Goal: Complete application form: Complete application form

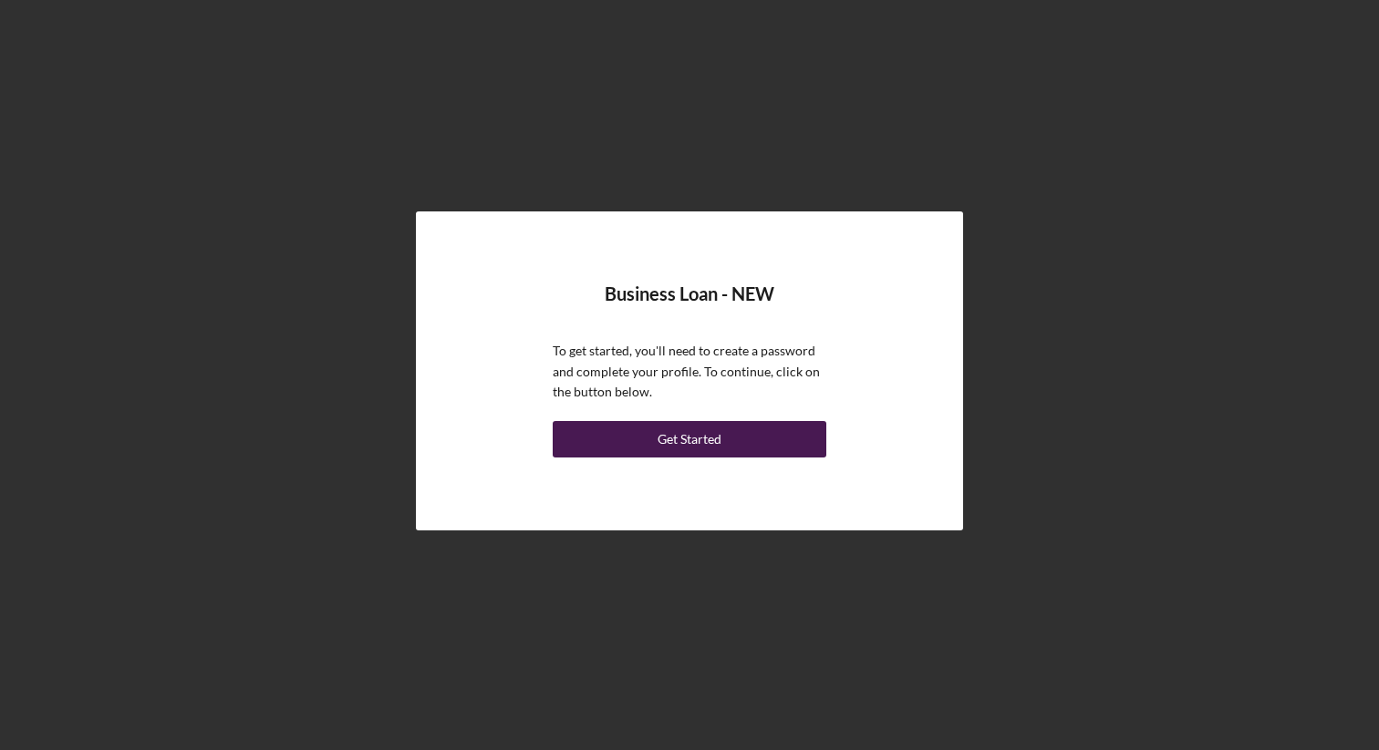
click at [703, 434] on div "Get Started" at bounding box center [689, 439] width 64 height 36
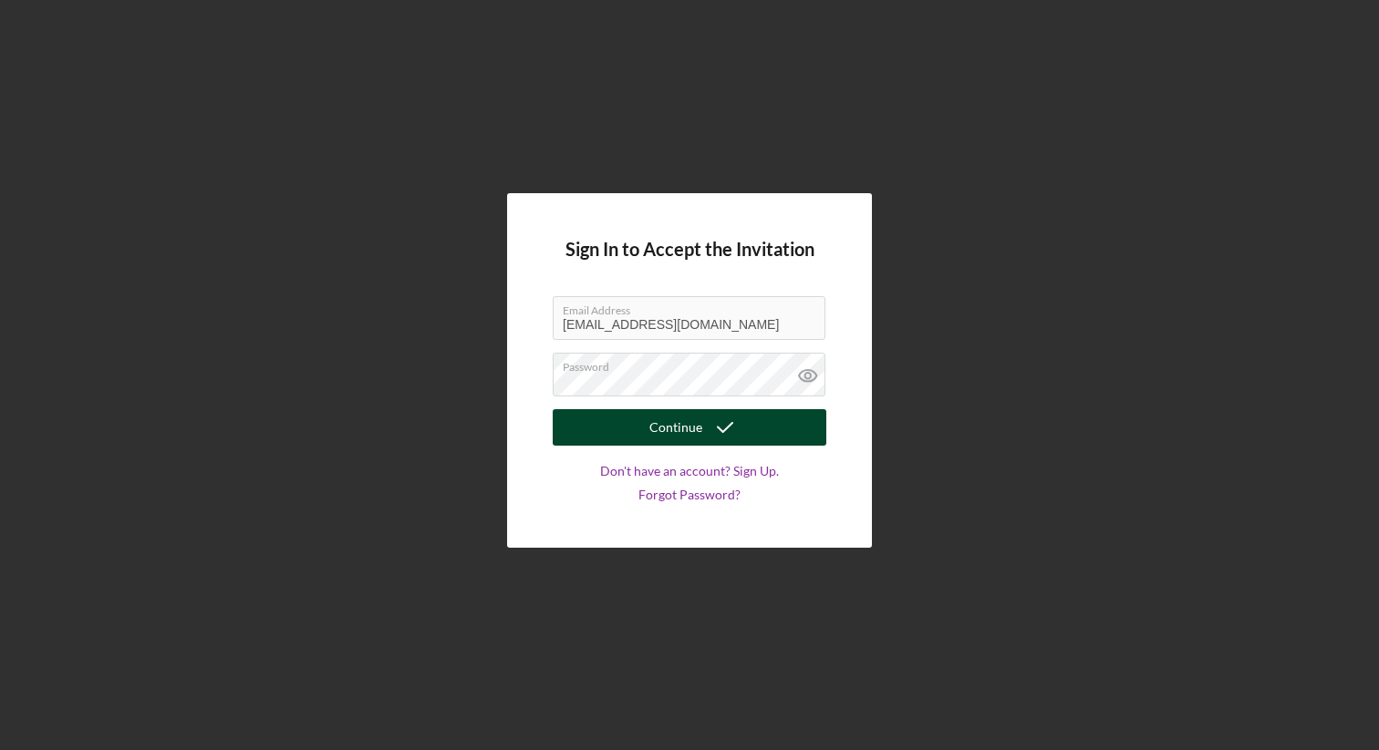
click at [700, 427] on button "Continue" at bounding box center [690, 427] width 274 height 36
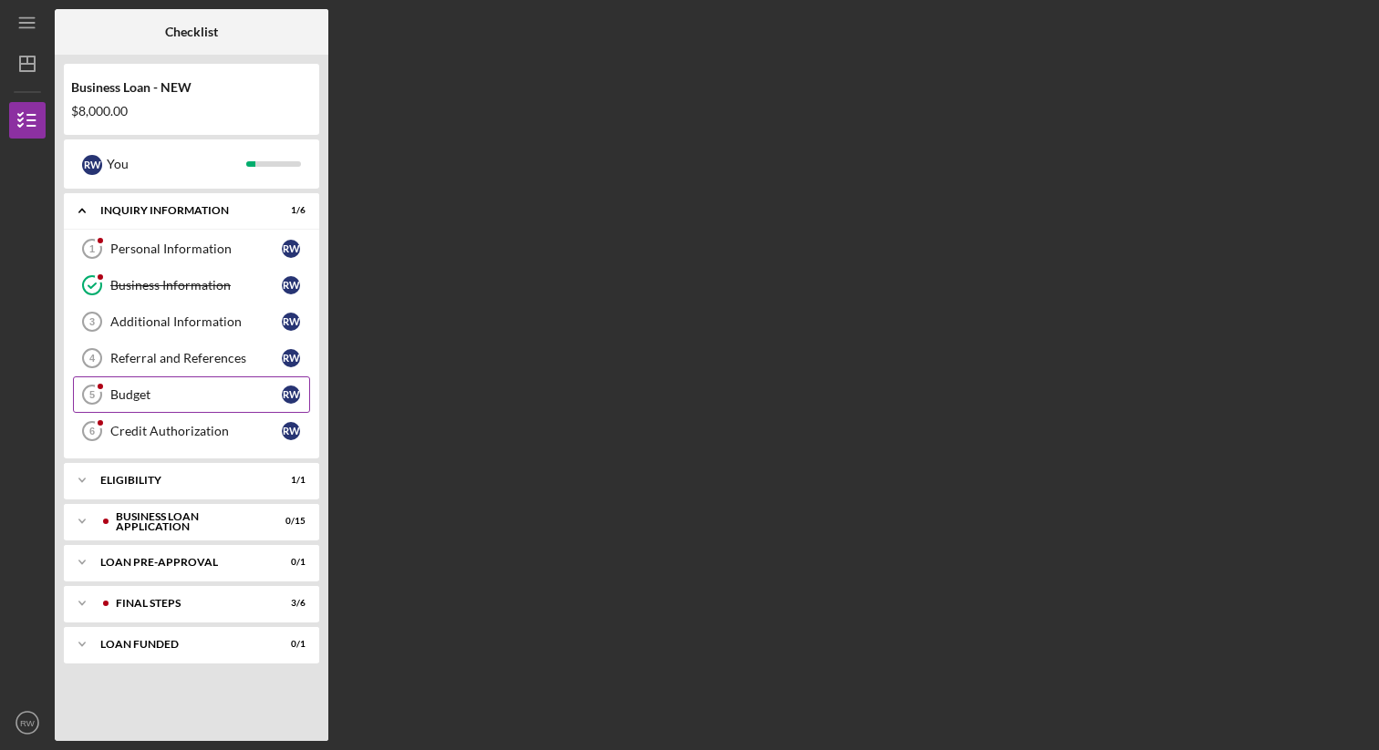
click at [203, 398] on div "Budget" at bounding box center [195, 395] width 171 height 15
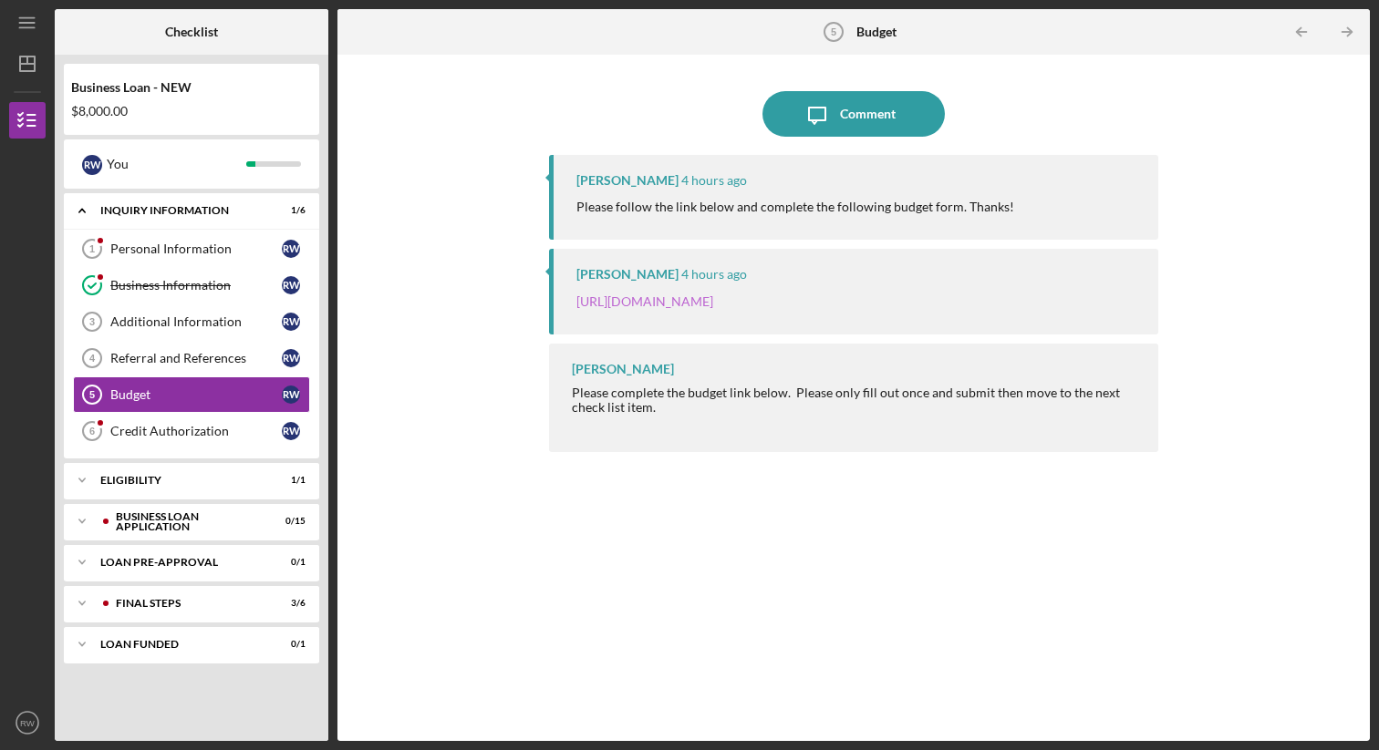
click at [713, 299] on link "[URL][DOMAIN_NAME]" at bounding box center [644, 302] width 137 height 16
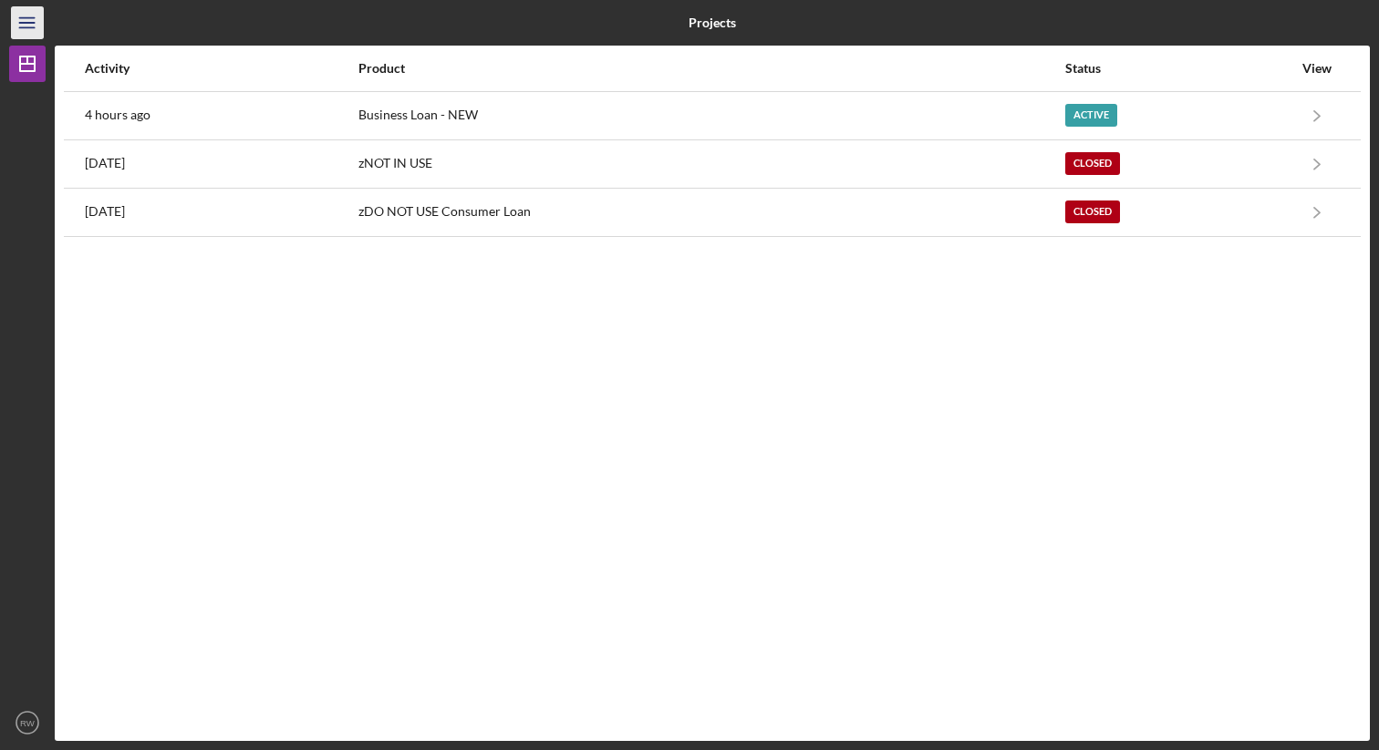
click at [31, 23] on line "button" at bounding box center [26, 23] width 15 height 0
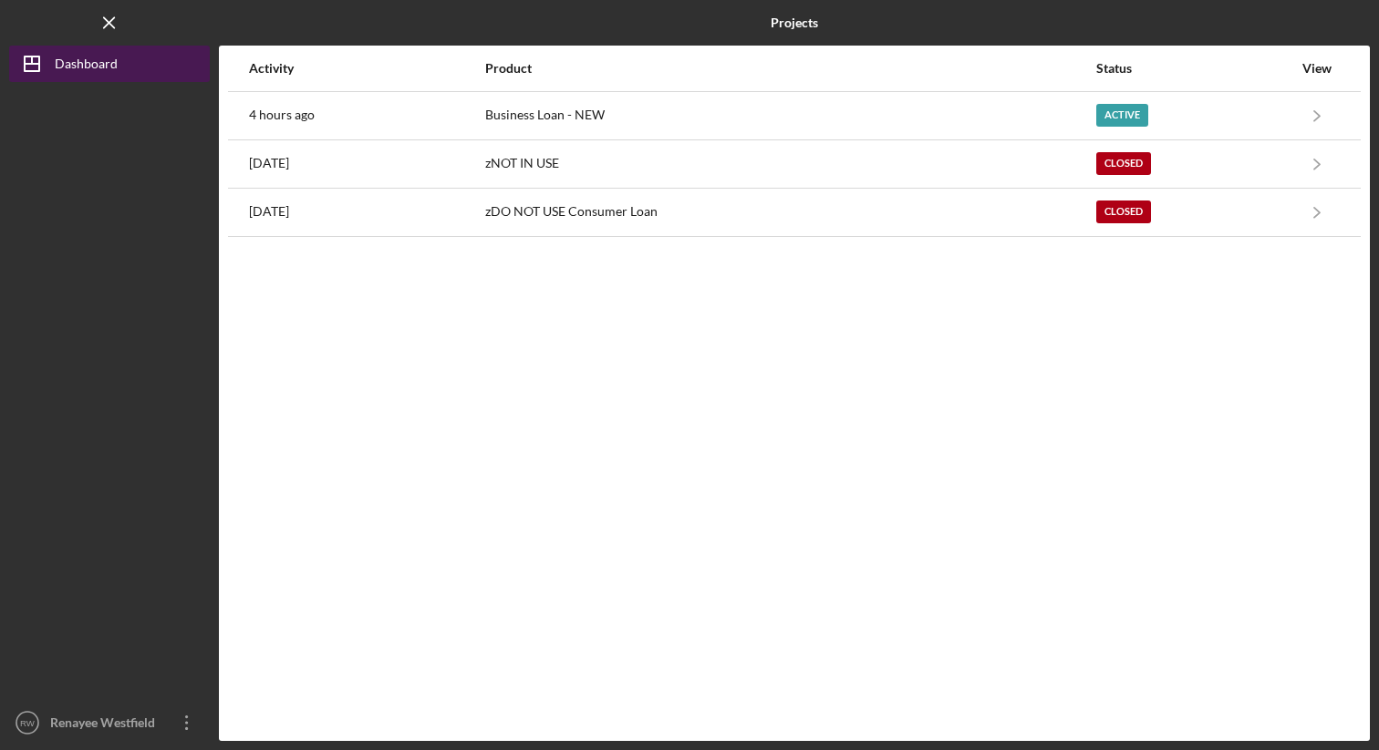
click at [69, 66] on div "Dashboard" at bounding box center [86, 66] width 63 height 41
click at [100, 59] on div "Dashboard" at bounding box center [86, 66] width 63 height 41
click at [31, 73] on icon "Icon/Dashboard" at bounding box center [32, 64] width 46 height 46
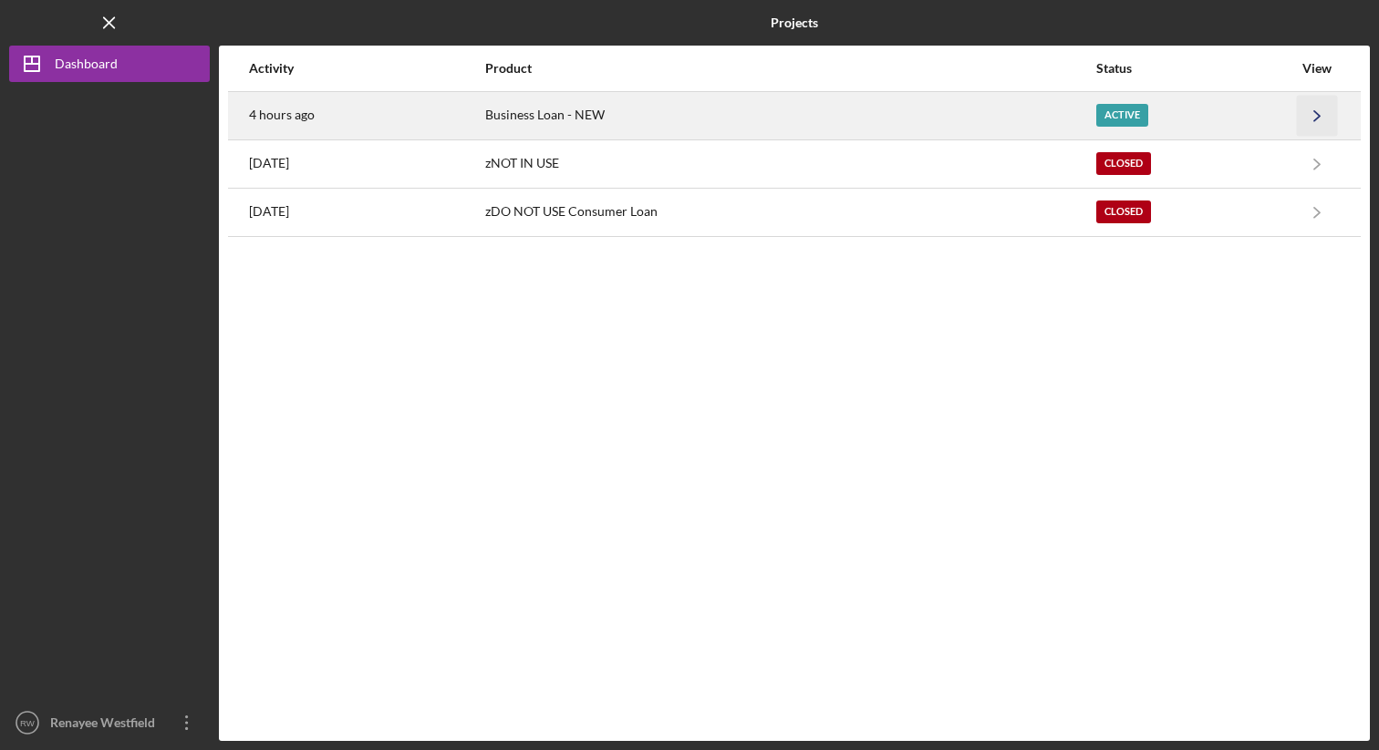
click at [1319, 112] on icon "Icon/Navigate" at bounding box center [1317, 115] width 41 height 41
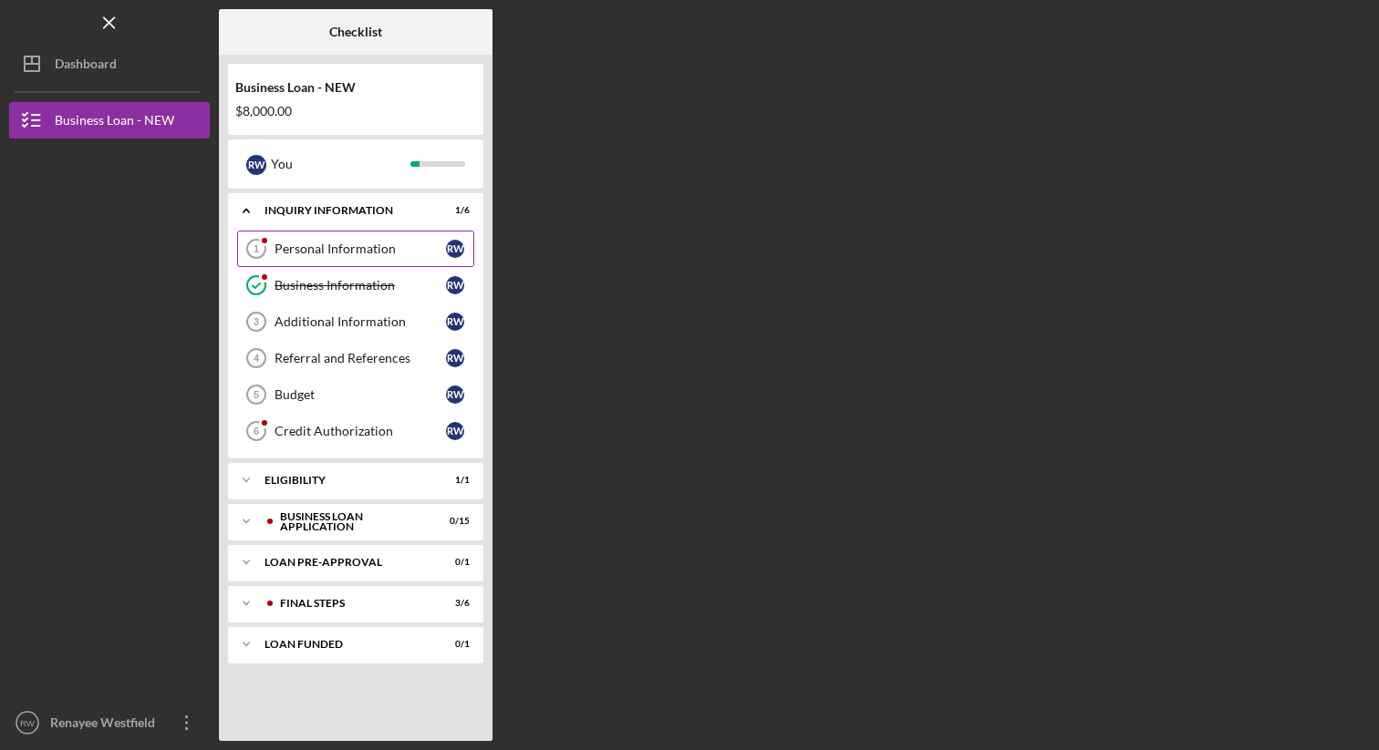
click at [349, 243] on div "Personal Information" at bounding box center [359, 249] width 171 height 15
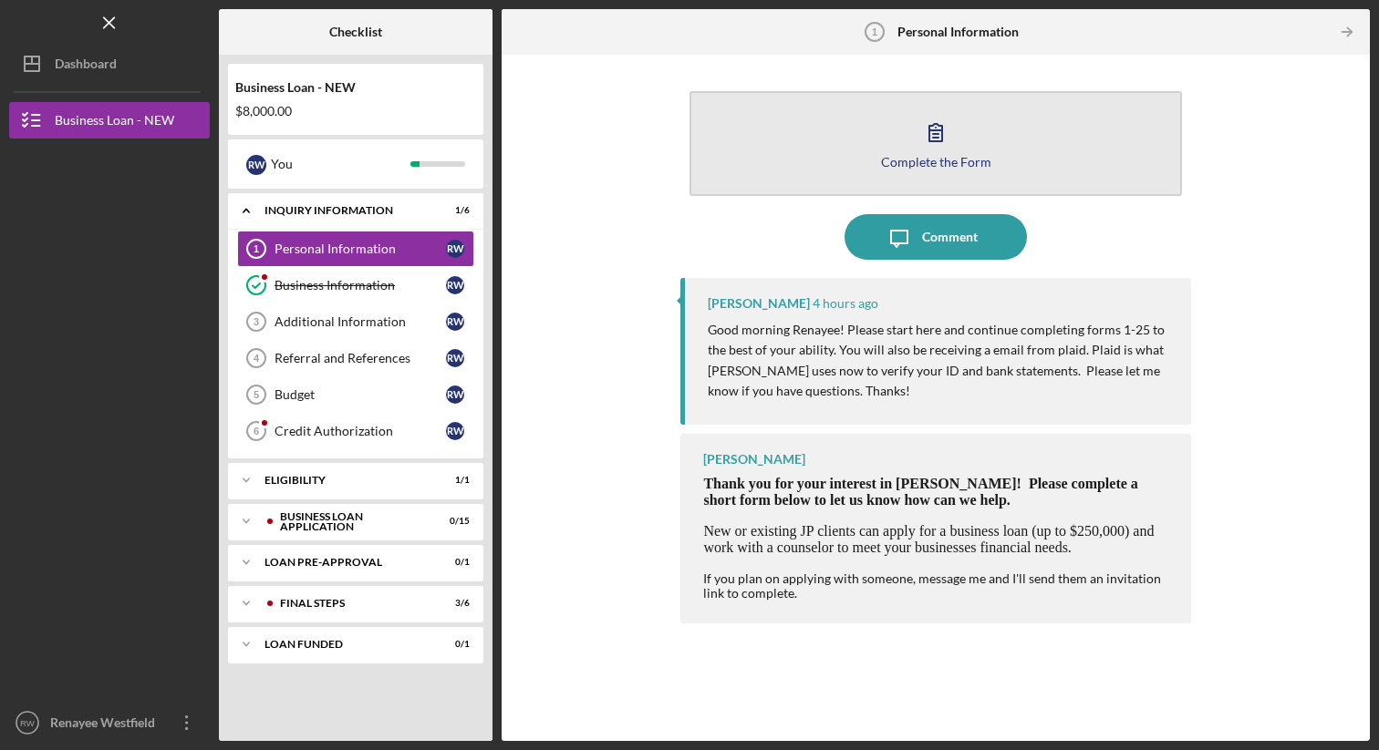
click at [933, 128] on icon "button" at bounding box center [936, 132] width 46 height 46
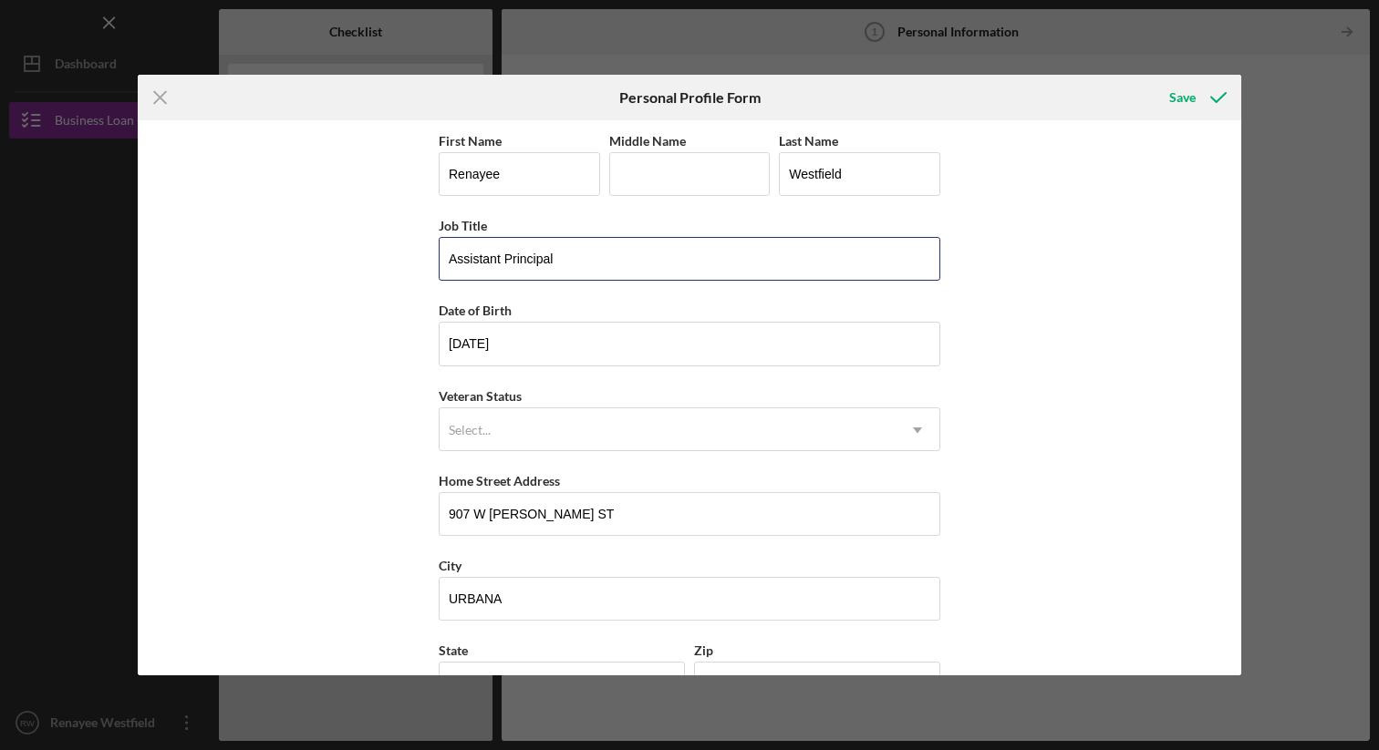
drag, startPoint x: 568, startPoint y: 266, endPoint x: 413, endPoint y: 265, distance: 155.0
click at [413, 265] on div "First Name Renayee Middle Name Last Name Westfield Job Title Assistant Principa…" at bounding box center [689, 397] width 1103 height 554
type input "District Administrator, Director of LIFT Champaign"
click at [509, 423] on div "Select..." at bounding box center [668, 430] width 456 height 42
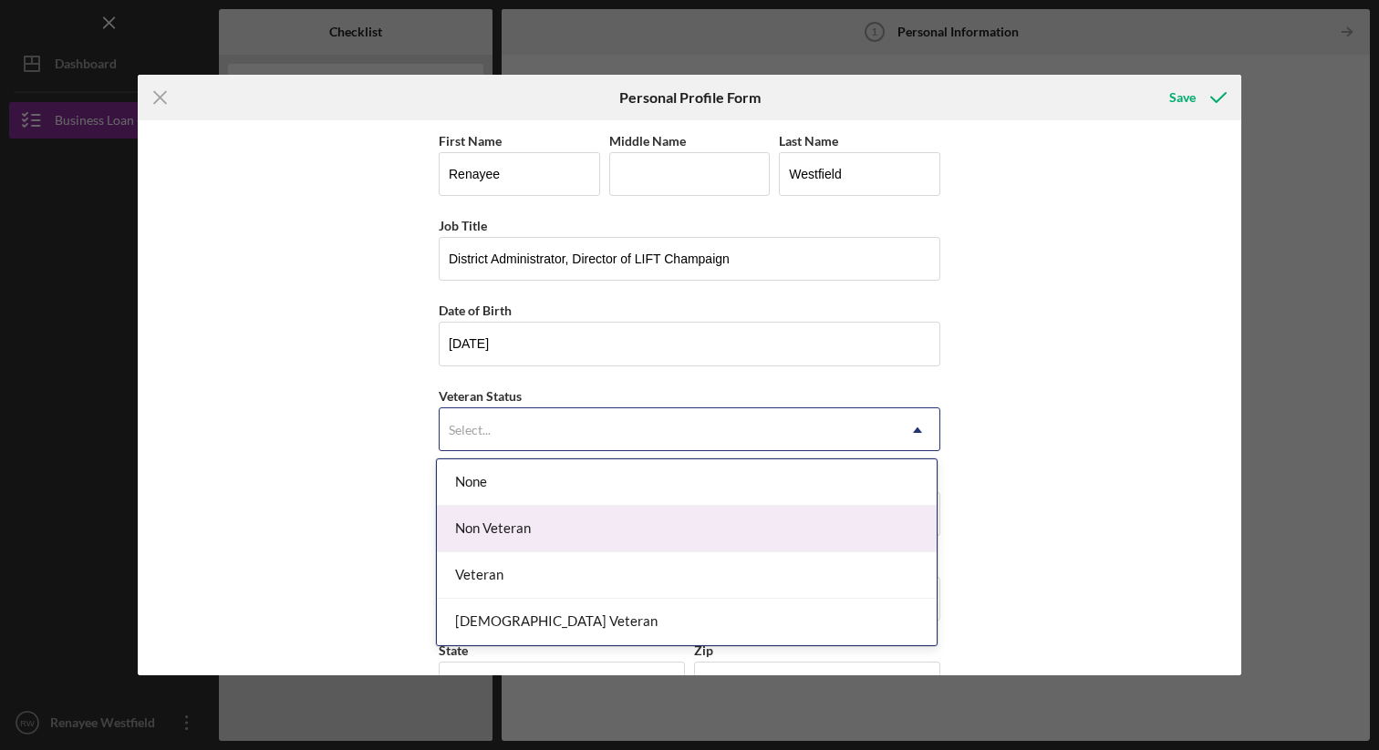
click at [520, 525] on div "Non Veteran" at bounding box center [687, 529] width 500 height 47
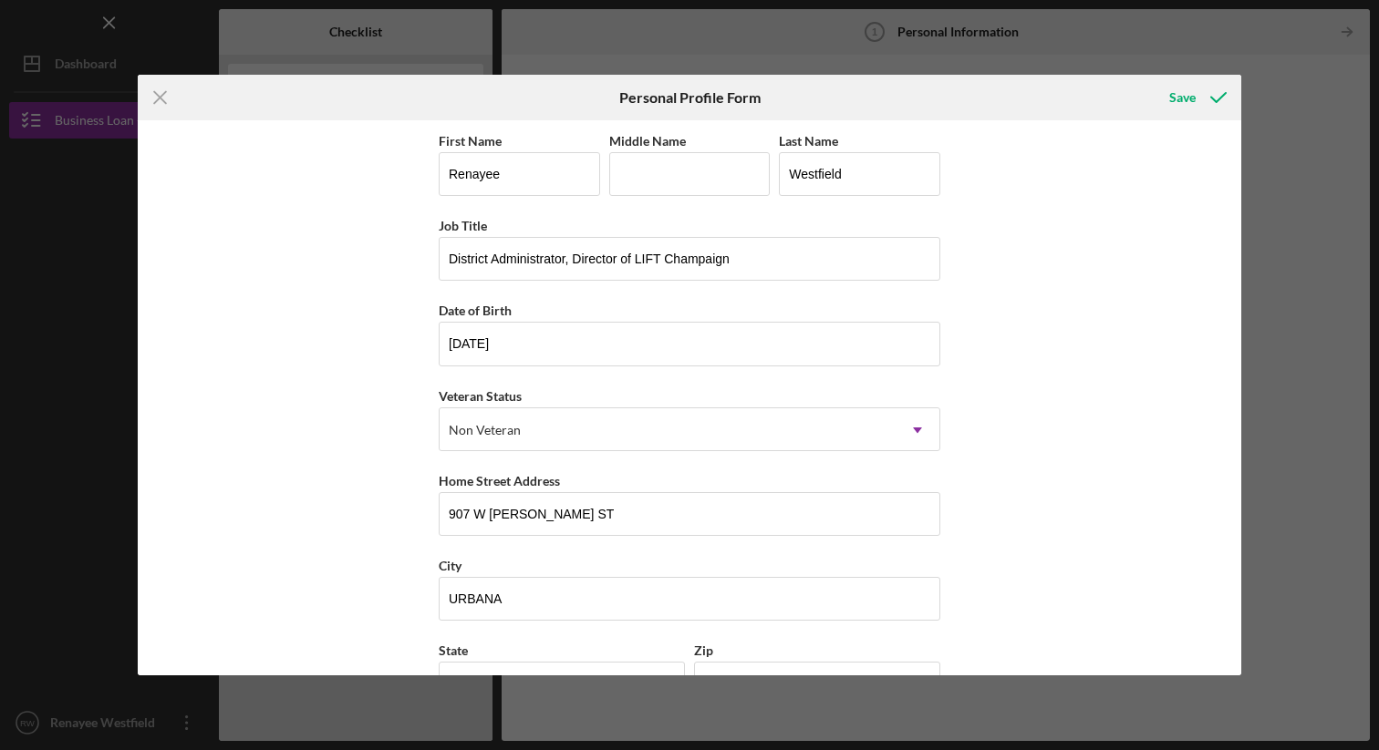
click at [356, 468] on div "First Name Renayee Middle Name Last Name Westfield Job Title District Administr…" at bounding box center [689, 397] width 1103 height 554
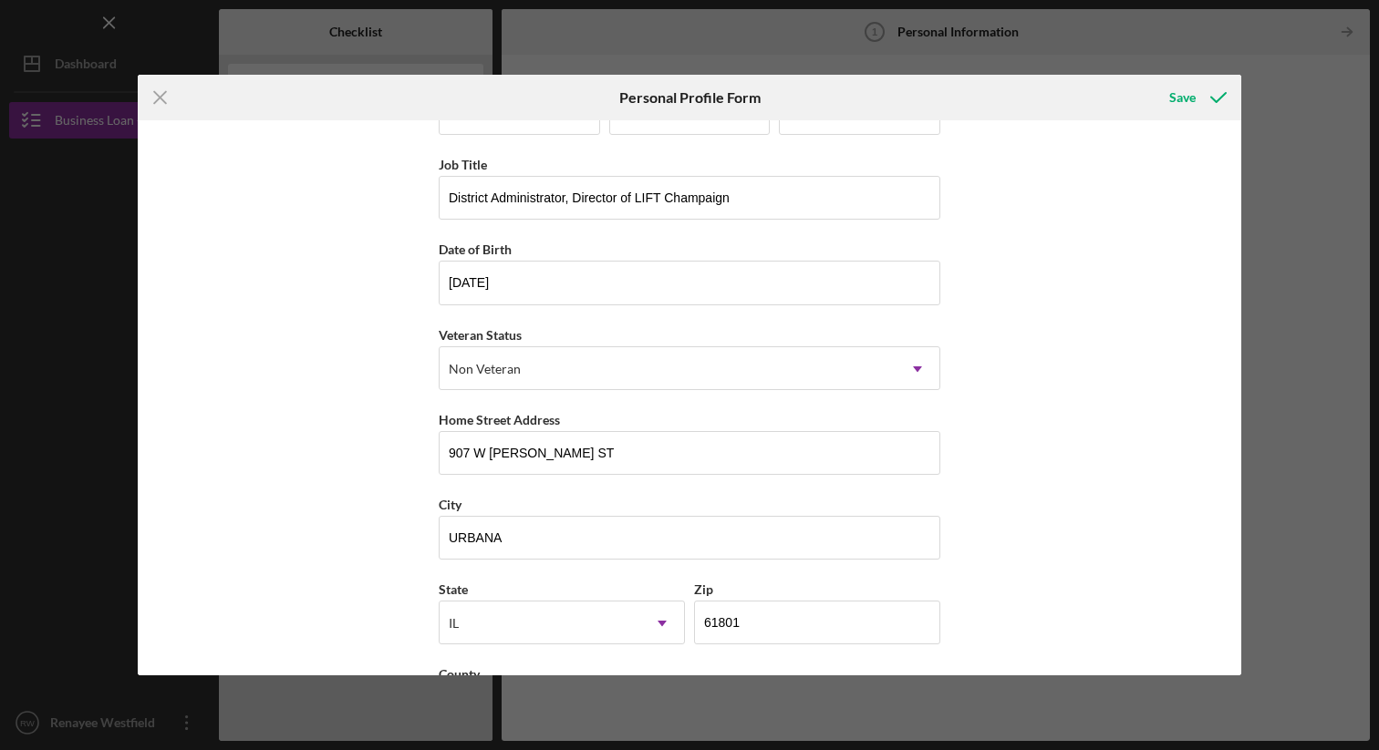
scroll to position [142, 0]
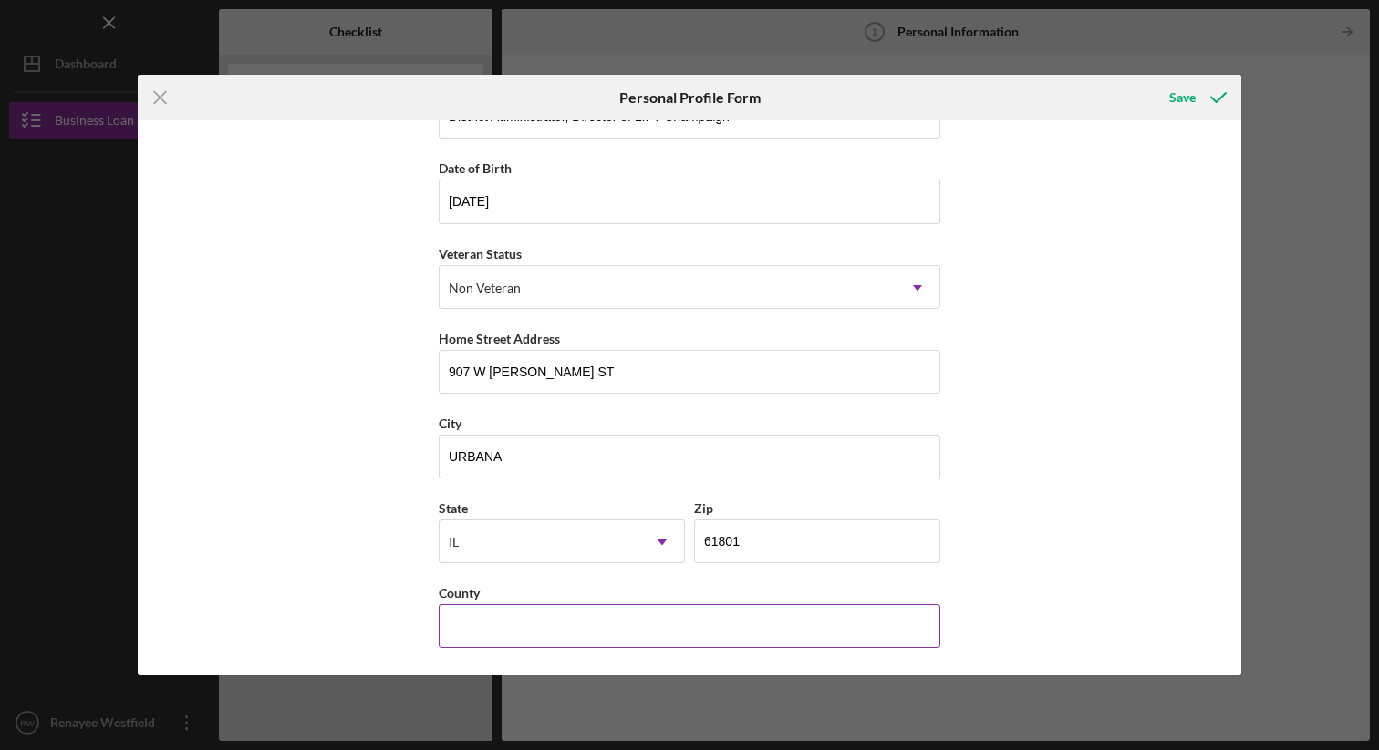
click at [709, 624] on input "County" at bounding box center [690, 627] width 502 height 44
type input "champaign"
click at [1114, 580] on div "First Name Renayee Middle Name Last Name Westfield Job Title District Administr…" at bounding box center [689, 397] width 1103 height 554
click at [1212, 97] on icon "submit" at bounding box center [1218, 98] width 46 height 46
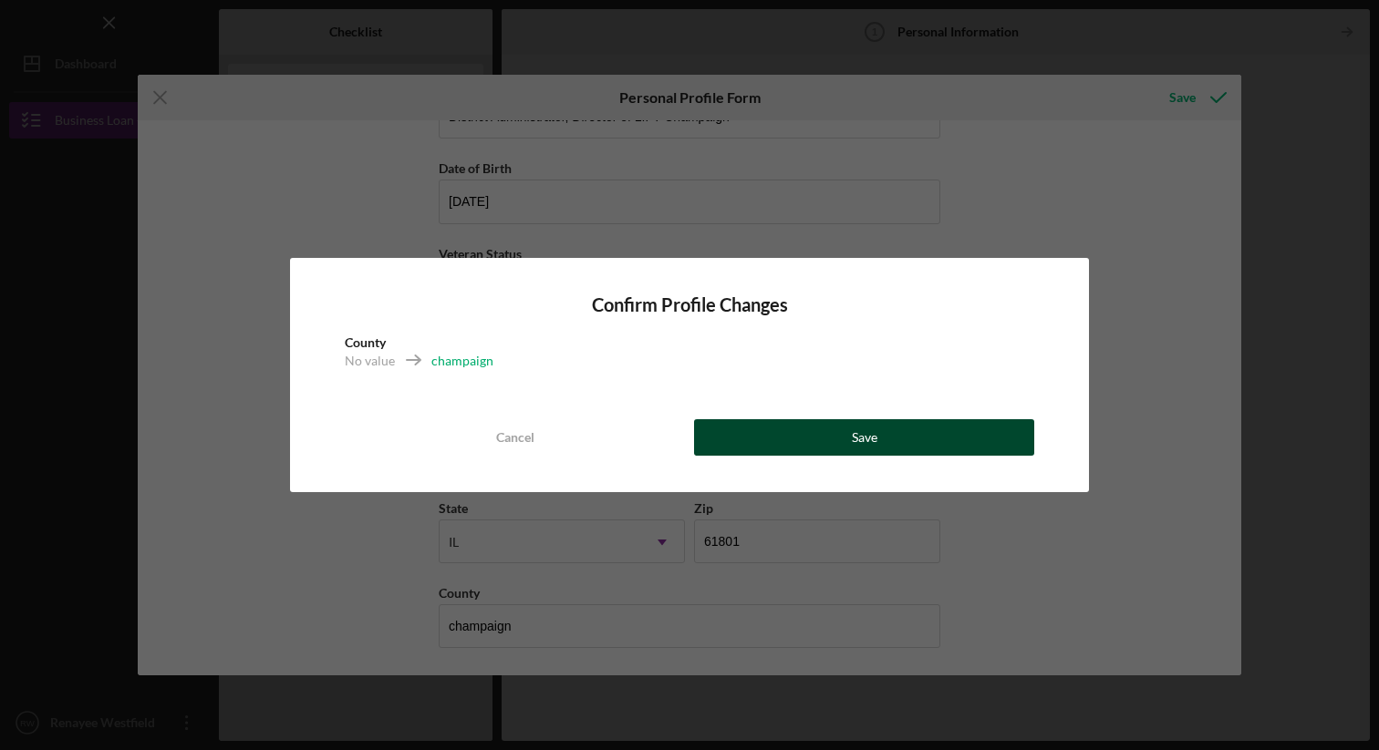
click at [843, 434] on button "Save" at bounding box center [864, 437] width 340 height 36
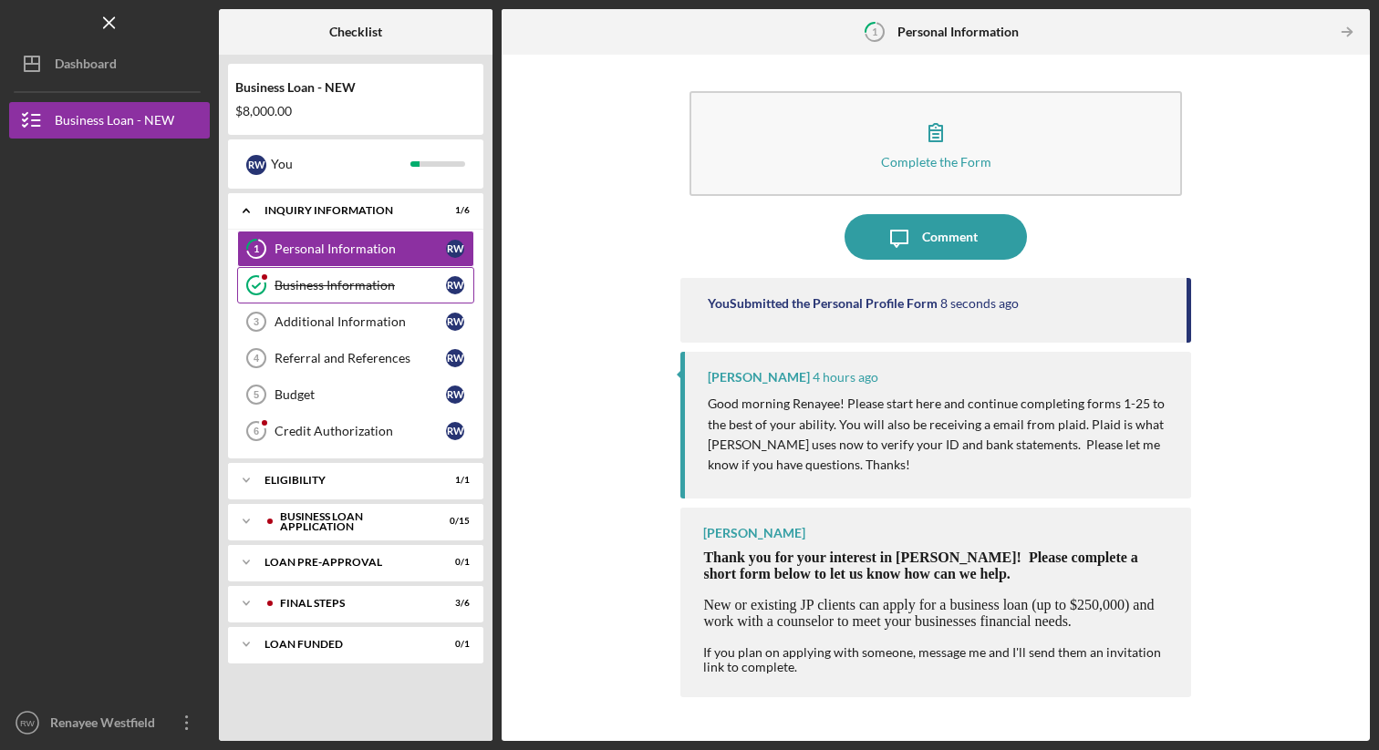
click at [334, 291] on div "Business Information" at bounding box center [359, 285] width 171 height 15
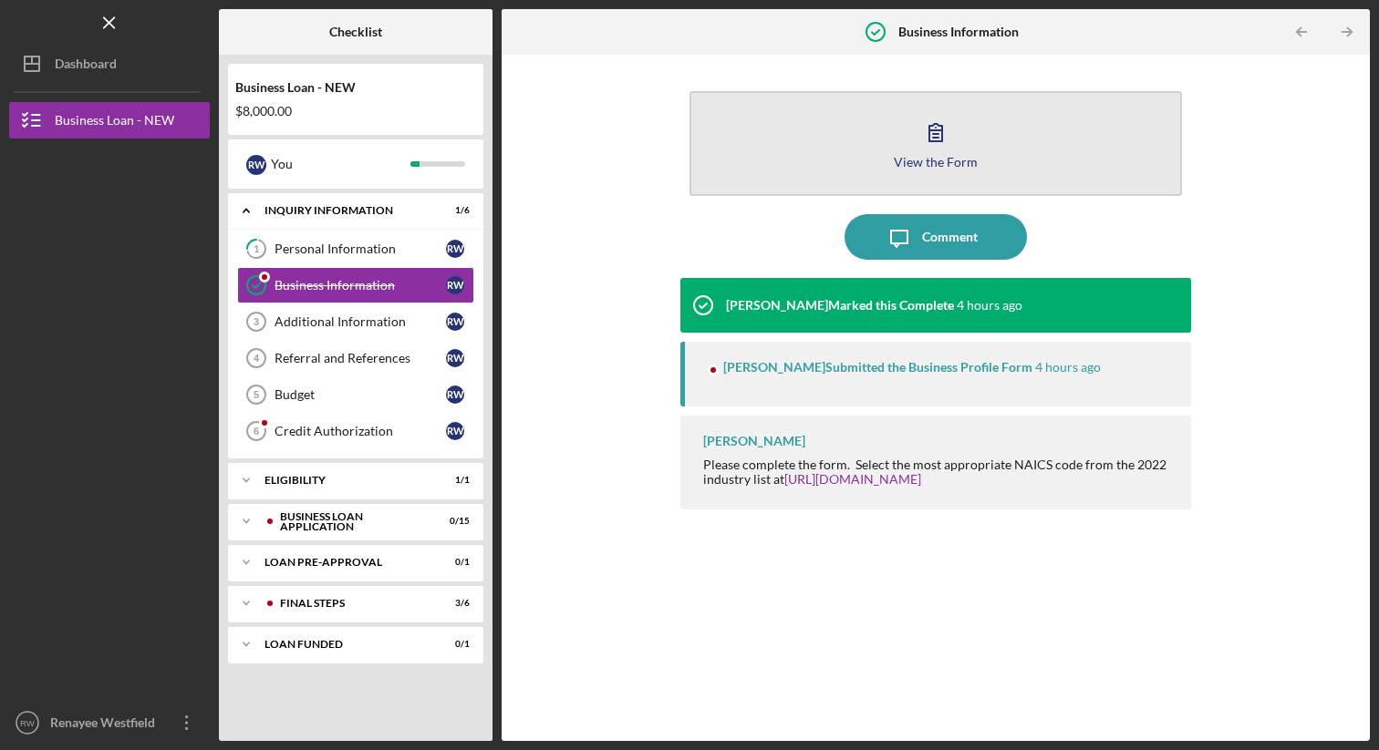
click at [963, 141] on button "View the Form Form" at bounding box center [934, 143] width 491 height 105
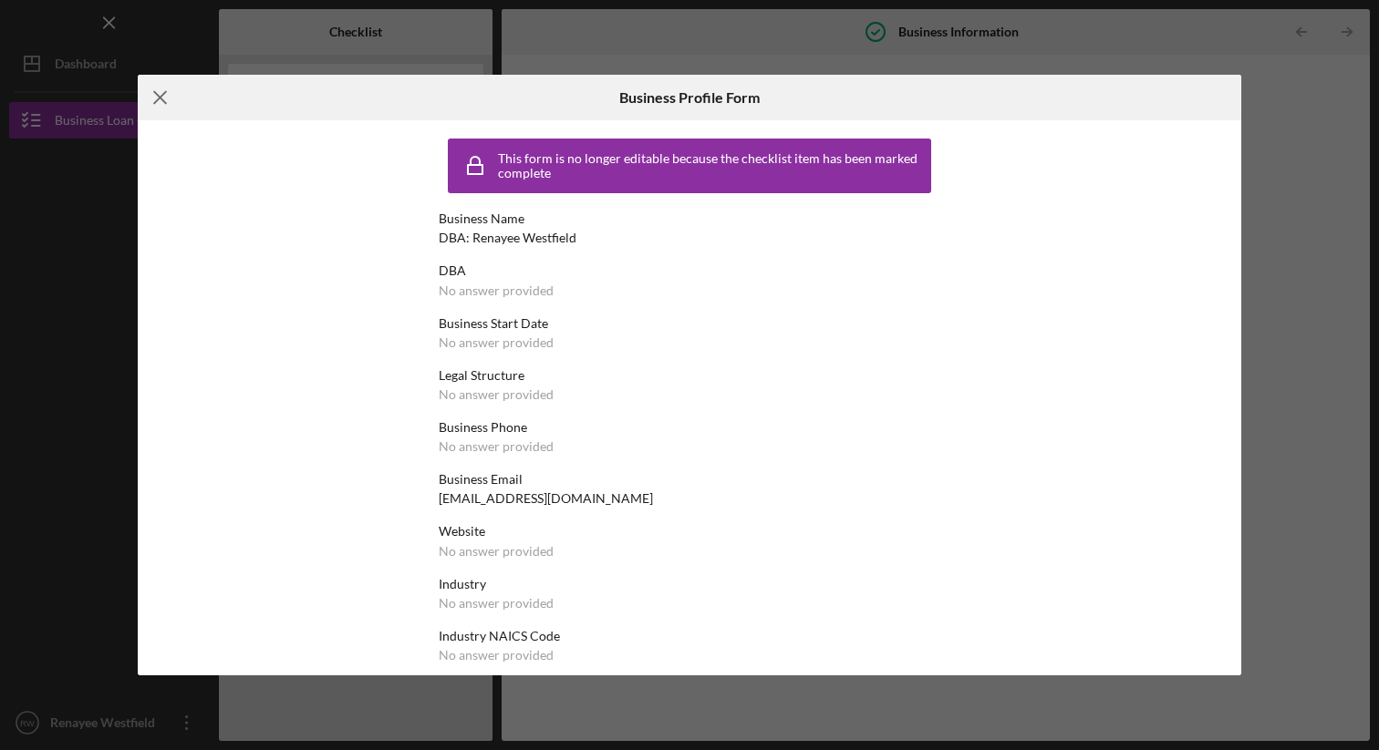
click at [161, 102] on icon "Icon/Menu Close" at bounding box center [161, 98] width 46 height 46
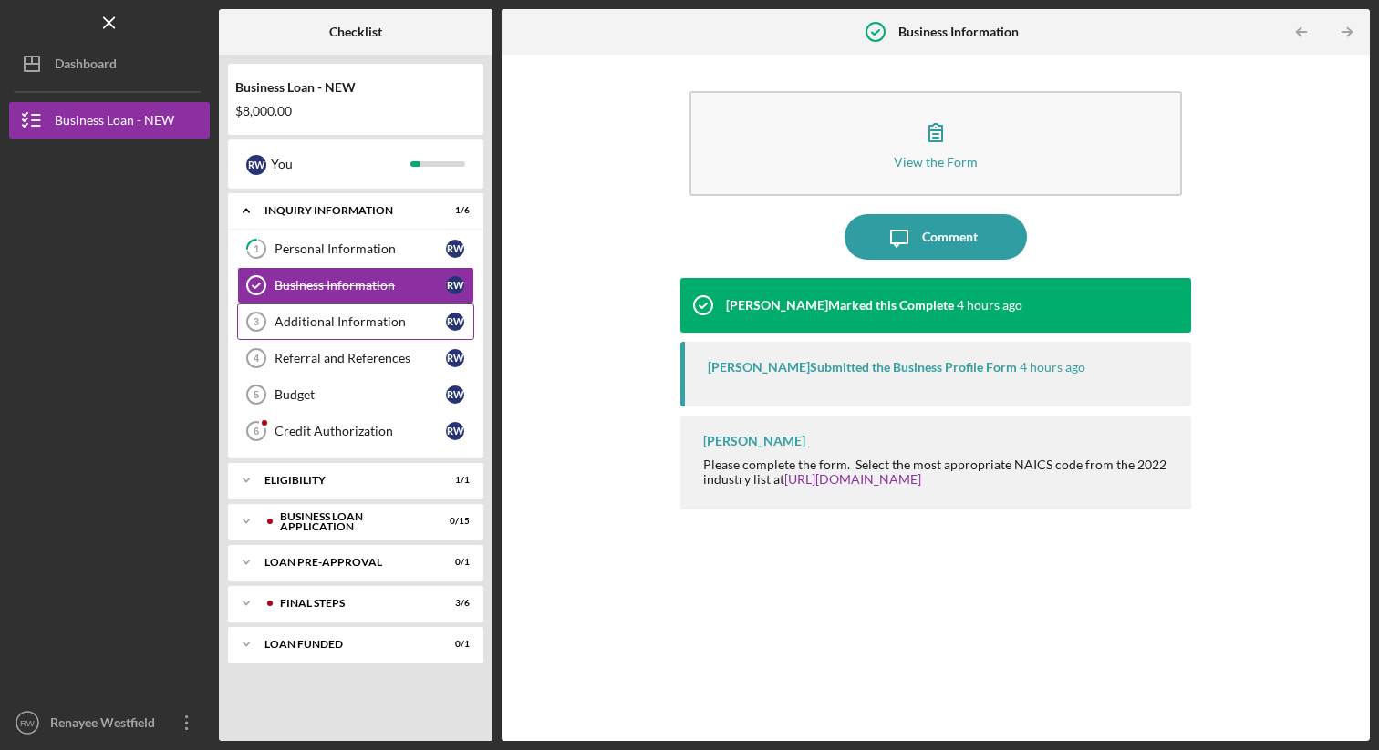
click at [371, 325] on div "Additional Information" at bounding box center [359, 322] width 171 height 15
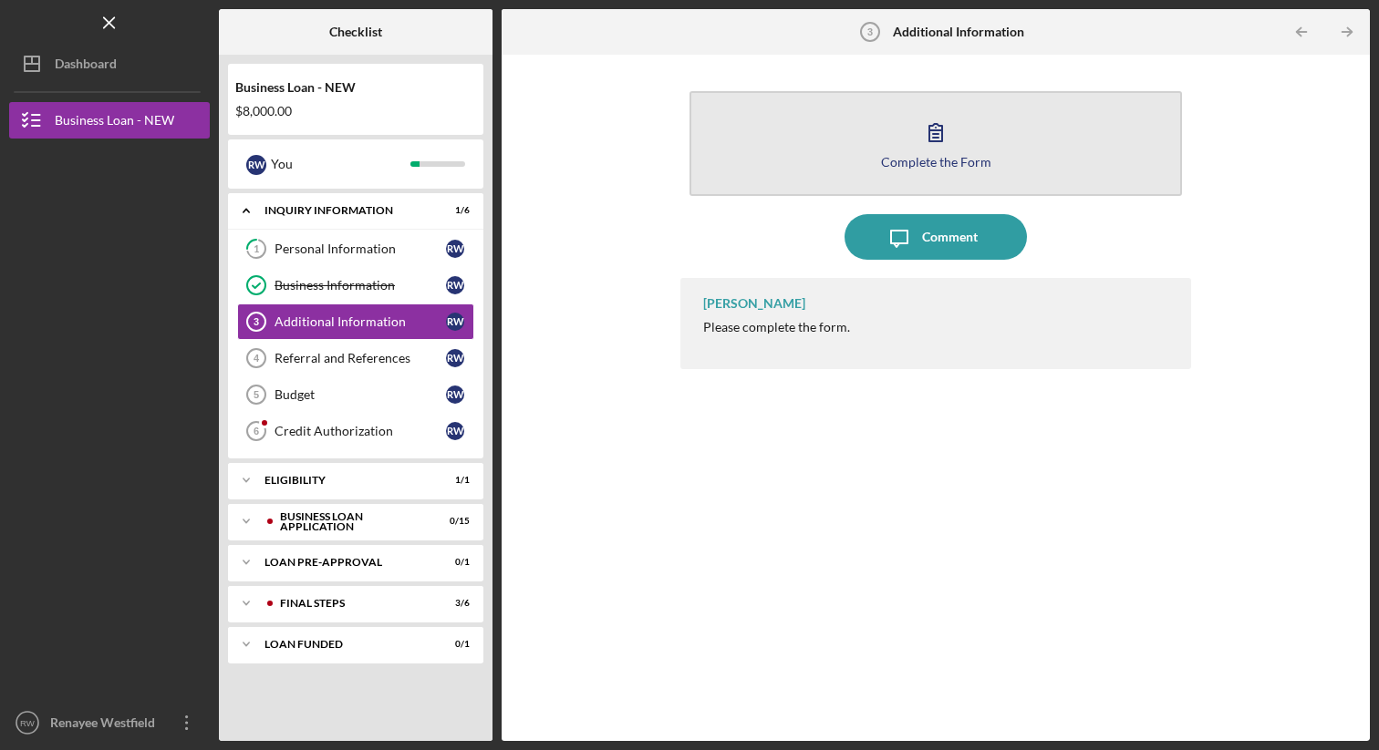
click at [951, 140] on icon "button" at bounding box center [936, 132] width 46 height 46
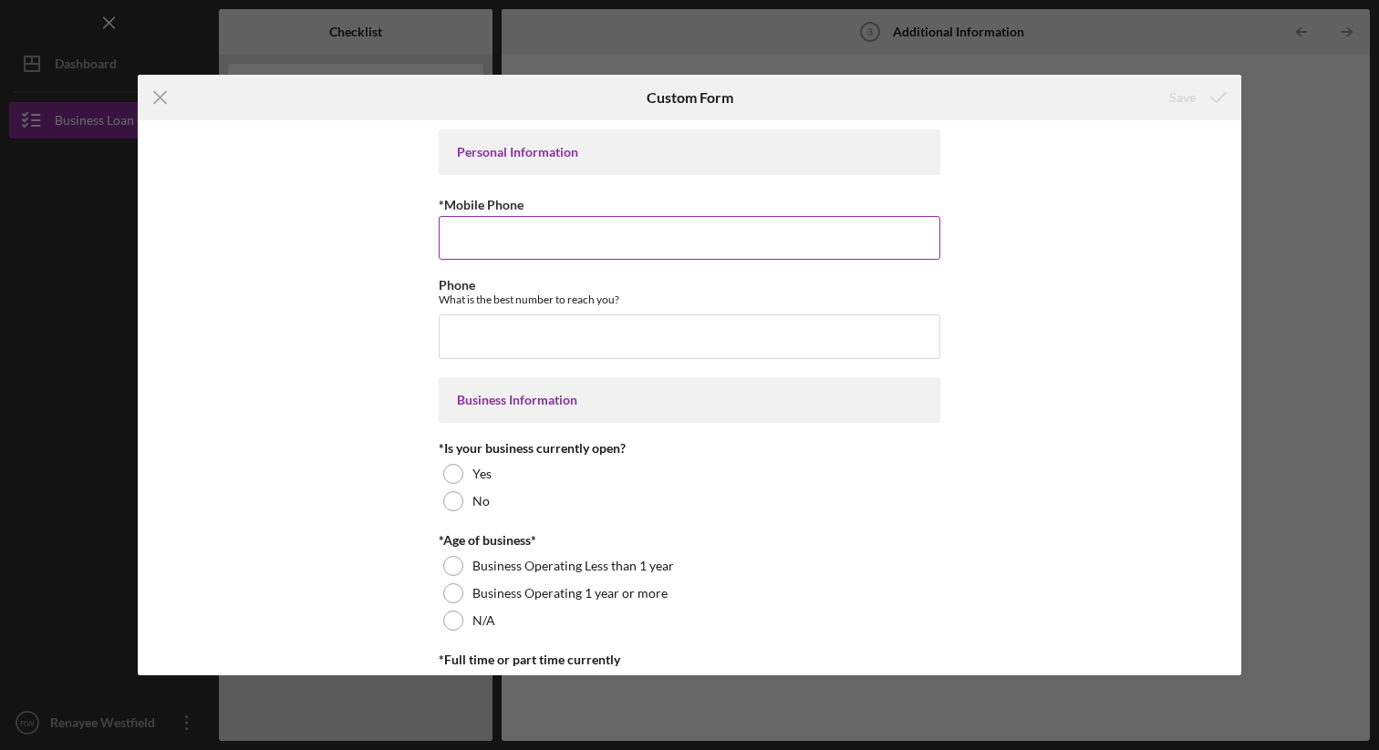
click at [755, 231] on input "*Mobile Phone" at bounding box center [690, 238] width 502 height 44
type input "(3##) ###-####"
type input "(217) 766-2748"
click at [695, 336] on input "Phone" at bounding box center [690, 337] width 502 height 44
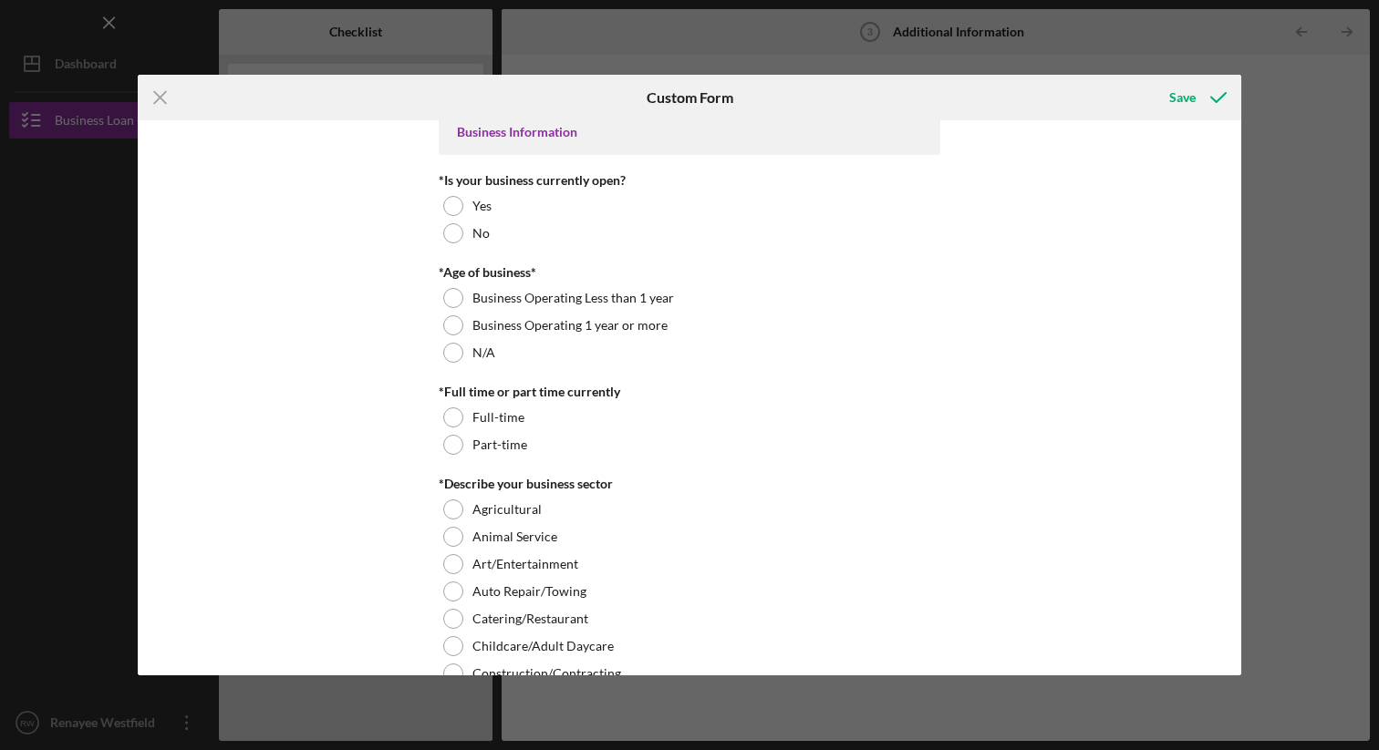
scroll to position [272, 0]
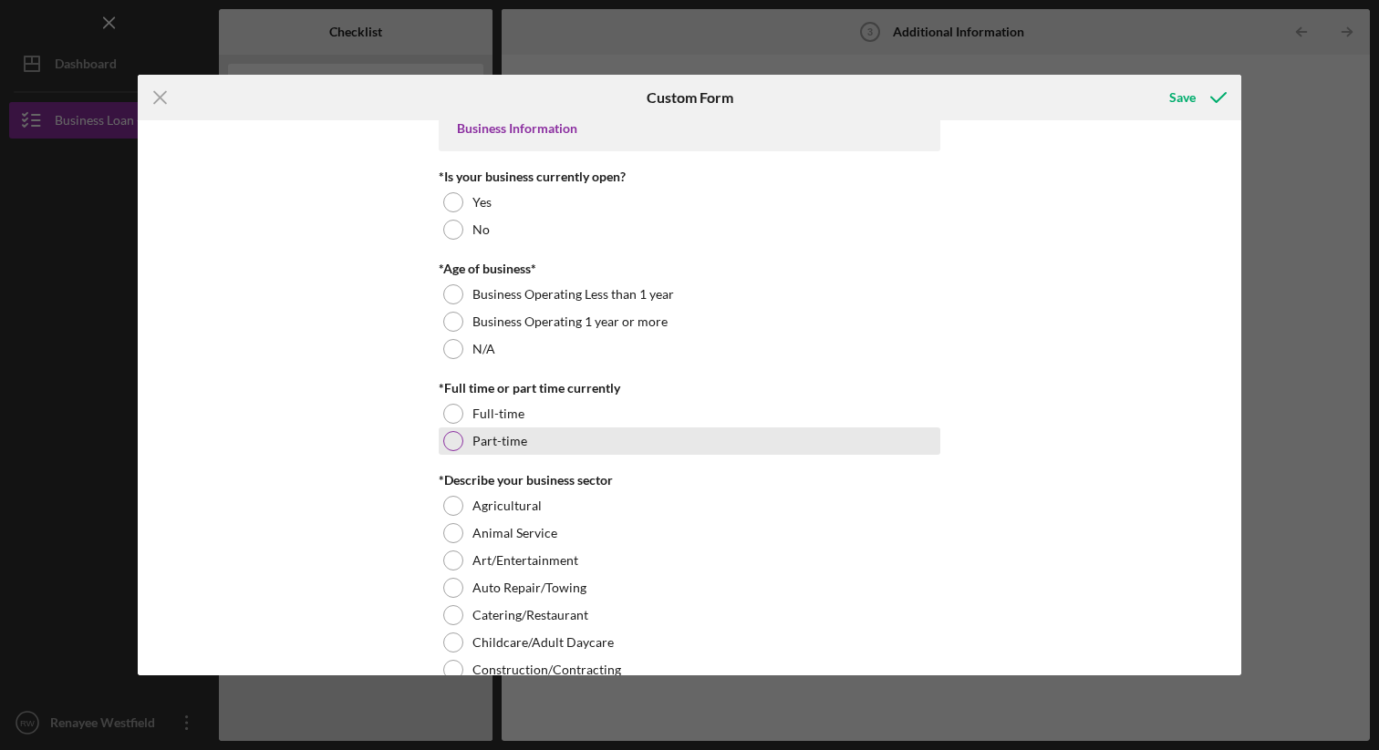
type input "(217) 766-2748"
click at [454, 440] on div at bounding box center [453, 441] width 20 height 20
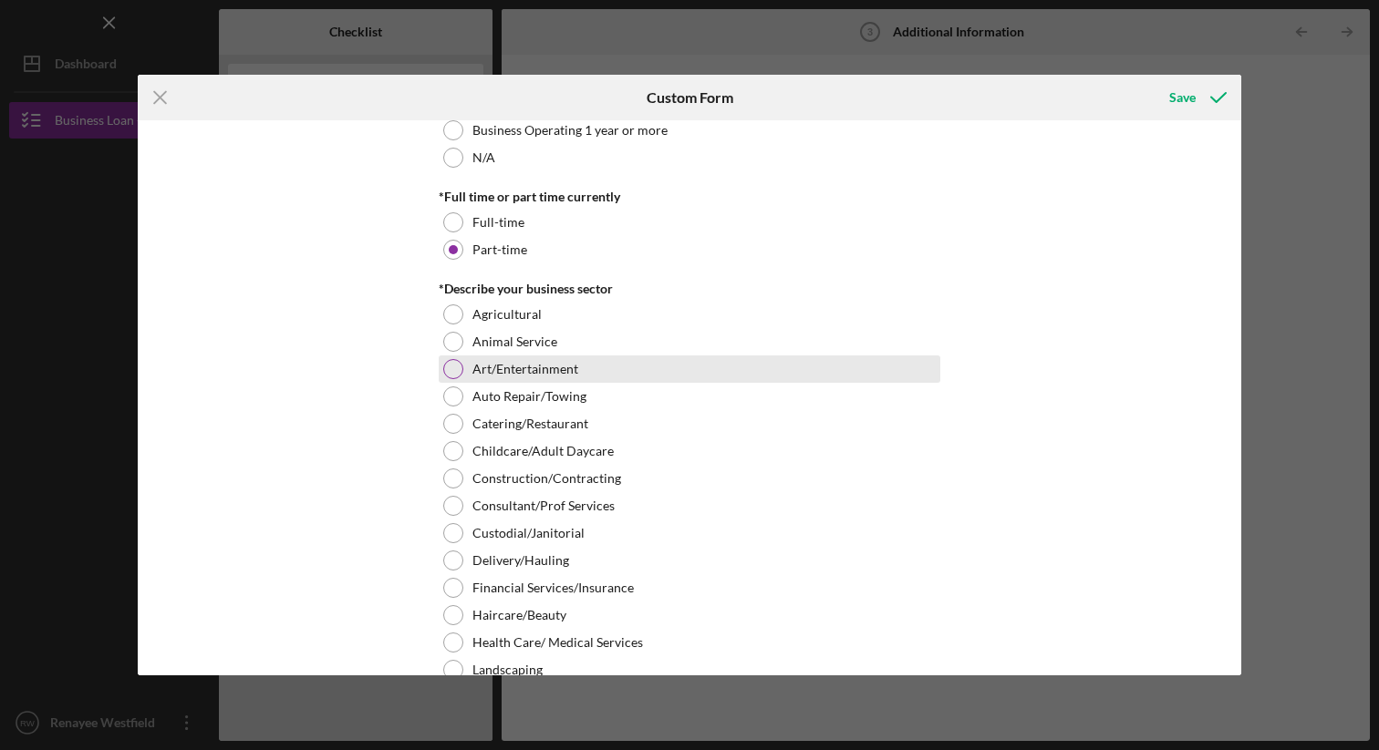
scroll to position [465, 0]
click at [448, 367] on div at bounding box center [453, 367] width 20 height 20
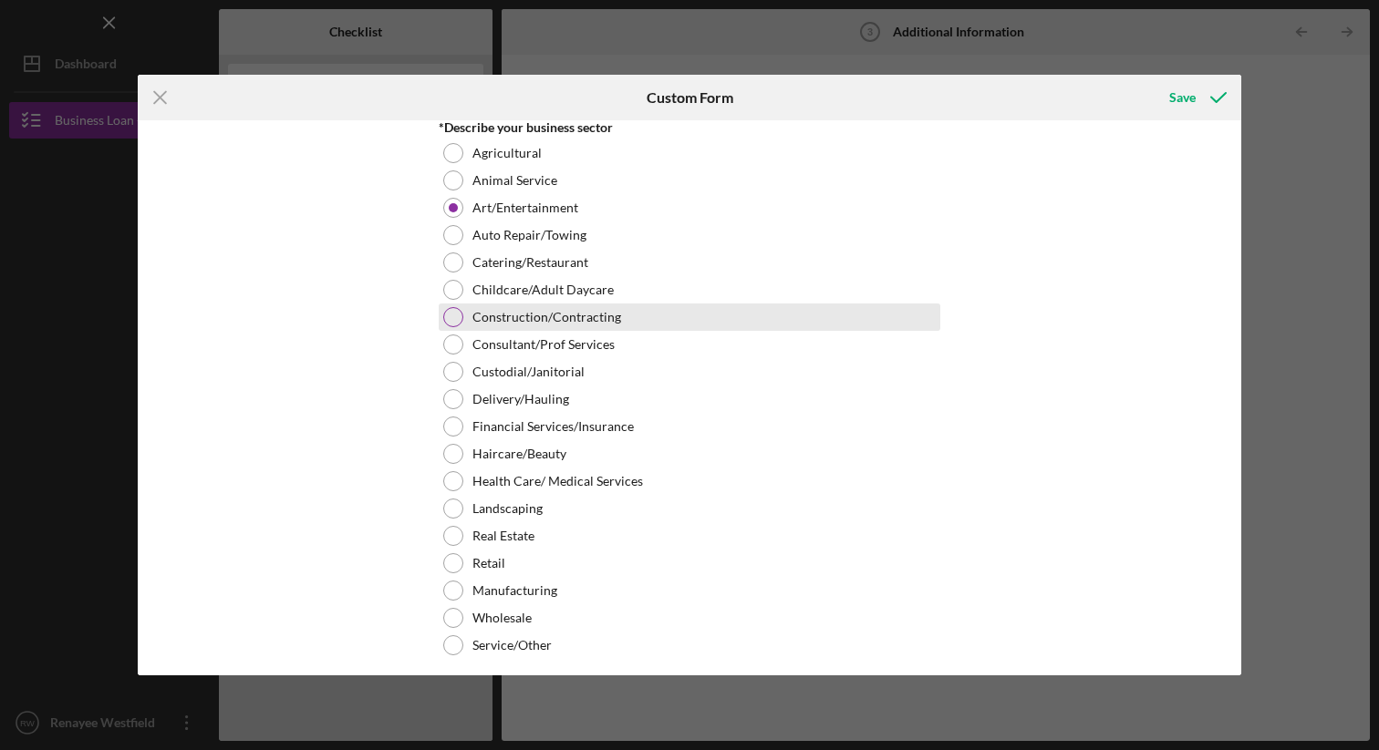
scroll to position [626, 0]
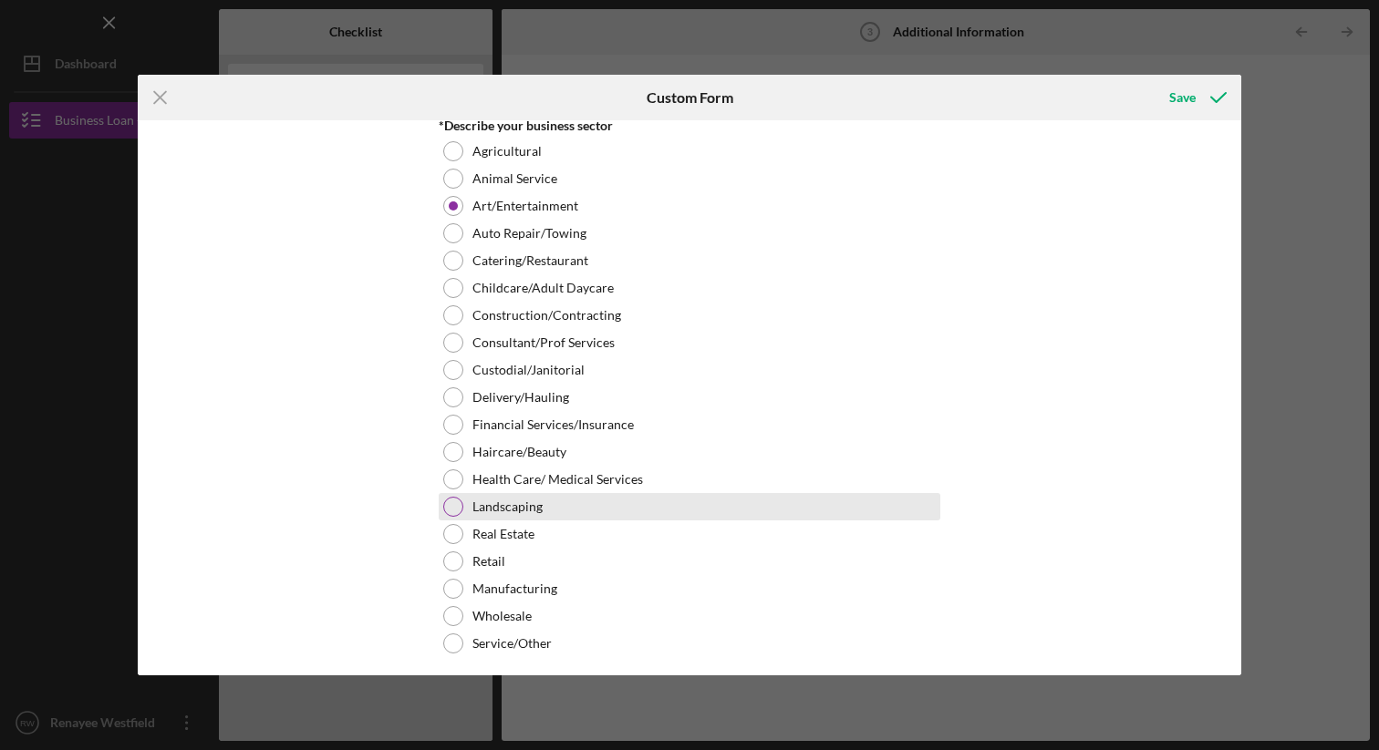
click at [450, 509] on div at bounding box center [453, 507] width 20 height 20
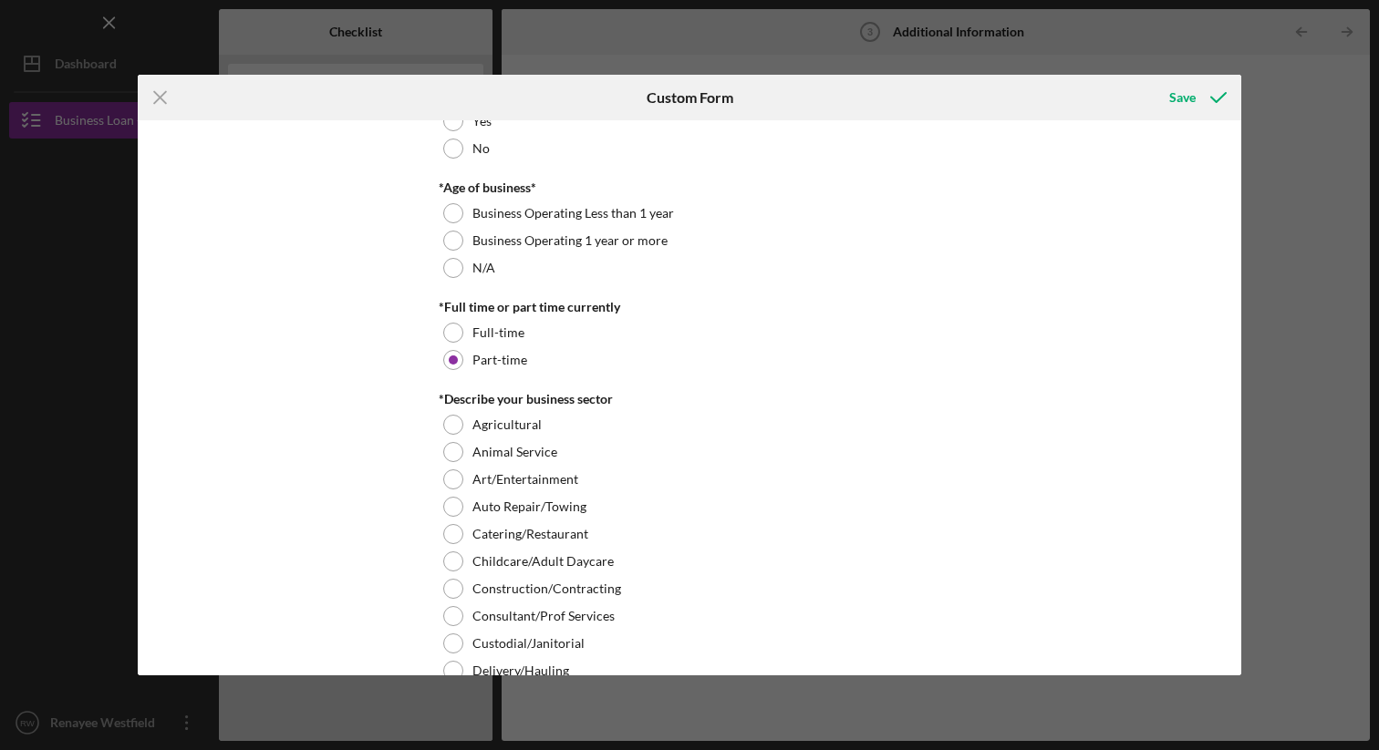
scroll to position [264, 0]
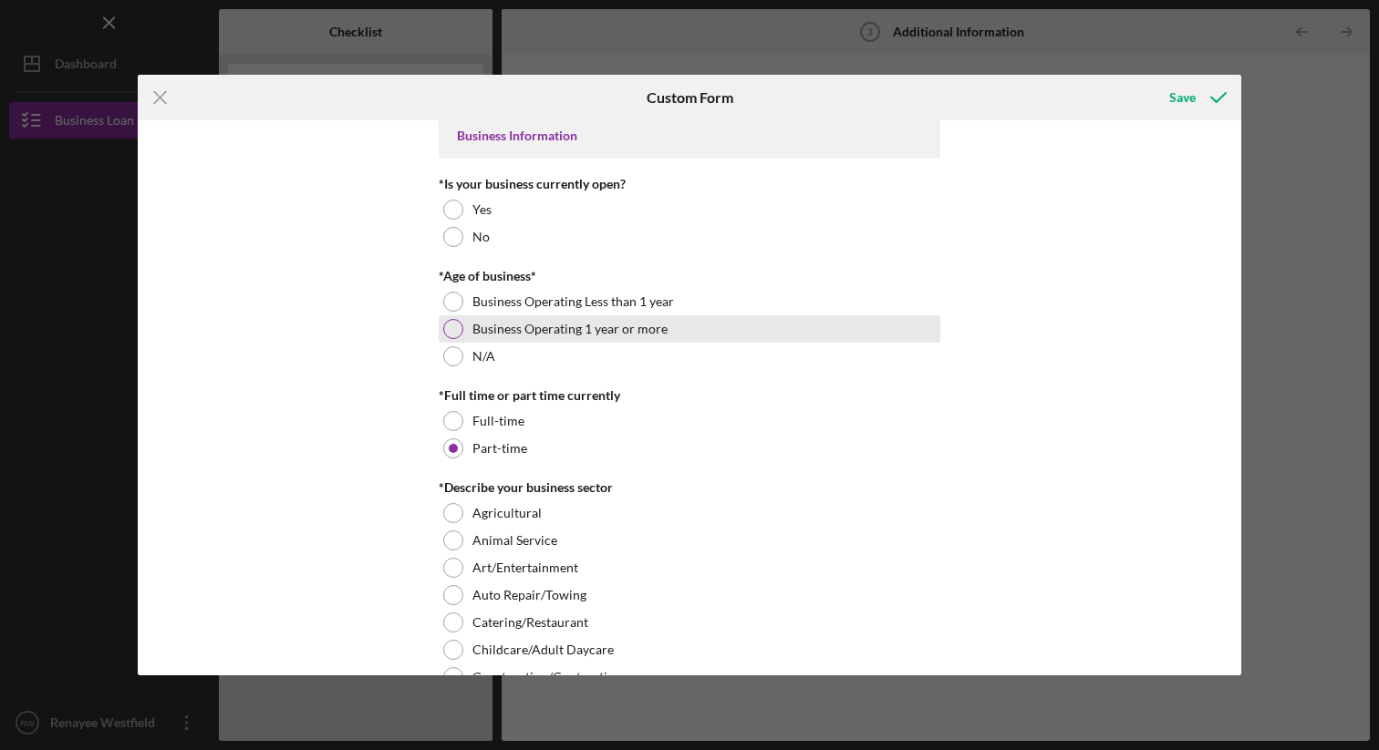
click at [452, 325] on div at bounding box center [453, 329] width 20 height 20
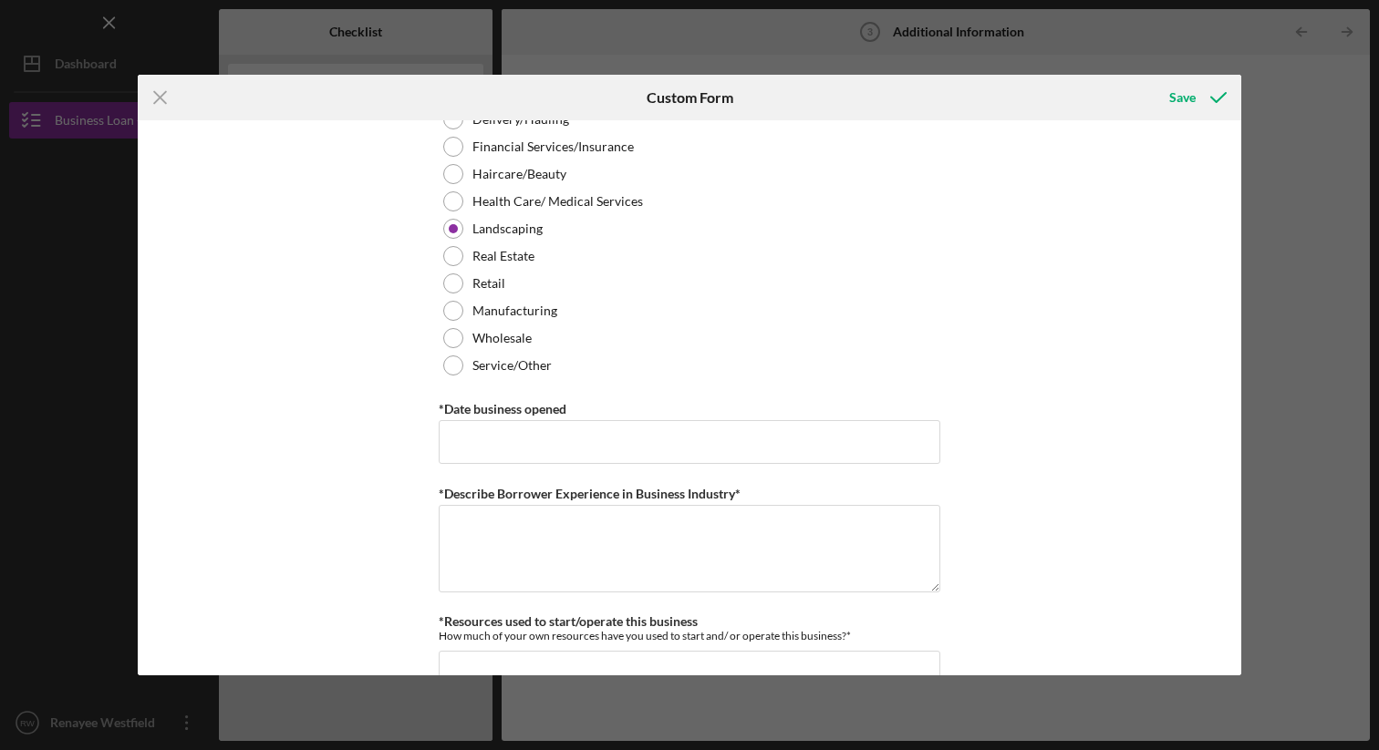
scroll to position [908, 0]
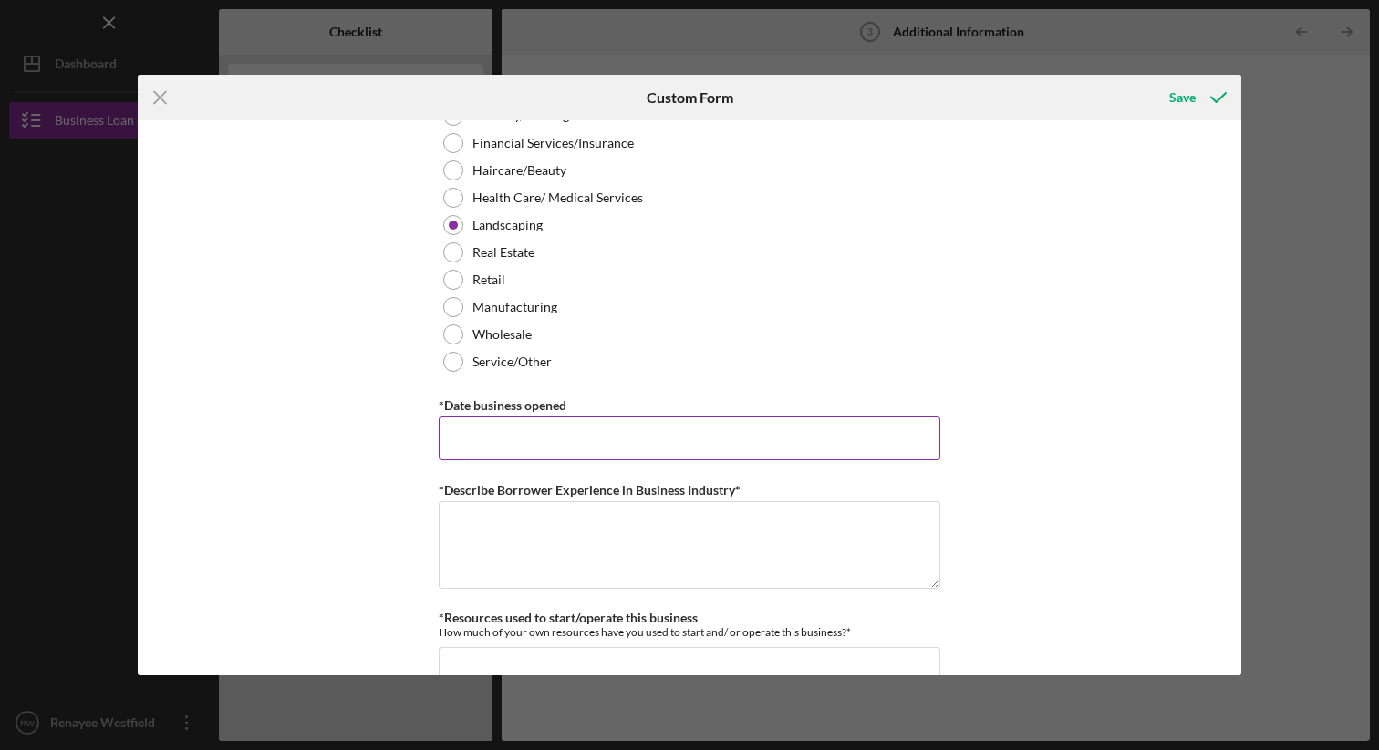
click at [606, 445] on input "*Date business opened" at bounding box center [690, 439] width 502 height 44
type input "07/26/2022"
click at [570, 541] on textarea "*Describe Borrower Experience in Business Industry*" at bounding box center [690, 546] width 502 height 88
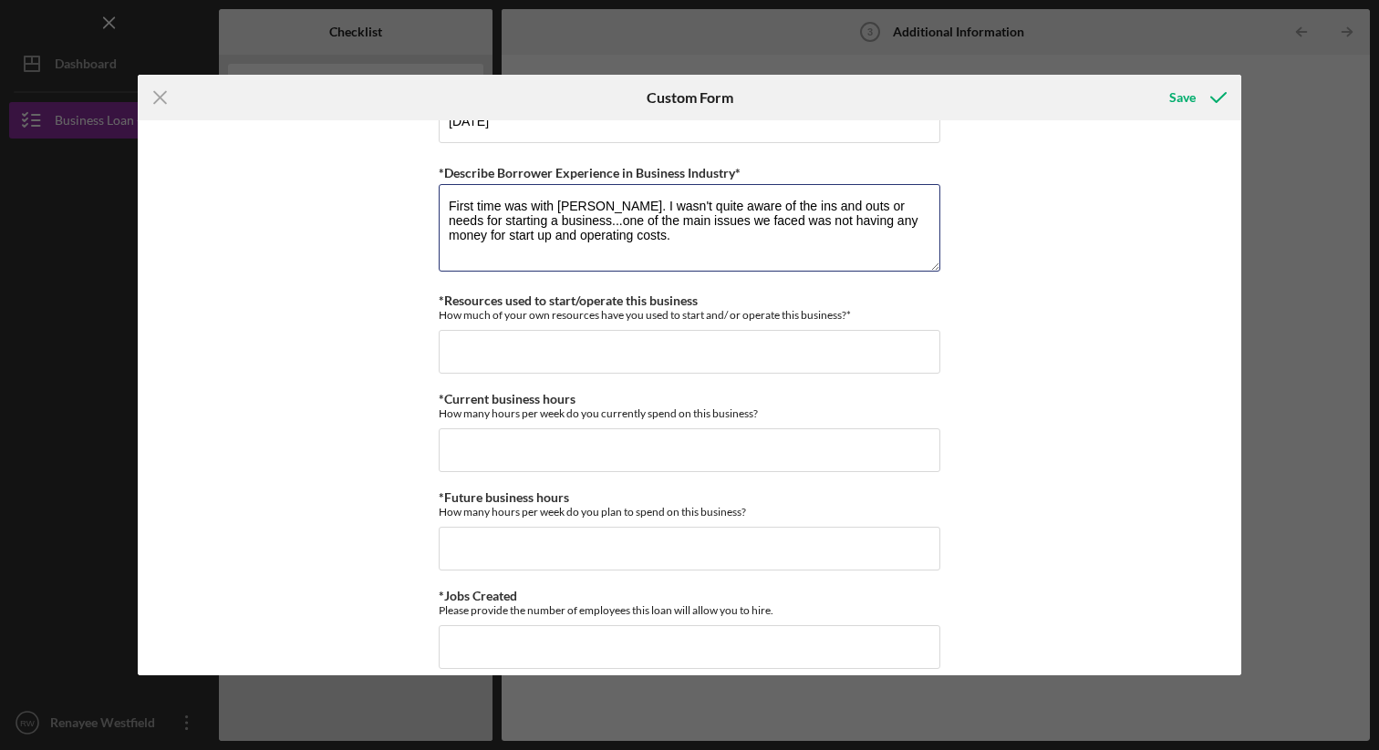
scroll to position [1244, 0]
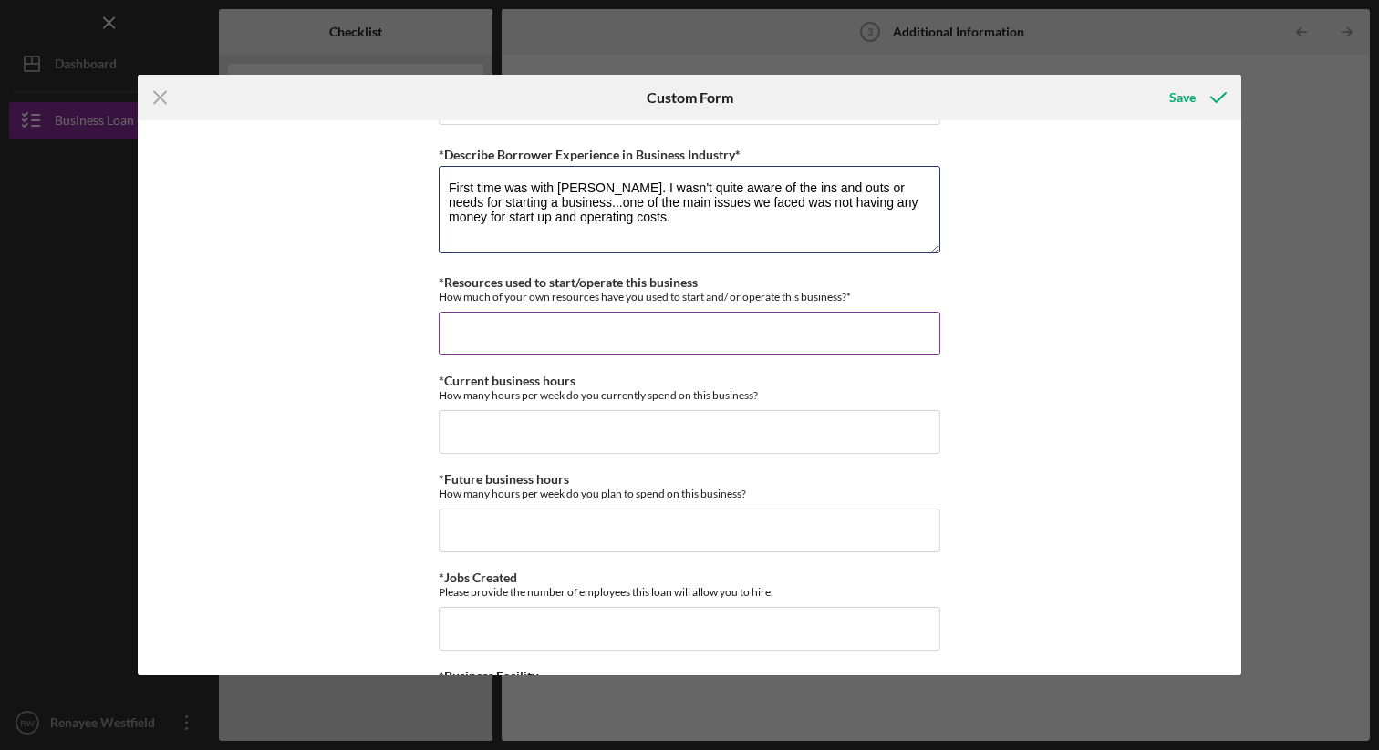
type textarea "First time was with Justine Petersen. I wasn't quite aware of the ins and outs …"
click at [537, 336] on input "*Resources used to start/operate this business" at bounding box center [690, 334] width 502 height 44
click at [503, 337] on input "*Resources used to start/operate this business" at bounding box center [690, 334] width 502 height 44
click at [501, 326] on input "*Resources used to start/operate this business" at bounding box center [690, 334] width 502 height 44
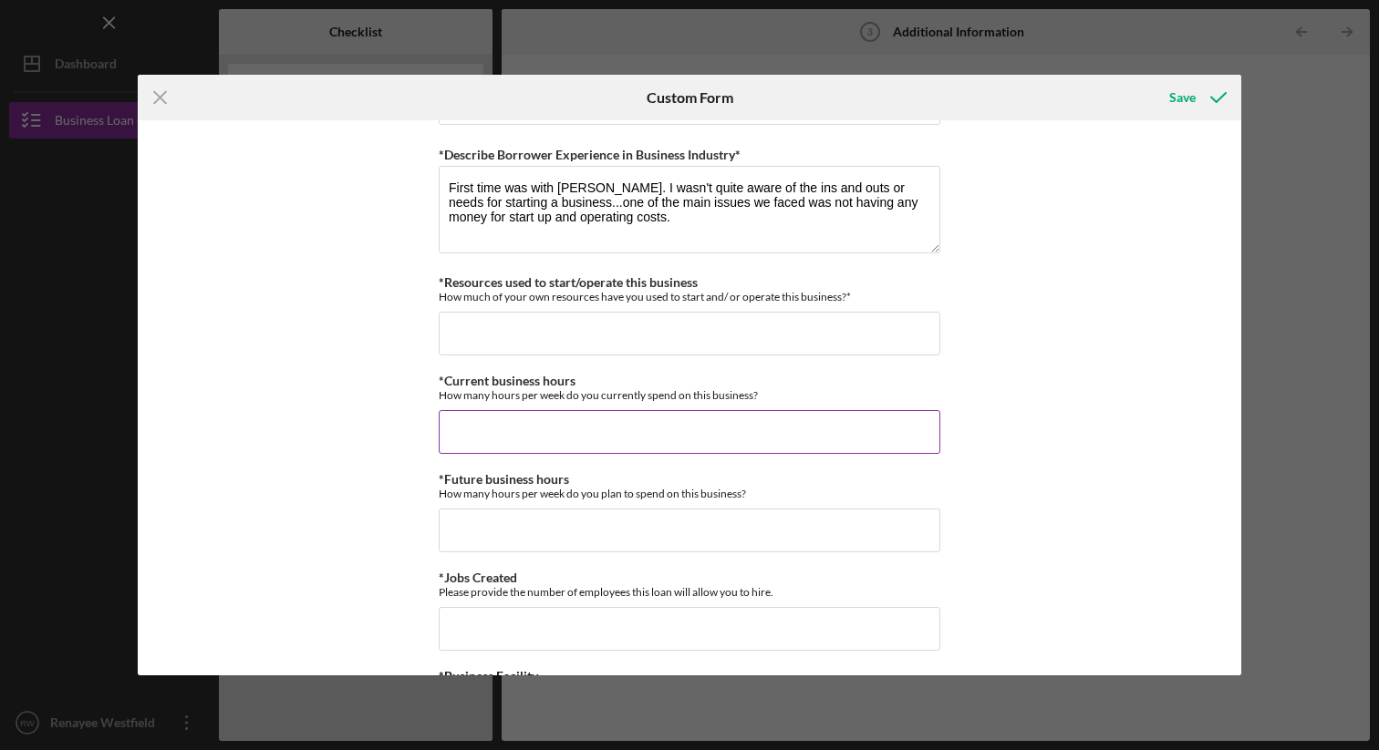
click at [488, 427] on input "*Current business hours" at bounding box center [690, 432] width 502 height 44
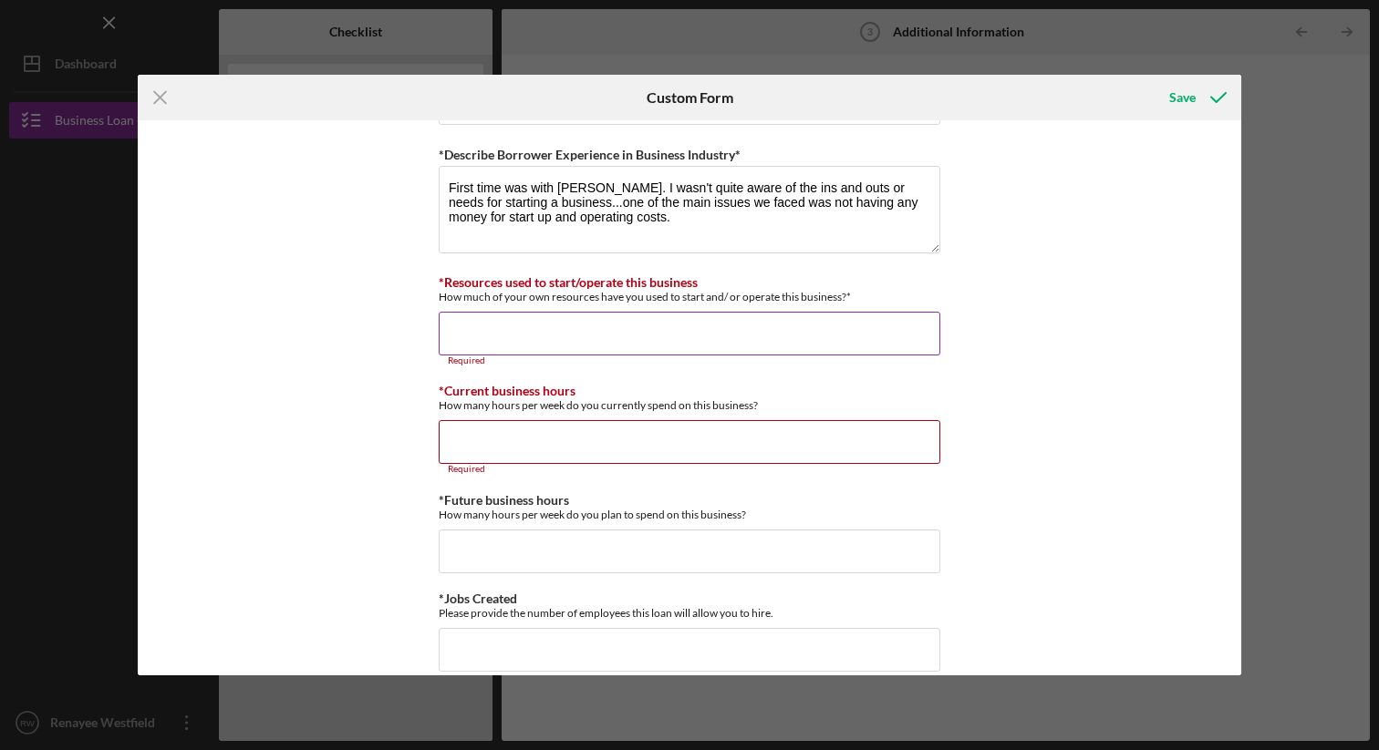
click at [497, 315] on input "*Resources used to start/operate this business" at bounding box center [690, 334] width 502 height 44
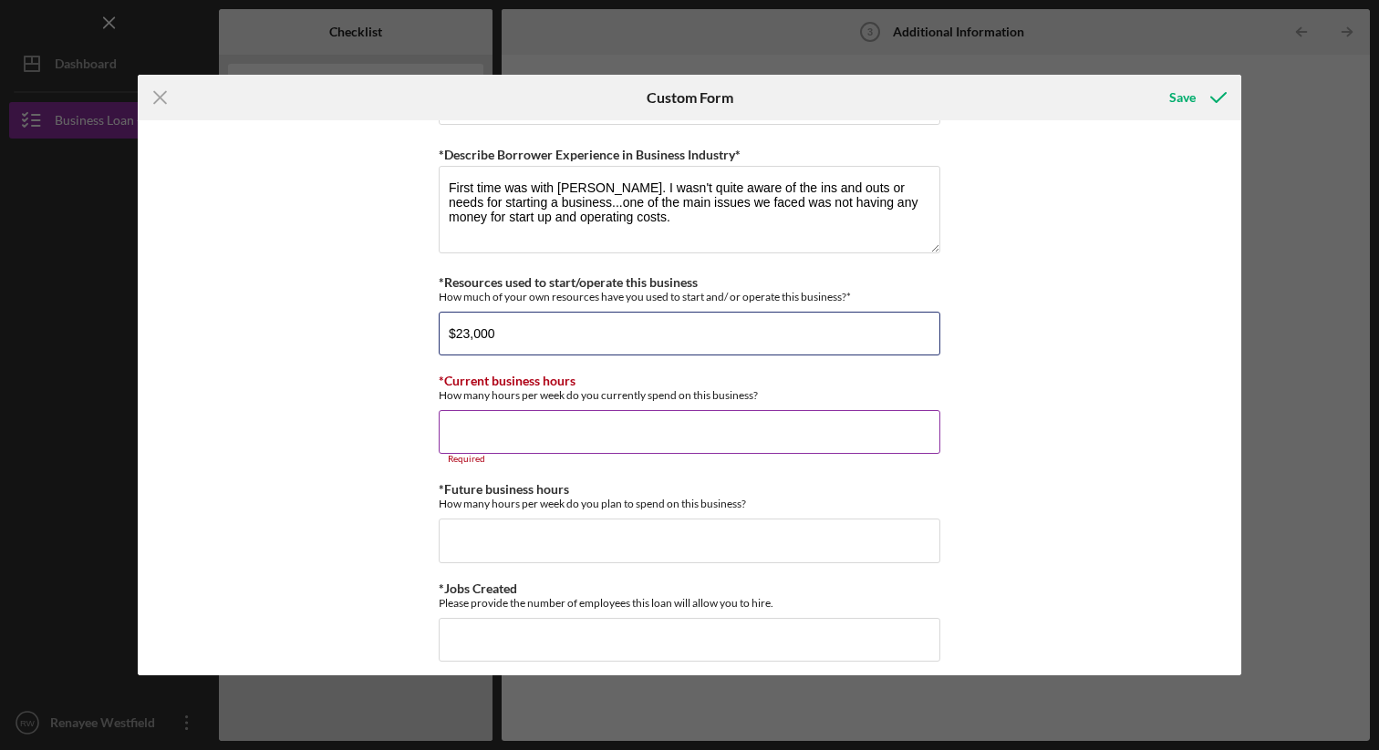
type input "$23,000"
click at [510, 435] on input "*Current business hours" at bounding box center [690, 432] width 502 height 44
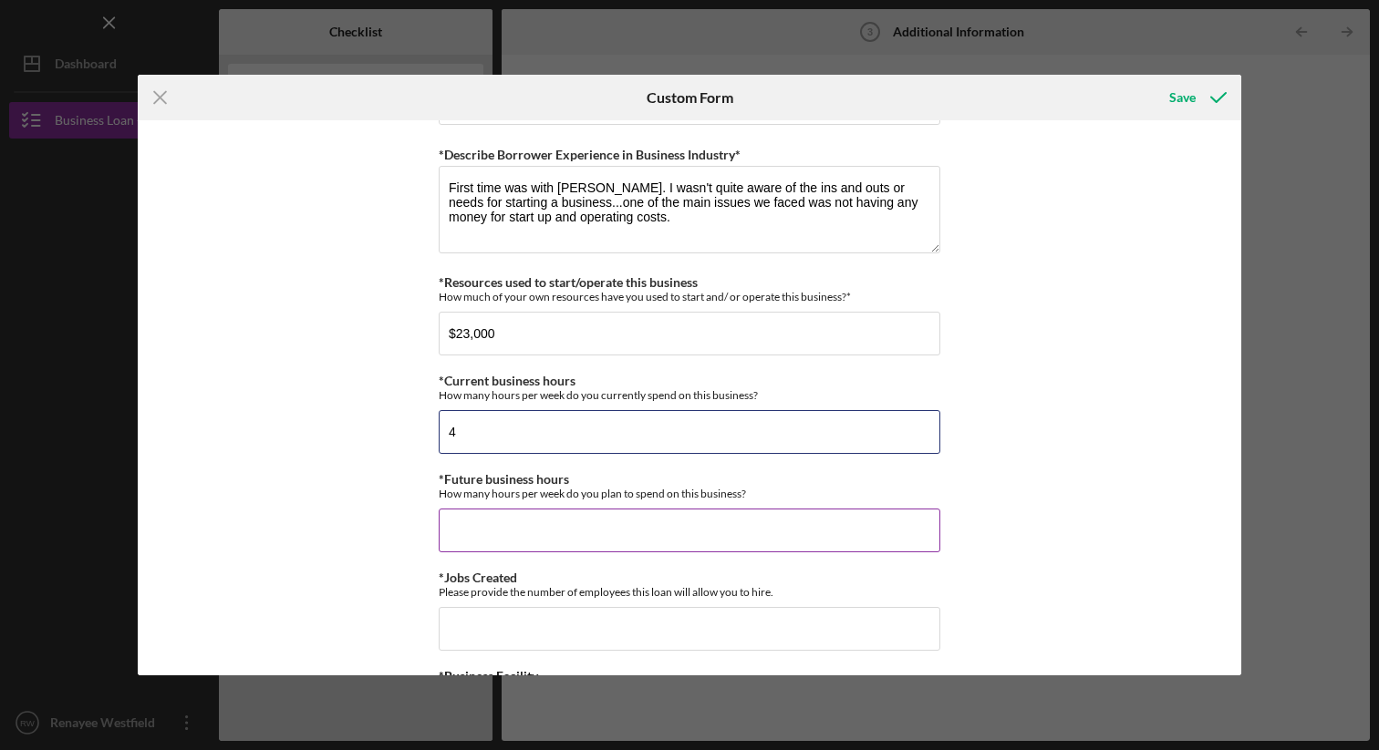
type input "4"
click at [517, 531] on input "*Future business hours" at bounding box center [690, 531] width 502 height 44
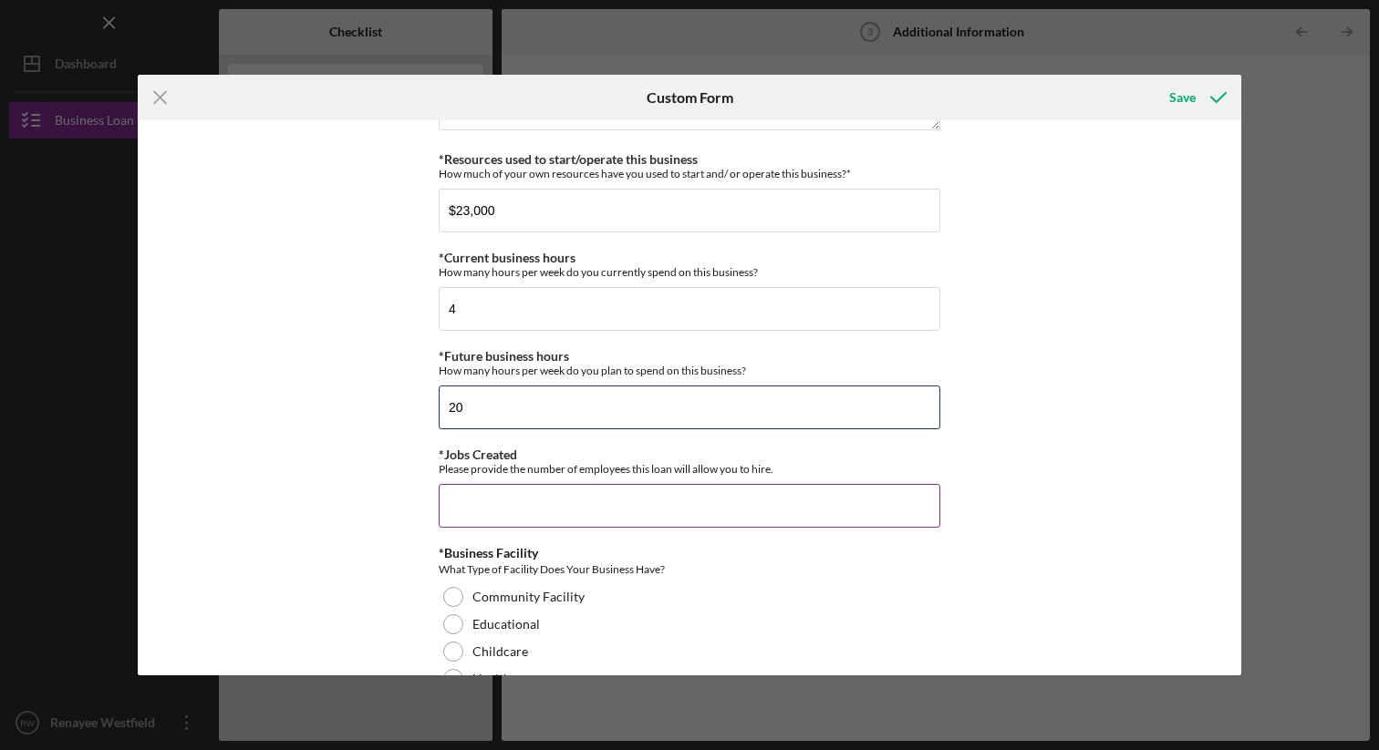
scroll to position [1409, 0]
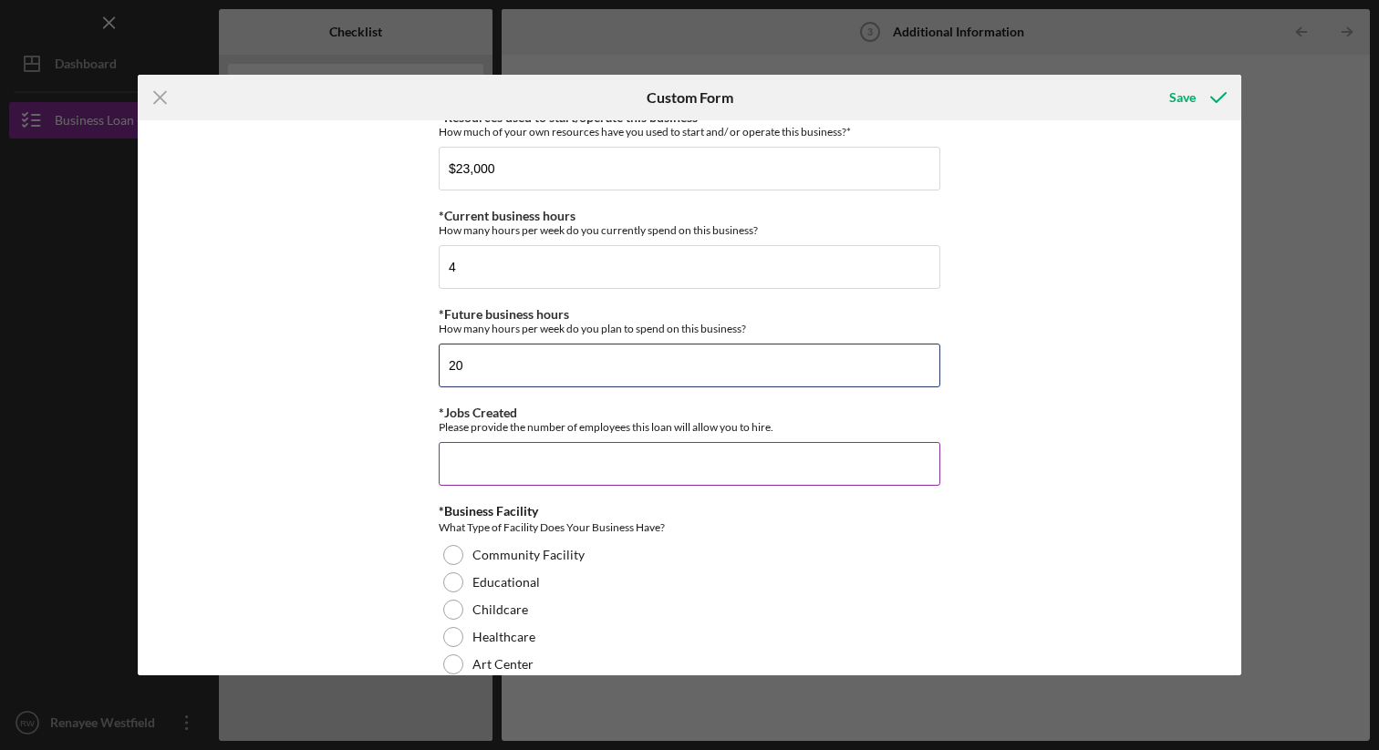
type input "20"
click at [576, 462] on input "*Jobs Created" at bounding box center [690, 464] width 502 height 44
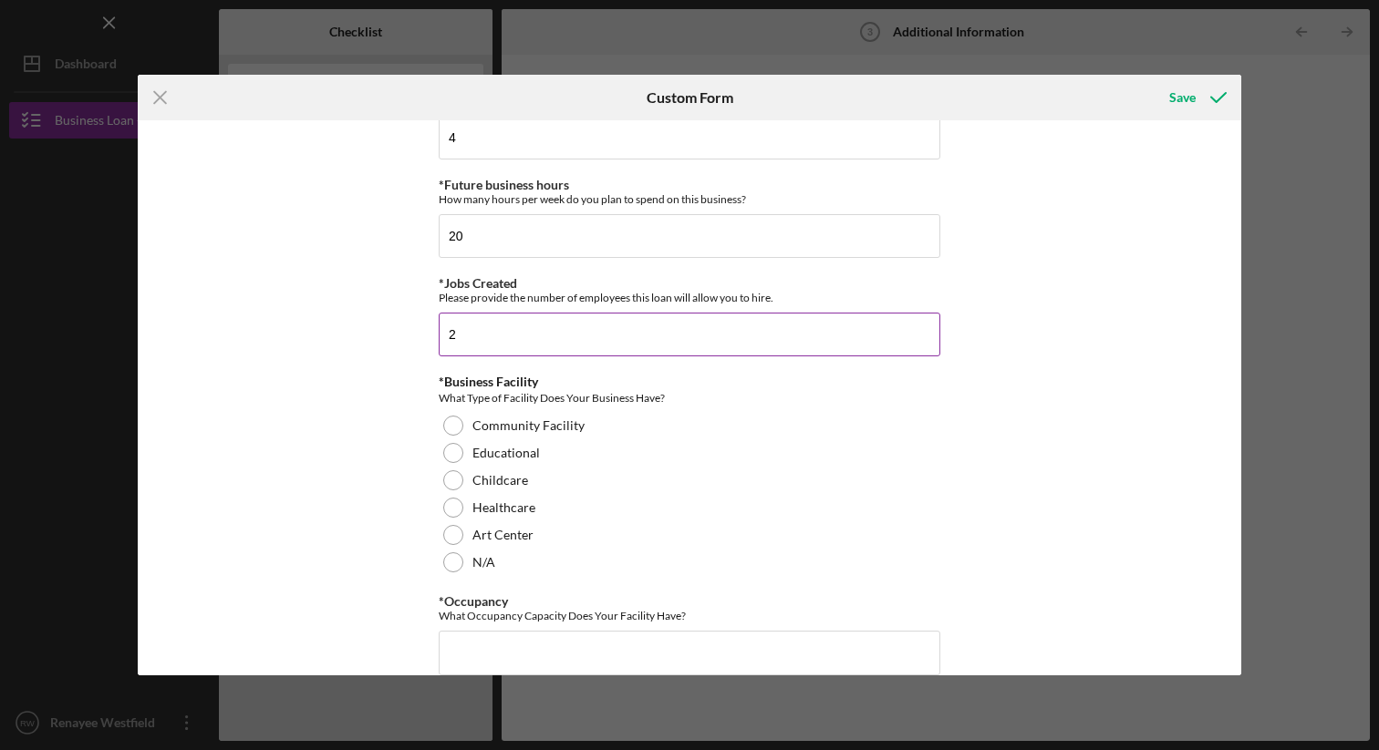
scroll to position [1588, 0]
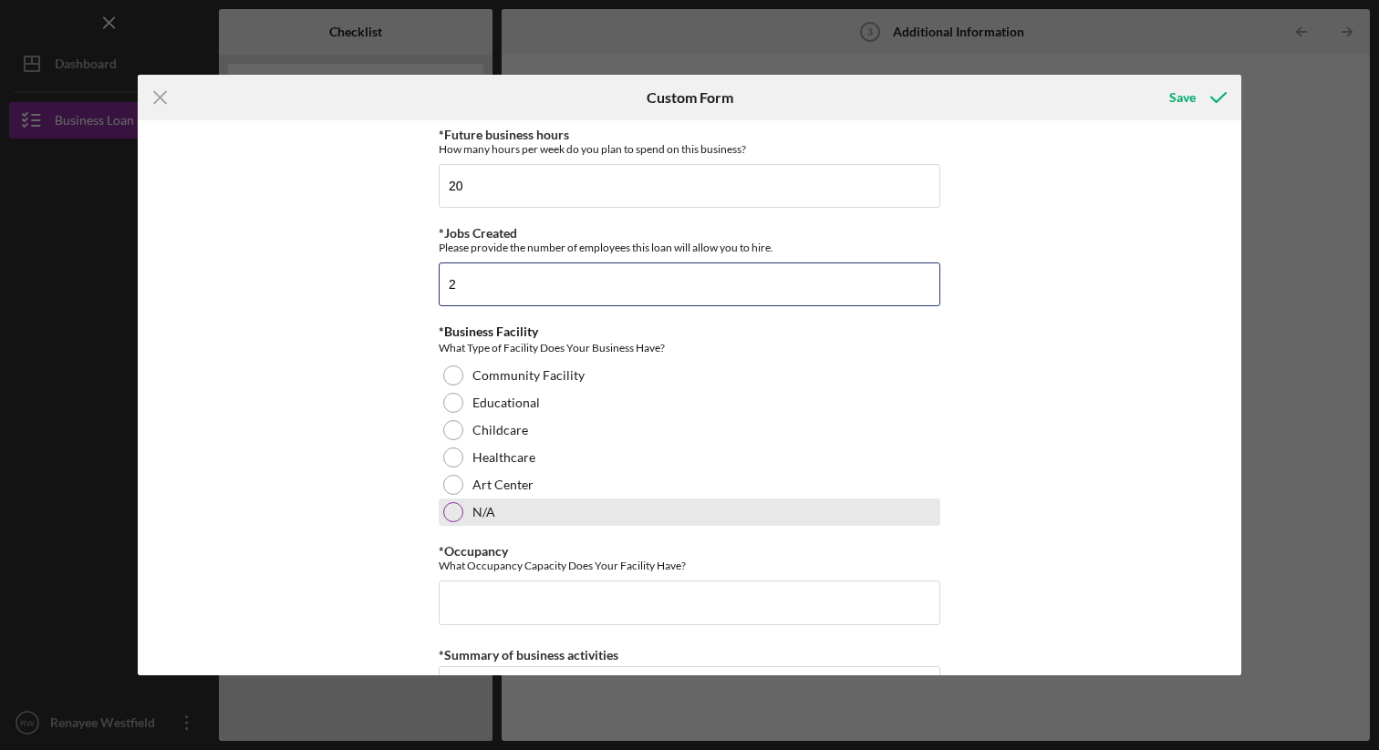
type input "2"
click at [458, 511] on div at bounding box center [453, 512] width 20 height 20
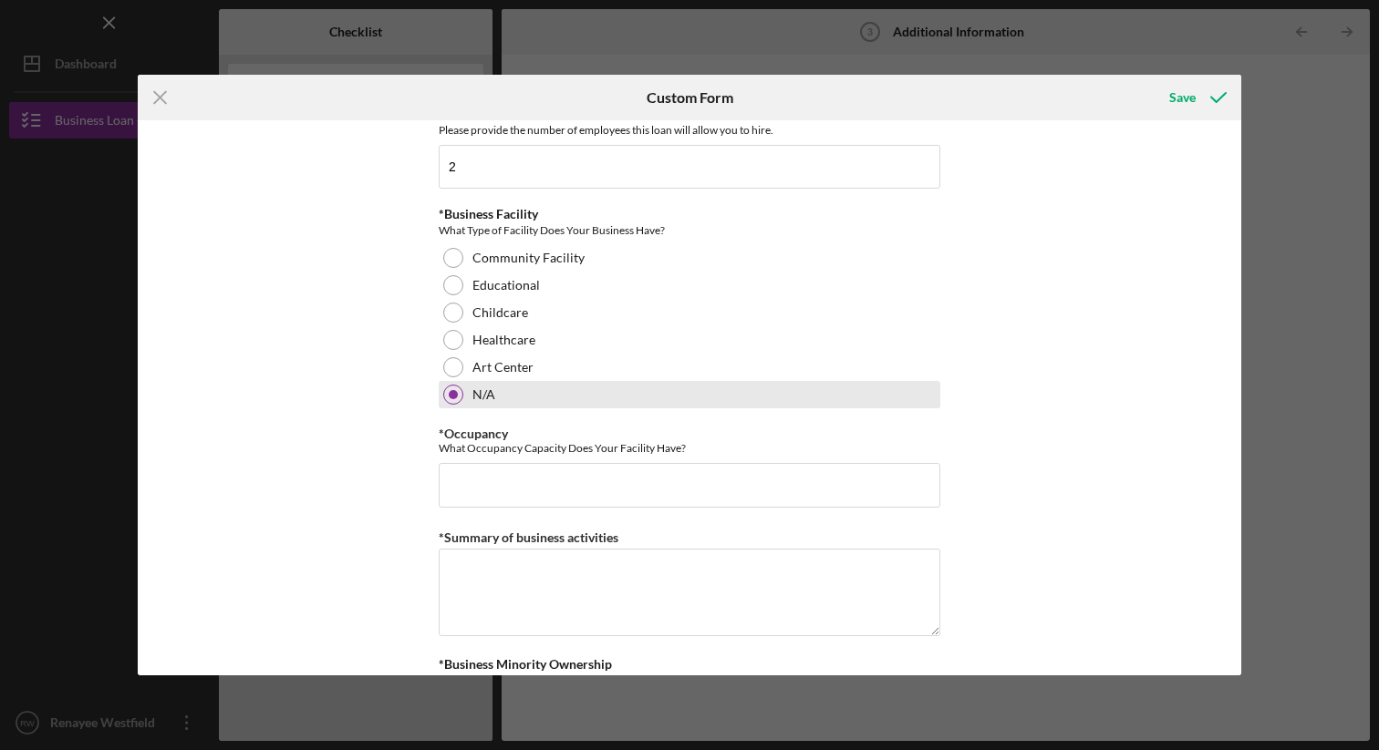
scroll to position [1707, 0]
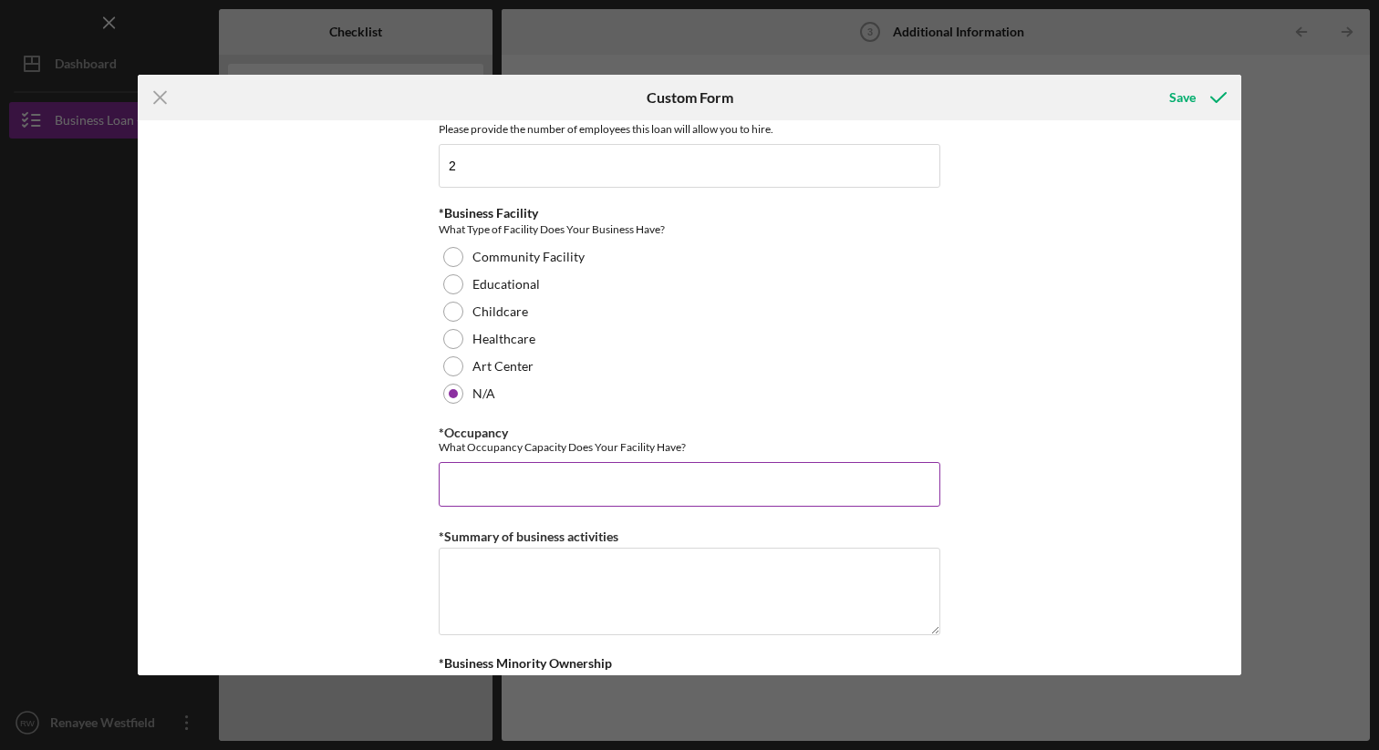
click at [564, 472] on input "*Occupancy" at bounding box center [690, 484] width 502 height 44
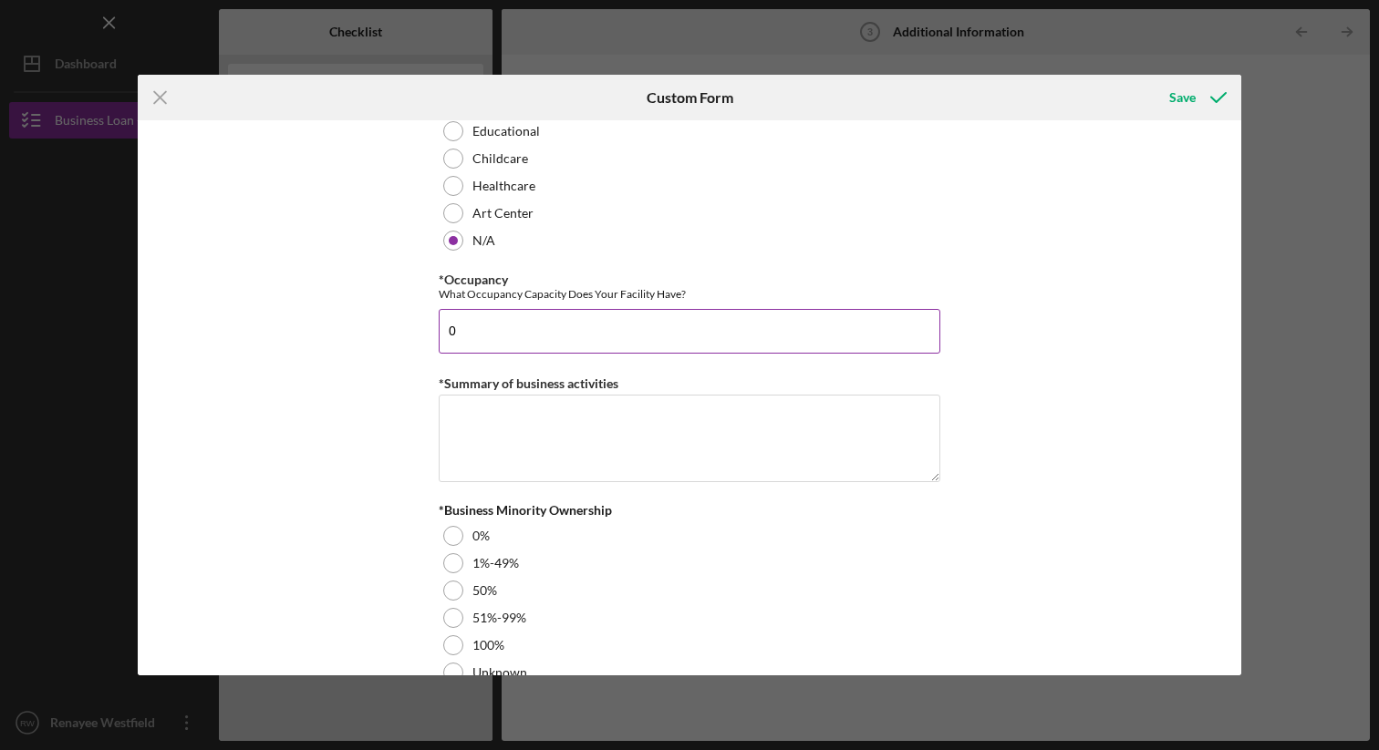
scroll to position [1862, 0]
type input "0"
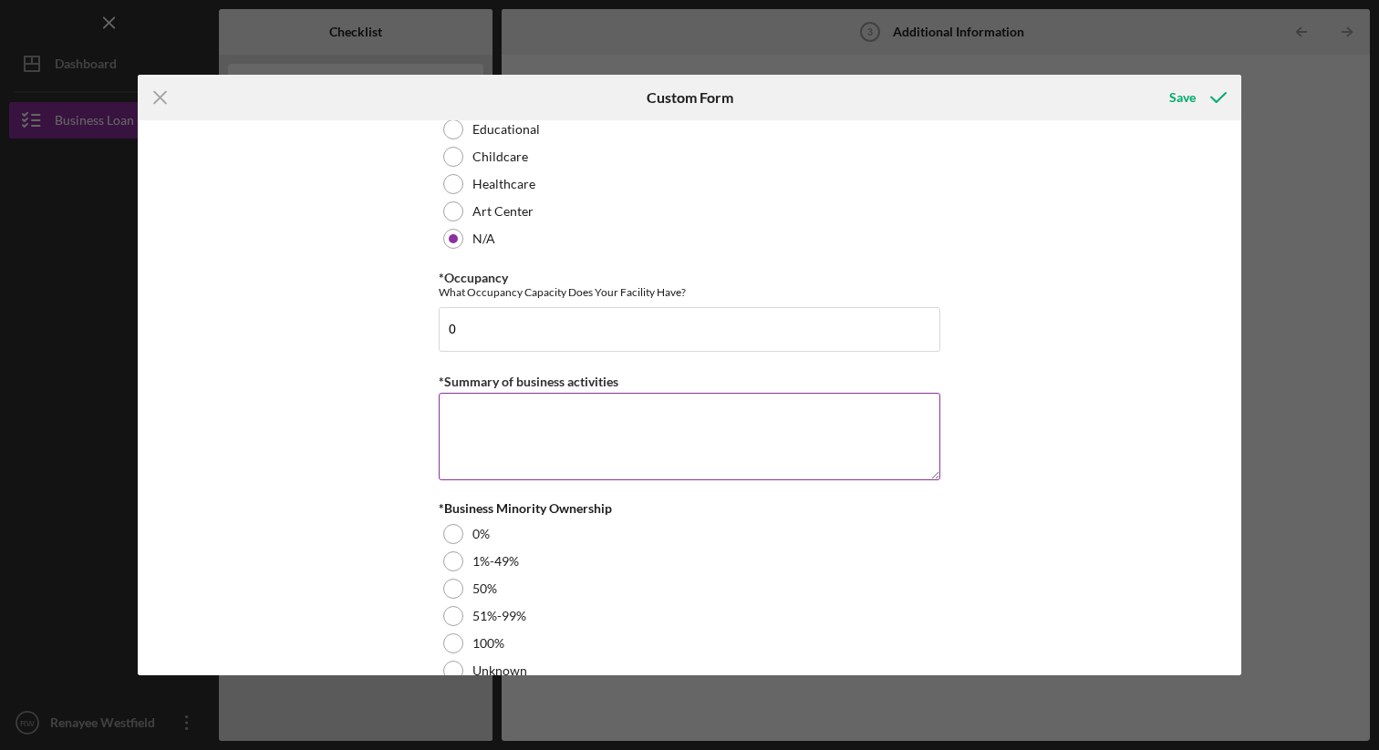
click at [555, 420] on textarea "*Summary of business activities" at bounding box center [690, 437] width 502 height 88
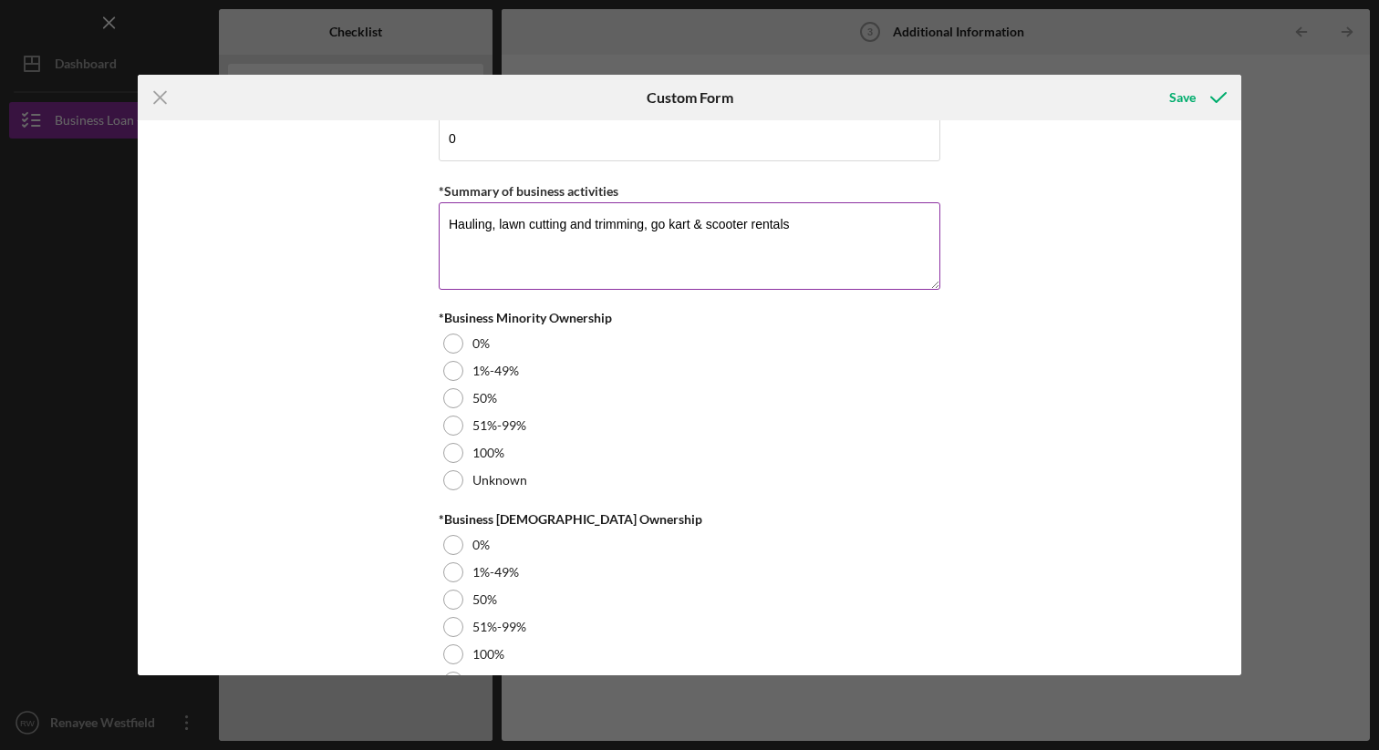
scroll to position [2054, 0]
type textarea "Hauling, lawn cutting and trimming, go kart & scooter rentals"
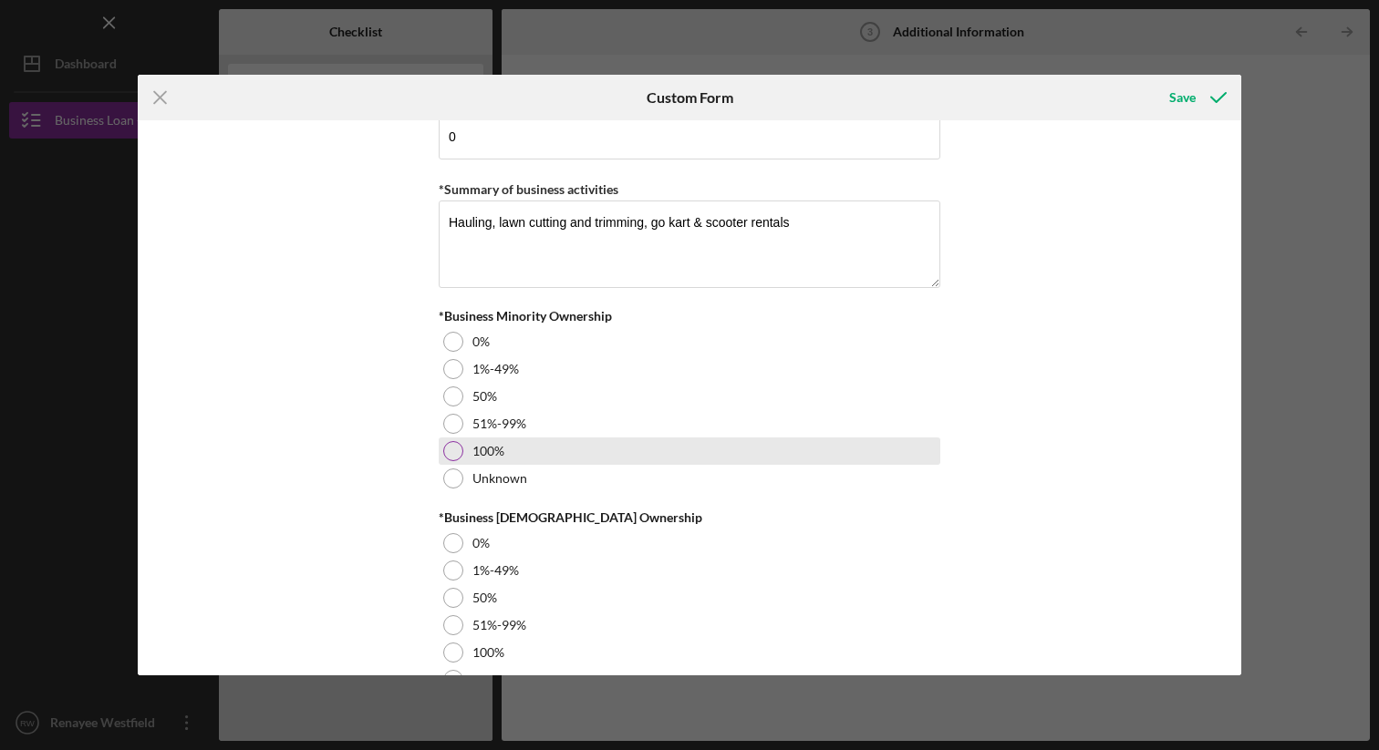
click at [454, 450] on div at bounding box center [453, 451] width 20 height 20
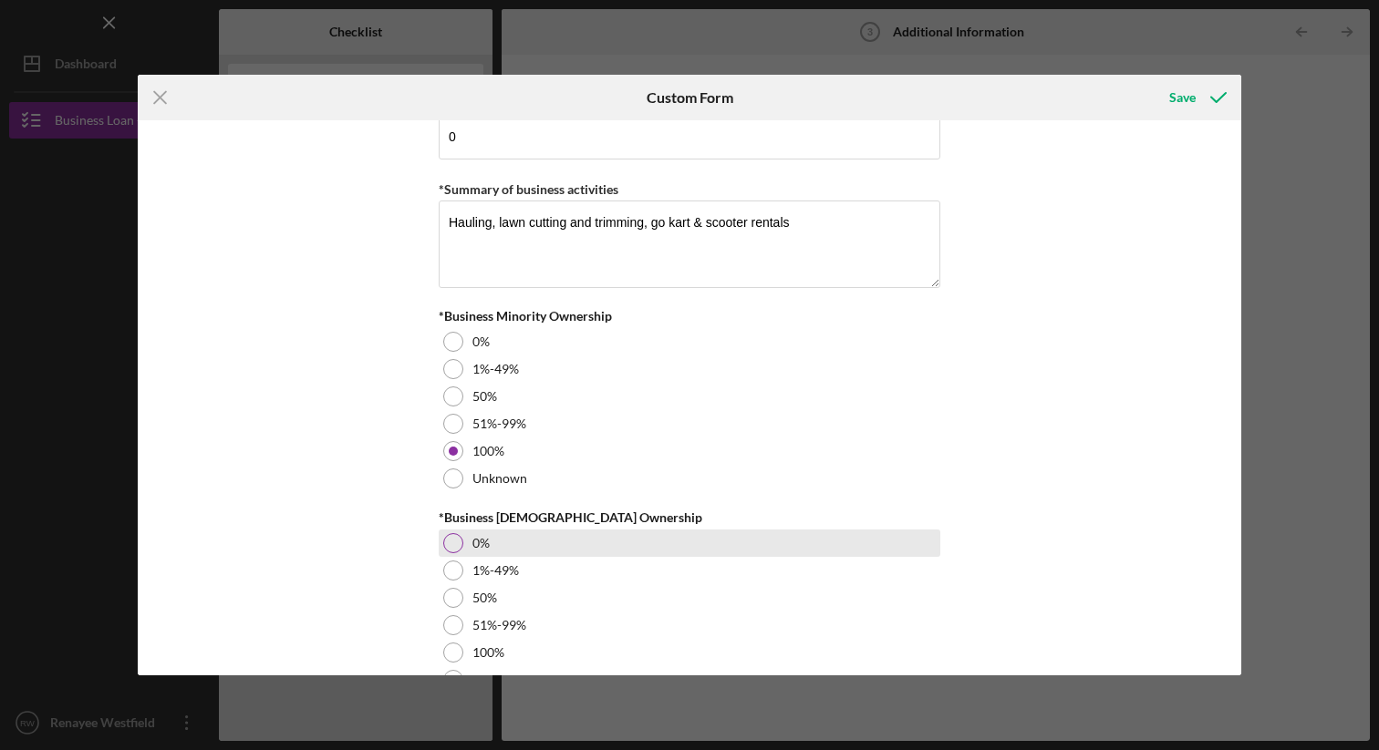
scroll to position [2099, 0]
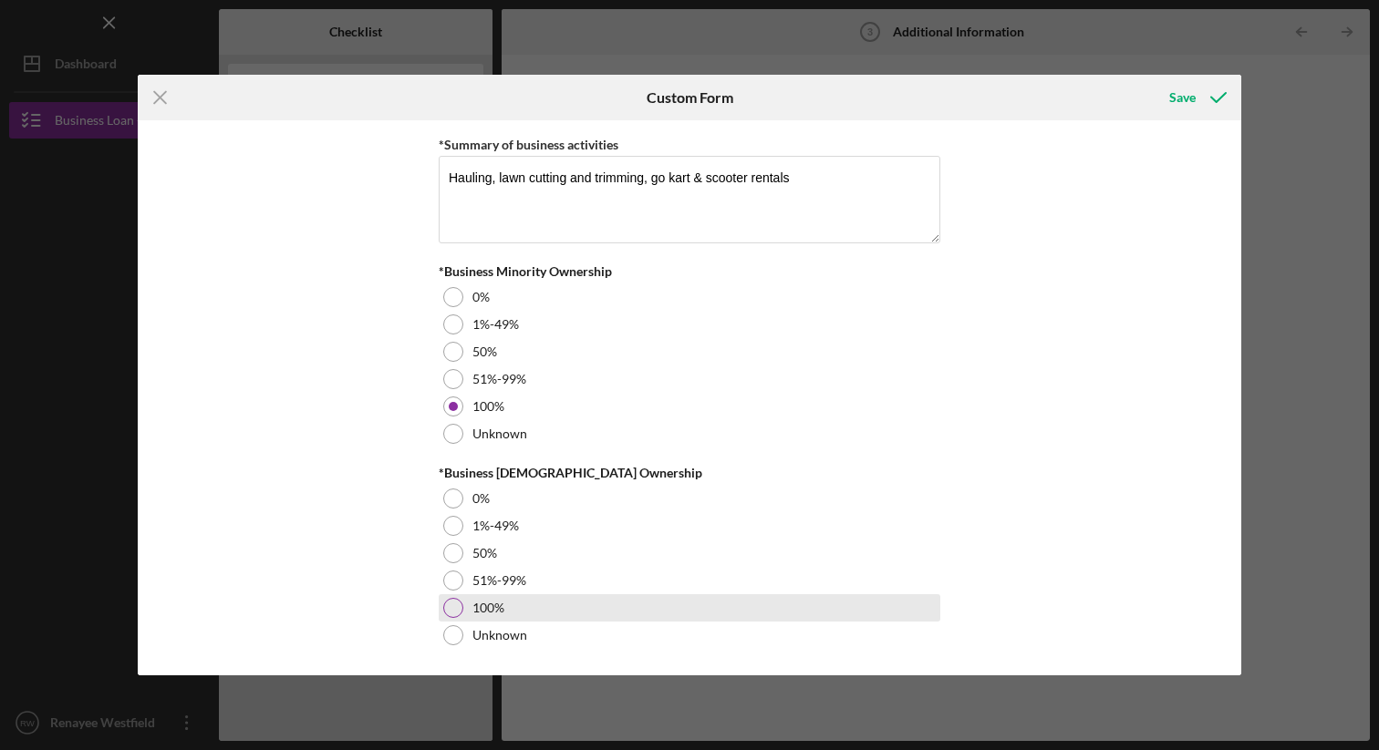
click at [457, 610] on div at bounding box center [453, 608] width 20 height 20
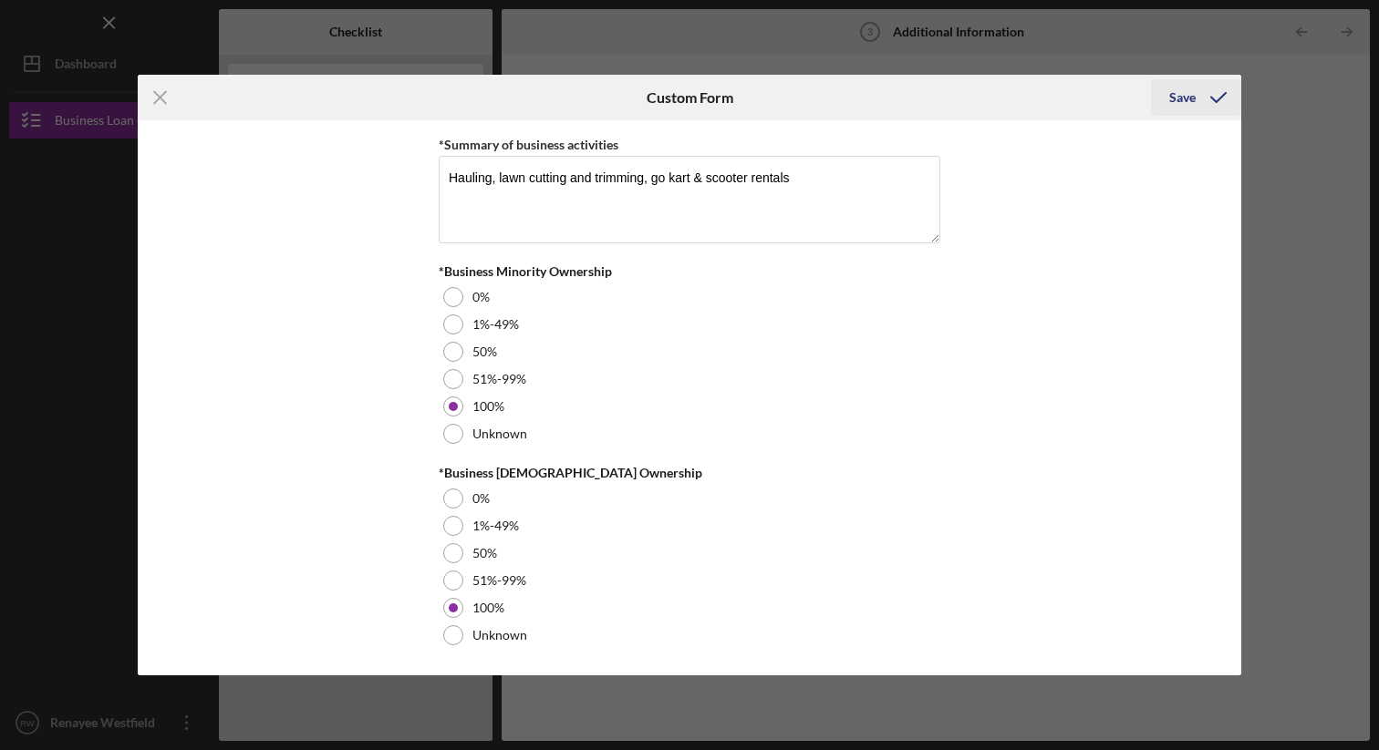
click at [1177, 98] on div "Save" at bounding box center [1182, 97] width 26 height 36
click at [1215, 96] on icon "submit" at bounding box center [1218, 98] width 46 height 46
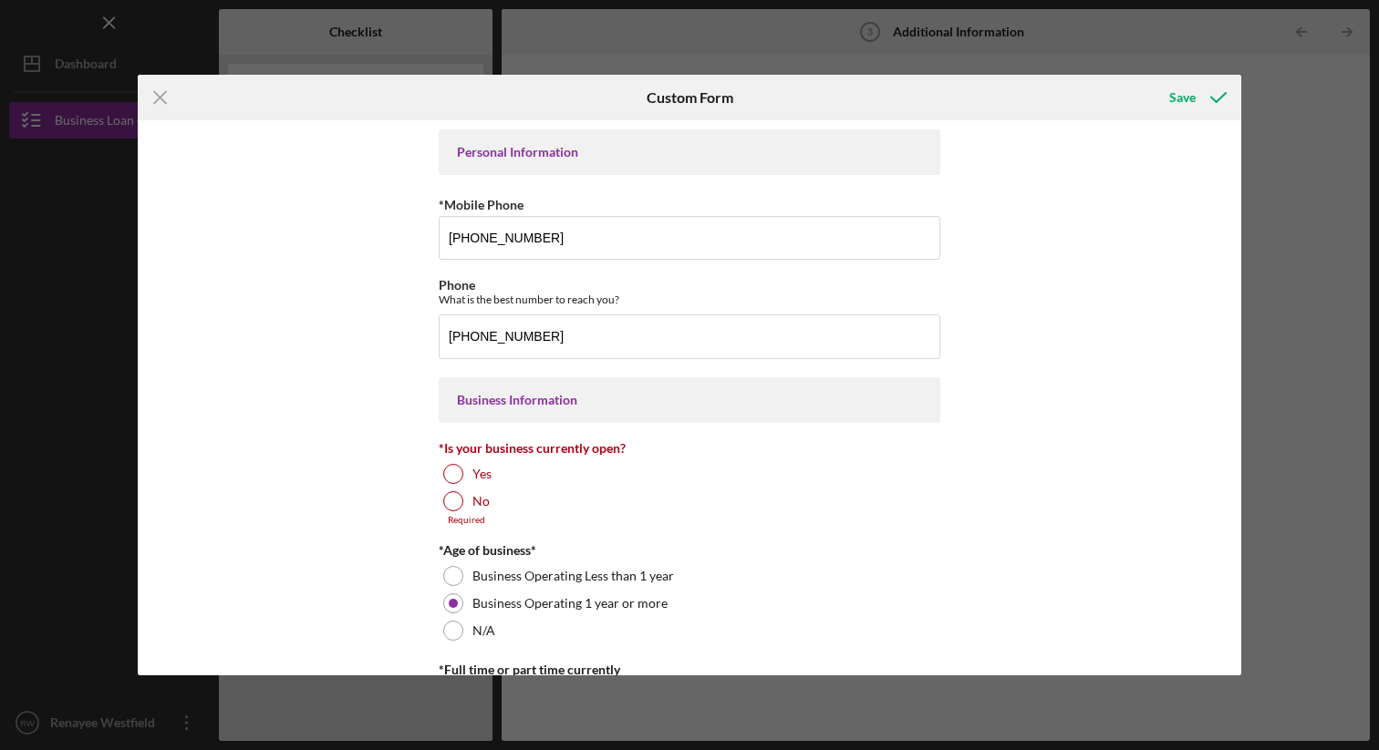
scroll to position [11, 0]
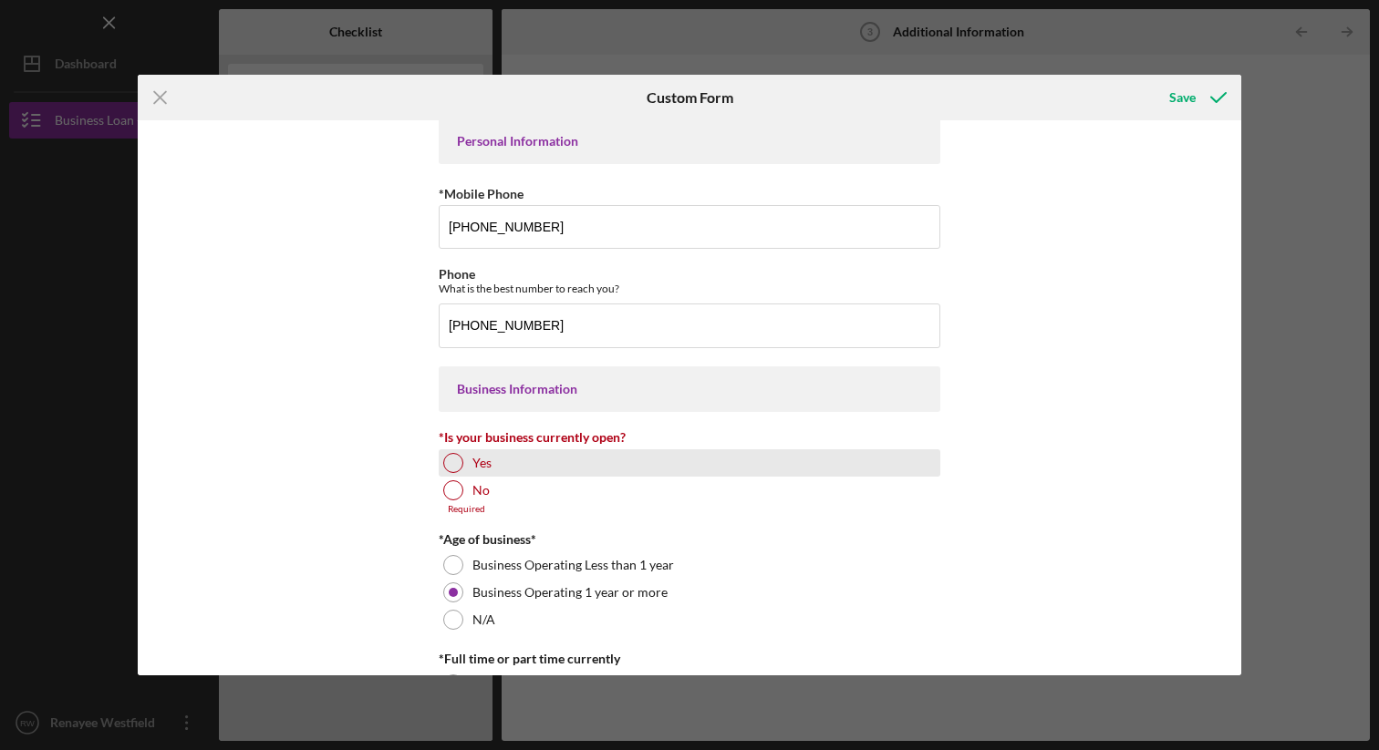
click at [452, 464] on div at bounding box center [453, 463] width 20 height 20
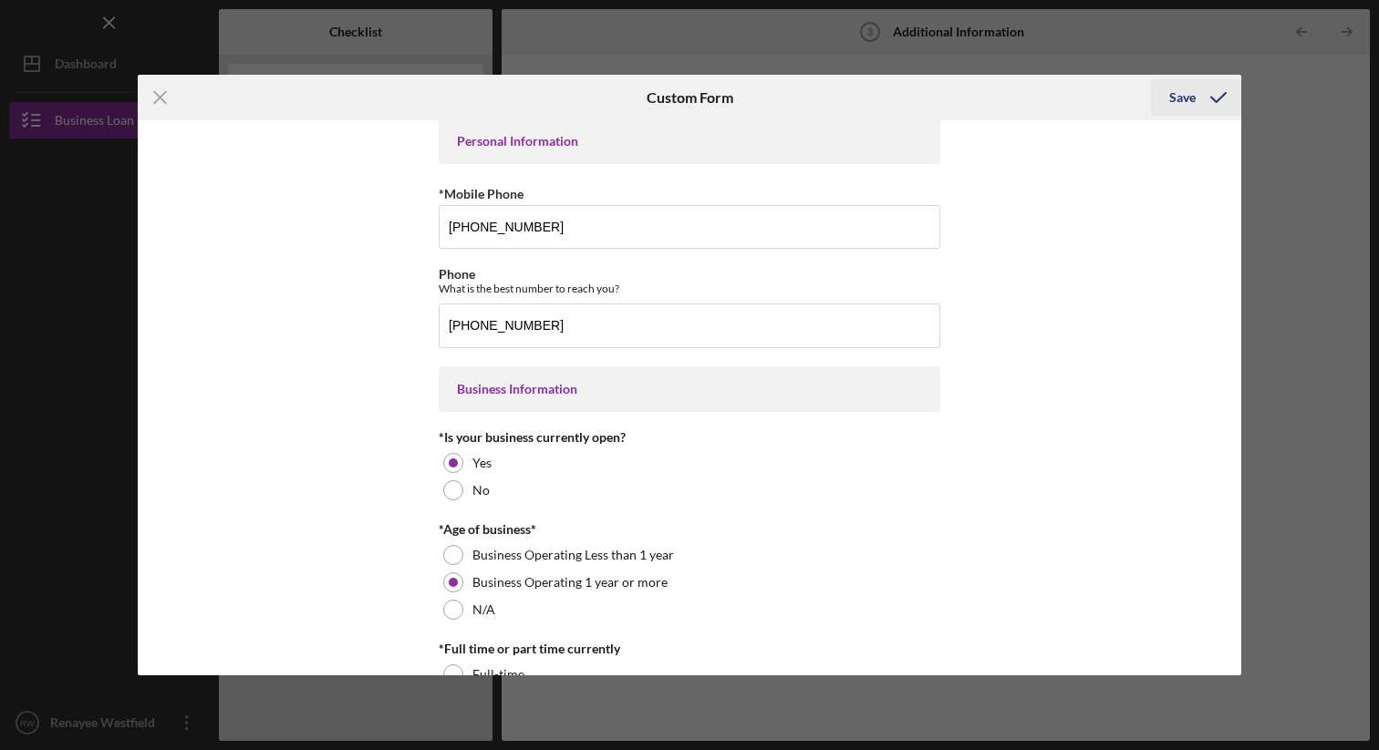
click at [1182, 91] on div "Save" at bounding box center [1182, 97] width 26 height 36
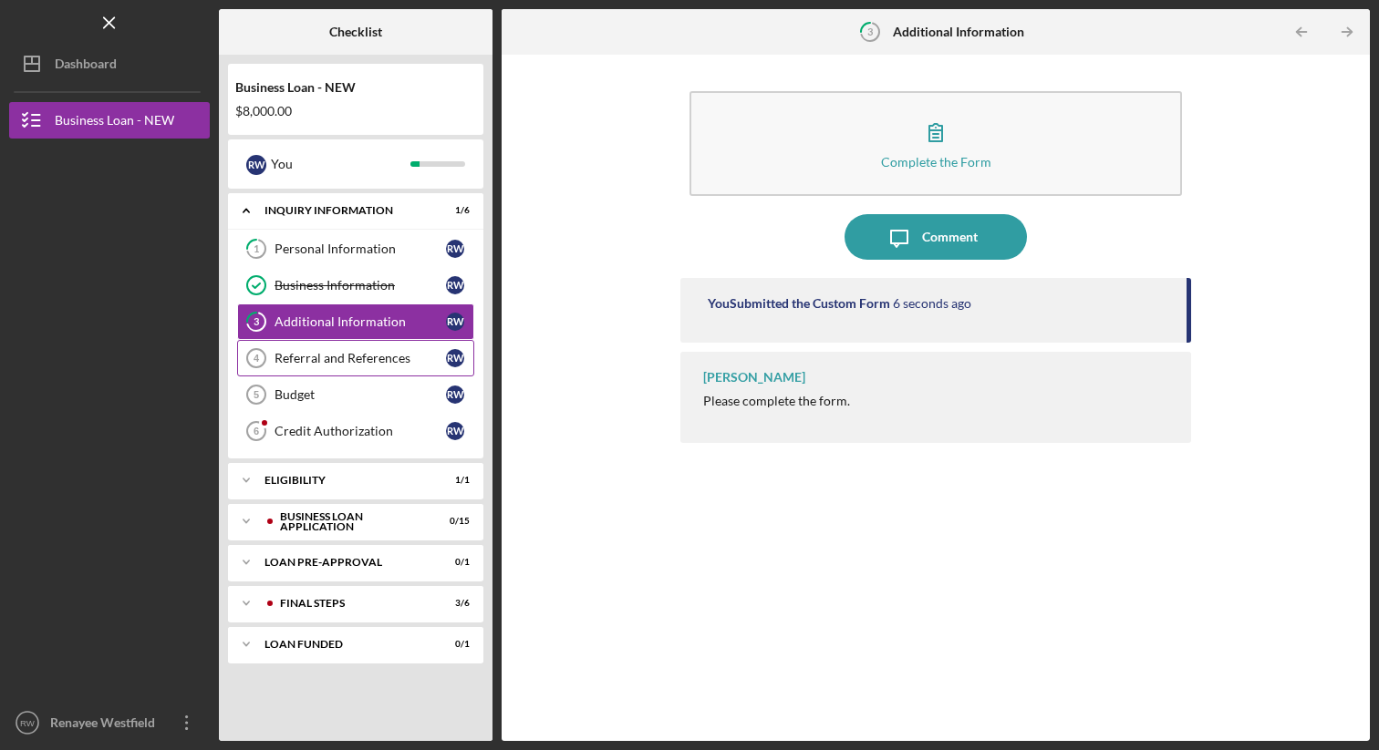
click at [343, 355] on div "Referral and References" at bounding box center [359, 358] width 171 height 15
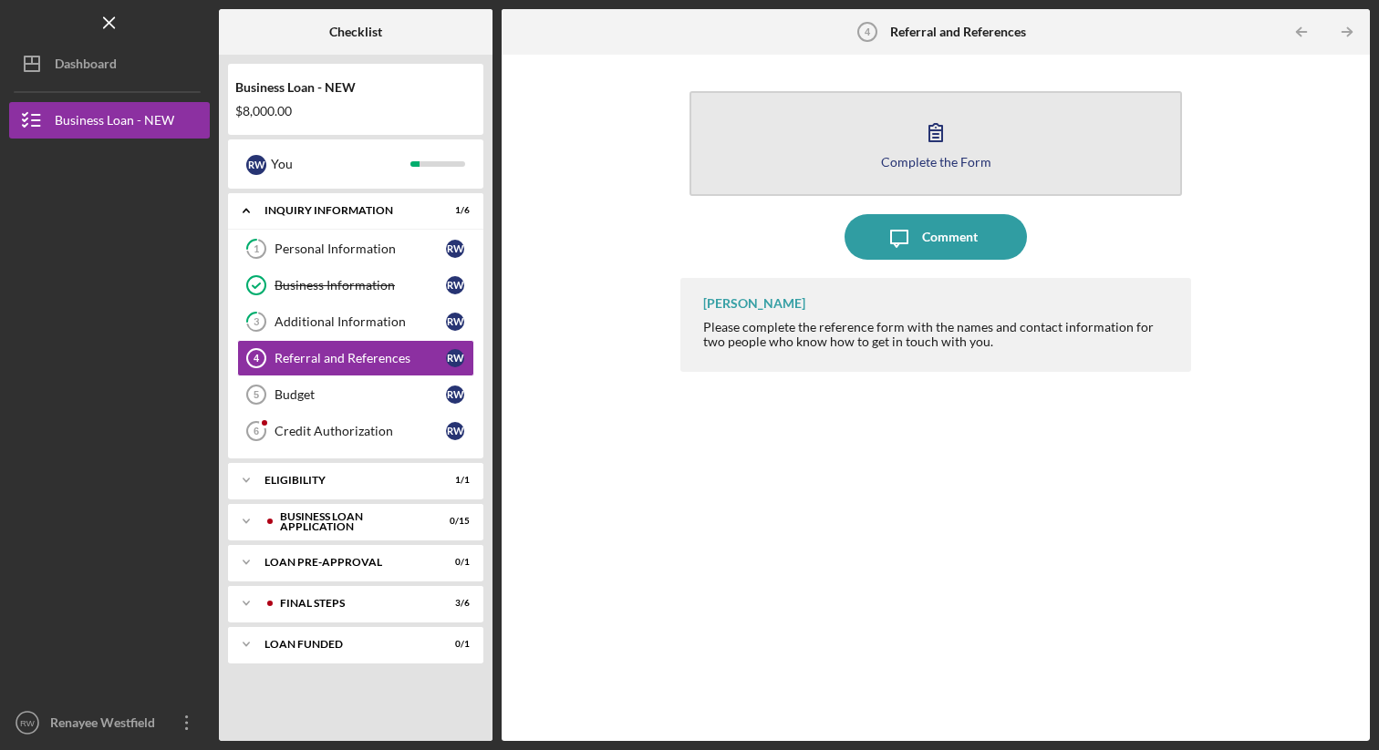
click at [942, 129] on icon "button" at bounding box center [936, 132] width 46 height 46
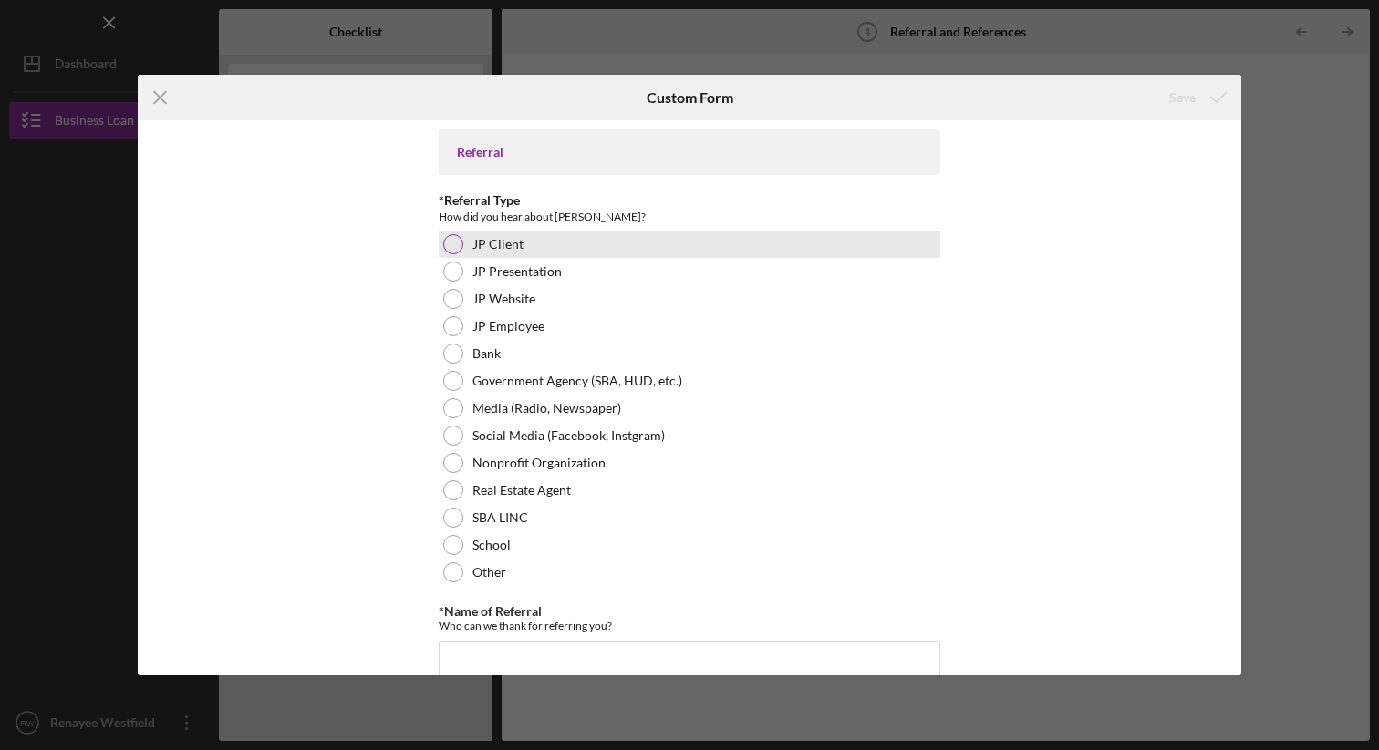
click at [453, 249] on div at bounding box center [453, 244] width 20 height 20
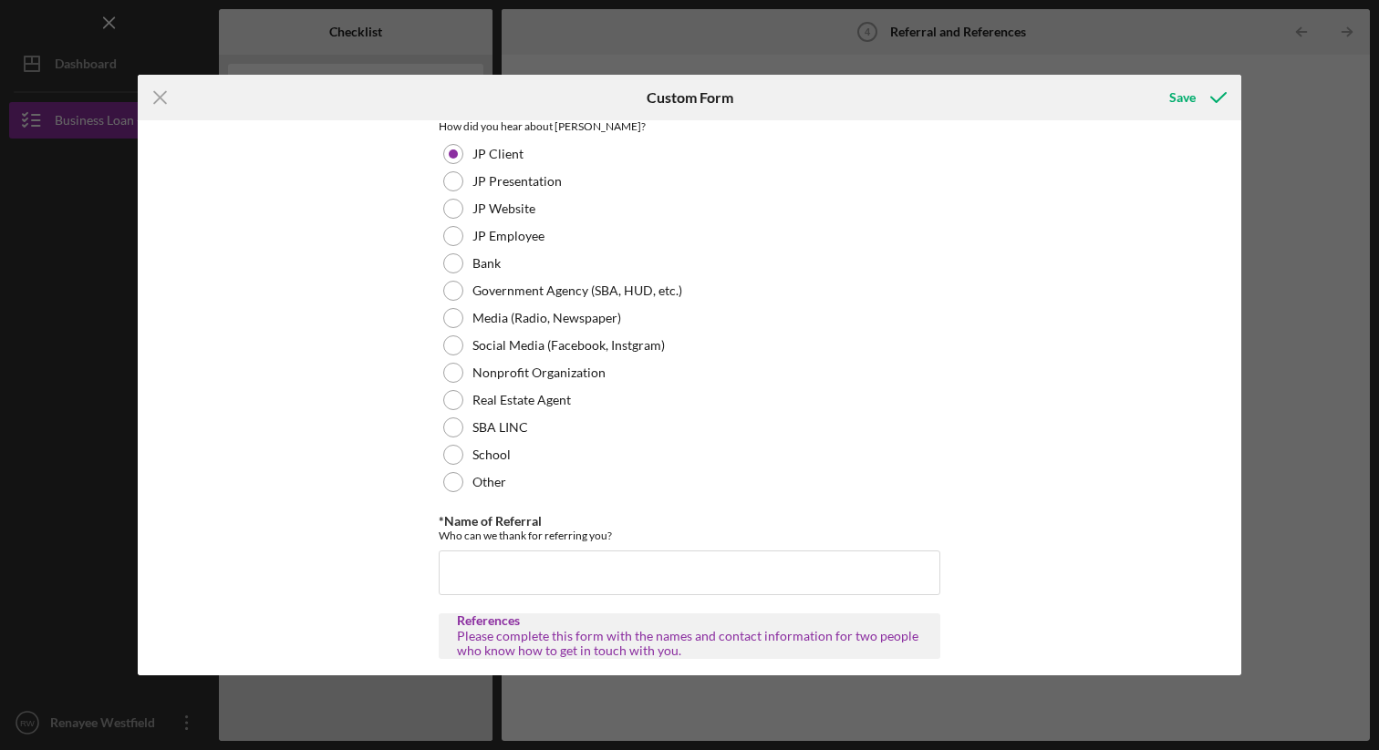
scroll to position [99, 0]
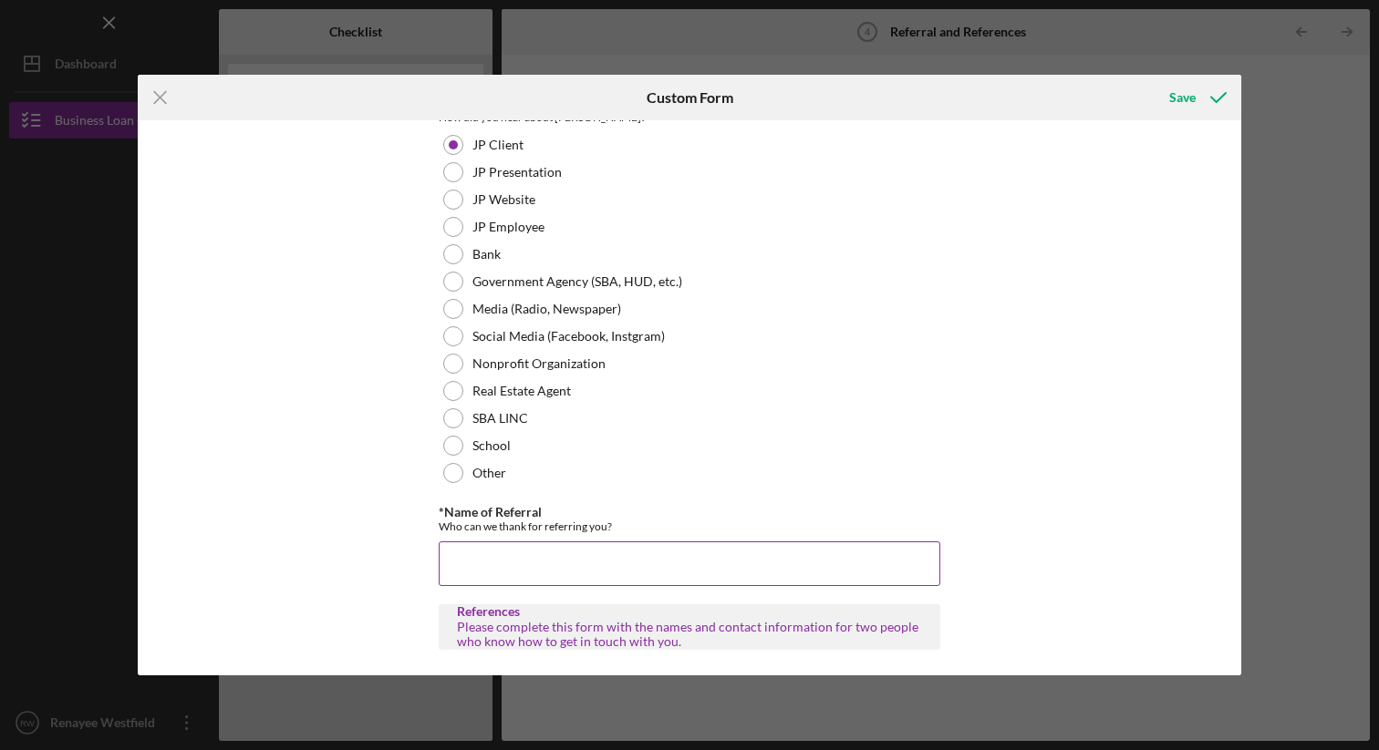
click at [554, 572] on input "*Name of Referral" at bounding box center [690, 564] width 502 height 44
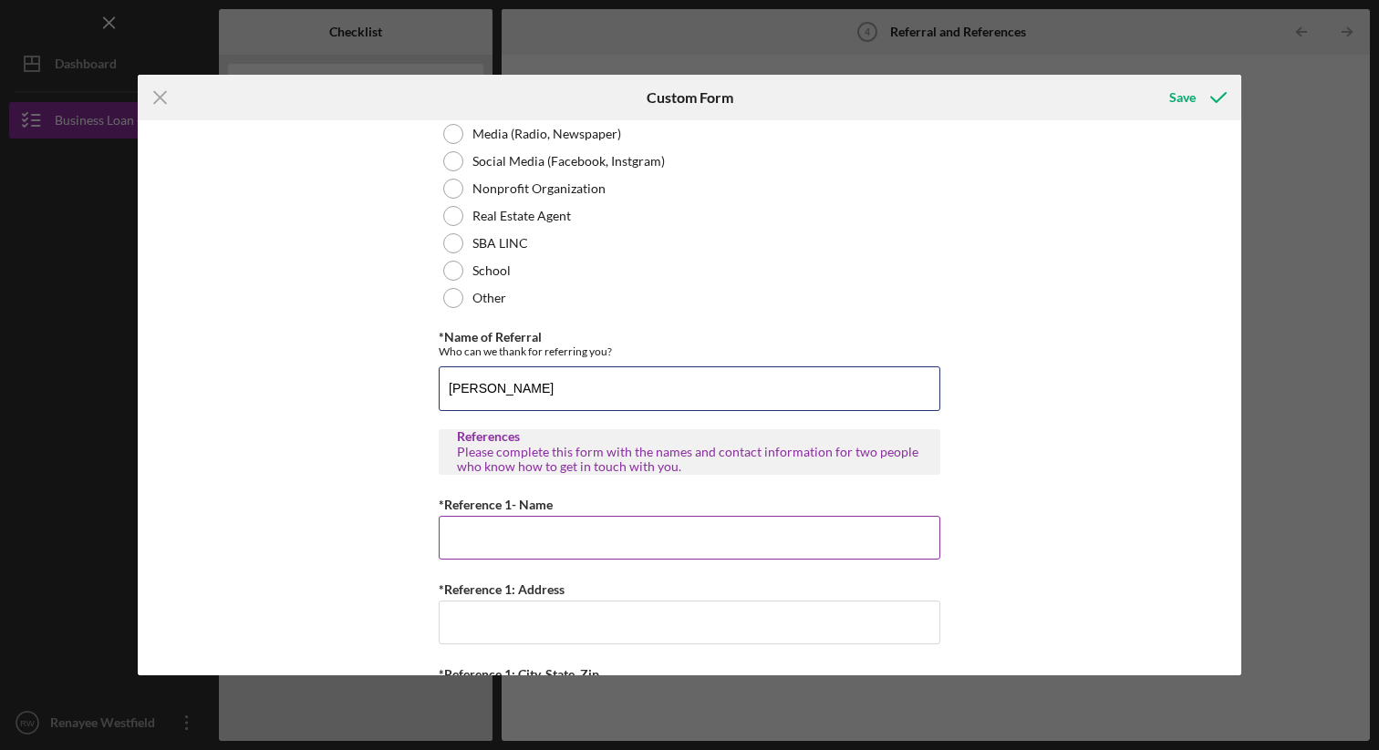
scroll to position [285, 0]
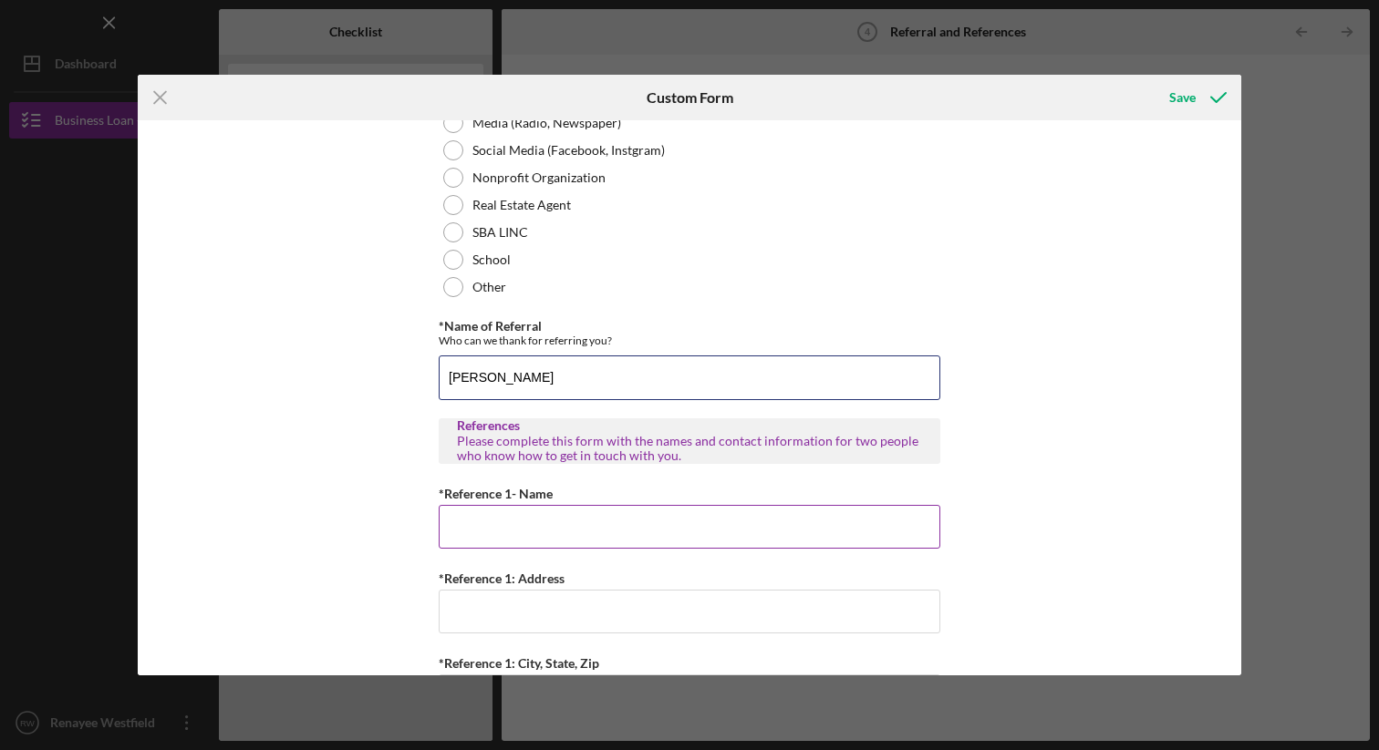
type input "Clarissa Nickerson"
click at [548, 525] on input "*Reference 1- Name" at bounding box center [690, 527] width 502 height 44
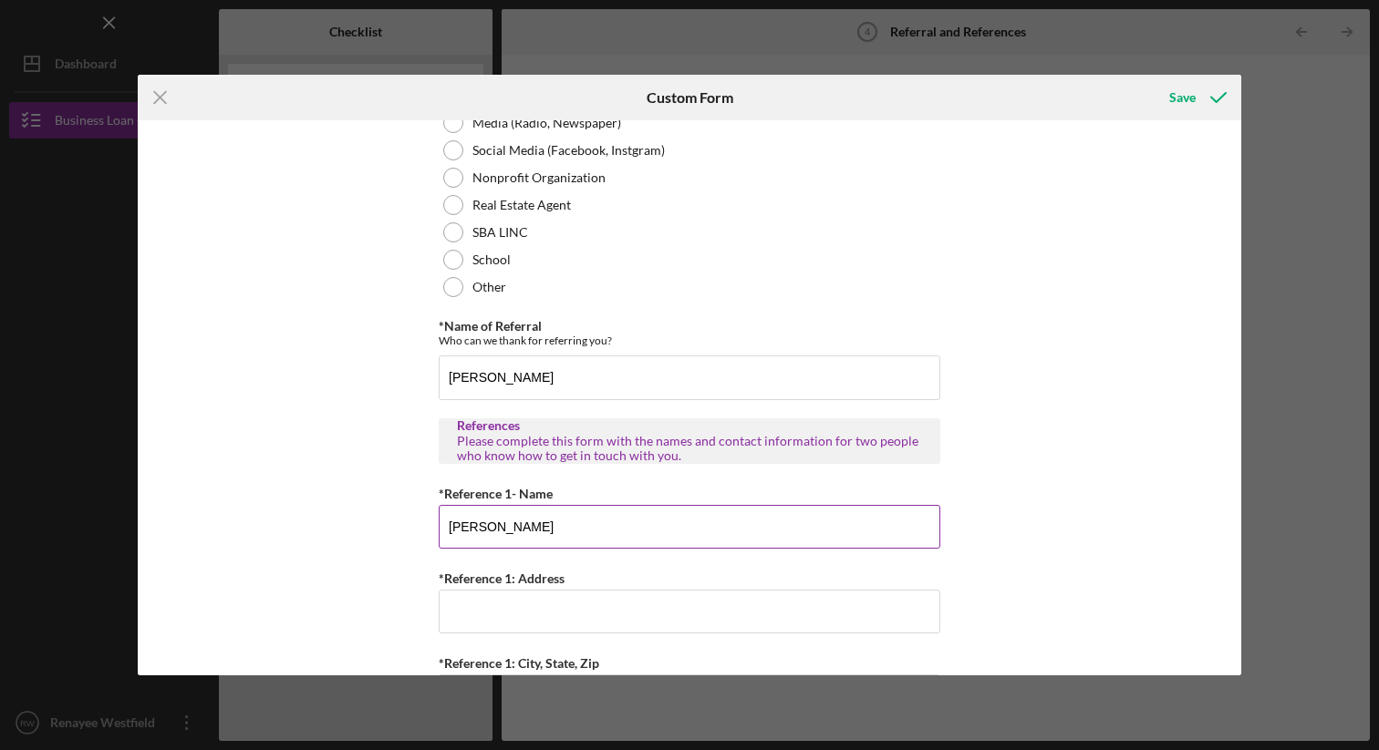
type input "Malaika Williams"
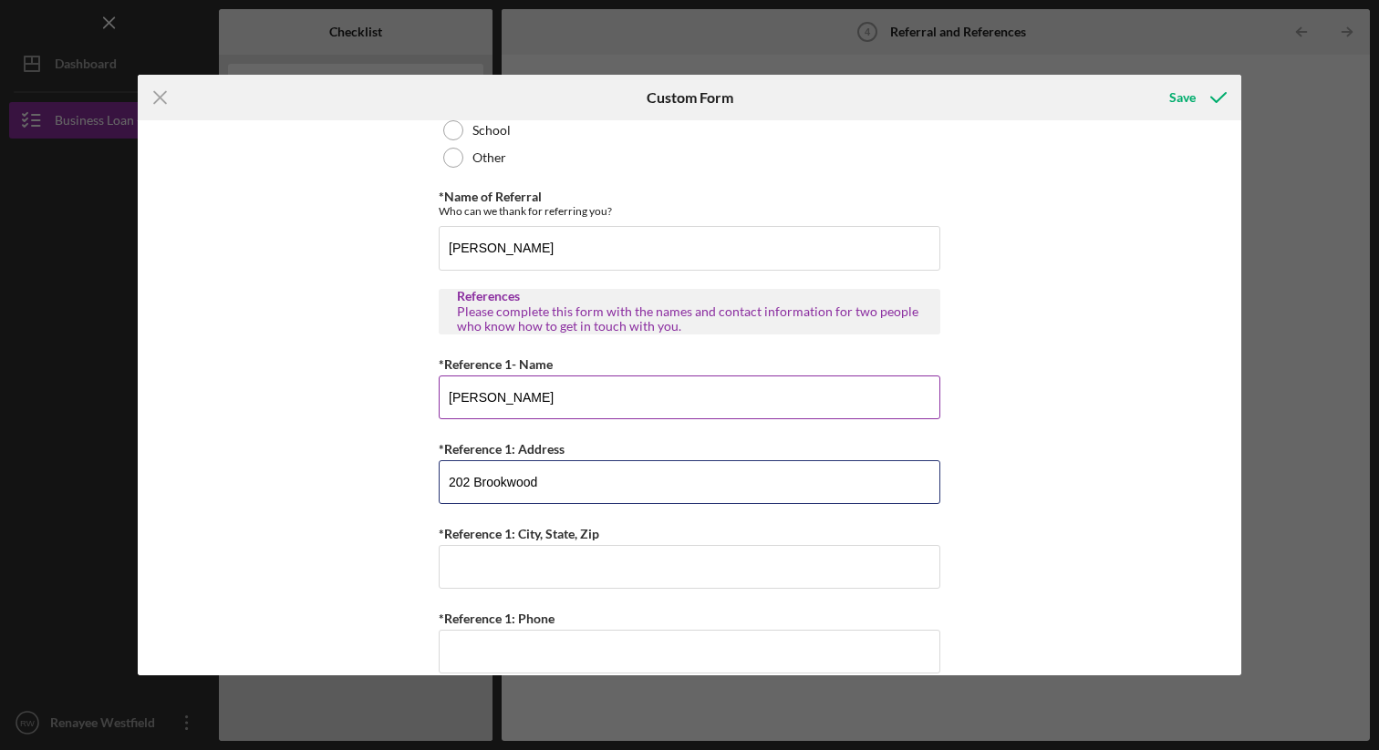
scroll to position [431, 0]
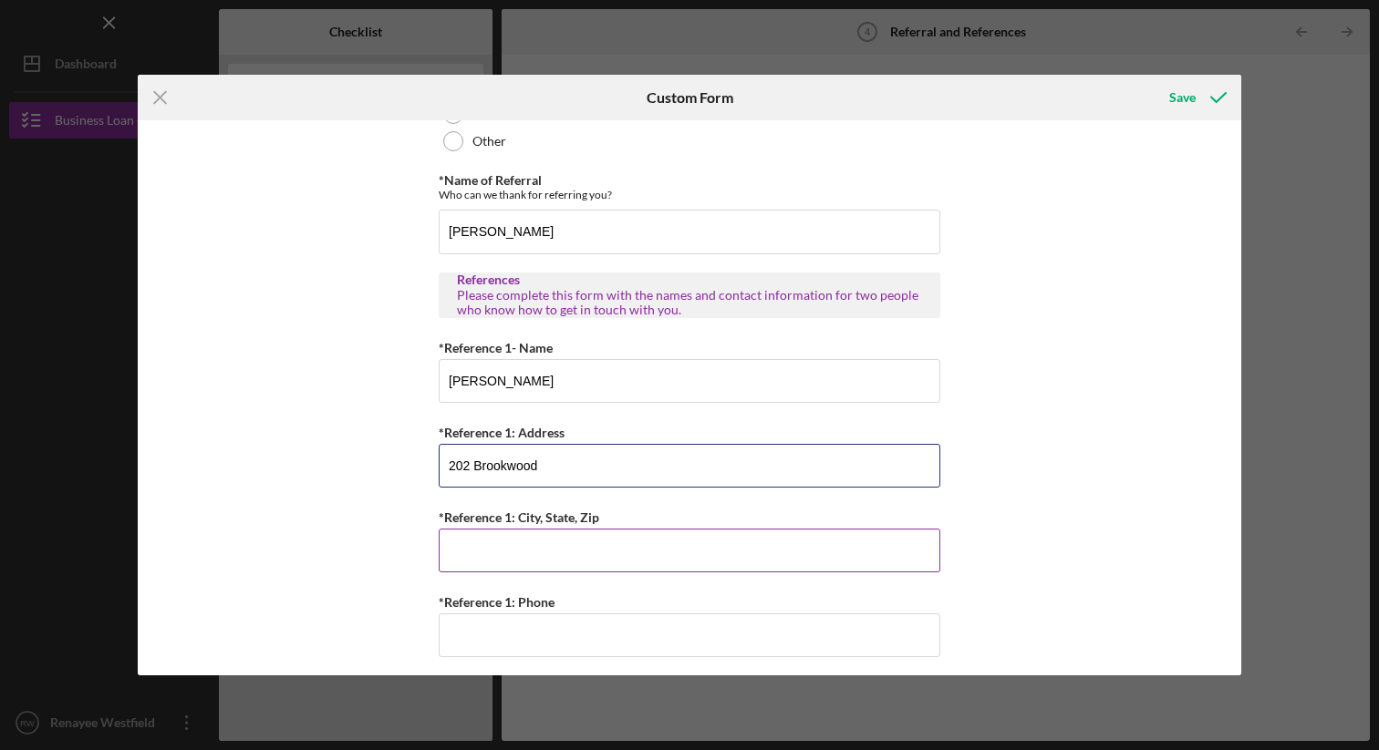
type input "202 Brookwood"
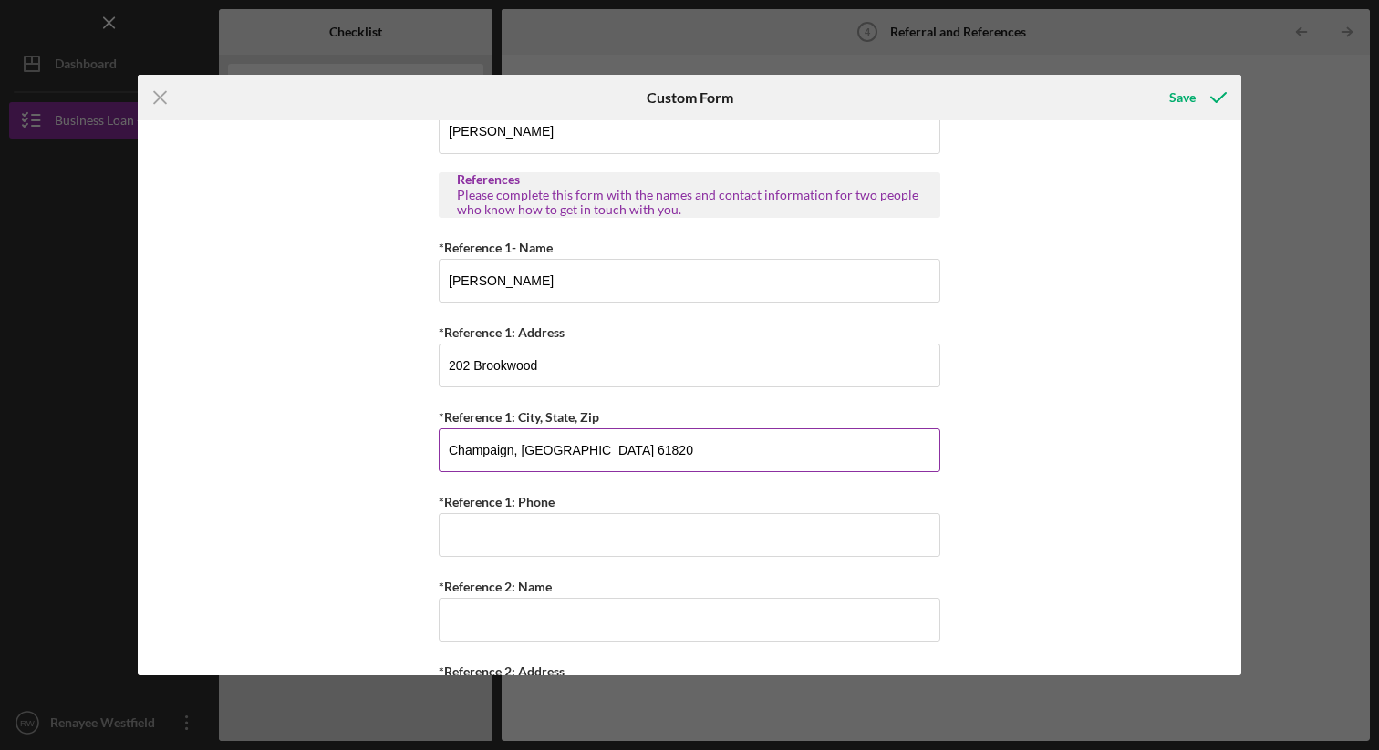
scroll to position [540, 0]
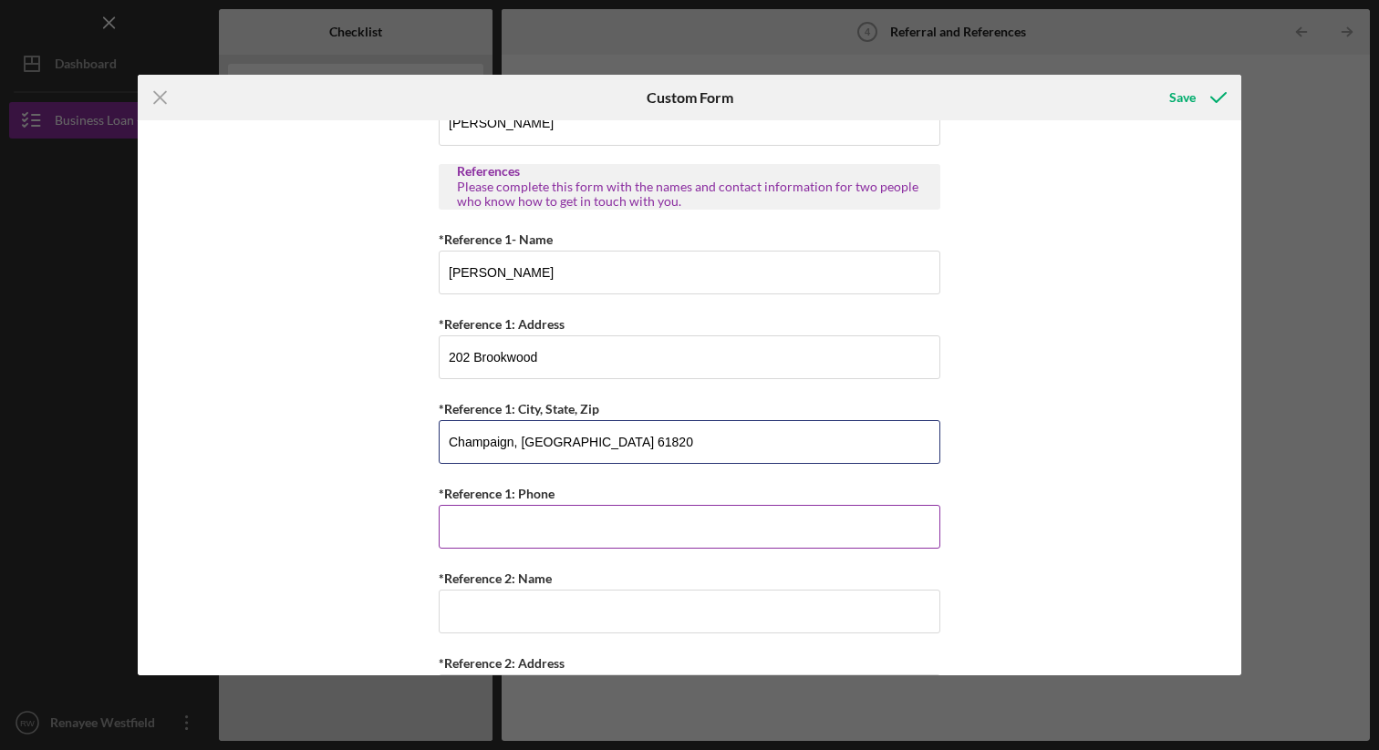
type input "Champaign, IL 61820"
click at [509, 522] on input "*Reference 1: Phone" at bounding box center [690, 527] width 502 height 44
click at [524, 528] on input "*Reference 1: Phone" at bounding box center [690, 527] width 502 height 44
type input "(217) 390-4036"
click at [532, 622] on input "*Reference 2: Name" at bounding box center [690, 612] width 502 height 44
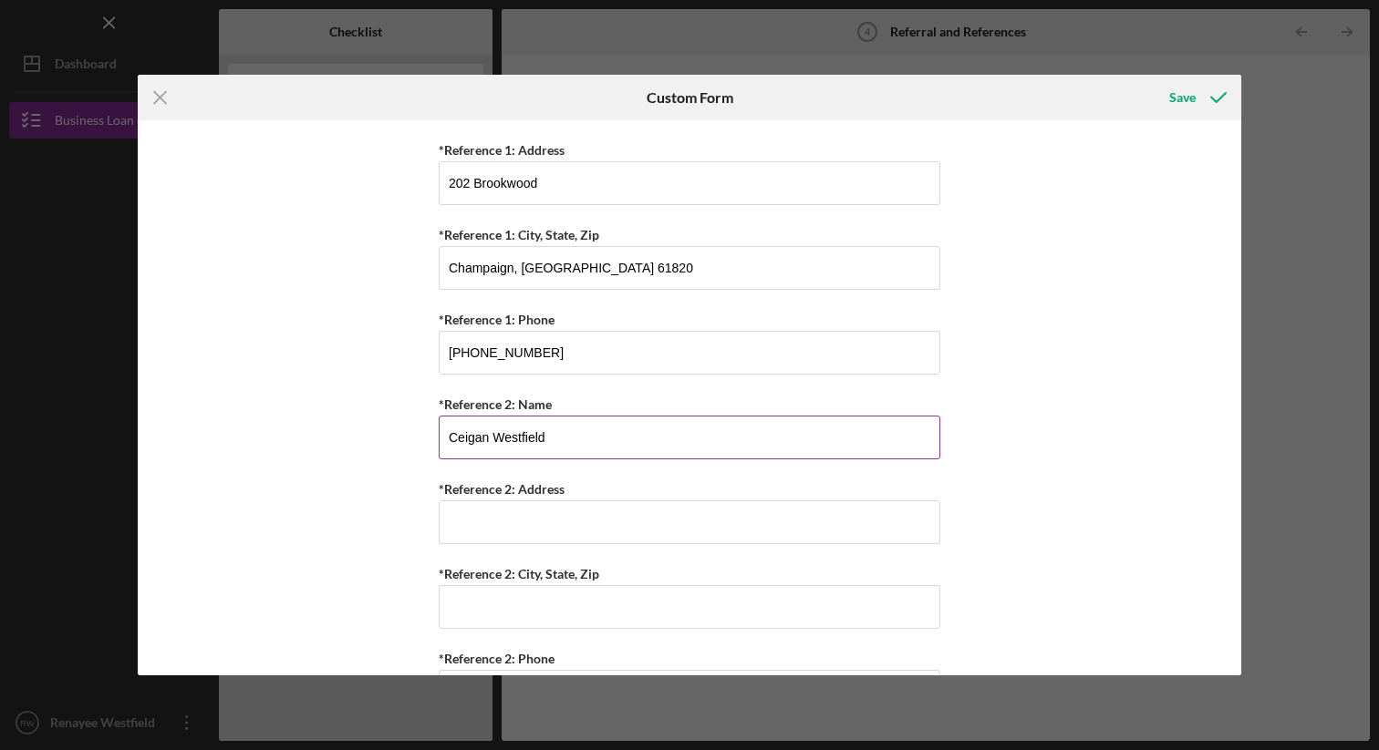
scroll to position [729, 0]
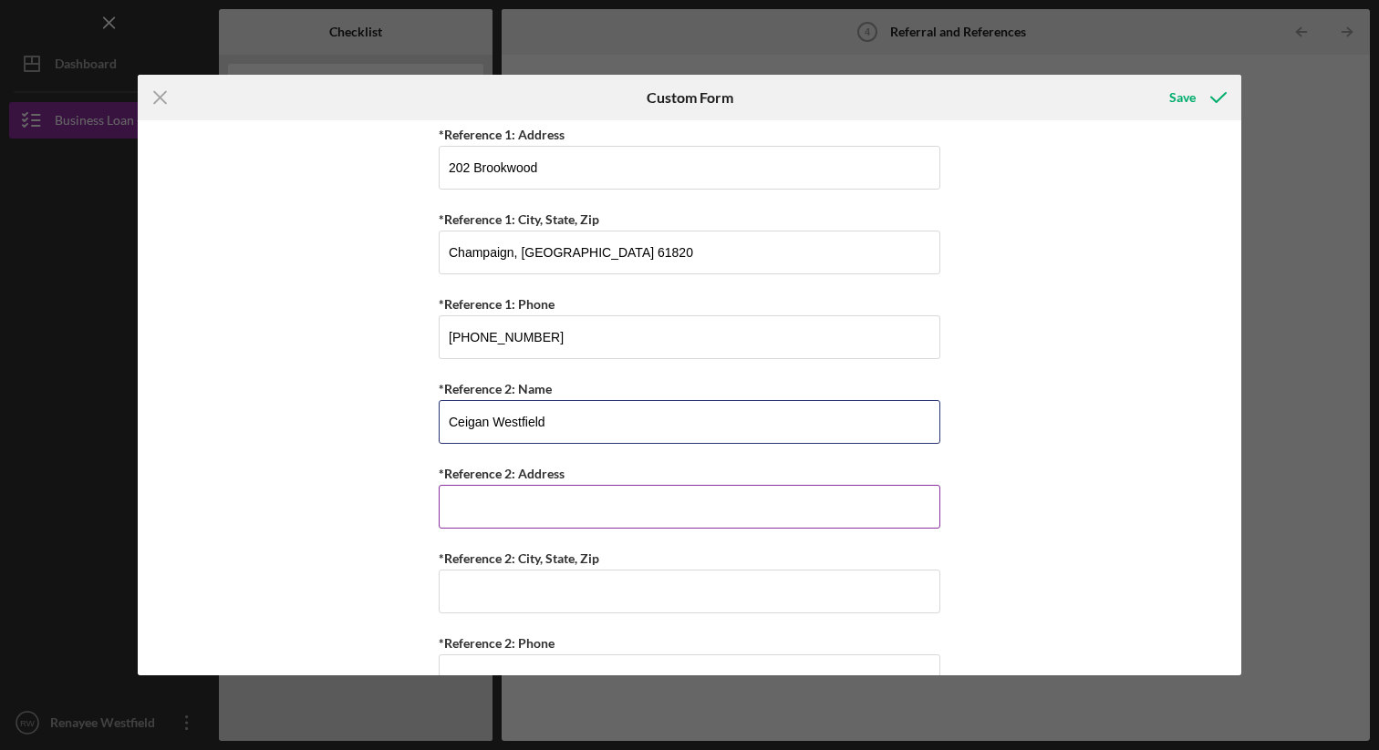
type input "Ceigan Westfield"
click at [564, 521] on input "*Reference 2: Address" at bounding box center [690, 507] width 502 height 44
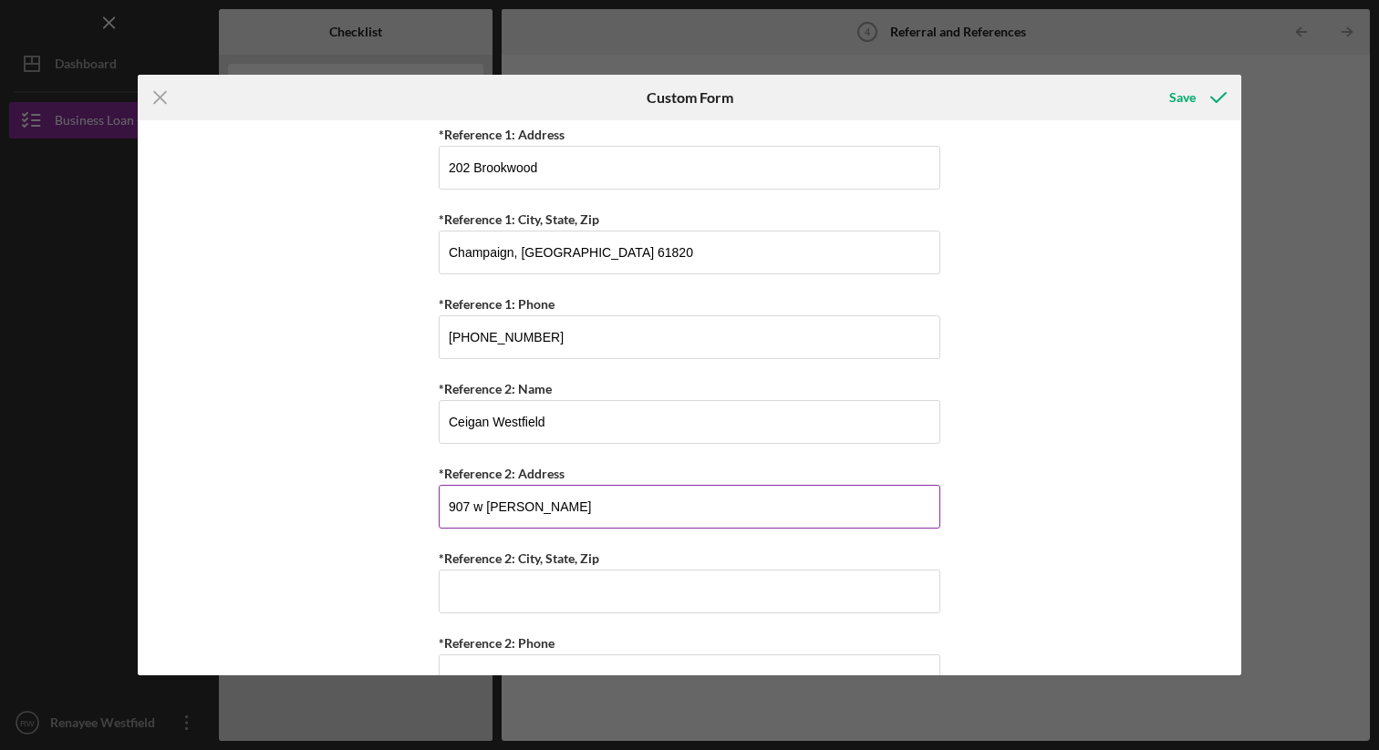
type input "907 w eads"
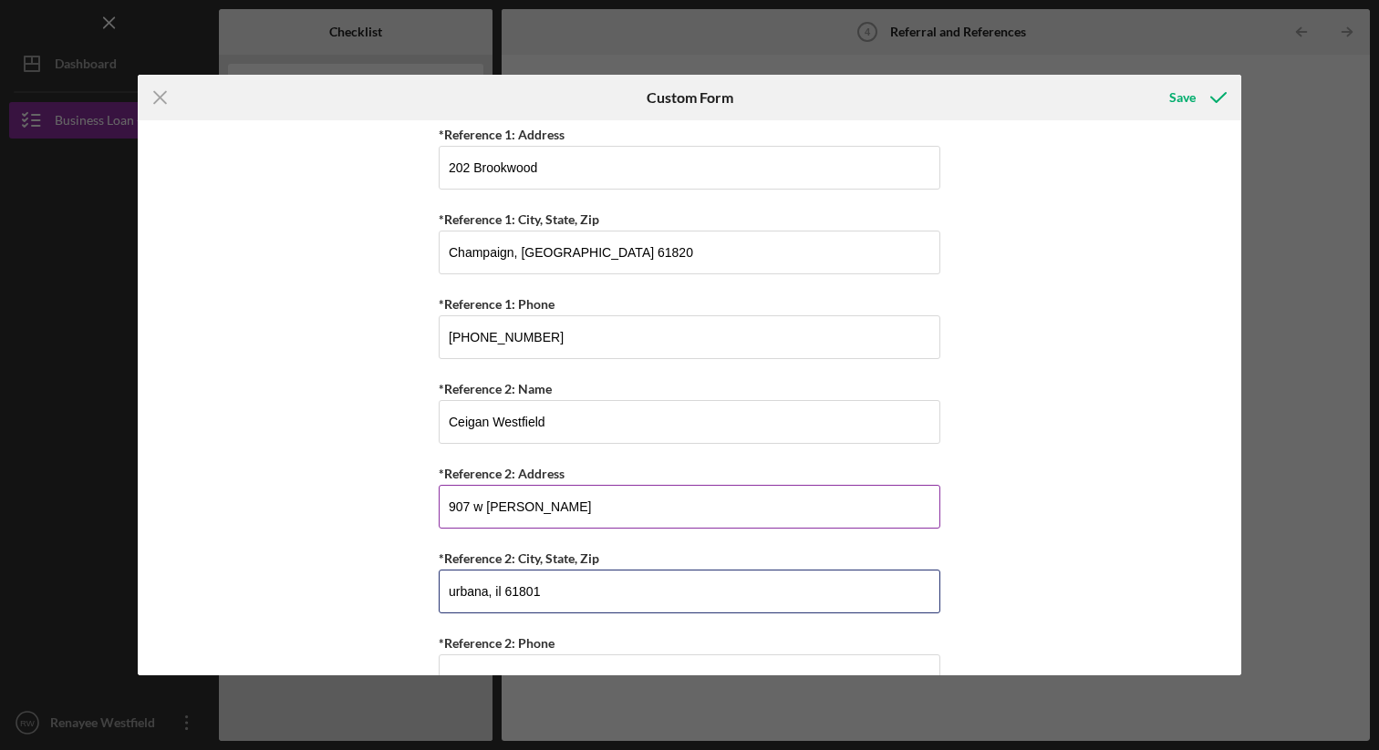
scroll to position [780, 0]
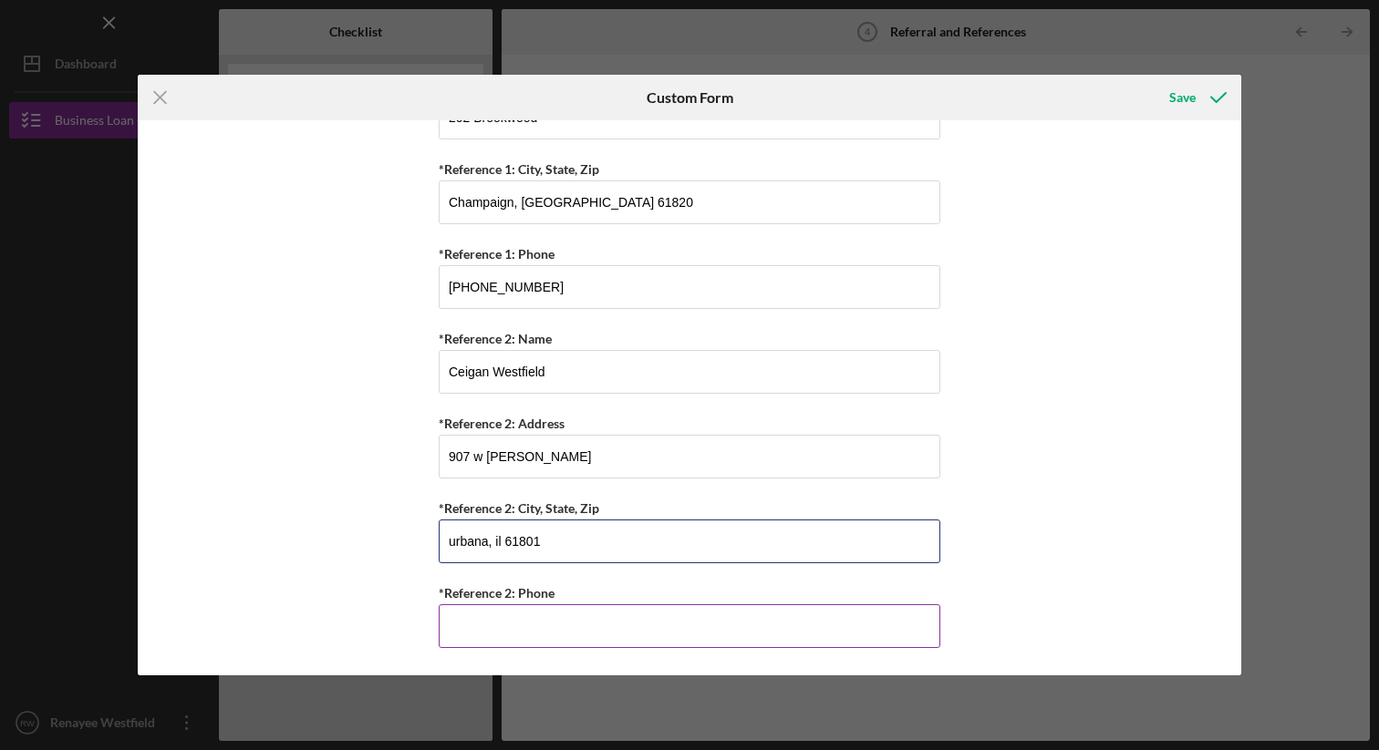
type input "urbana, il 61801"
click at [531, 616] on input "*Reference 2: Phone" at bounding box center [690, 627] width 502 height 44
type input "(217) 722-4672"
click at [1192, 91] on div "Save" at bounding box center [1182, 97] width 26 height 36
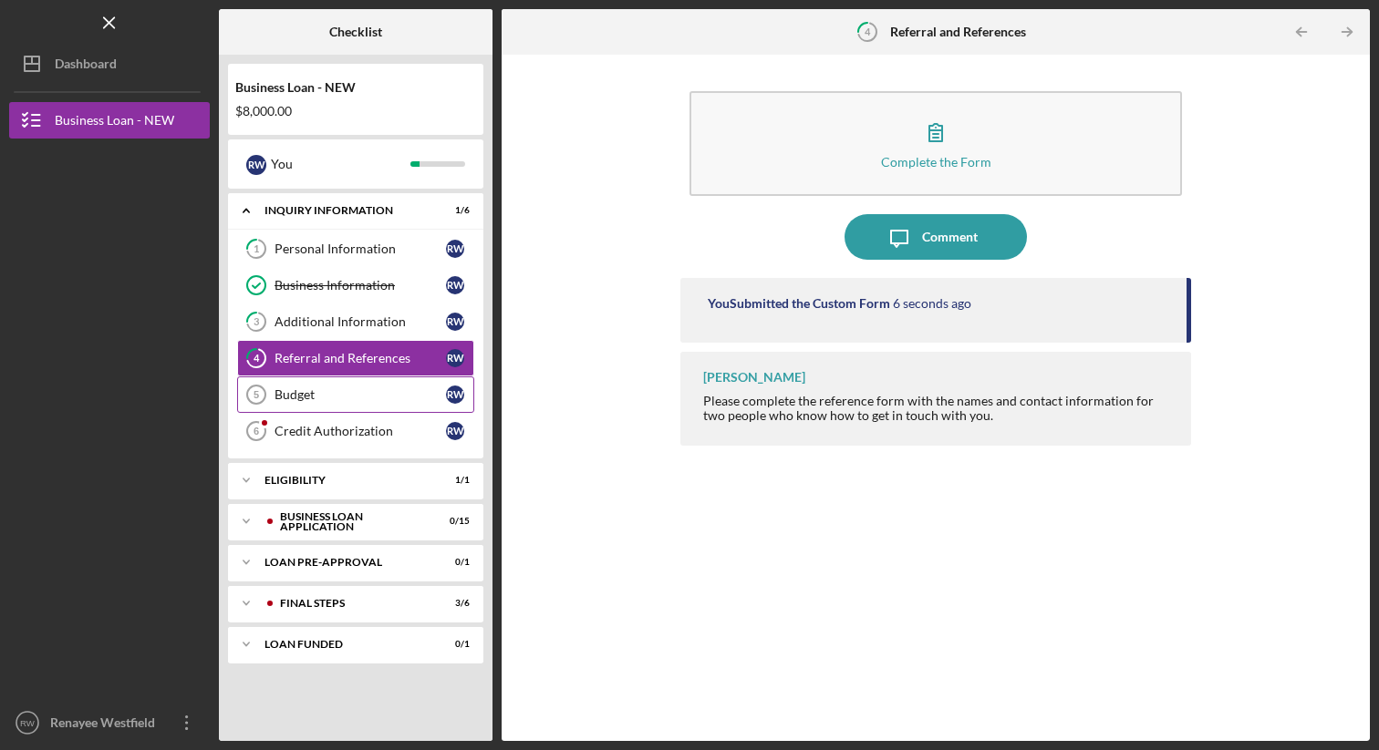
click at [320, 395] on div "Budget" at bounding box center [359, 395] width 171 height 15
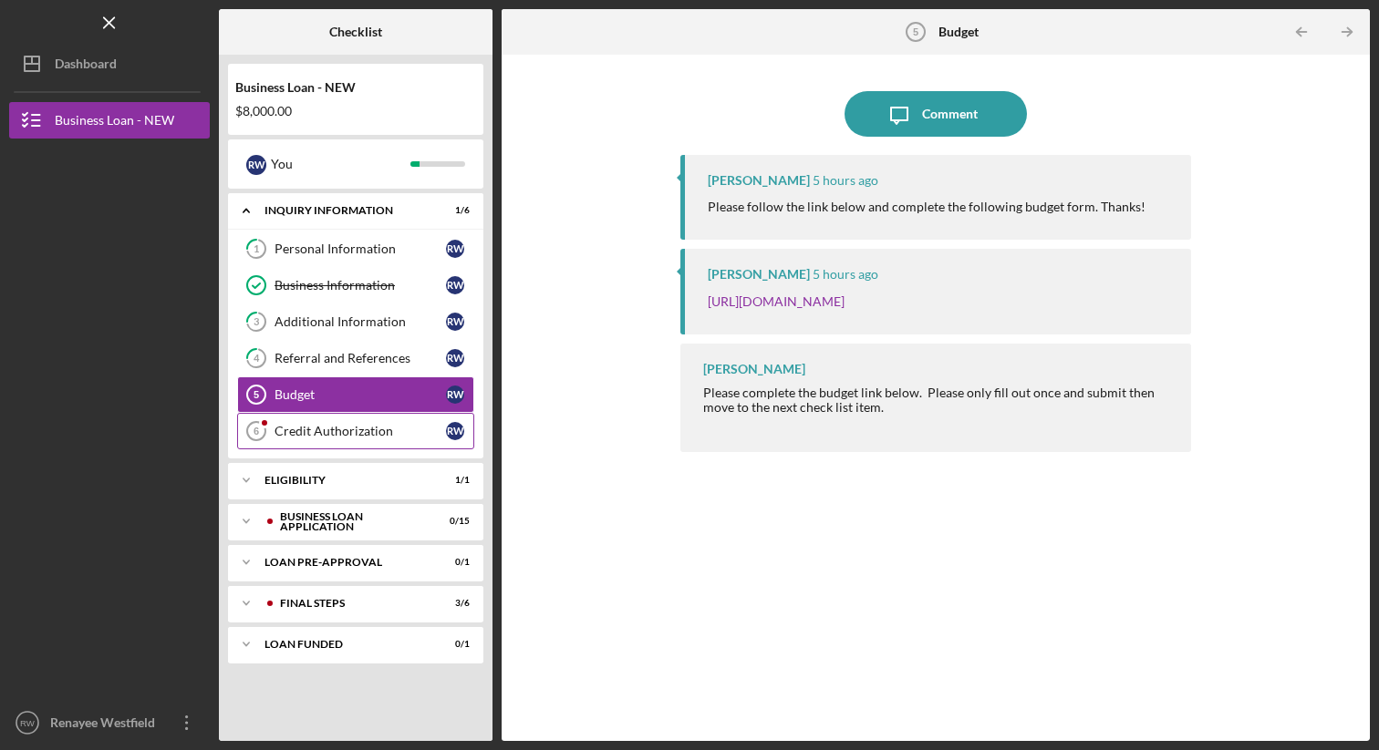
click at [361, 428] on div "Credit Authorization" at bounding box center [359, 431] width 171 height 15
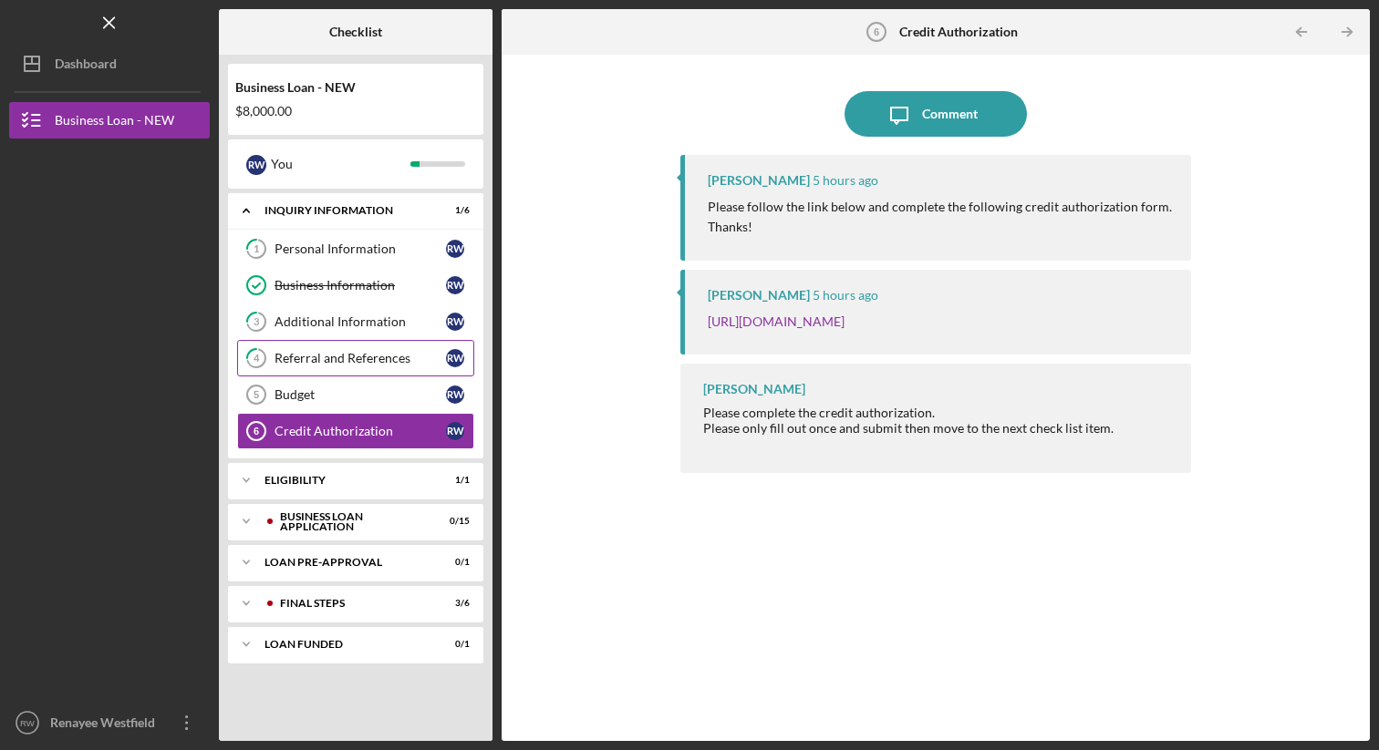
click at [378, 354] on div "Referral and References" at bounding box center [359, 358] width 171 height 15
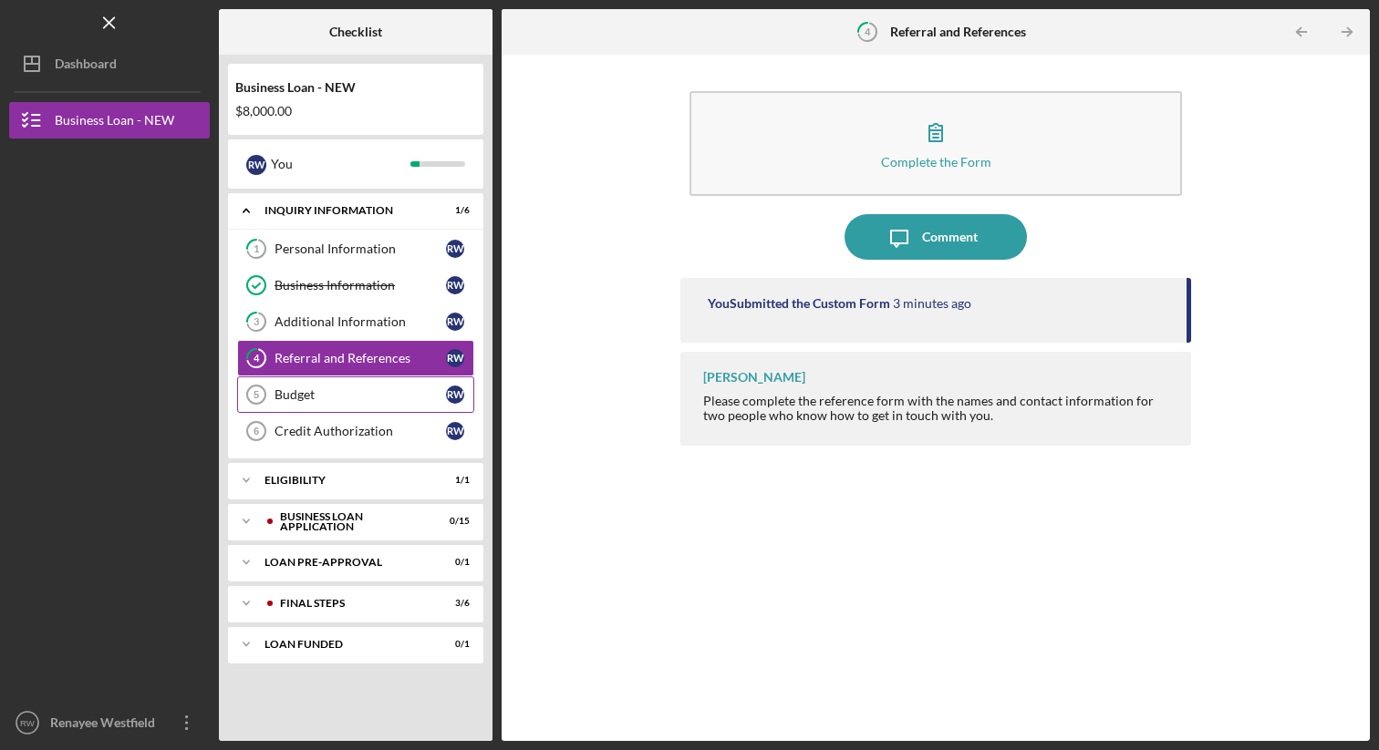
click at [376, 386] on link "Budget 5 Budget R W" at bounding box center [355, 395] width 237 height 36
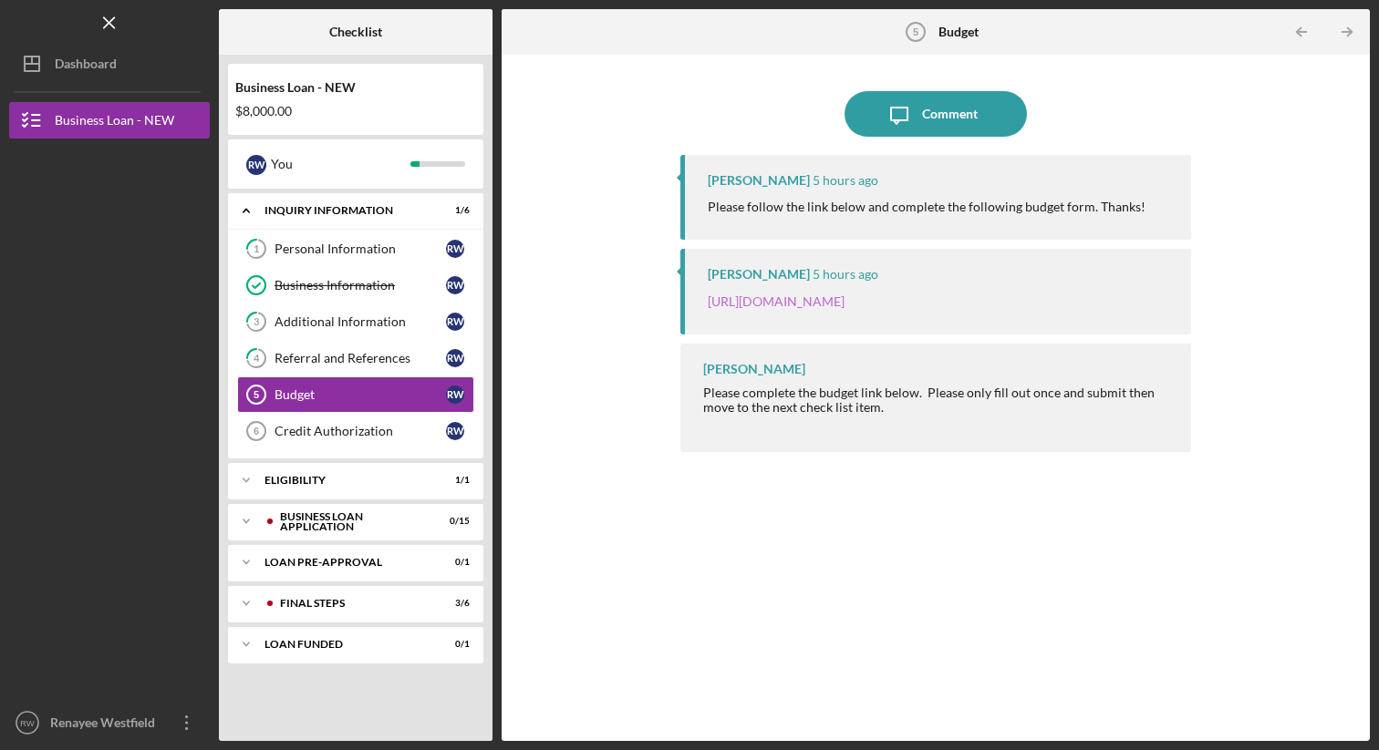
click at [844, 297] on link "[URL][DOMAIN_NAME]" at bounding box center [776, 302] width 137 height 16
click at [328, 429] on div "Credit Authorization" at bounding box center [359, 431] width 171 height 15
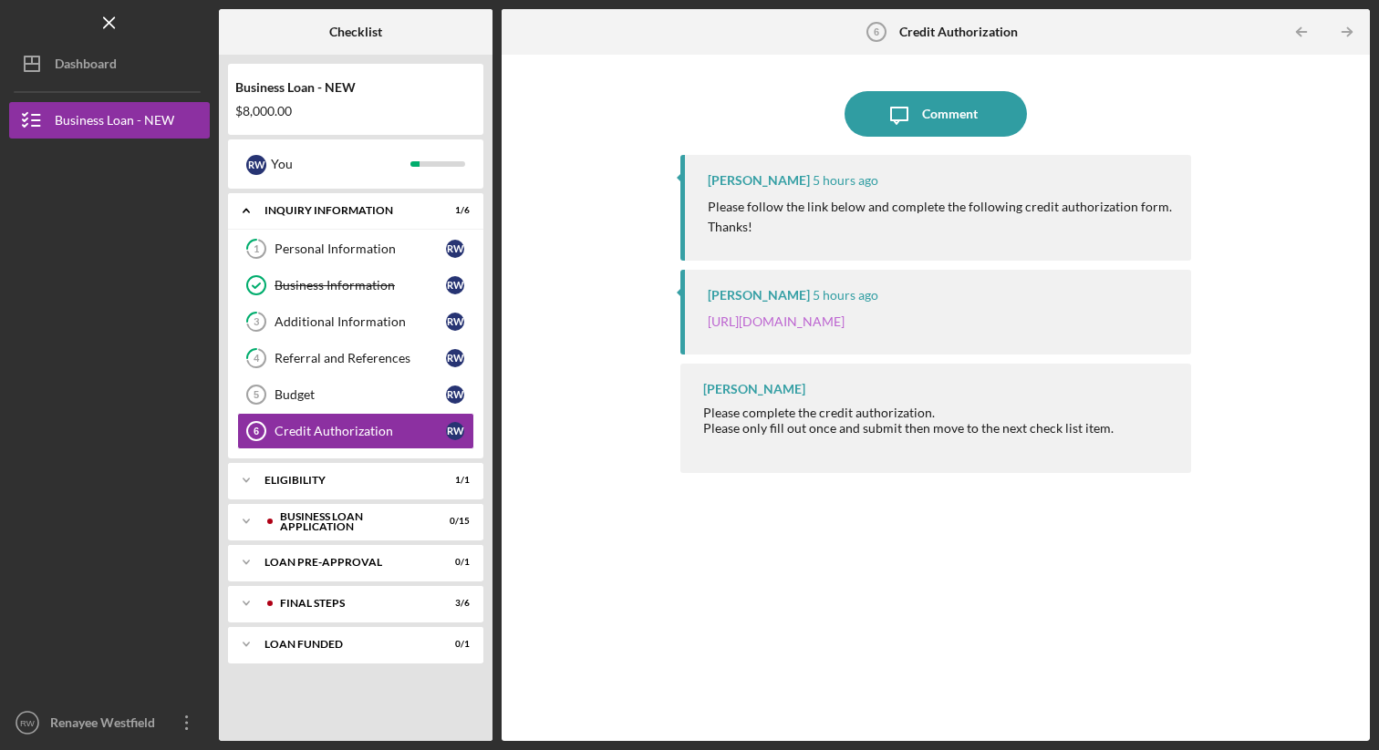
click at [785, 317] on link "https://justinepetersen.tfaforms.net/28?contactid=003PC000009ggAS" at bounding box center [776, 322] width 137 height 16
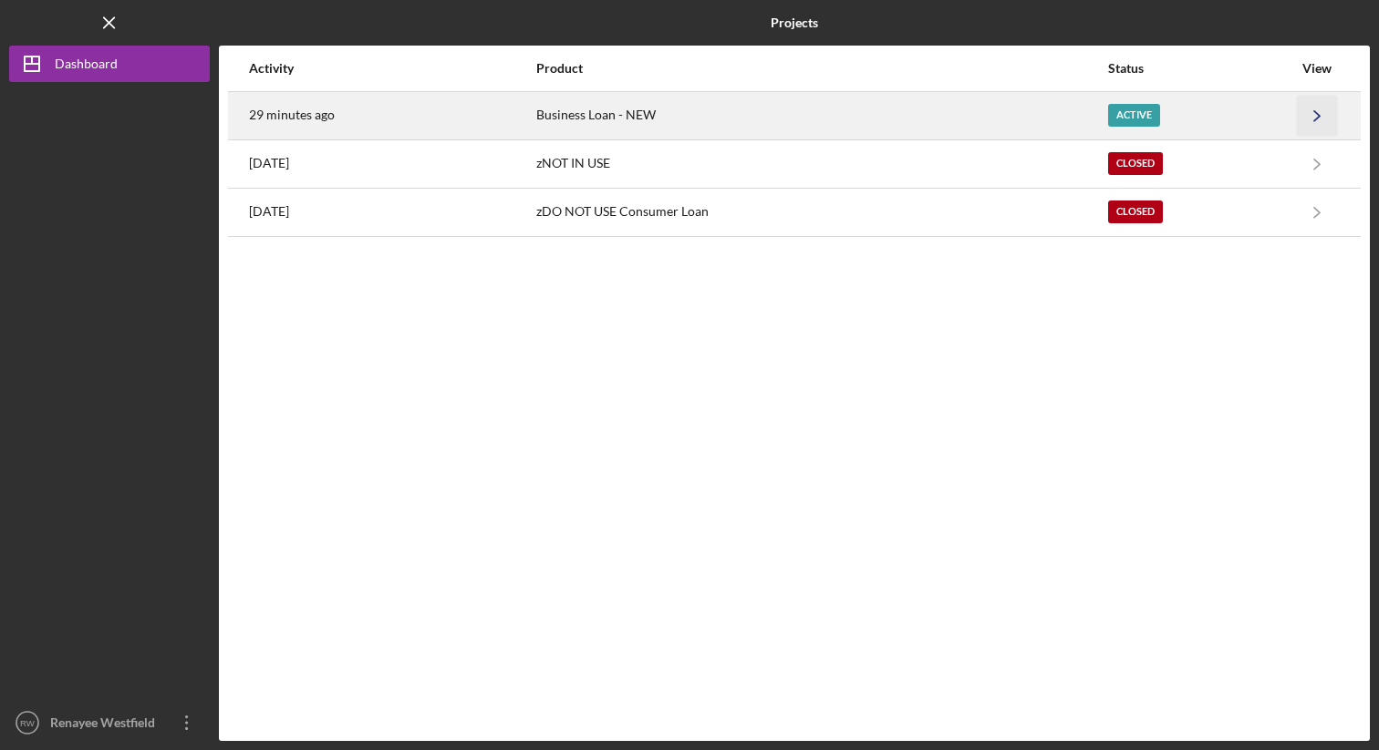
click at [1321, 114] on icon "Icon/Navigate" at bounding box center [1317, 115] width 41 height 41
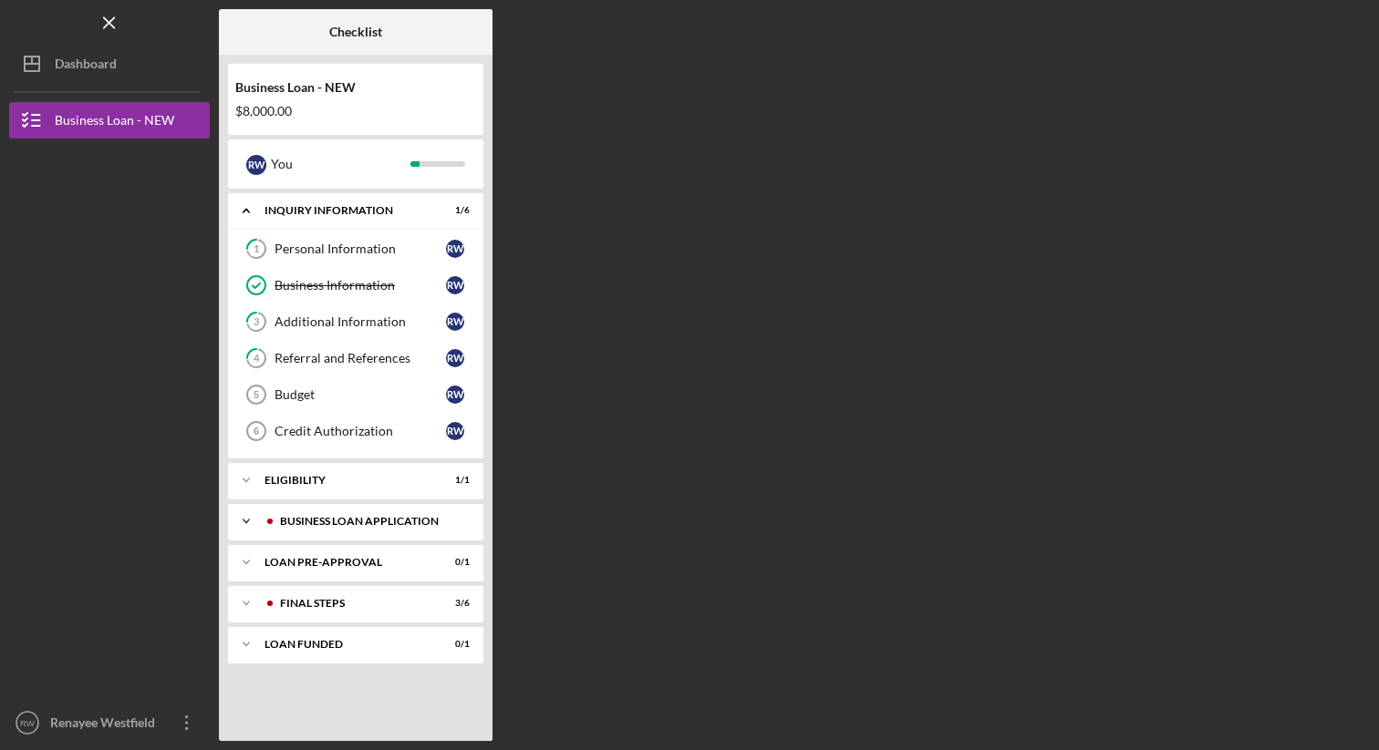
click at [317, 518] on div "BUSINESS LOAN APPLICATION" at bounding box center [370, 521] width 181 height 11
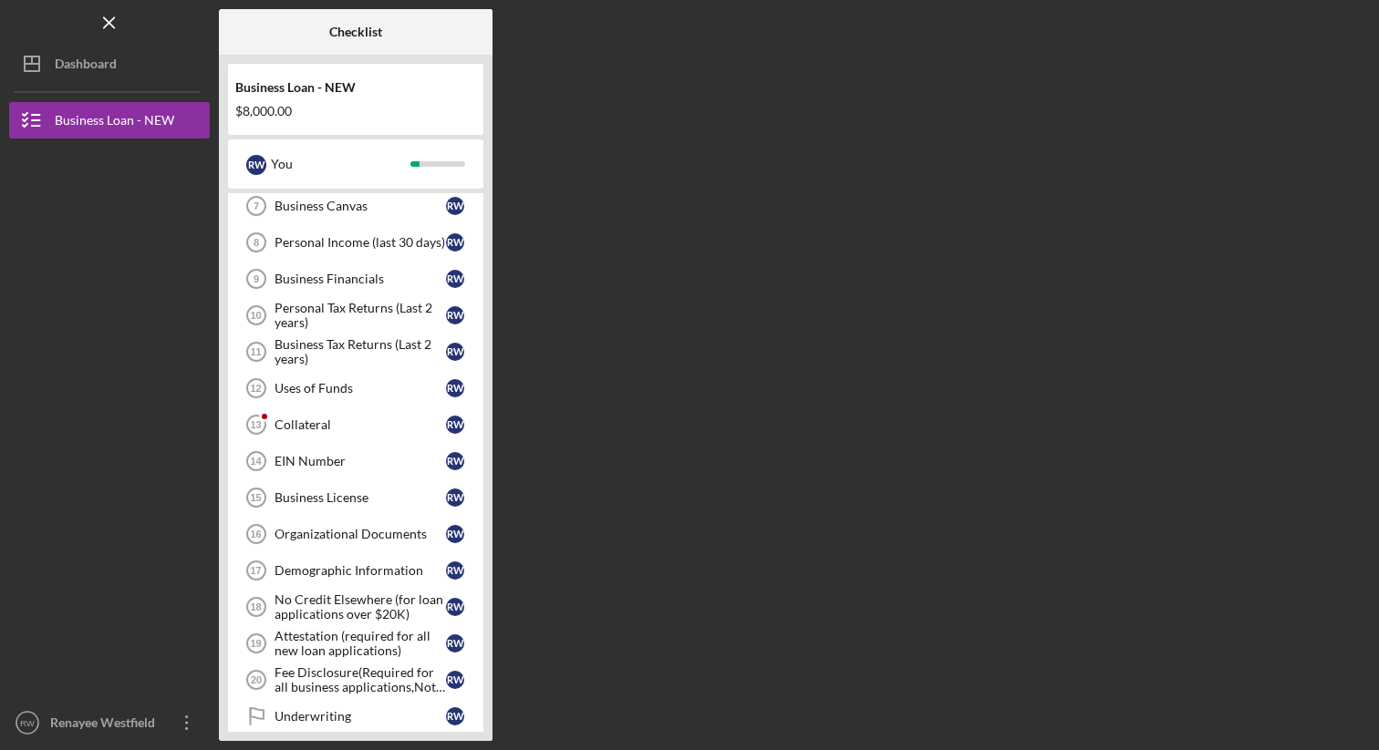
scroll to position [347, 0]
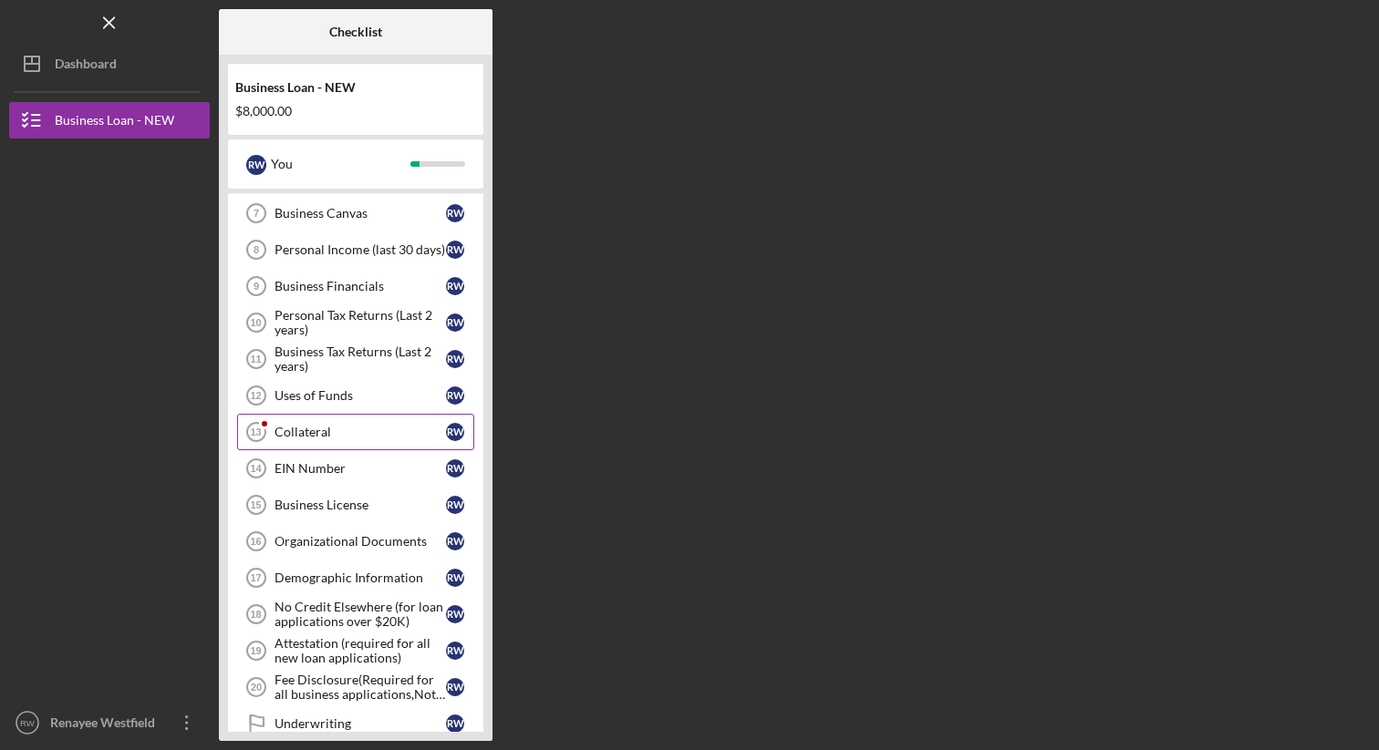
click at [327, 433] on div "Collateral" at bounding box center [359, 432] width 171 height 15
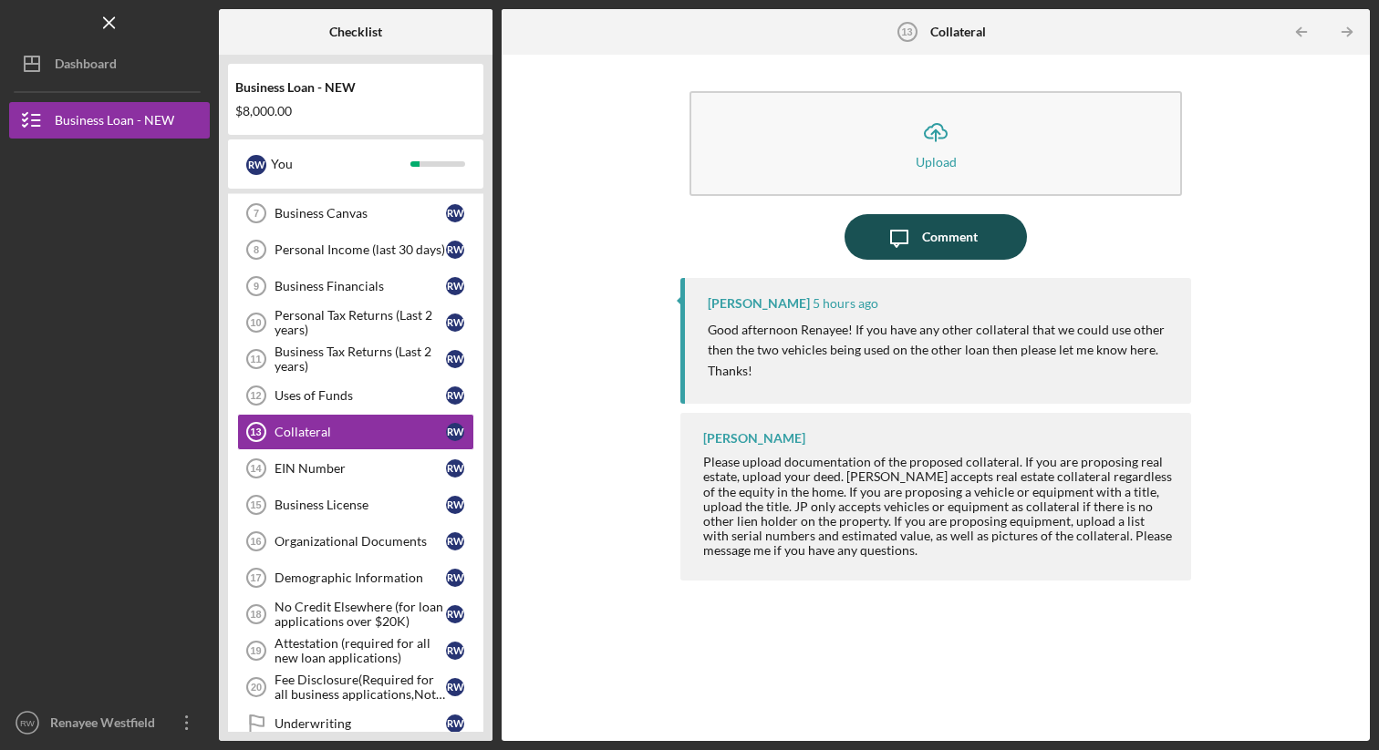
click at [945, 235] on div "Comment" at bounding box center [950, 237] width 56 height 46
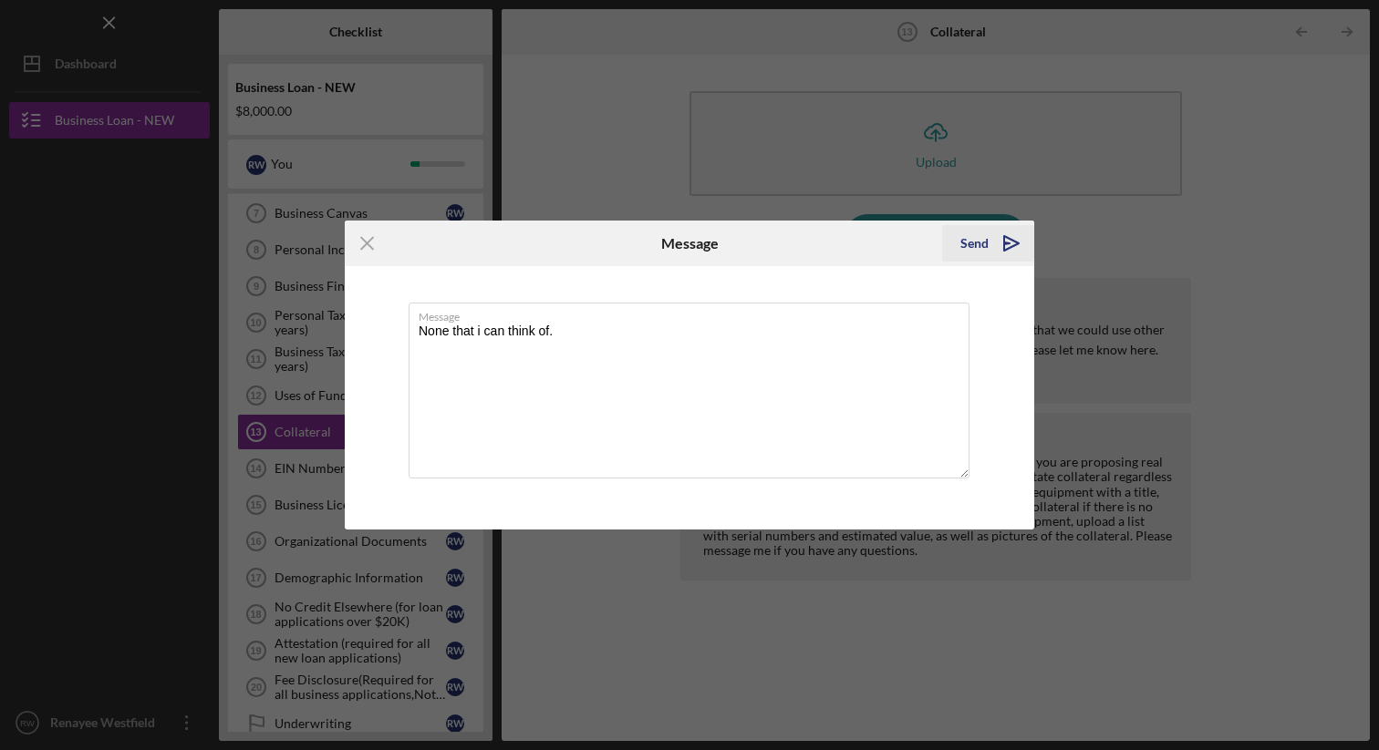
type textarea "None that i can think of."
click at [993, 243] on icon "Icon/icon-invite-send" at bounding box center [1011, 244] width 46 height 46
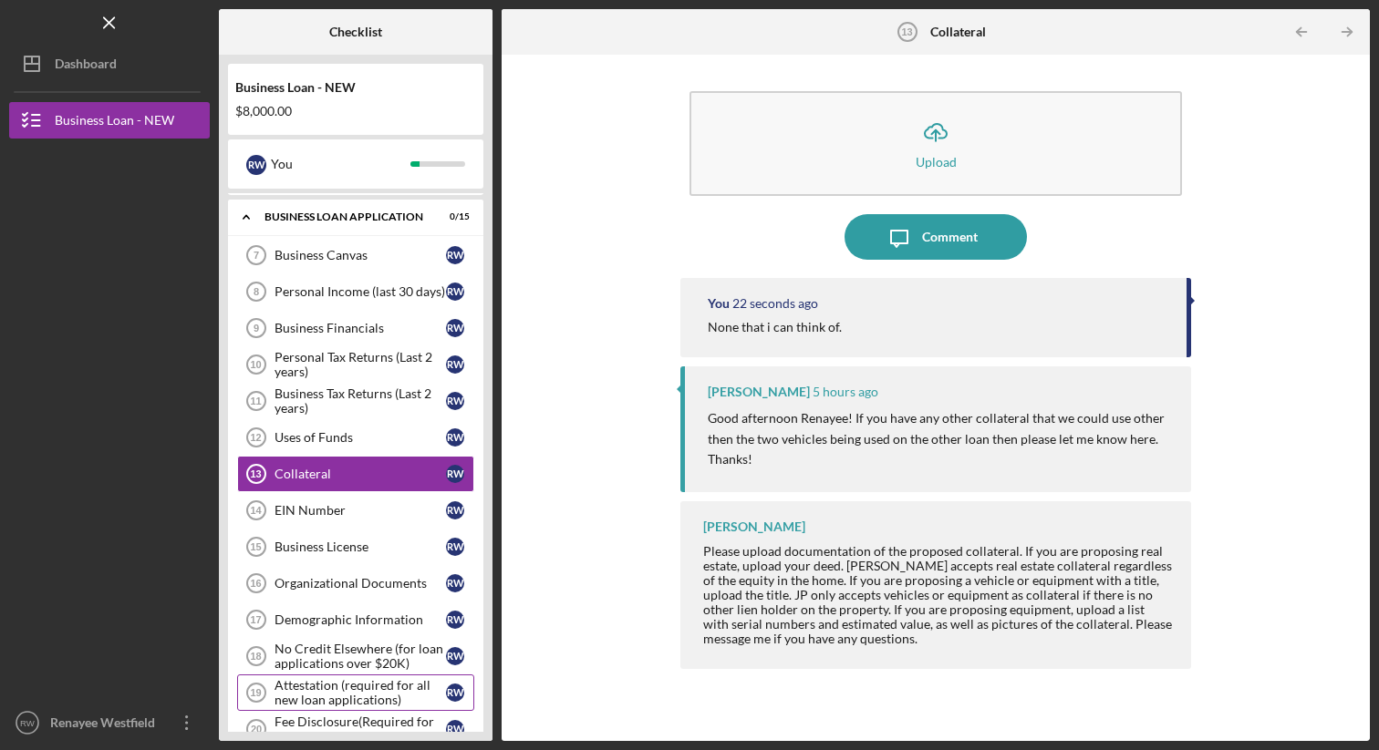
scroll to position [308, 0]
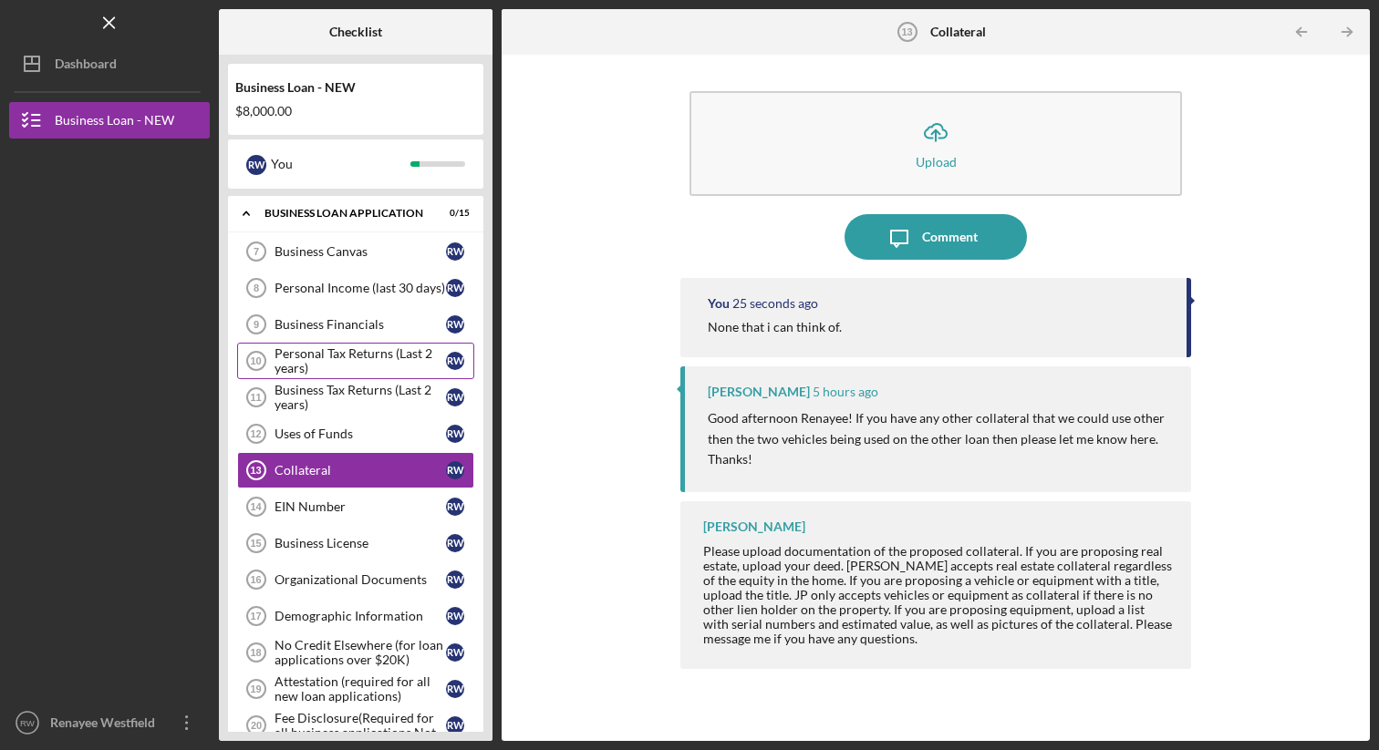
click at [369, 361] on div "Personal Tax Returns (Last 2 years)" at bounding box center [359, 361] width 171 height 29
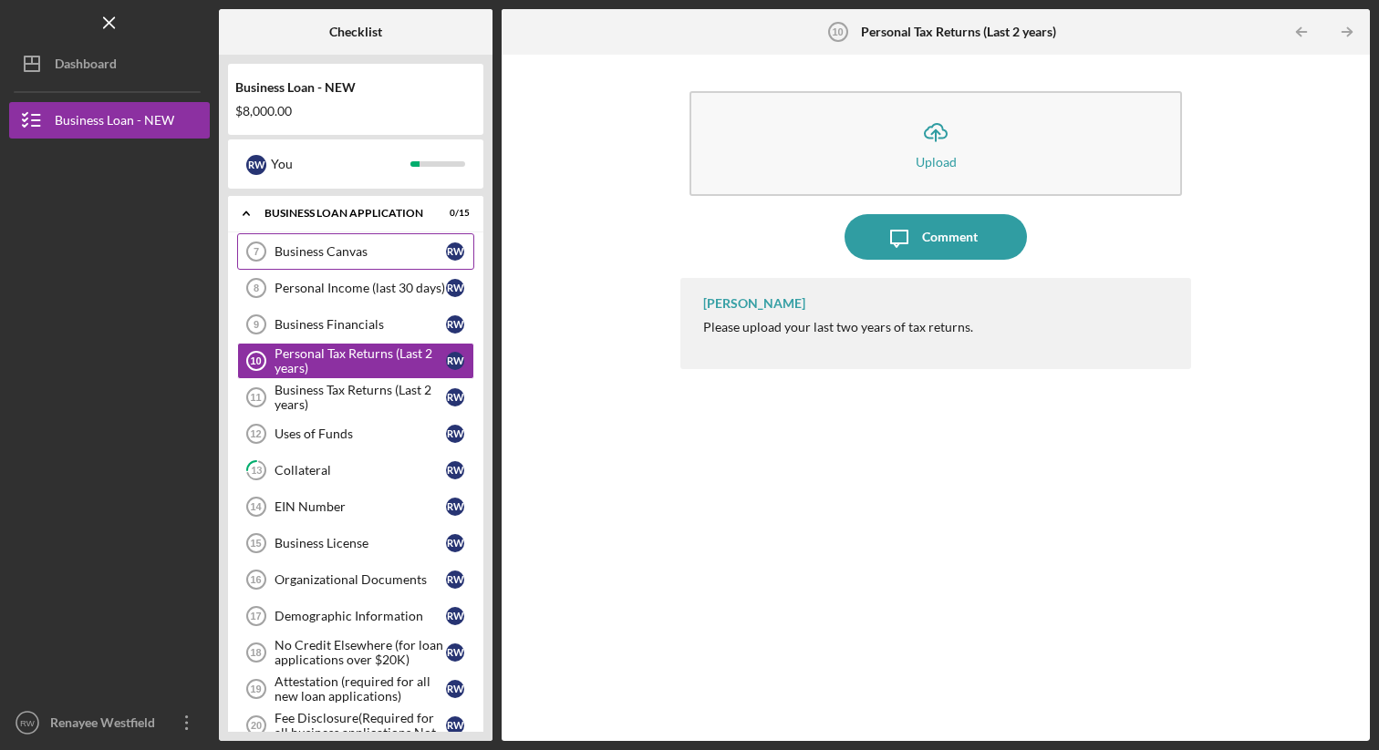
click at [359, 251] on div "Business Canvas" at bounding box center [359, 251] width 171 height 15
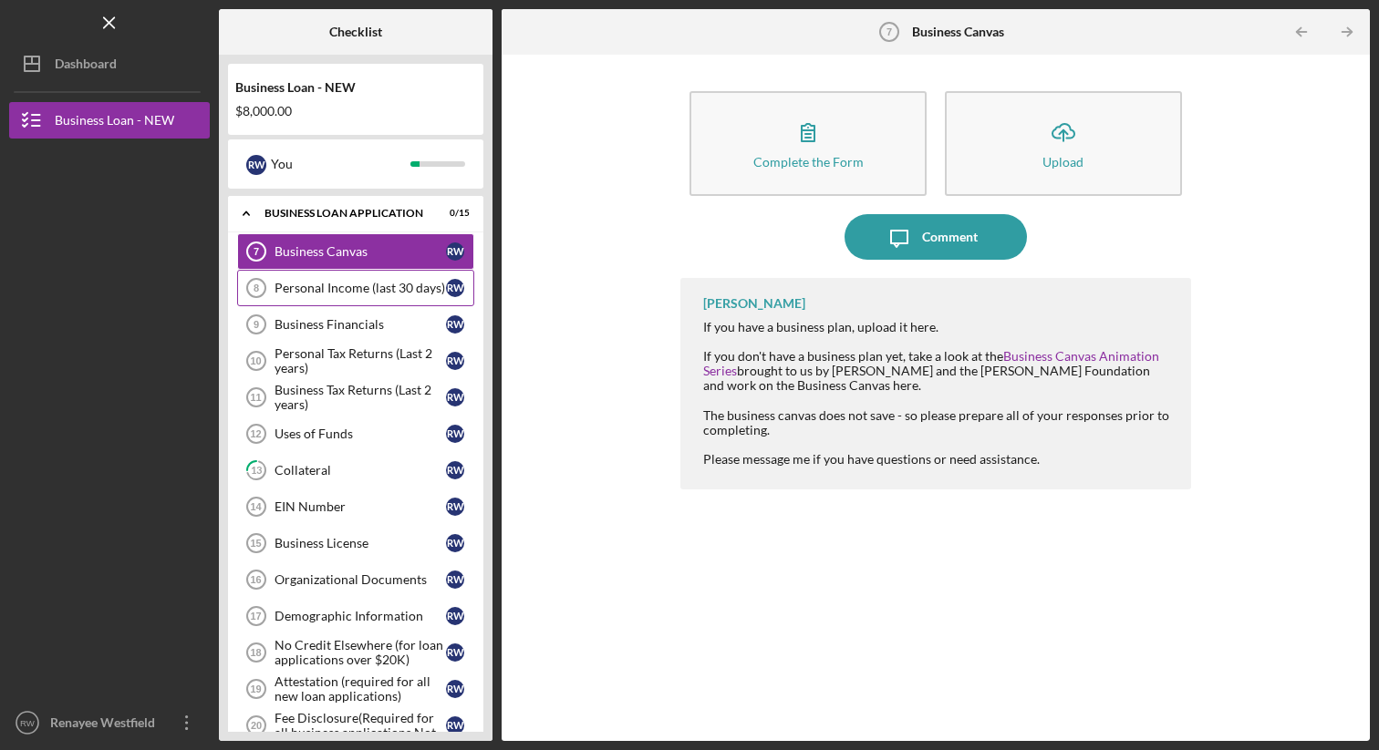
click at [324, 276] on link "Personal Income (last 30 days) 8 Personal Income (last 30 days) R W" at bounding box center [355, 288] width 237 height 36
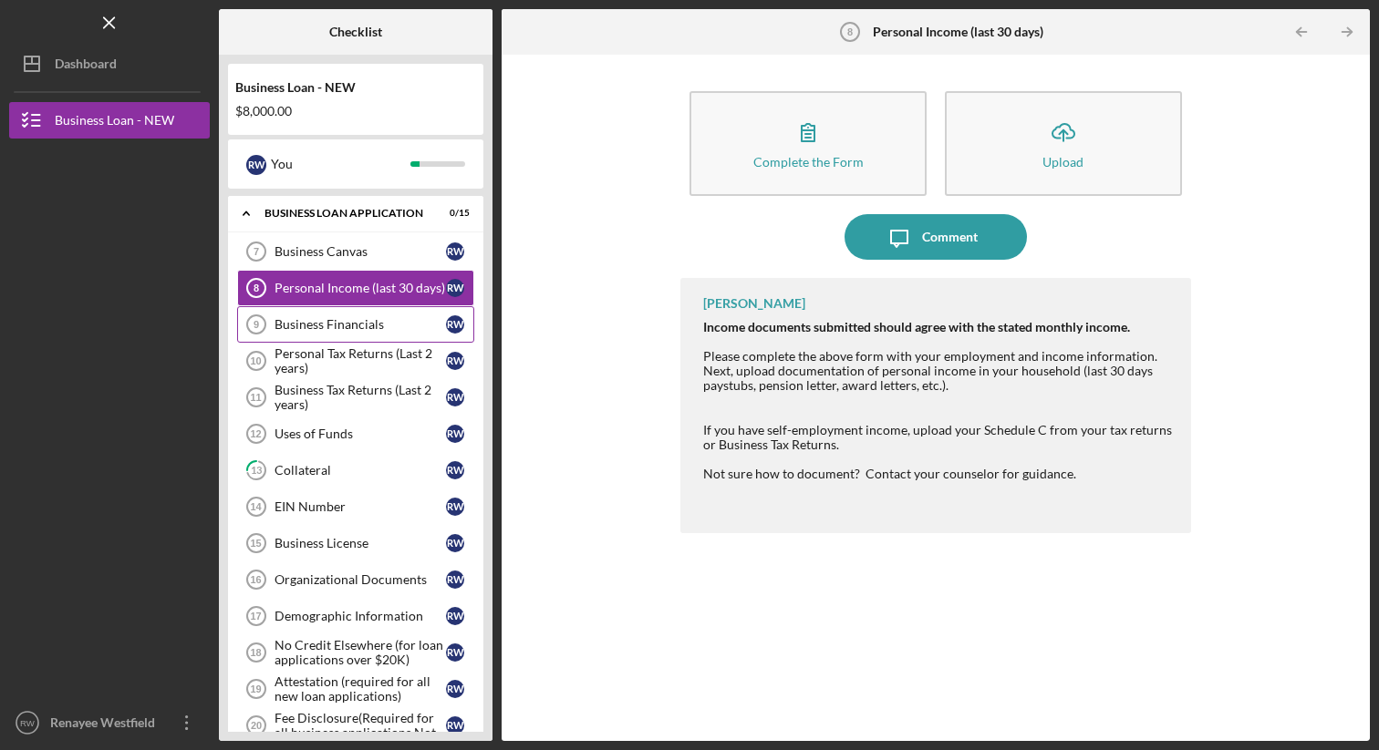
click at [302, 317] on div "Business Financials" at bounding box center [359, 324] width 171 height 15
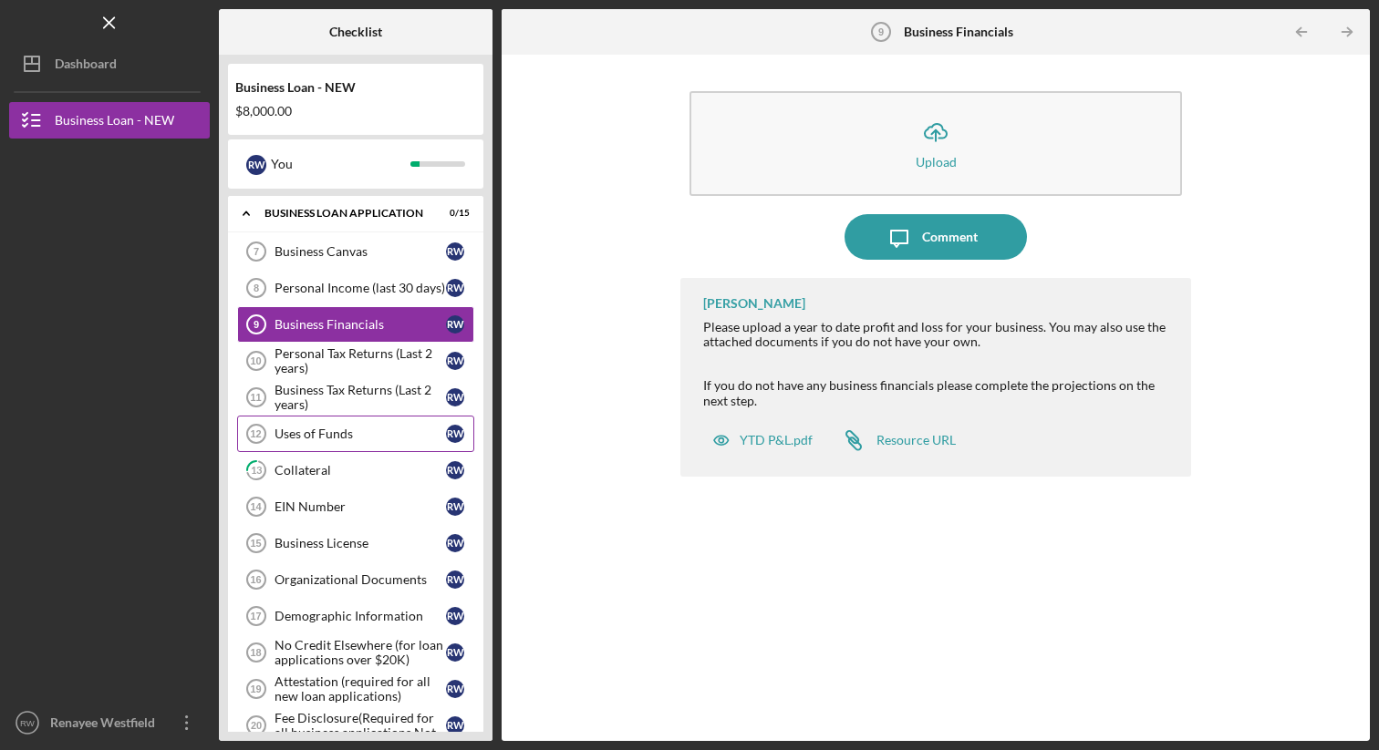
click at [306, 440] on div "Uses of Funds" at bounding box center [359, 434] width 171 height 15
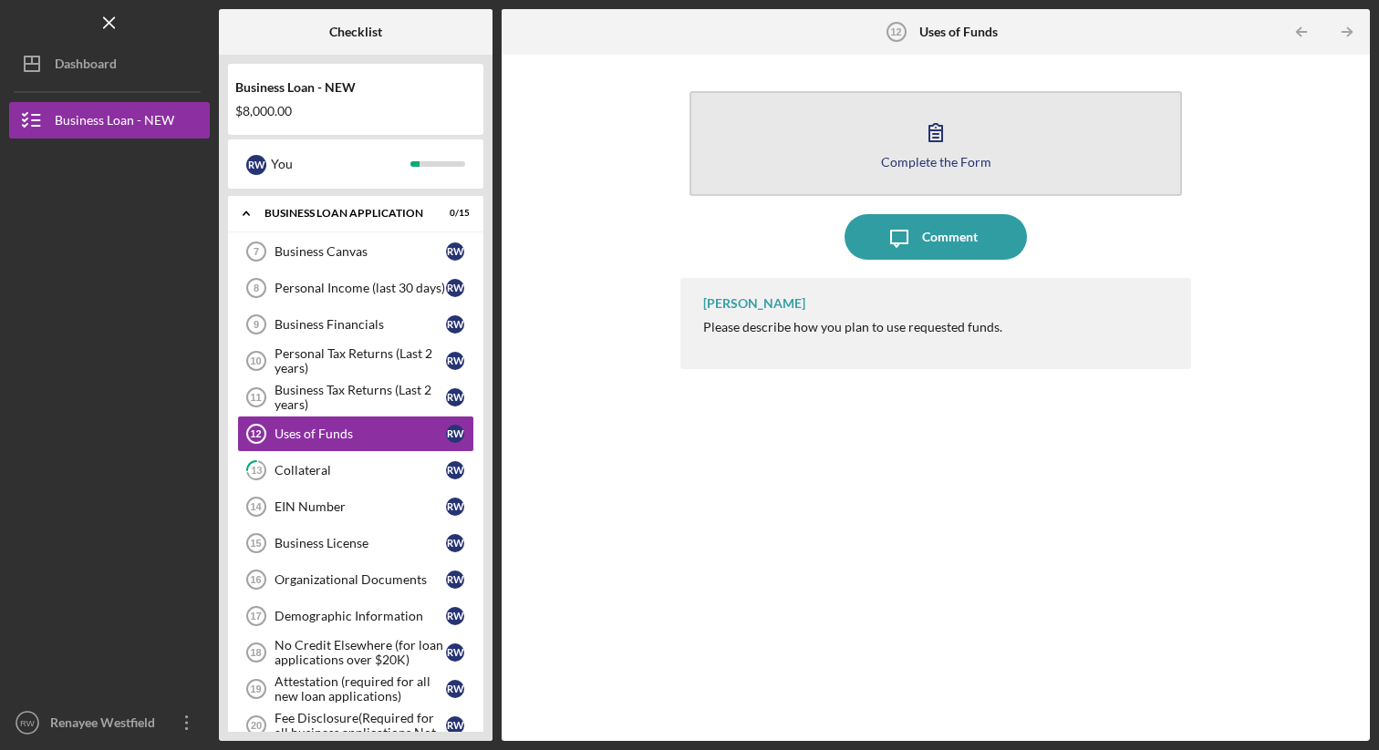
click at [949, 137] on icon "button" at bounding box center [936, 132] width 46 height 46
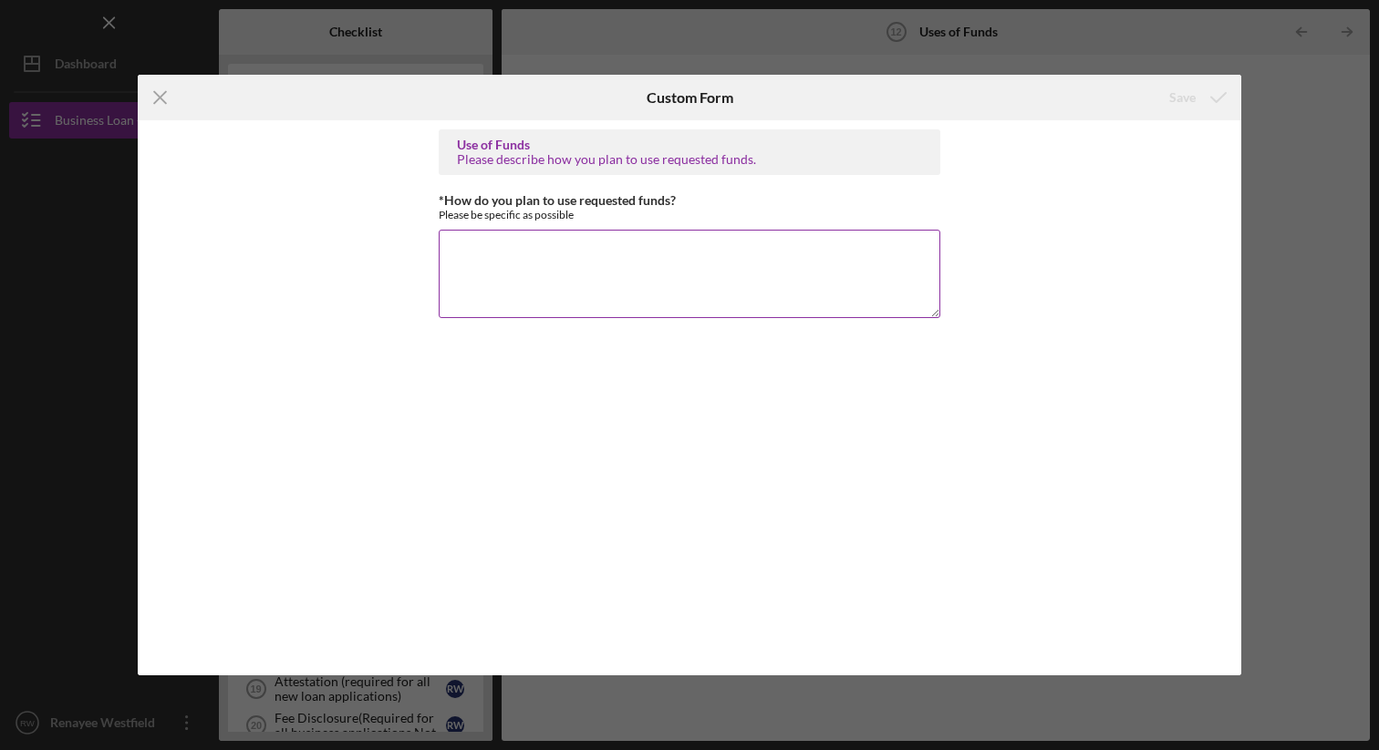
click at [586, 253] on textarea "*How do you plan to use requested funds?" at bounding box center [690, 274] width 502 height 88
type textarea "P"
type textarea "t"
type textarea "T"
type textarea "Pay off business equipment and debt incurred (truck, trailer, consolidation) an…"
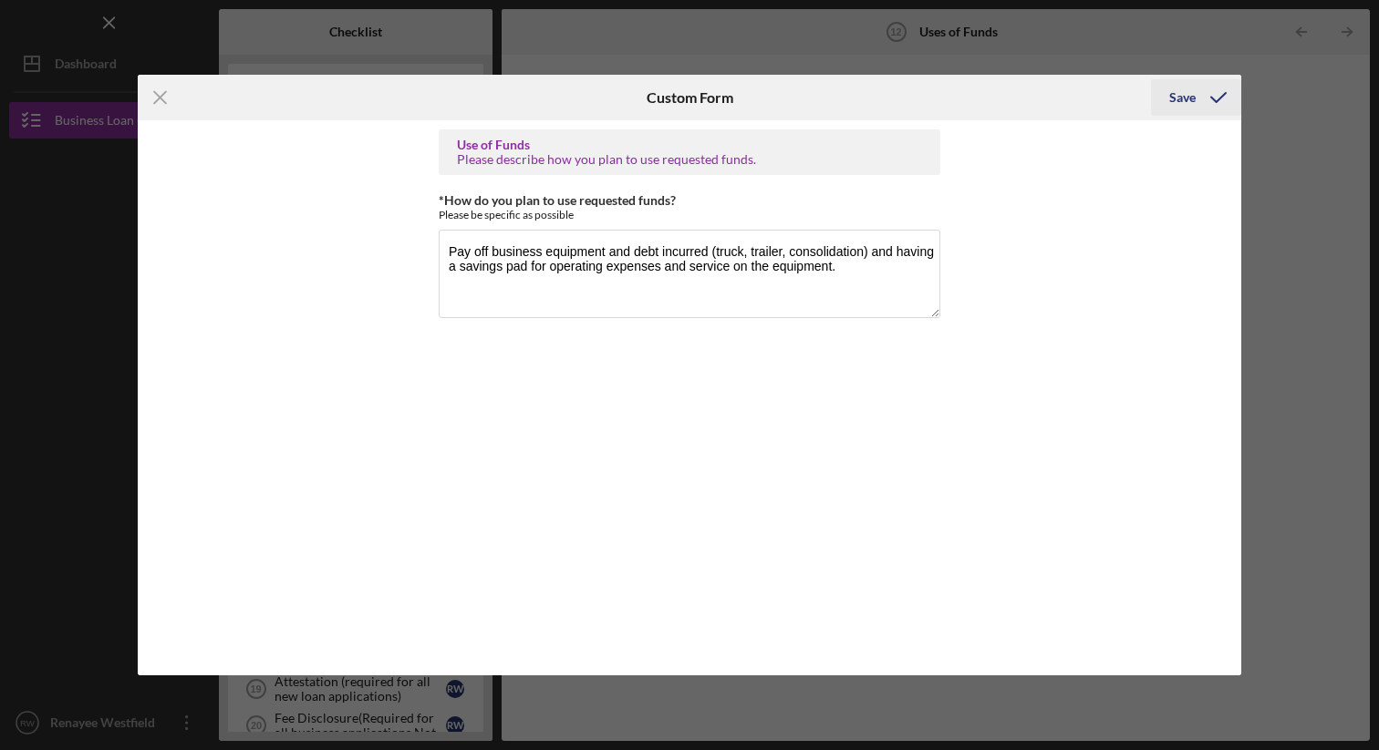
click at [1192, 90] on div "Save" at bounding box center [1182, 97] width 26 height 36
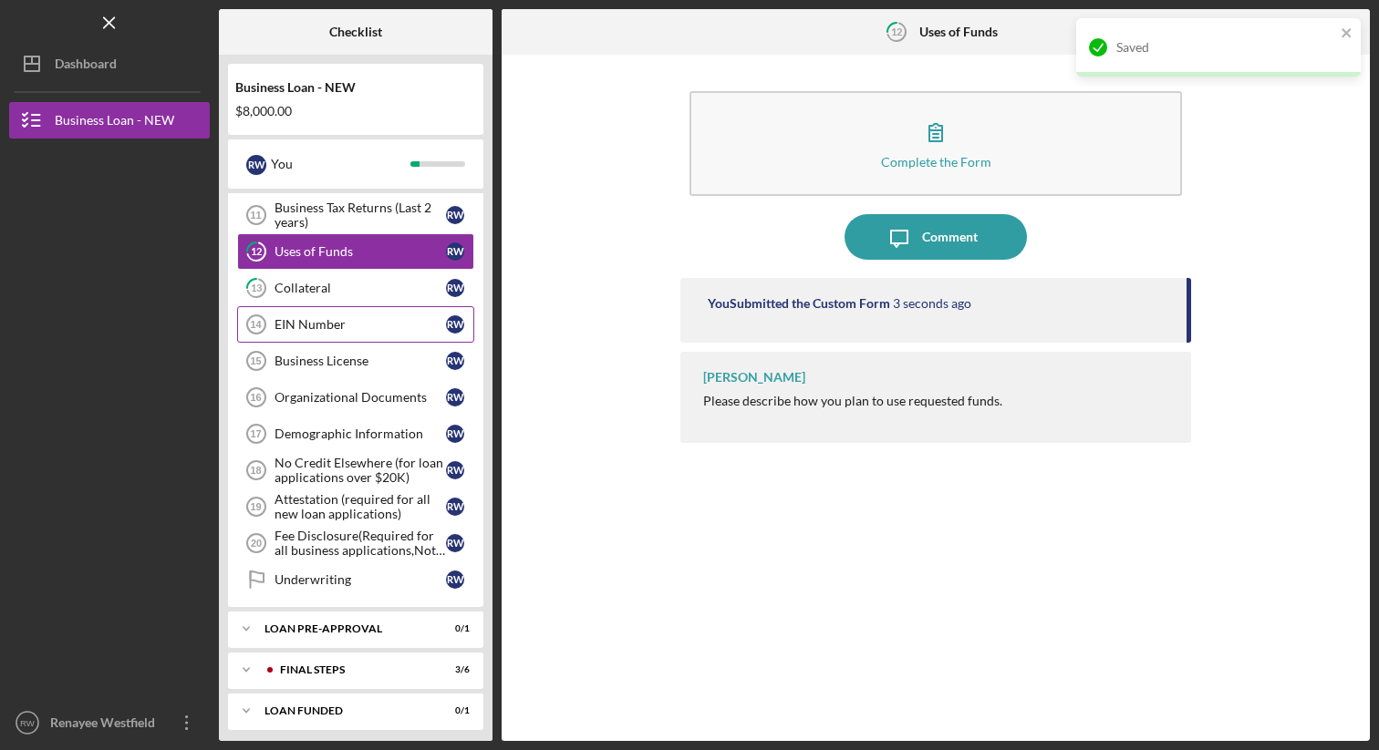
scroll to position [498, 0]
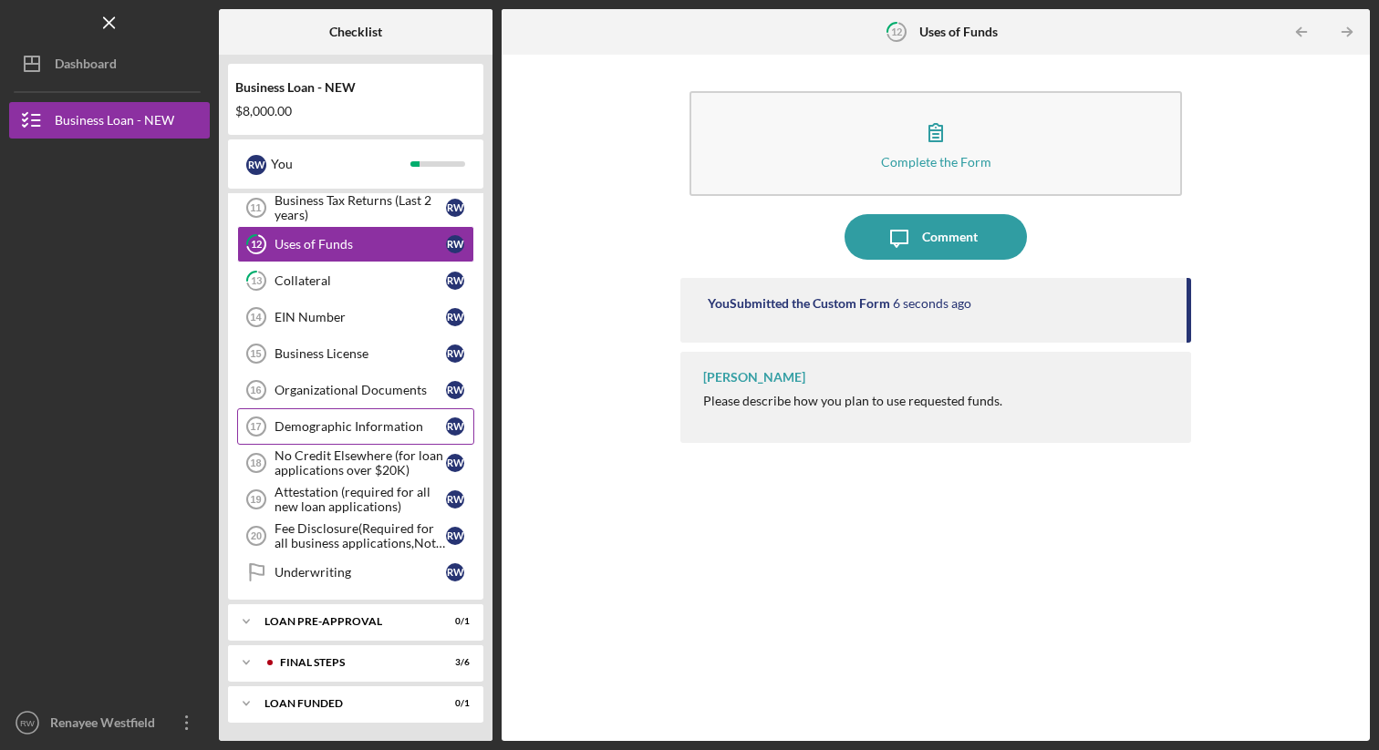
click at [337, 420] on div "Demographic Information" at bounding box center [359, 426] width 171 height 15
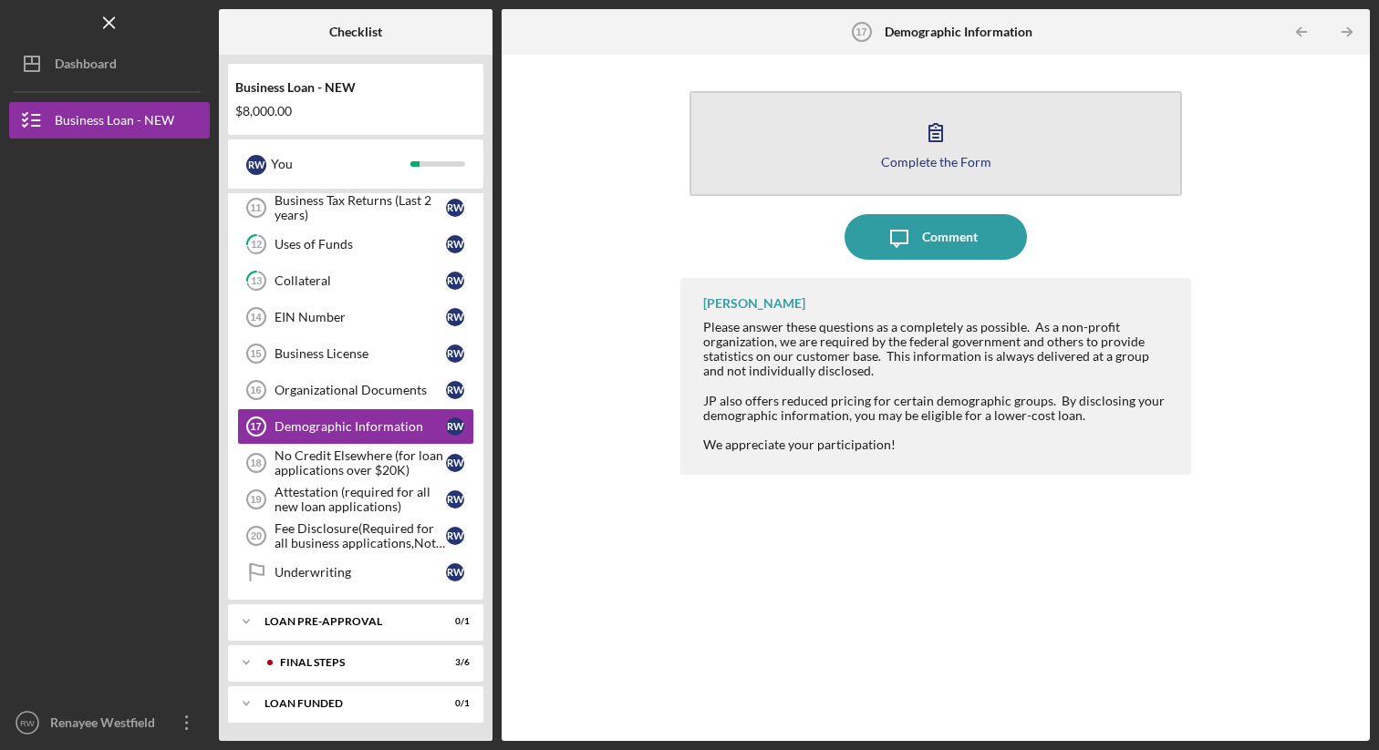
click at [938, 132] on icon "button" at bounding box center [936, 132] width 46 height 46
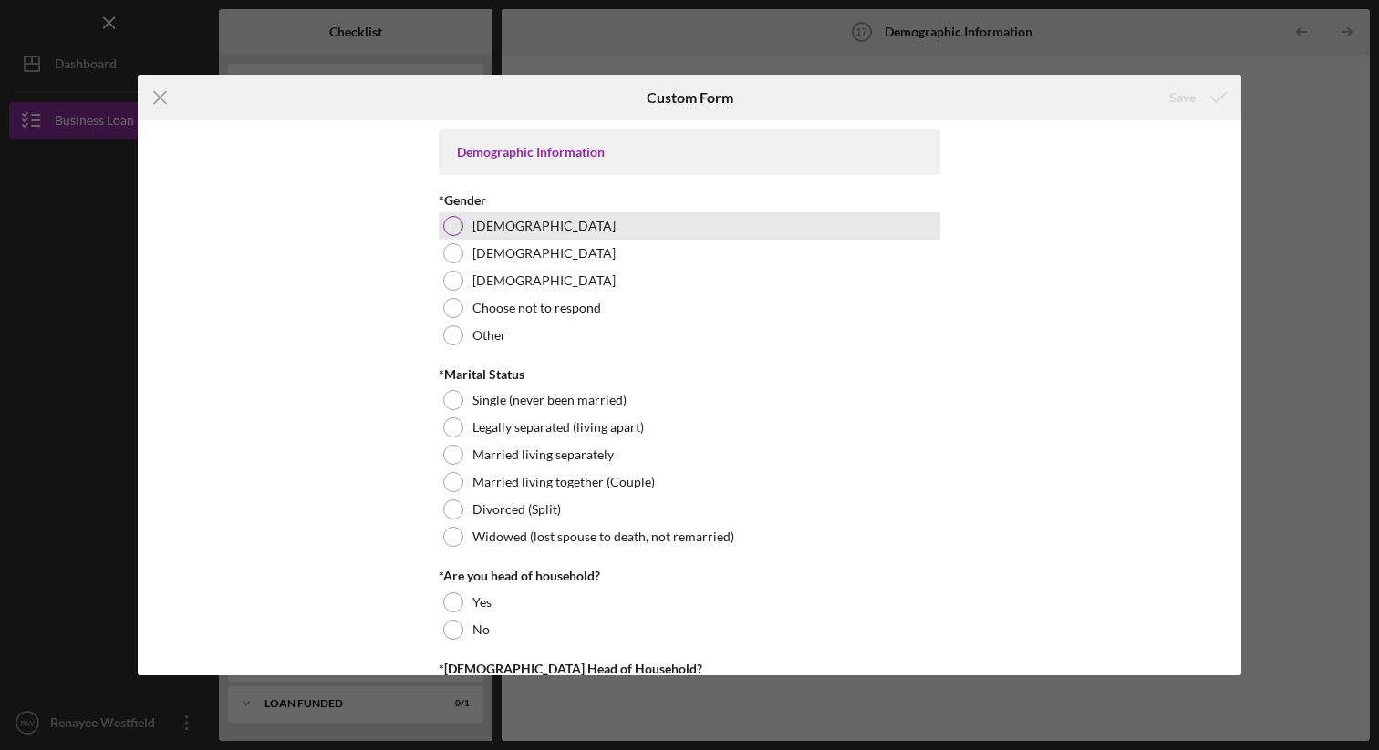
click at [453, 229] on div at bounding box center [453, 226] width 20 height 20
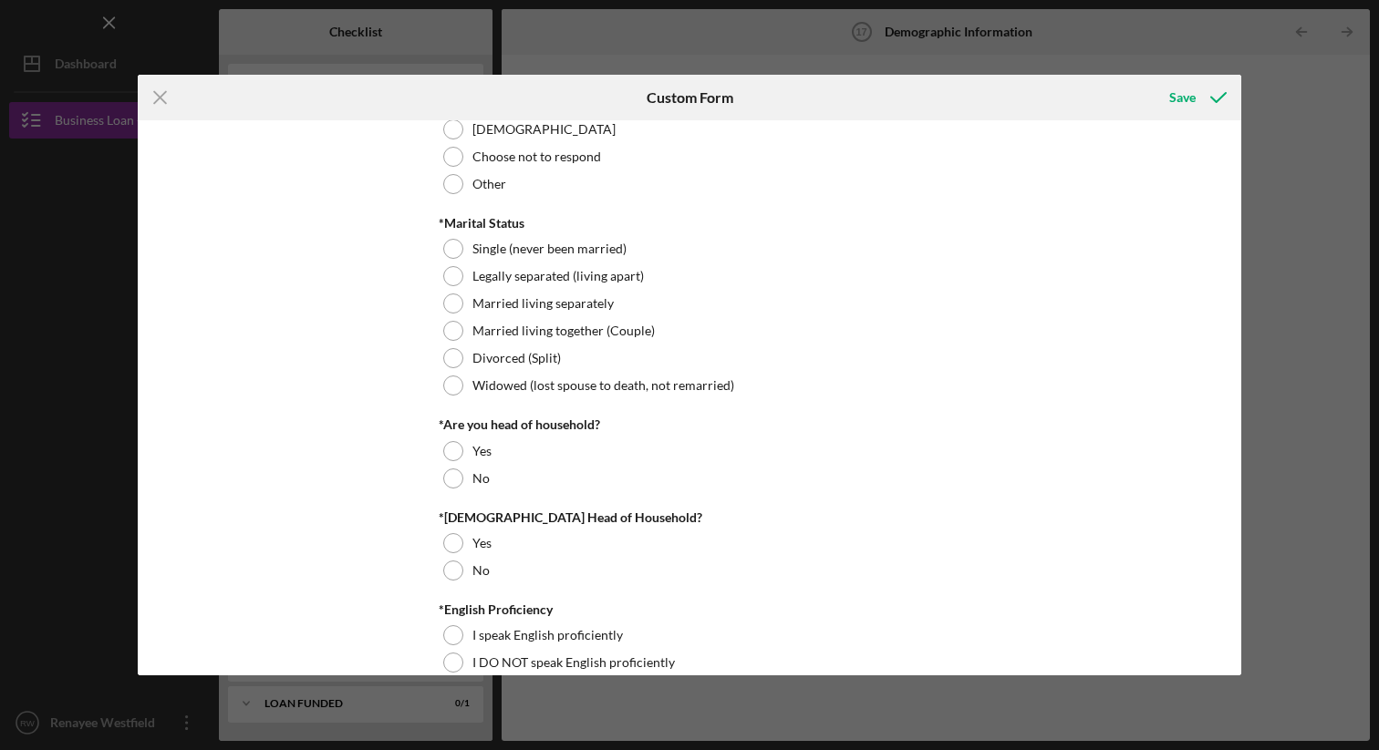
scroll to position [166, 0]
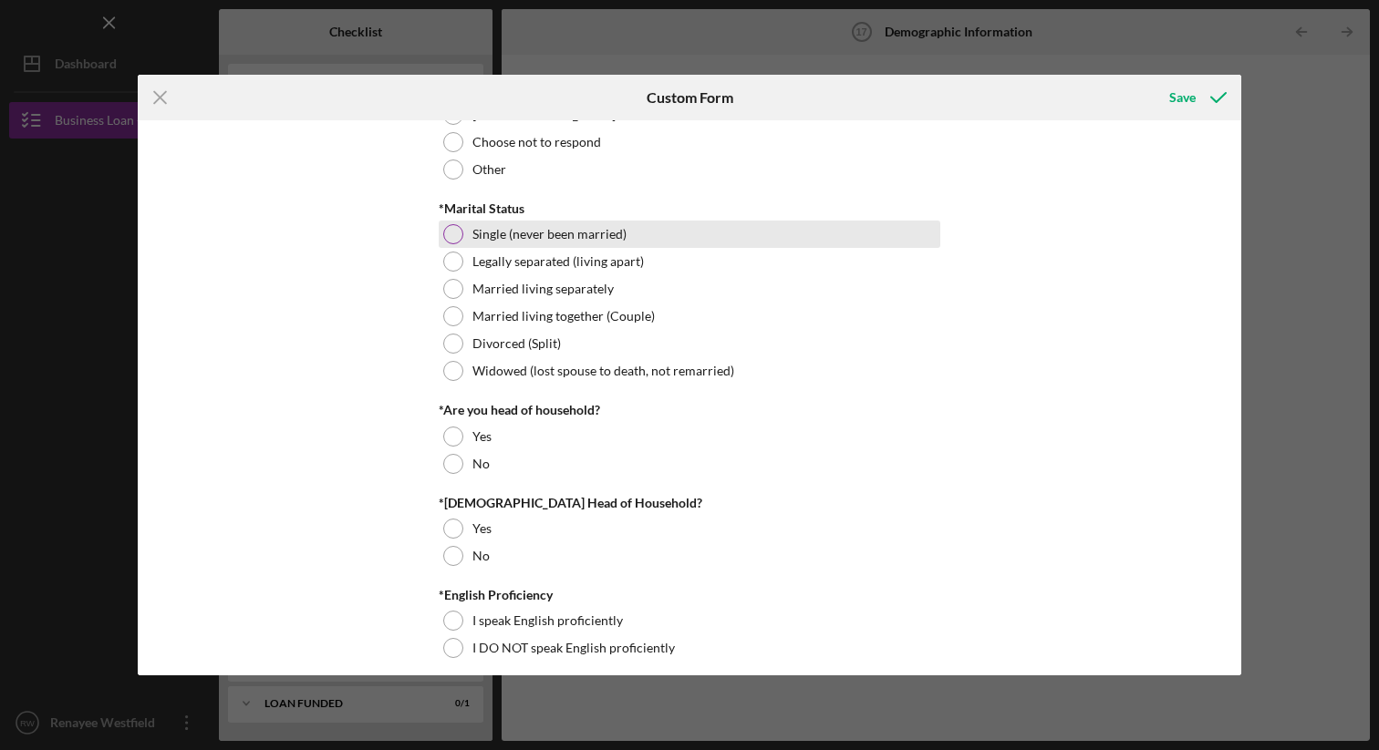
click at [450, 234] on div at bounding box center [453, 234] width 20 height 20
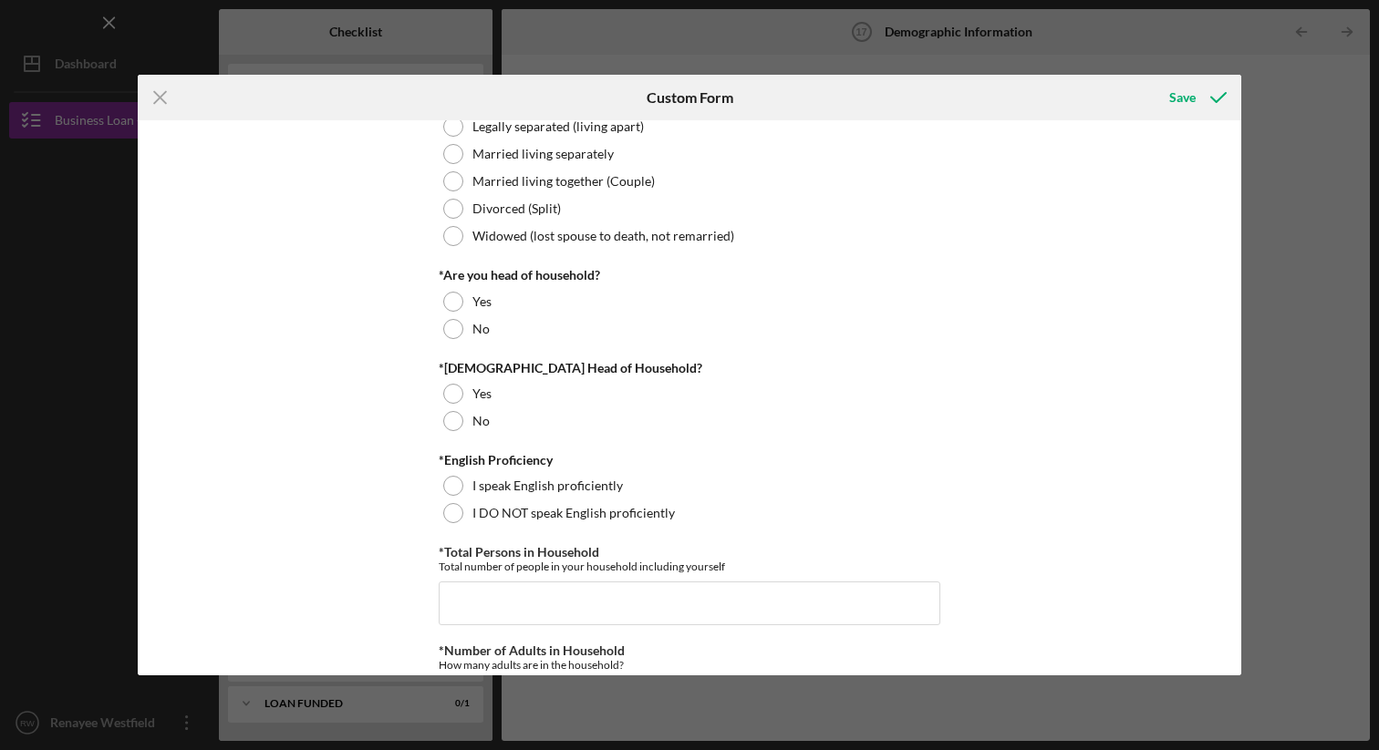
scroll to position [322, 0]
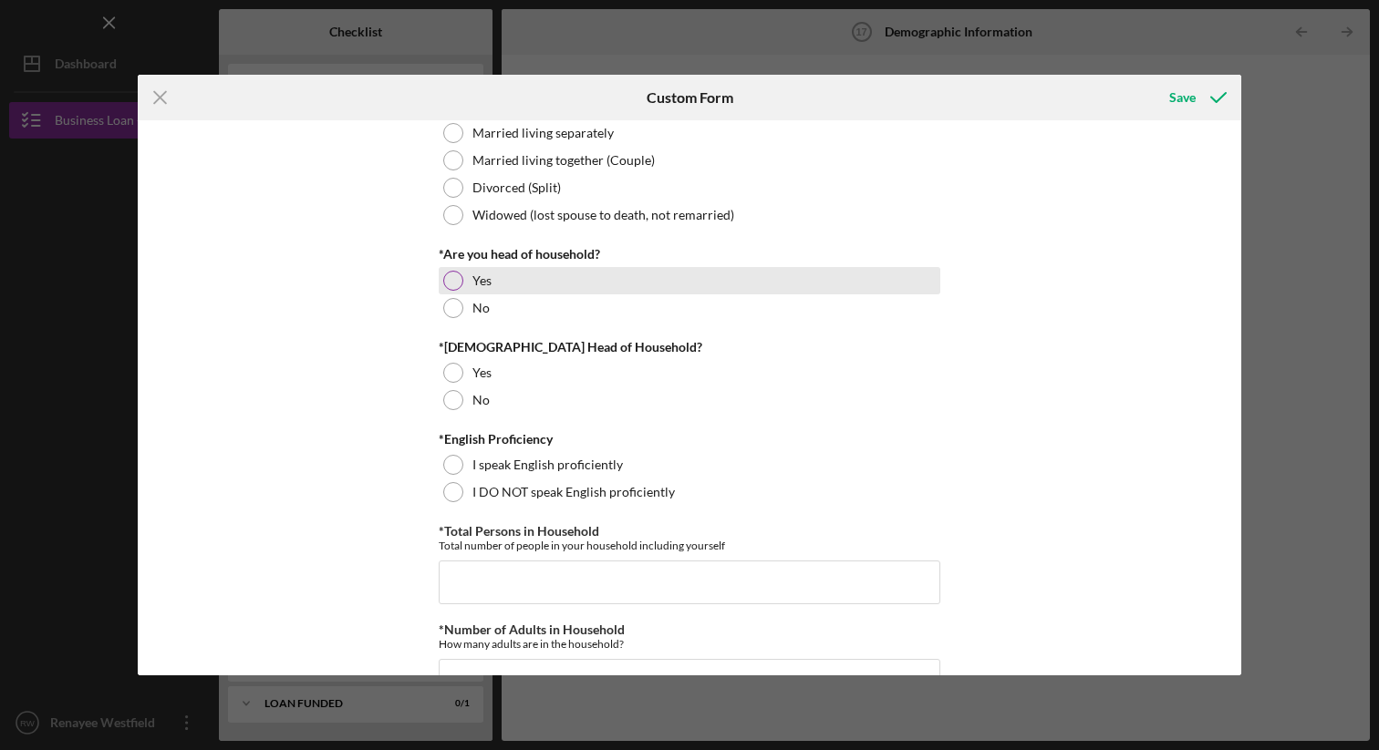
click at [453, 272] on div at bounding box center [453, 281] width 20 height 20
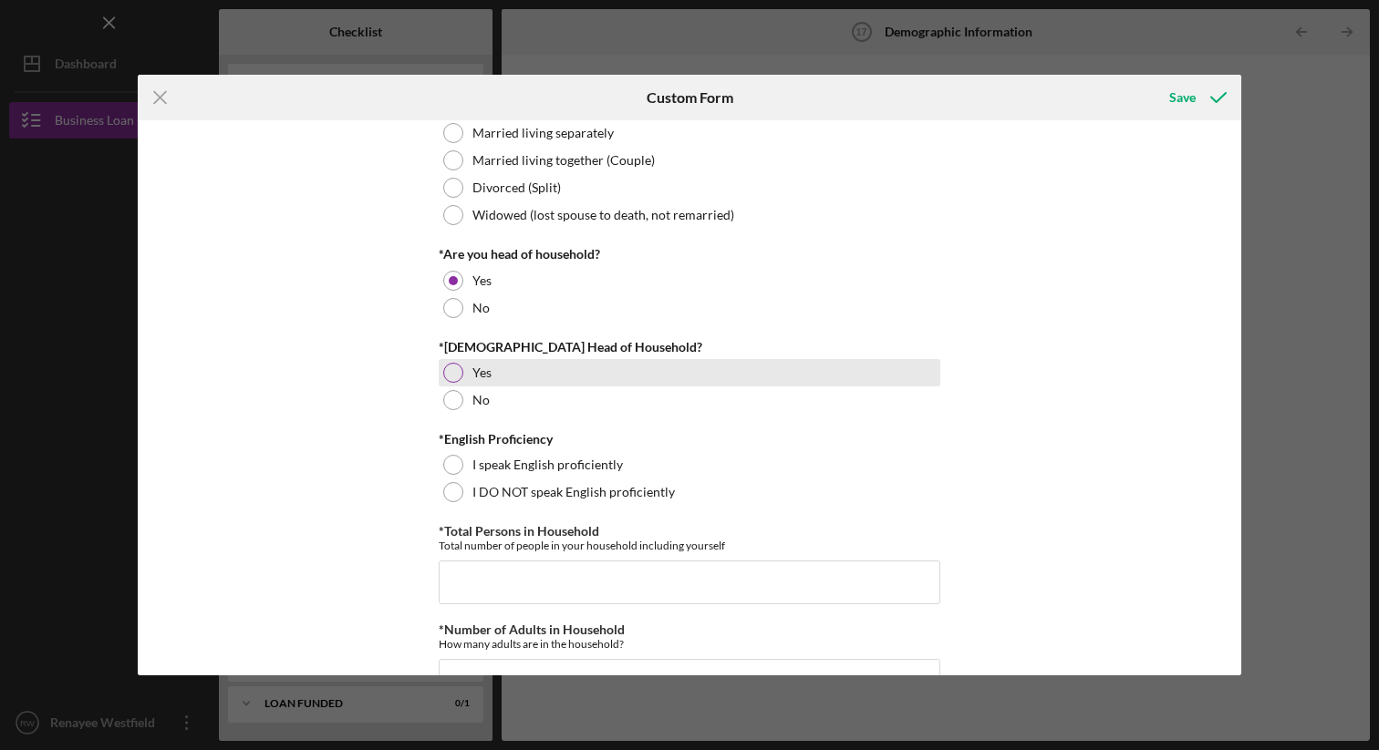
click at [451, 368] on div at bounding box center [453, 373] width 20 height 20
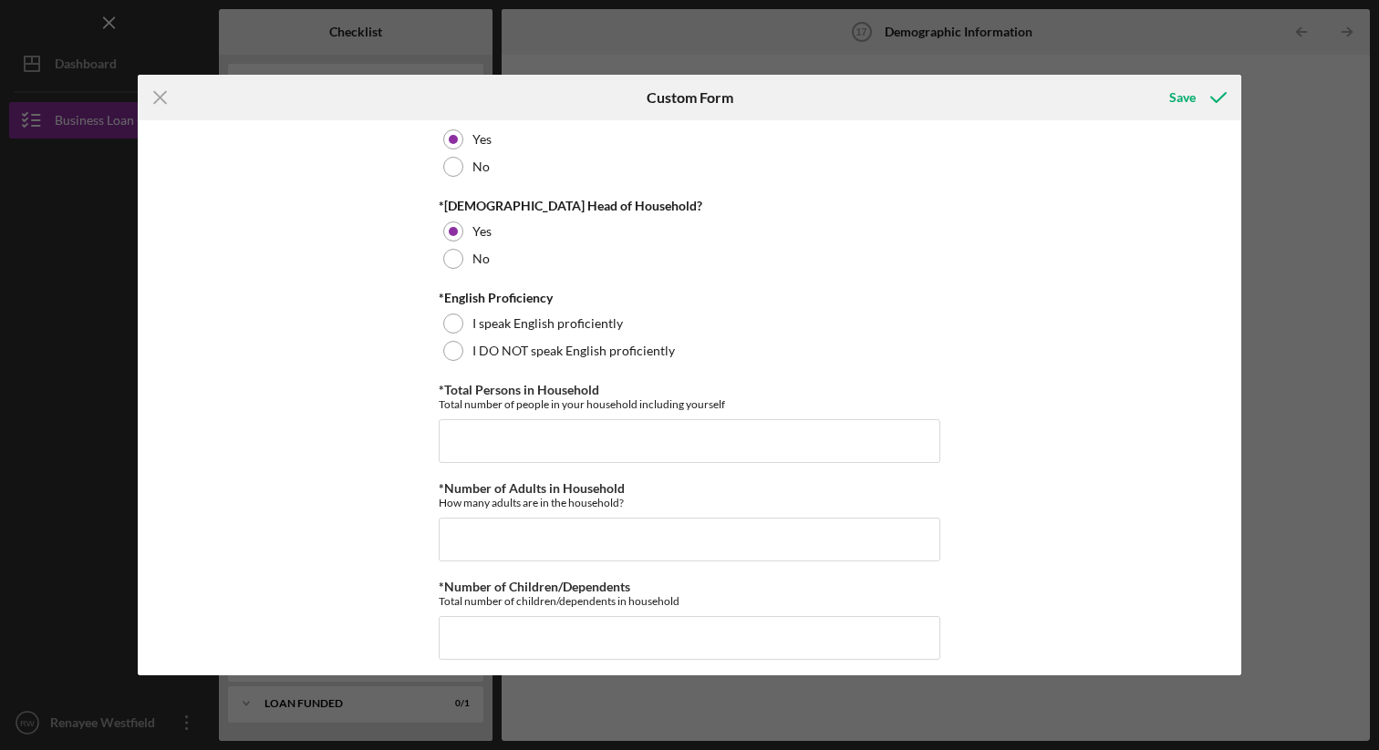
scroll to position [478, 0]
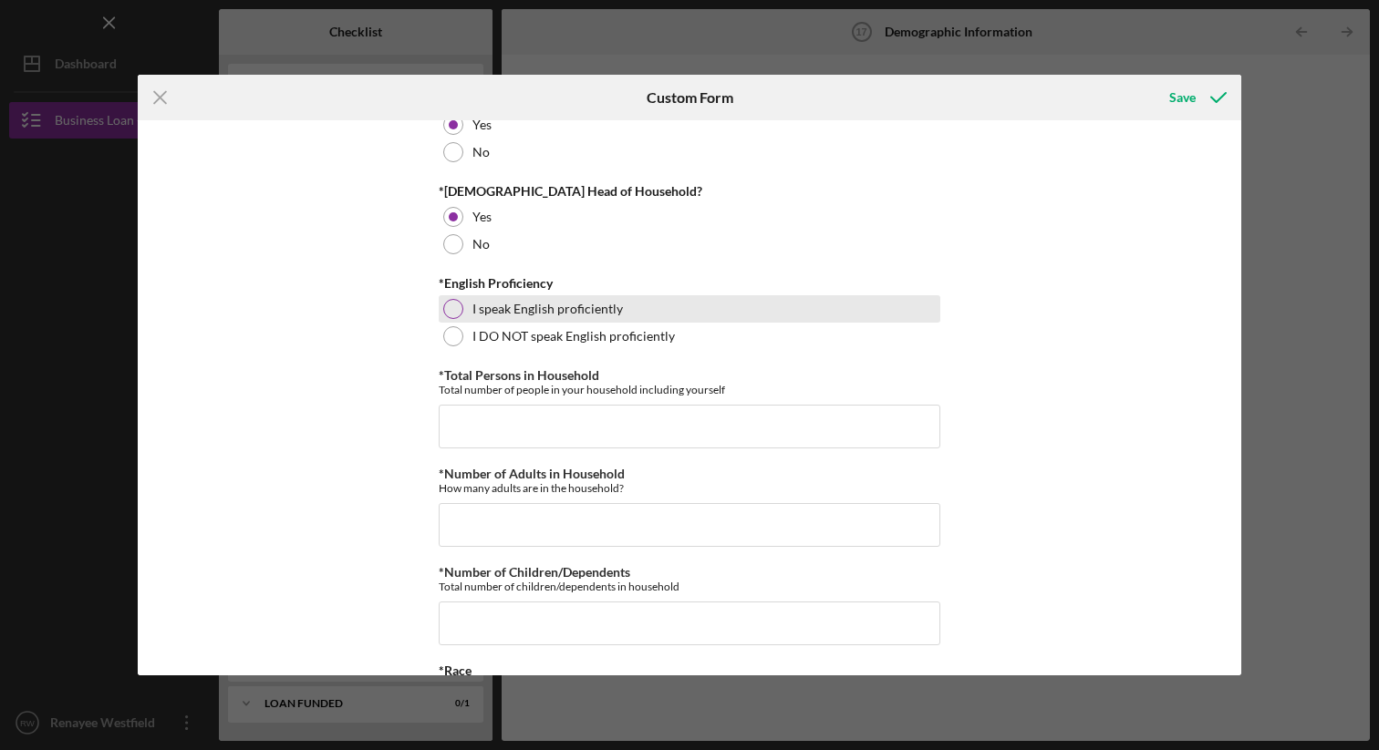
click at [452, 307] on div at bounding box center [453, 309] width 20 height 20
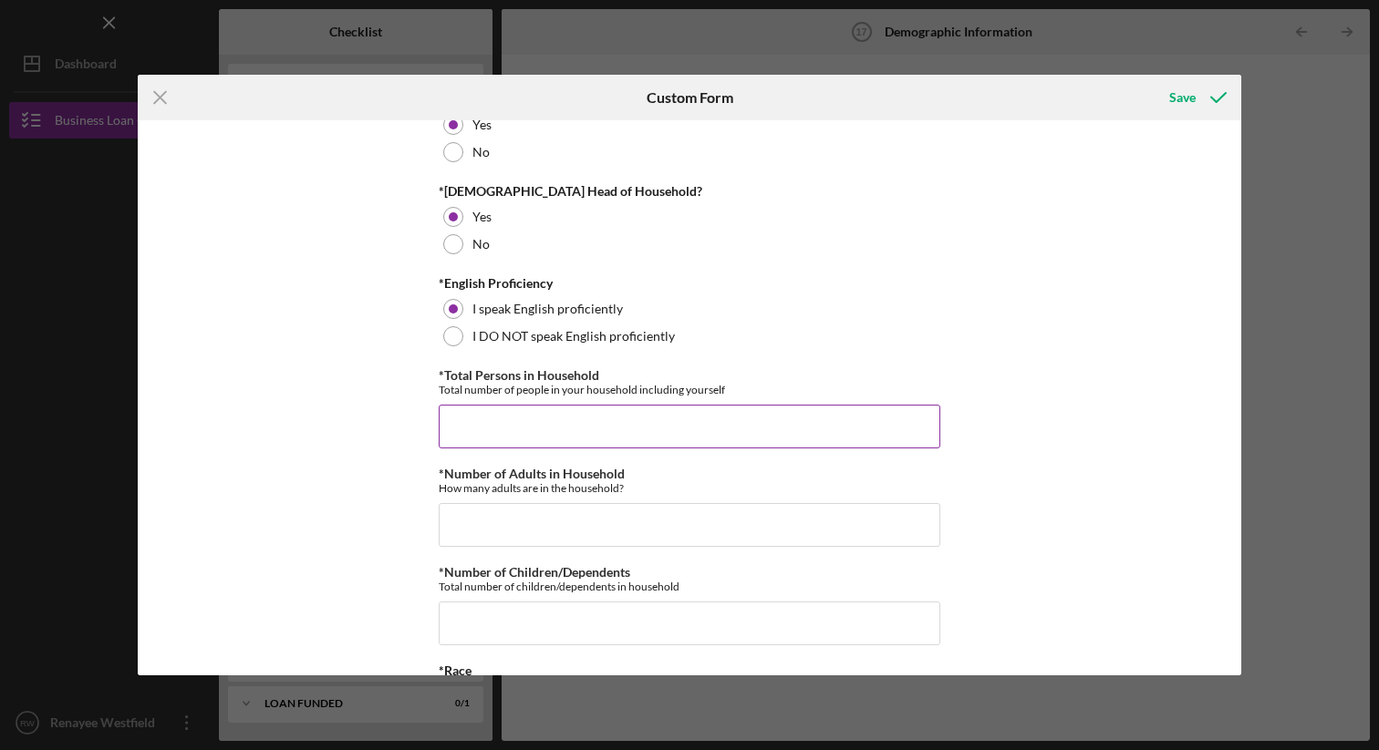
click at [492, 436] on input "*Total Persons in Household" at bounding box center [690, 427] width 502 height 44
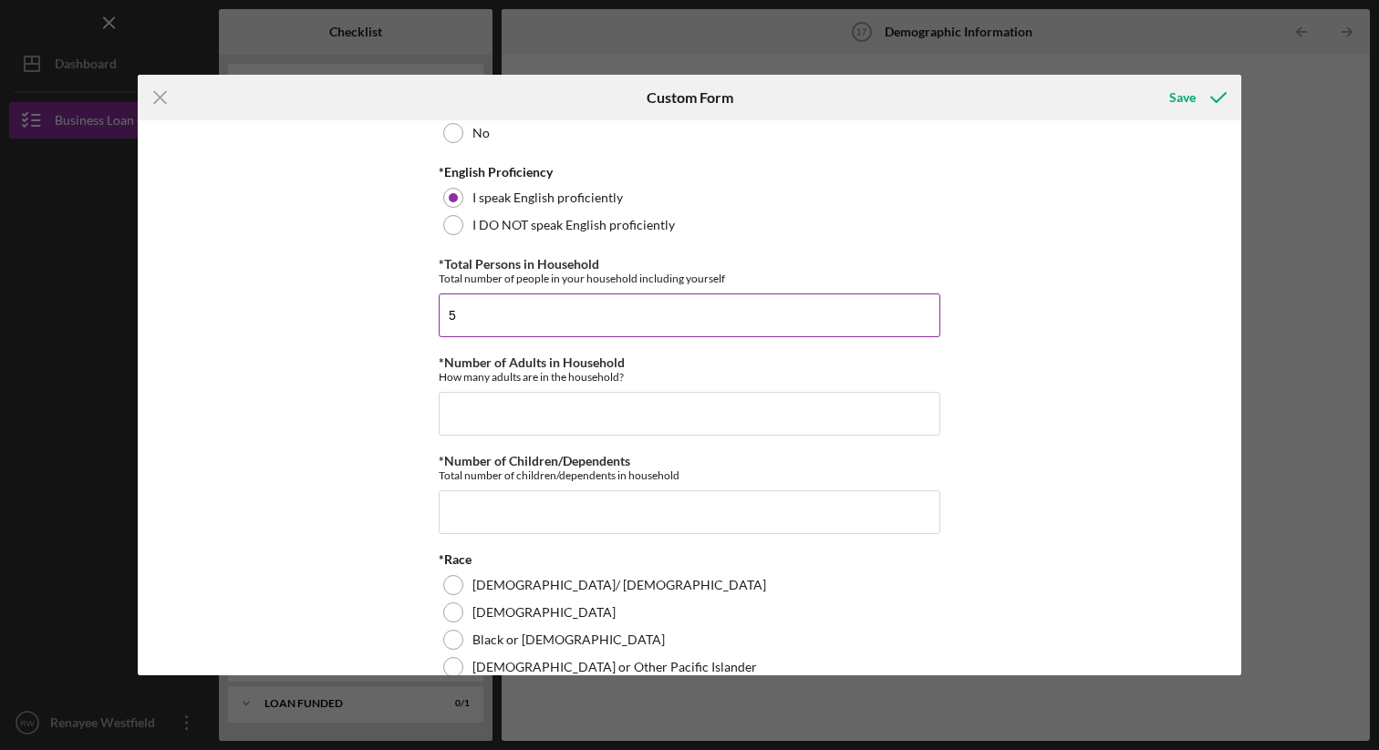
scroll to position [625, 0]
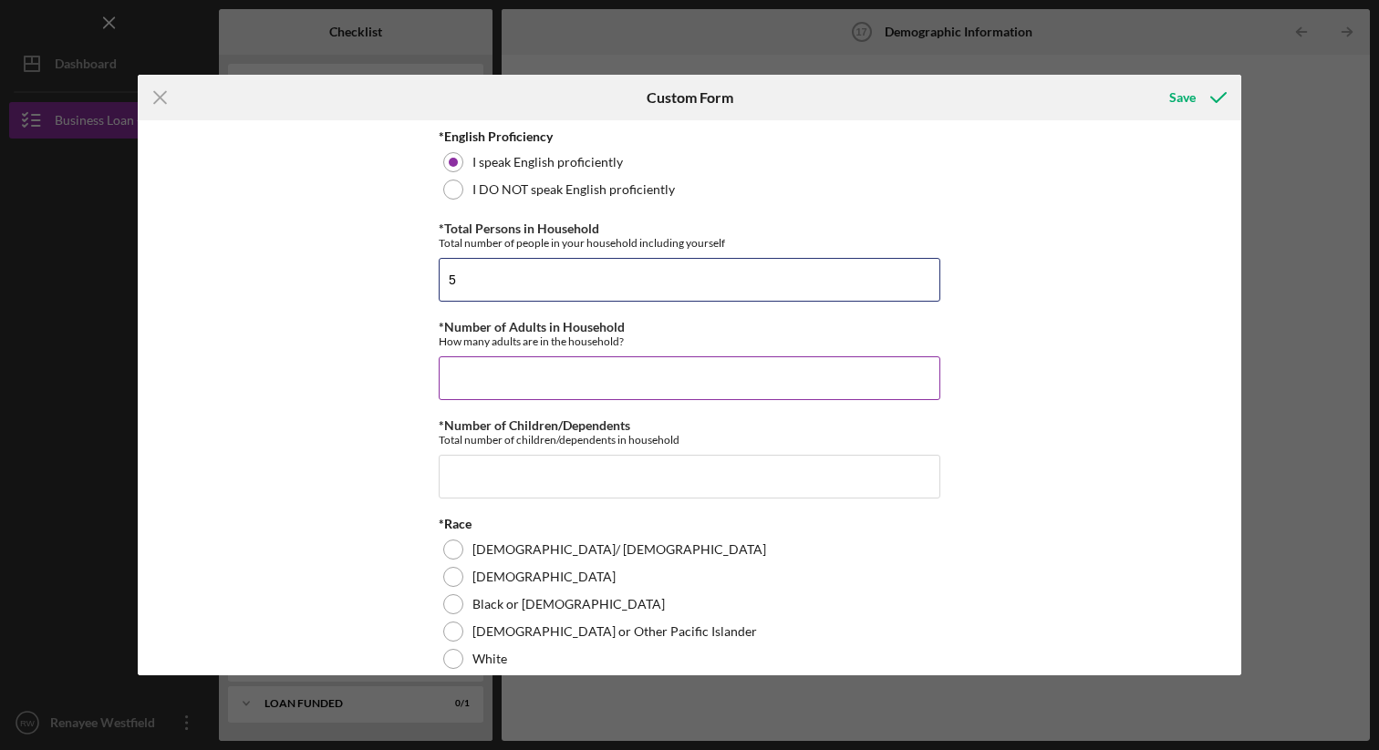
type input "5"
click at [555, 380] on input "*Number of Adults in Household" at bounding box center [690, 379] width 502 height 44
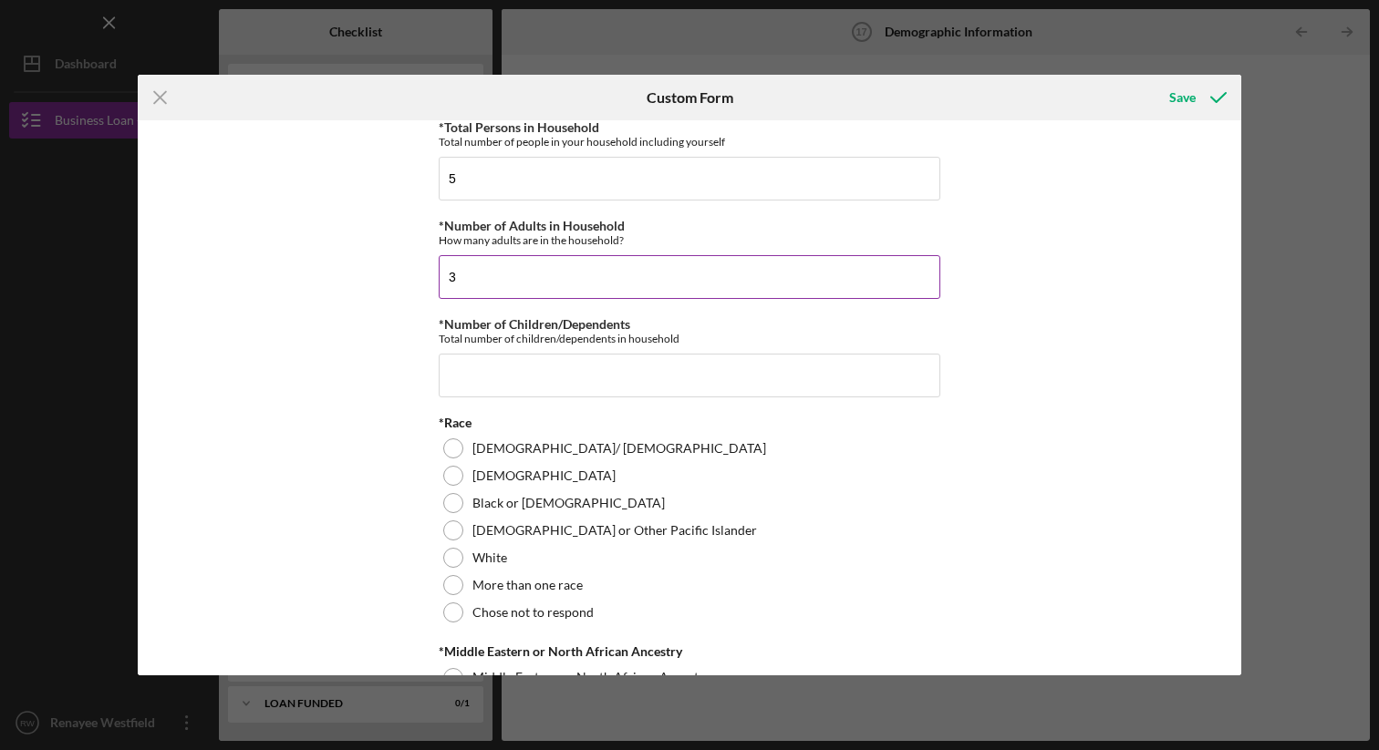
scroll to position [738, 0]
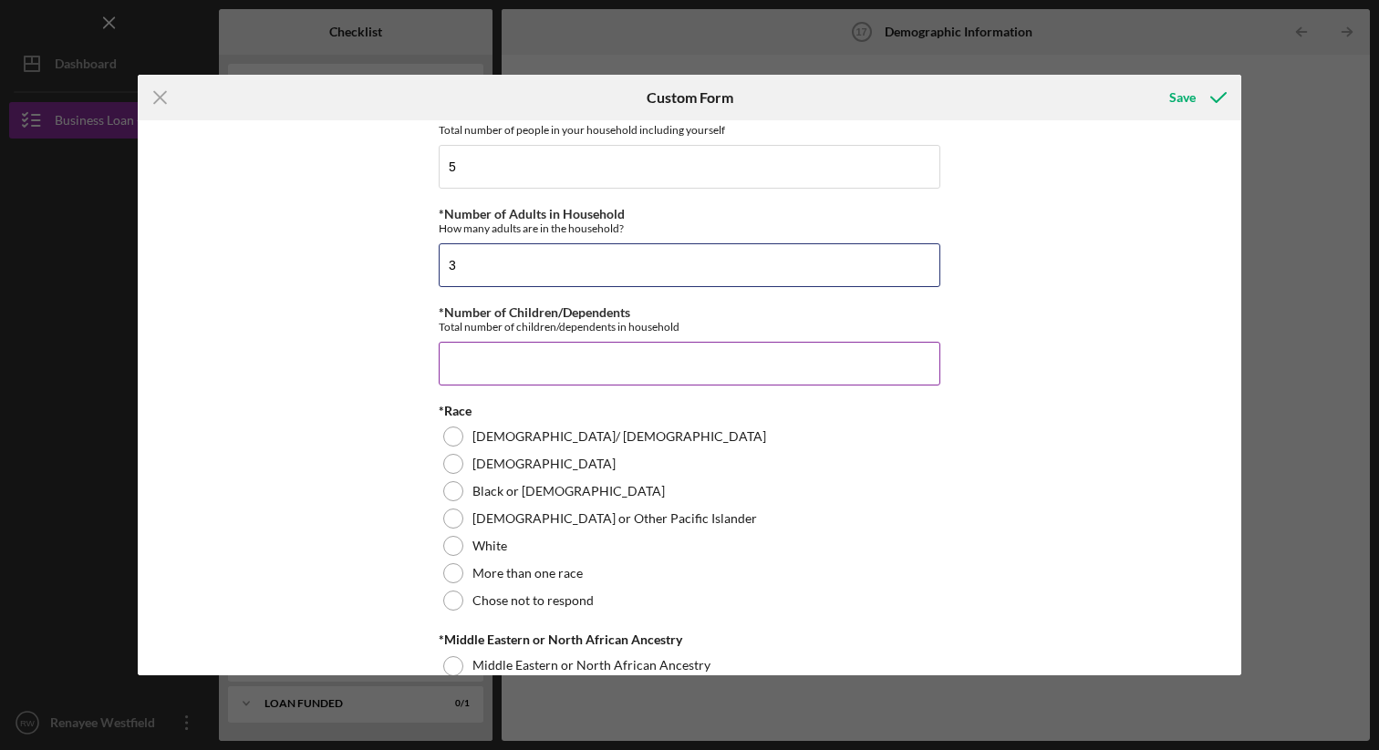
type input "3"
click at [591, 348] on input "*Number of Children/Dependents" at bounding box center [690, 364] width 502 height 44
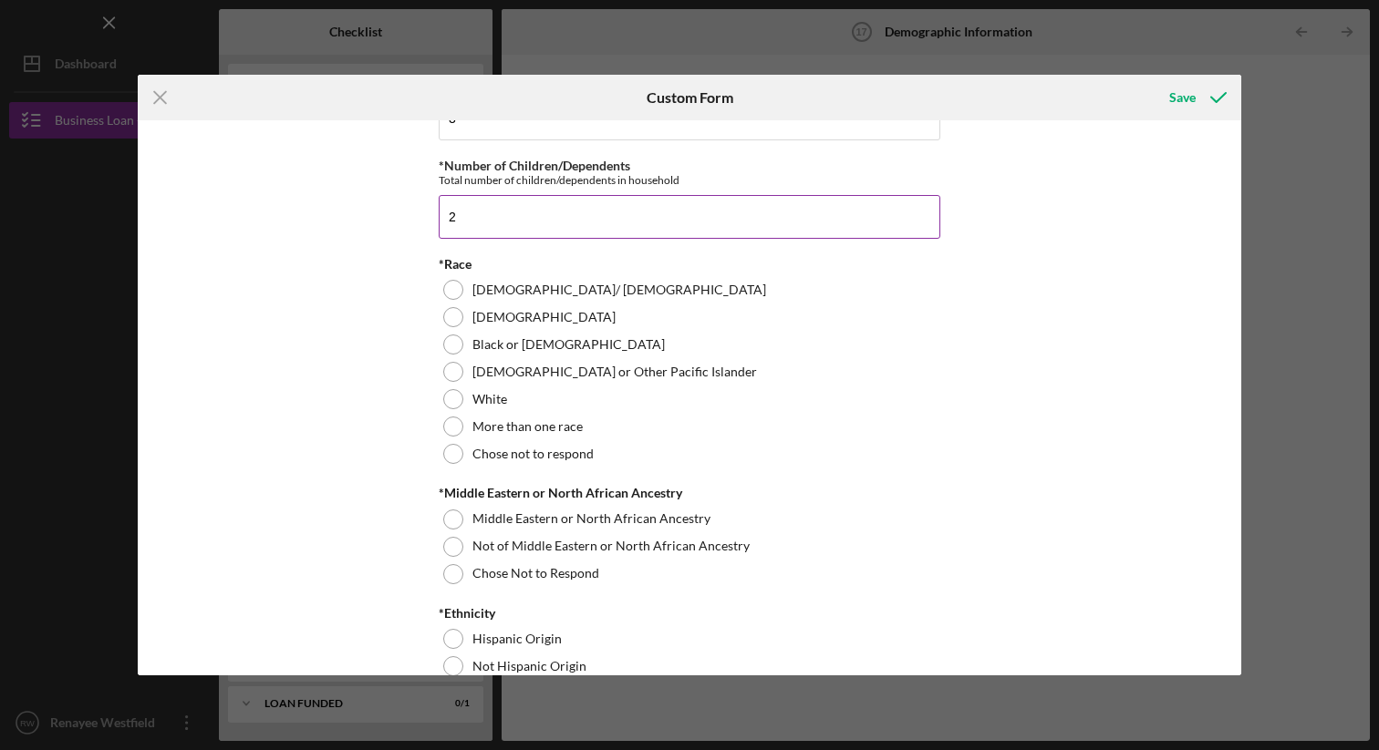
scroll to position [909, 0]
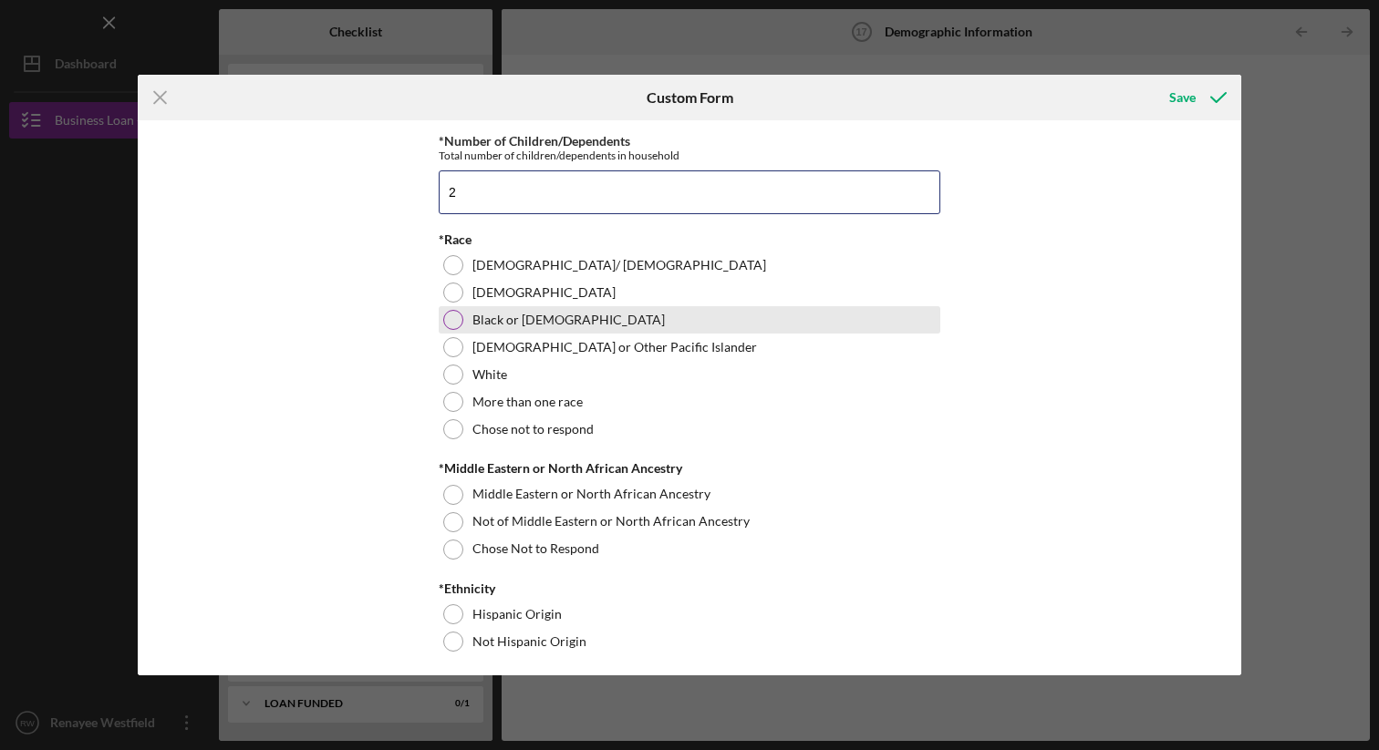
type input "2"
click at [454, 322] on div at bounding box center [453, 320] width 20 height 20
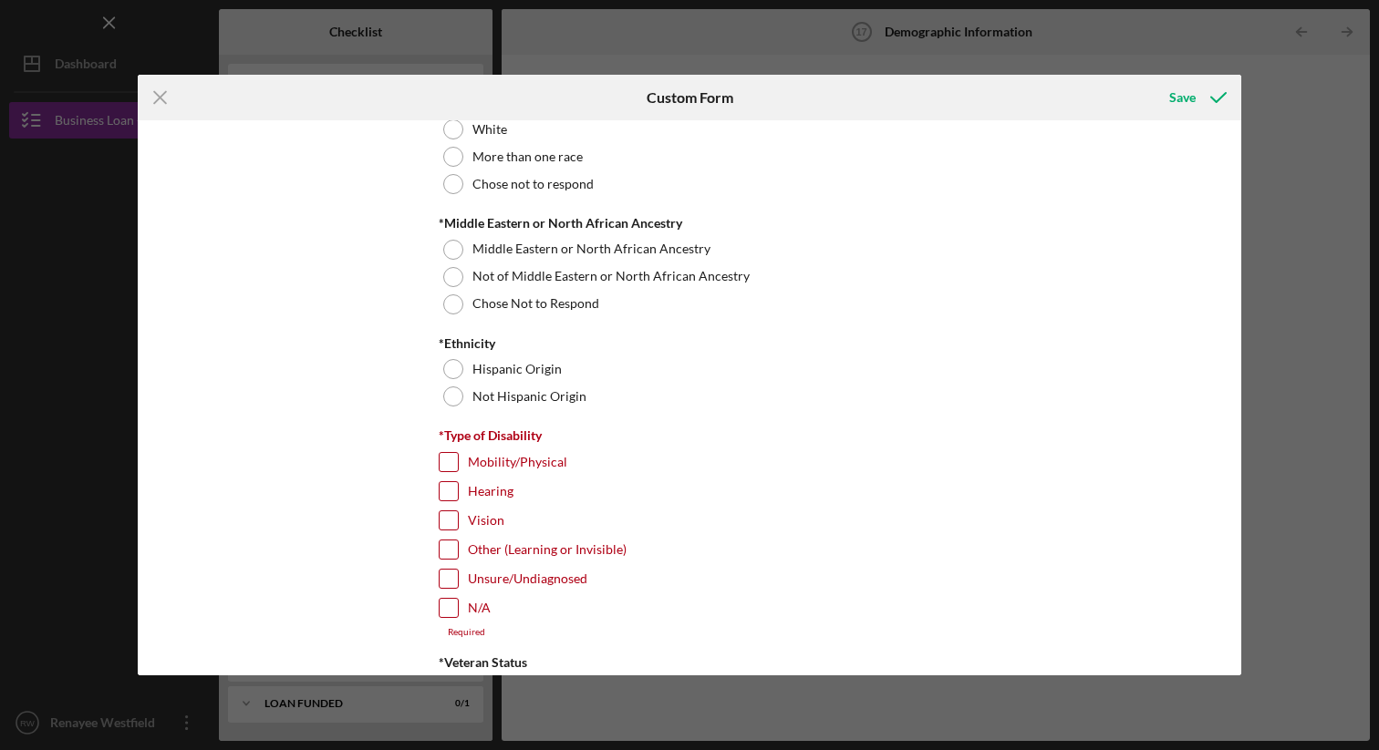
scroll to position [1174, 0]
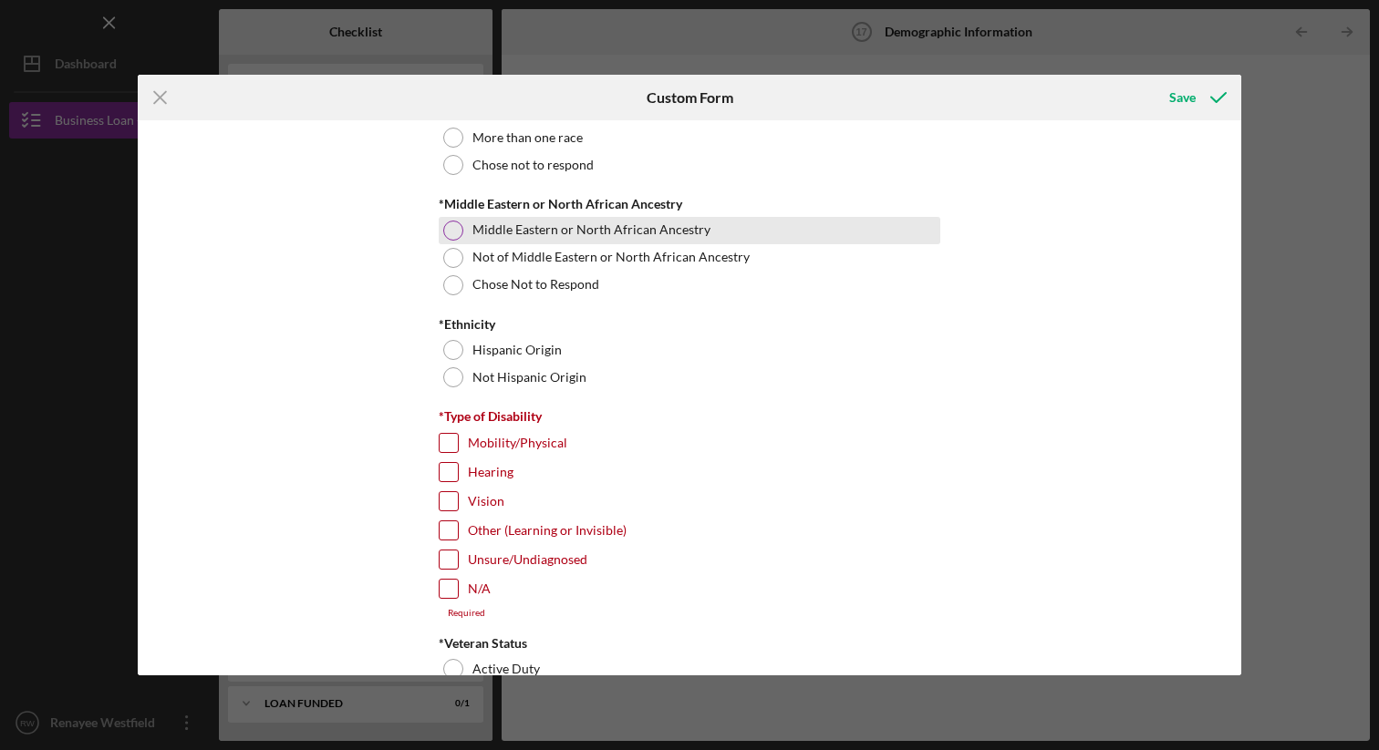
click at [456, 232] on div at bounding box center [453, 231] width 20 height 20
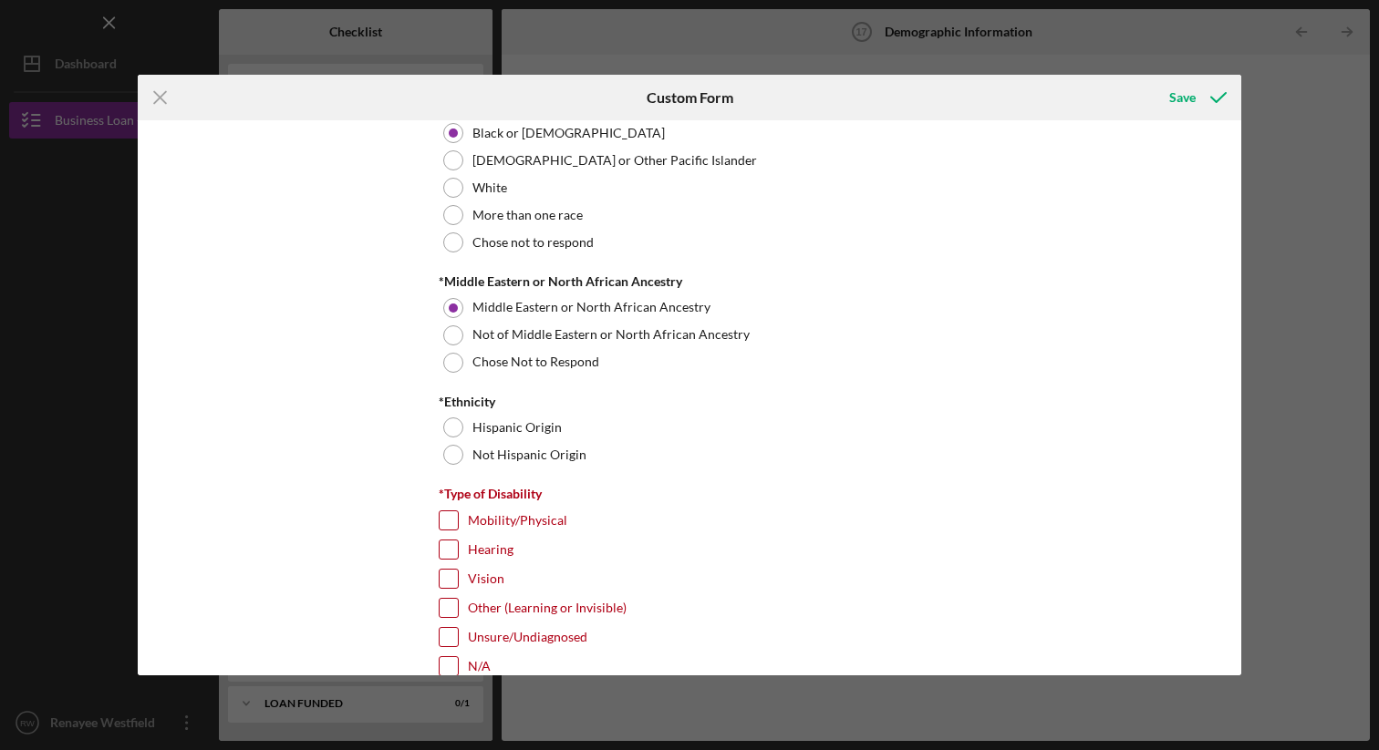
scroll to position [1114, 0]
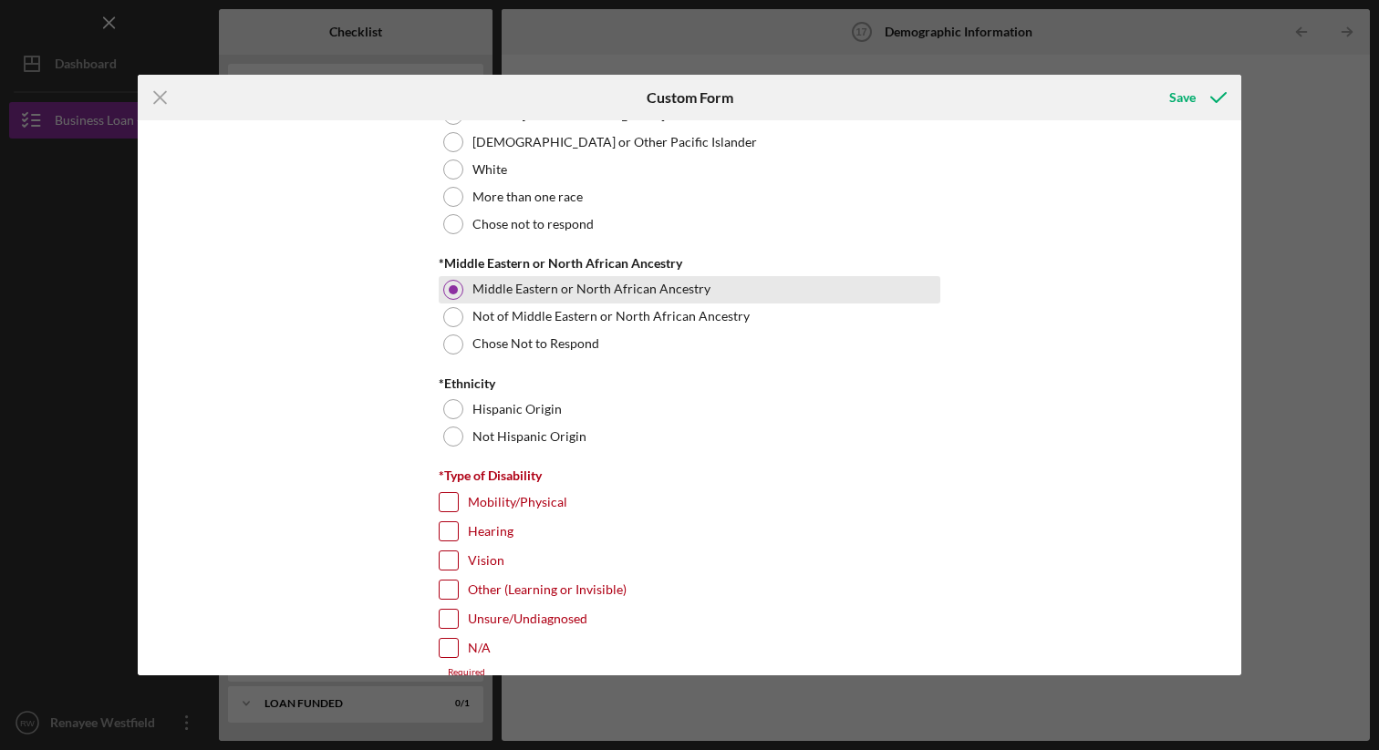
click at [449, 288] on div at bounding box center [453, 289] width 9 height 9
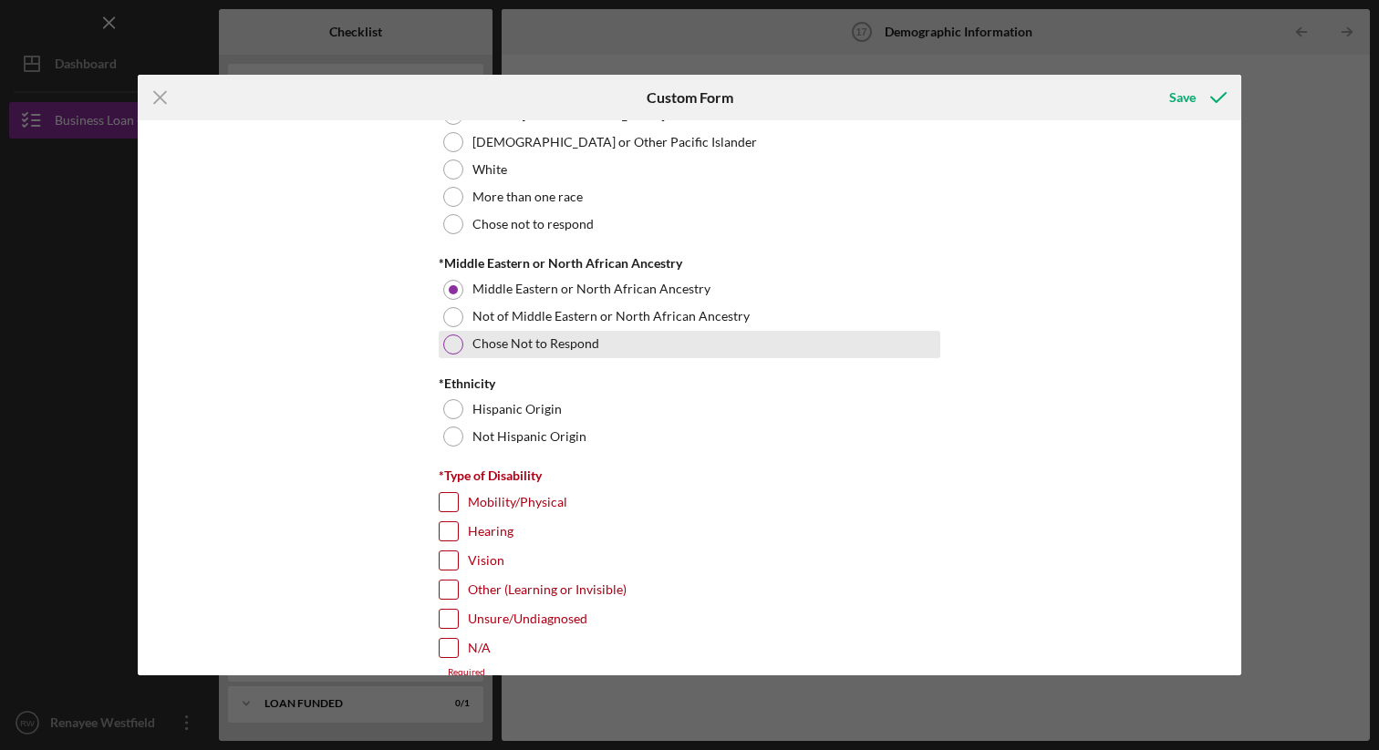
click at [454, 347] on div at bounding box center [453, 345] width 20 height 20
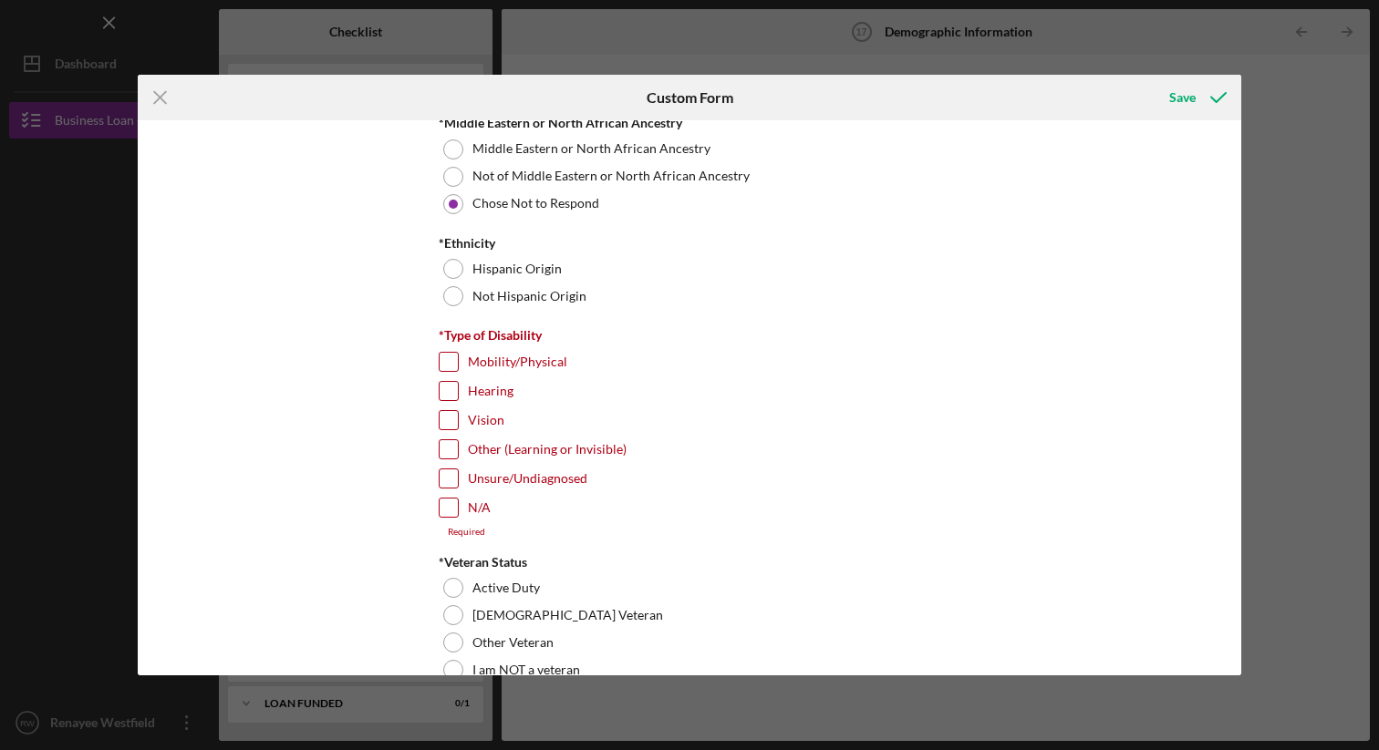
scroll to position [1260, 0]
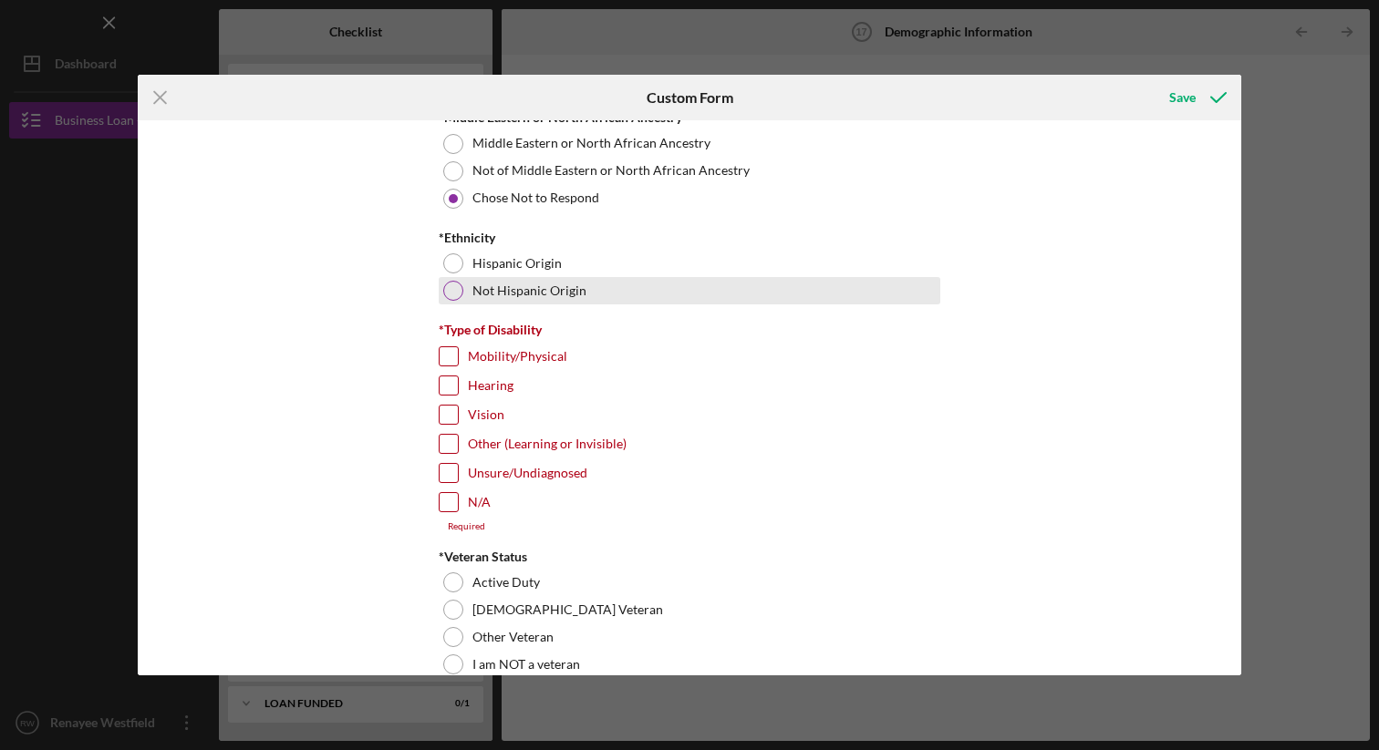
click at [450, 295] on div at bounding box center [453, 291] width 20 height 20
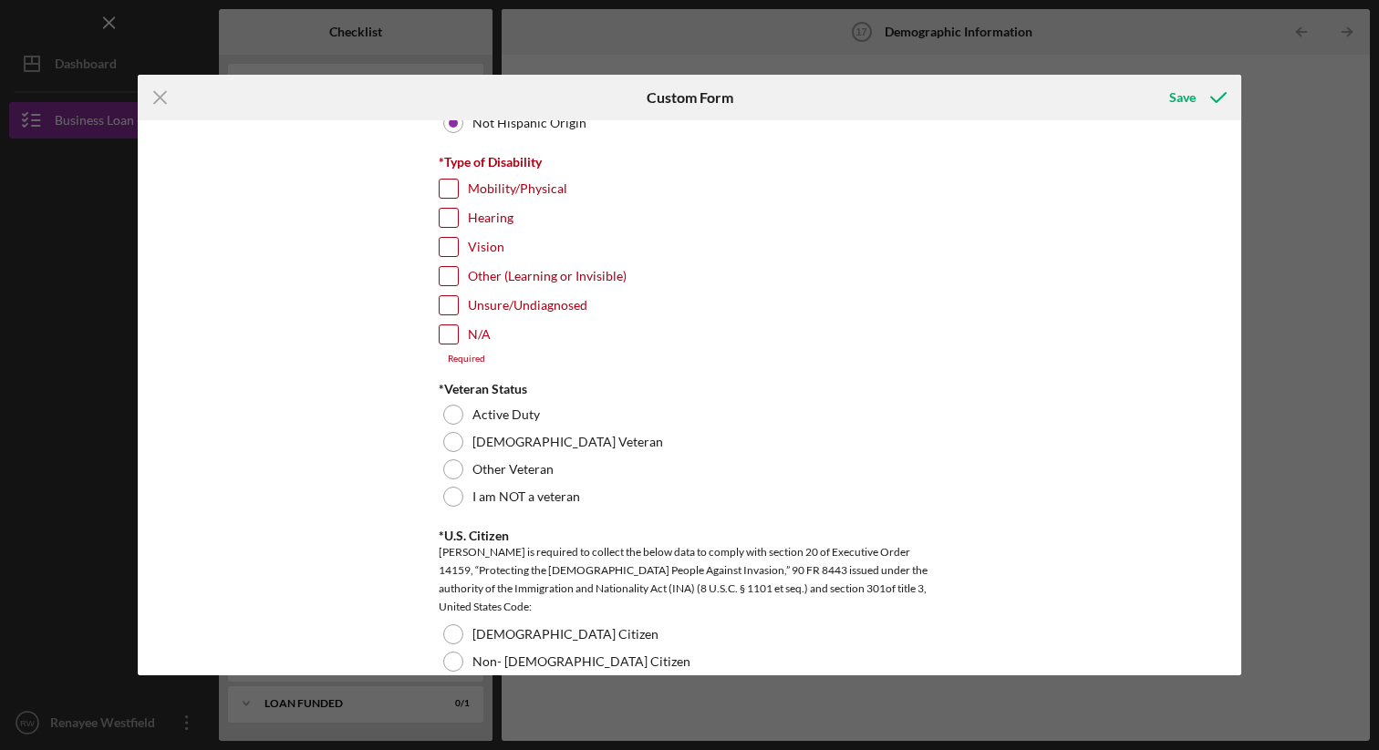
scroll to position [1429, 0]
click at [450, 334] on input "N/A" at bounding box center [449, 334] width 18 height 18
checkbox input "true"
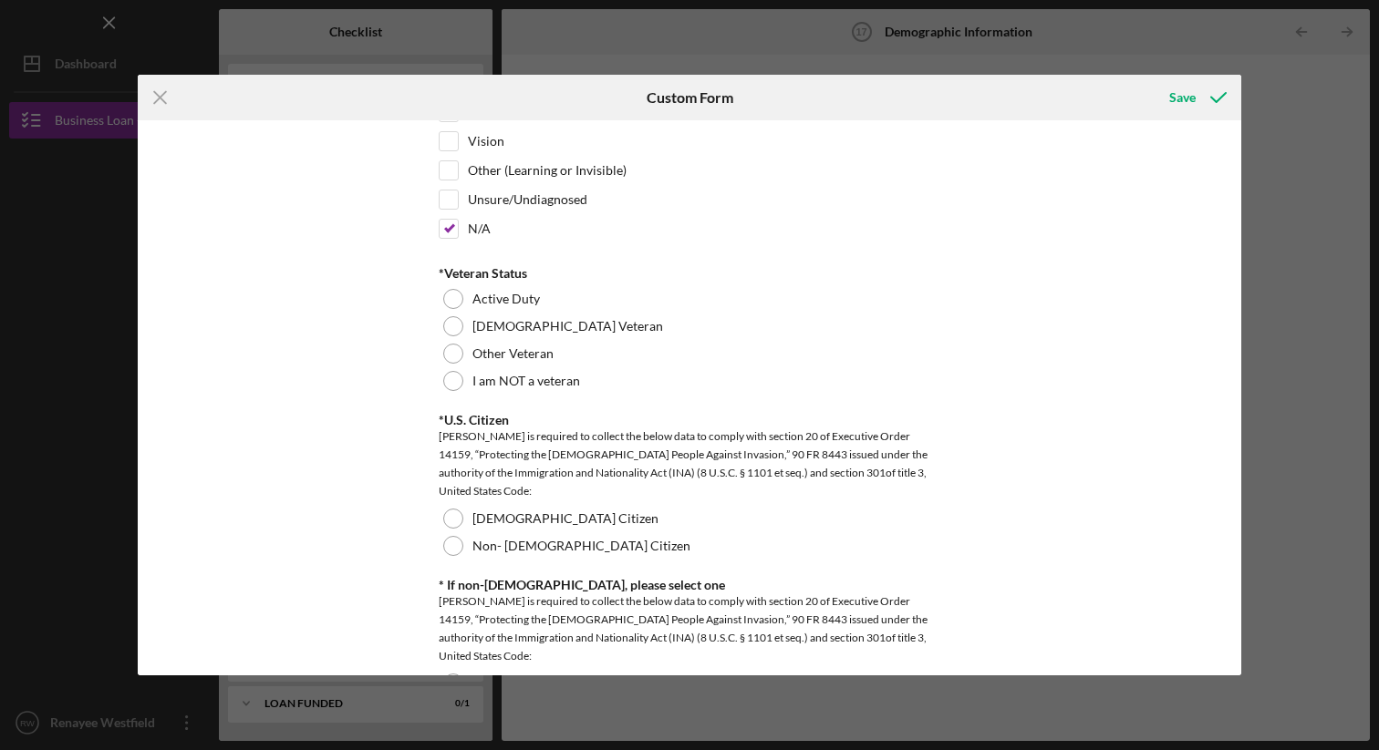
scroll to position [1548, 0]
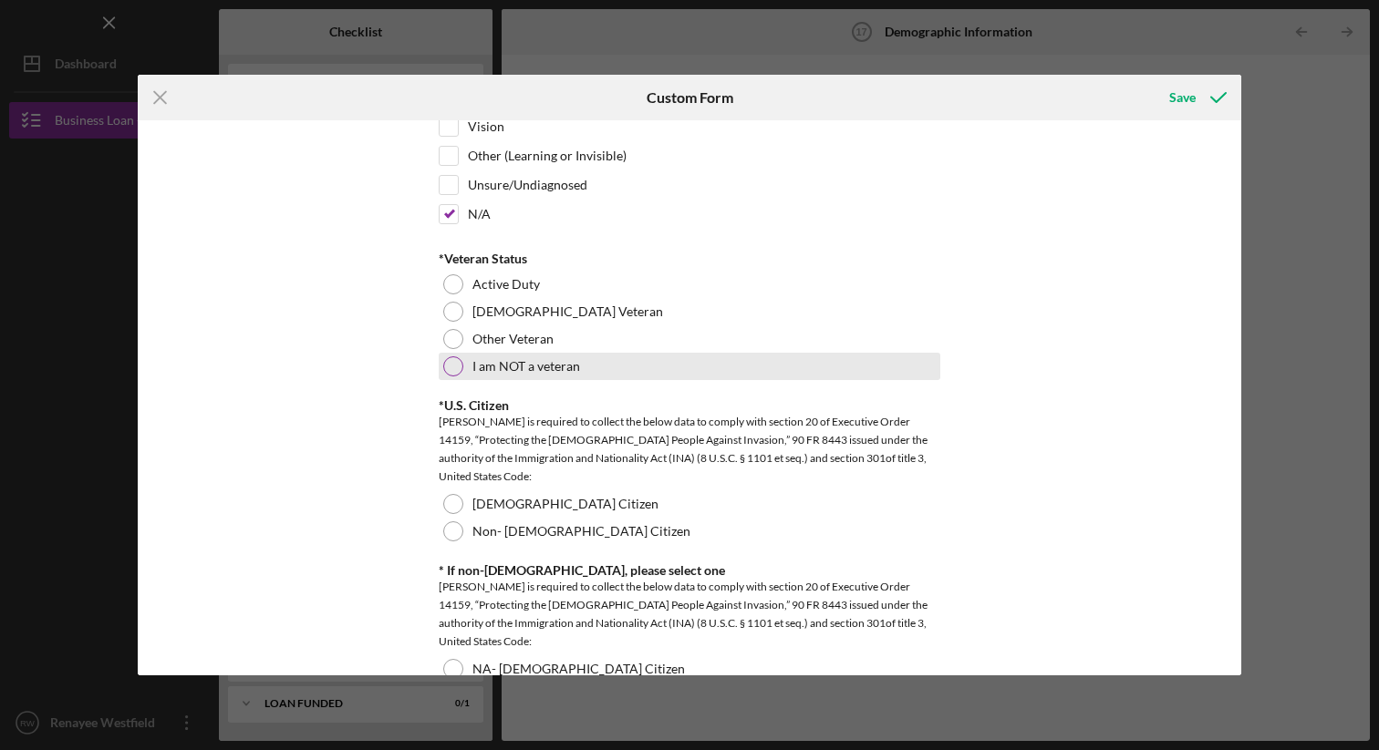
click at [453, 366] on div at bounding box center [453, 367] width 20 height 20
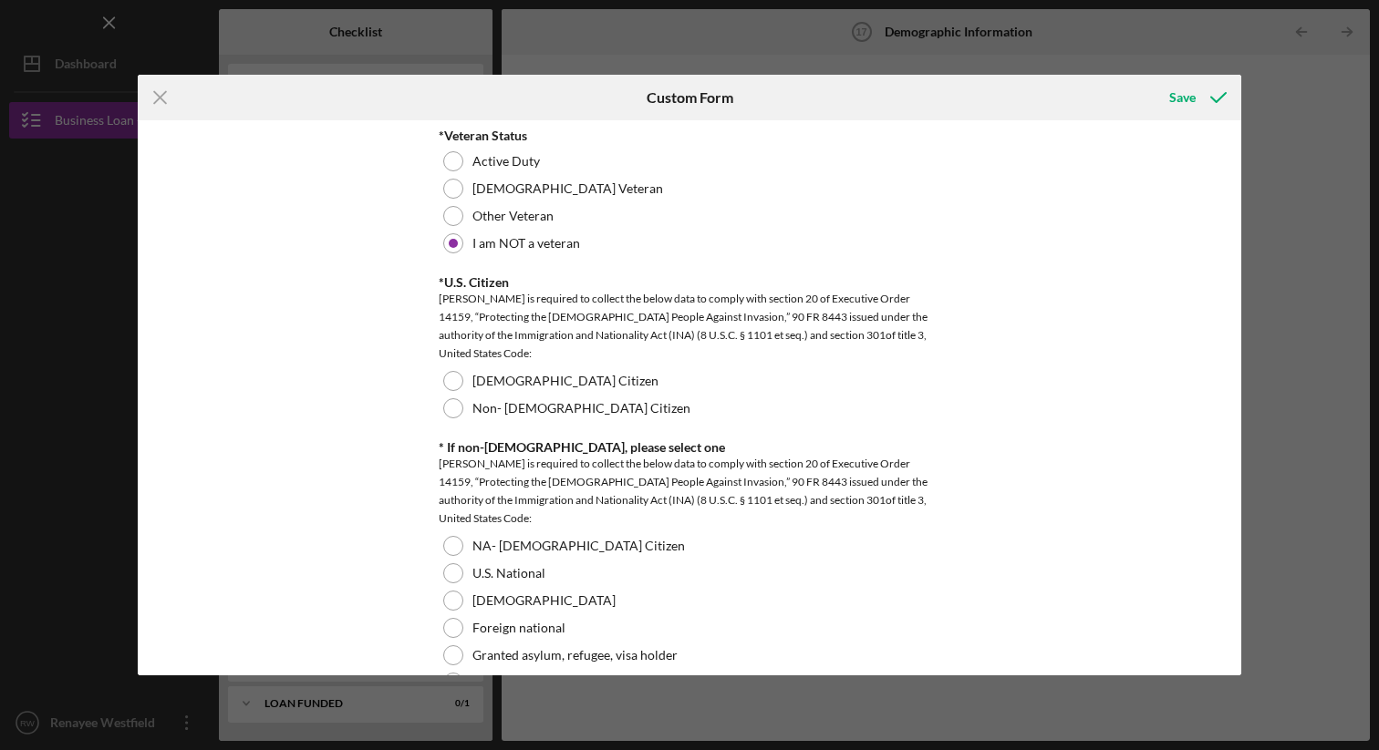
scroll to position [1685, 0]
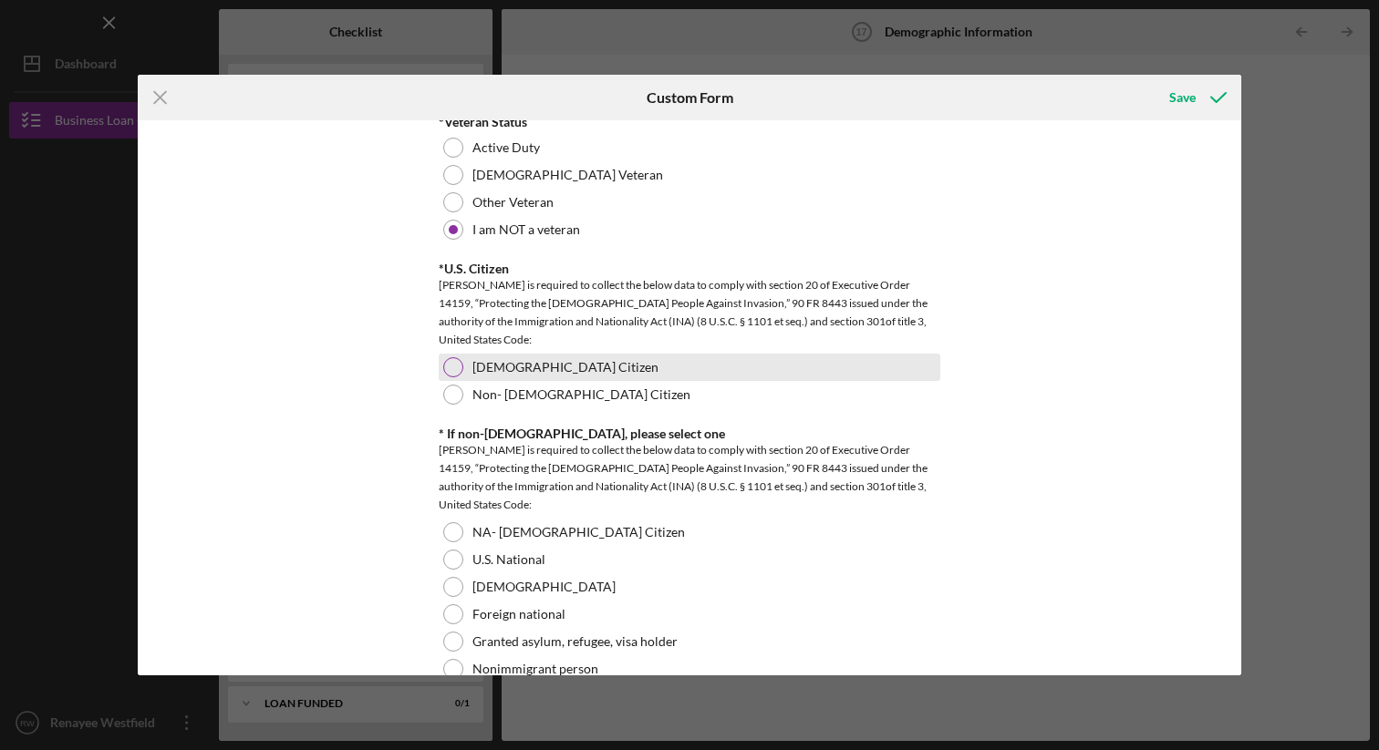
click at [450, 368] on div at bounding box center [453, 367] width 20 height 20
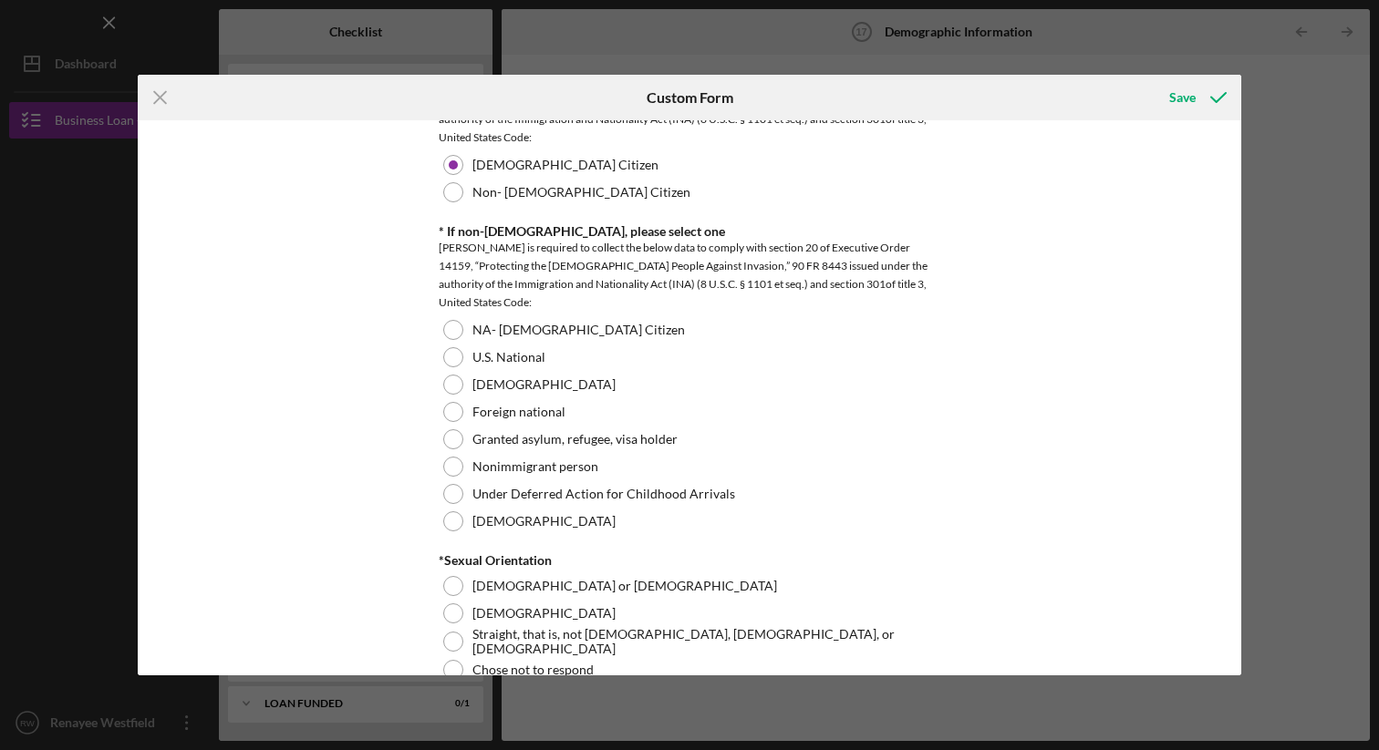
scroll to position [1867, 0]
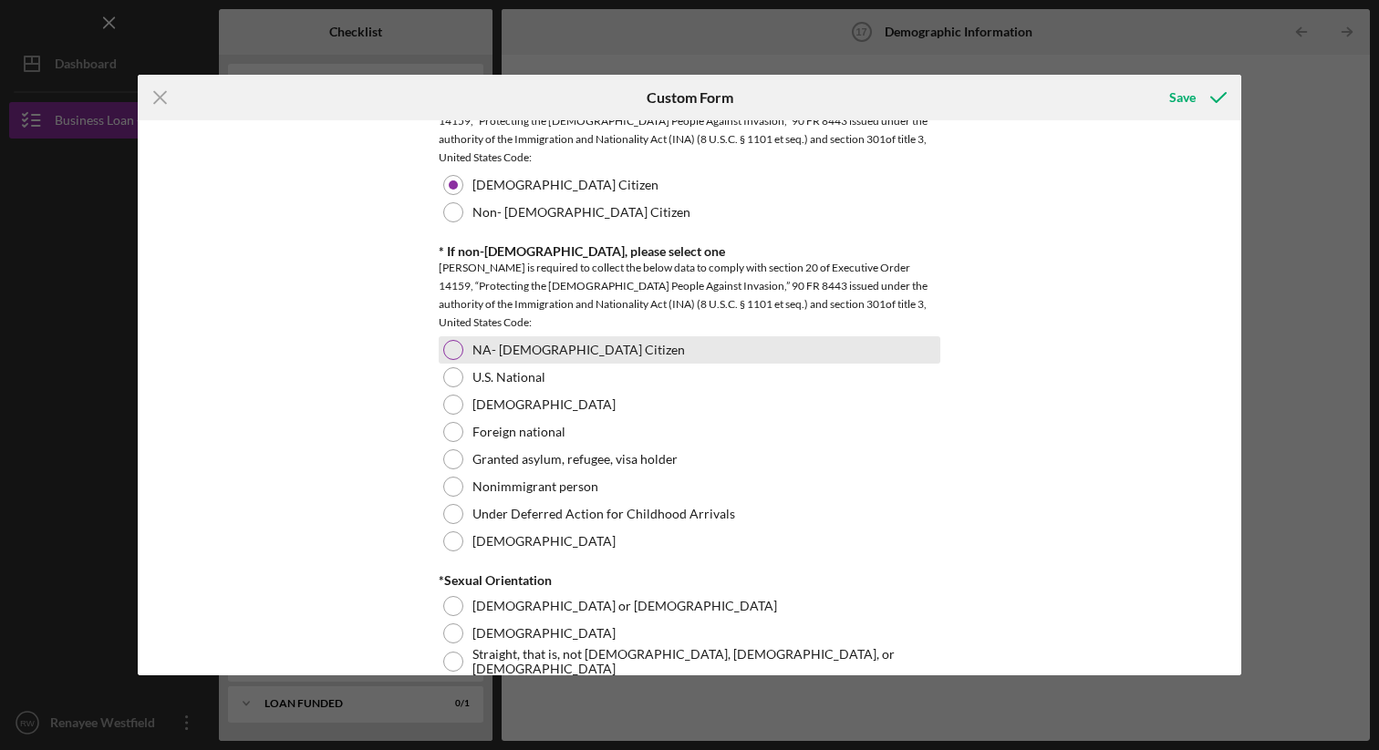
click at [456, 345] on div at bounding box center [453, 350] width 20 height 20
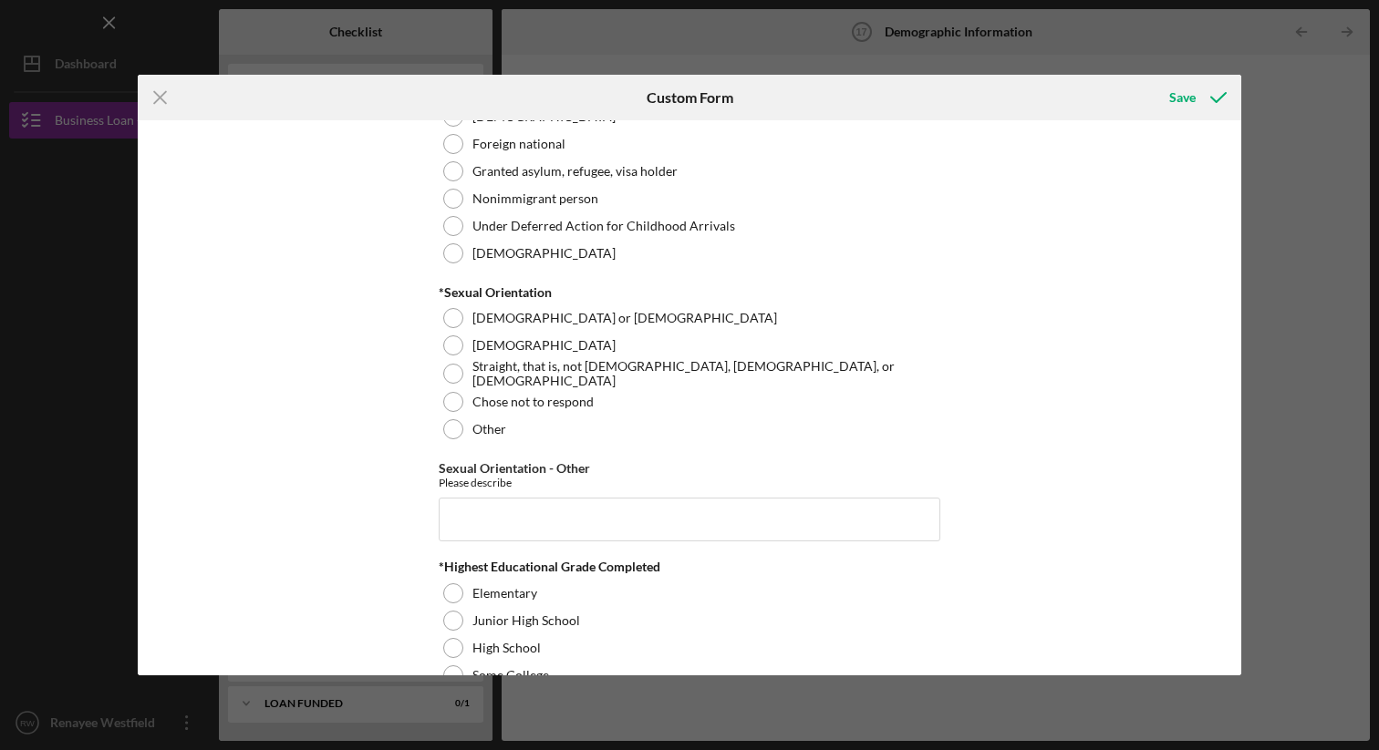
scroll to position [2171, 0]
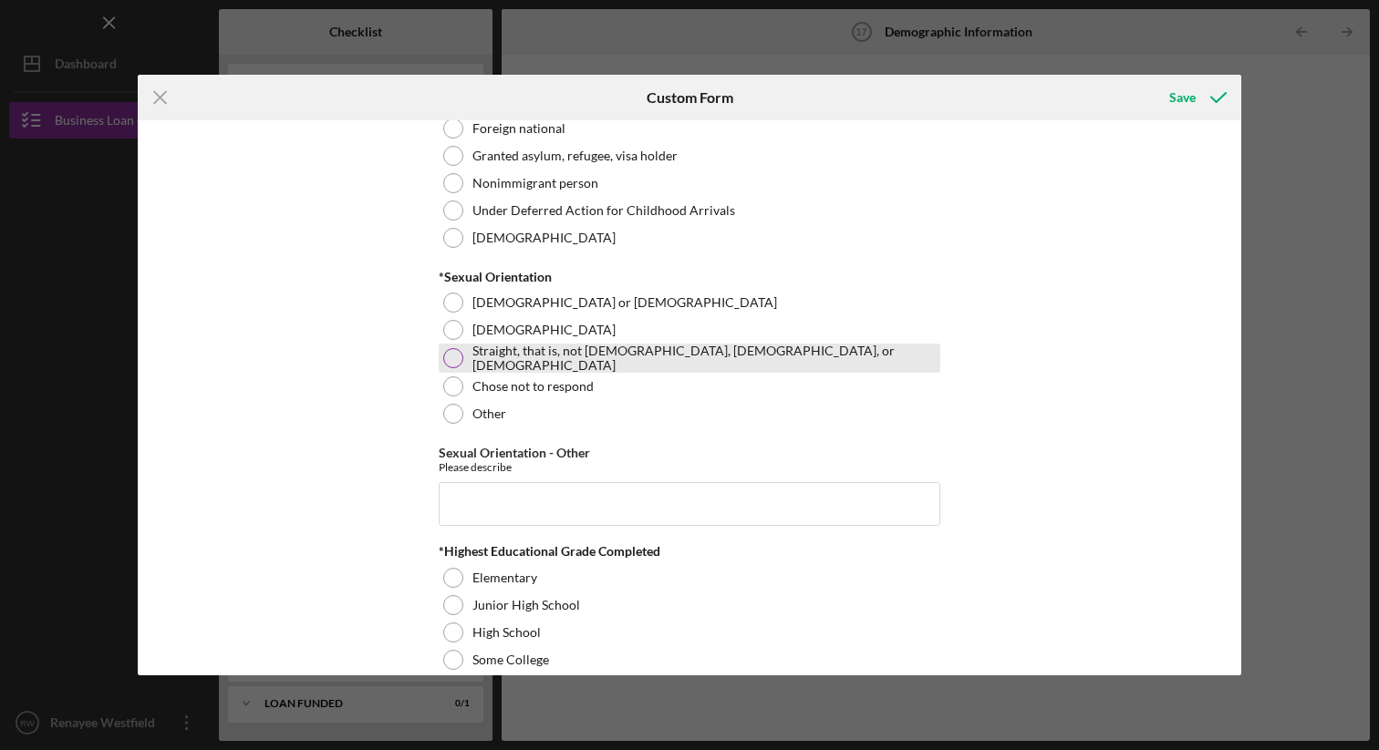
click at [450, 358] on div at bounding box center [453, 358] width 20 height 20
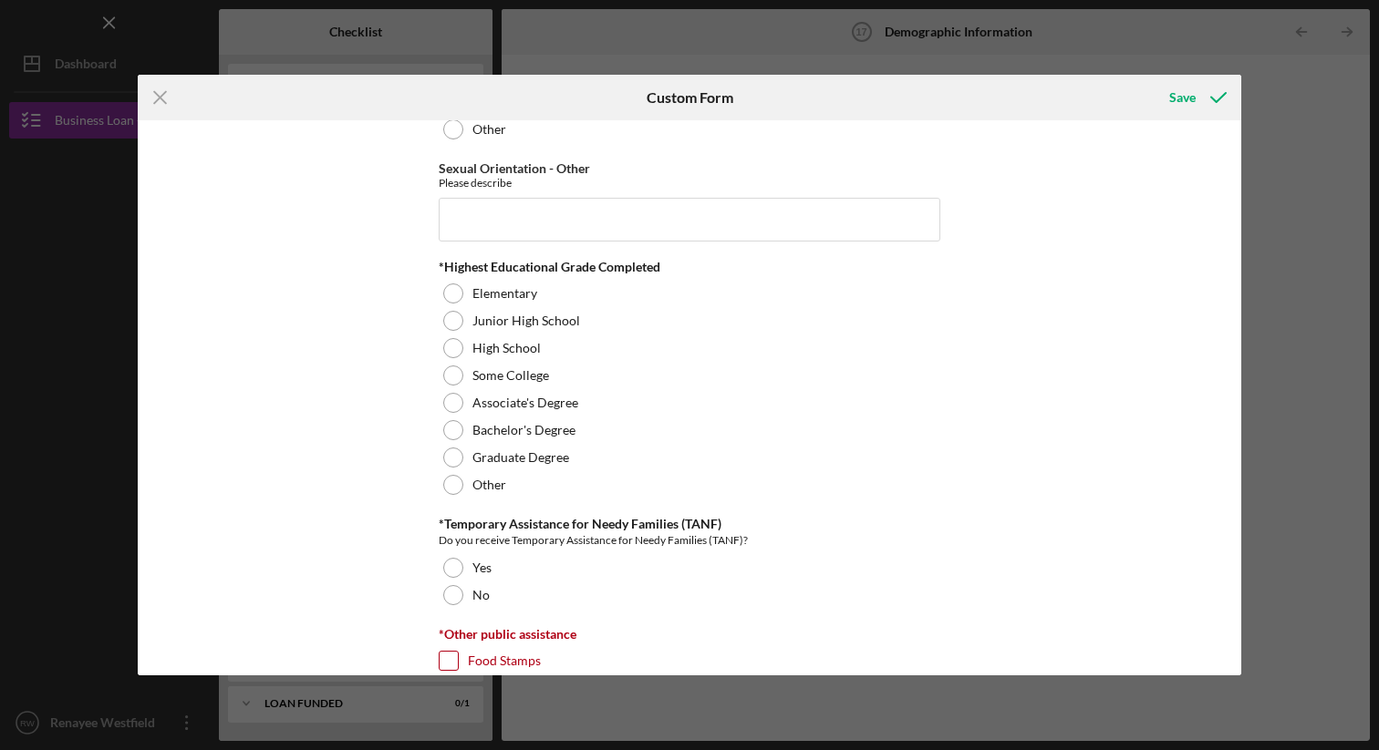
scroll to position [2457, 0]
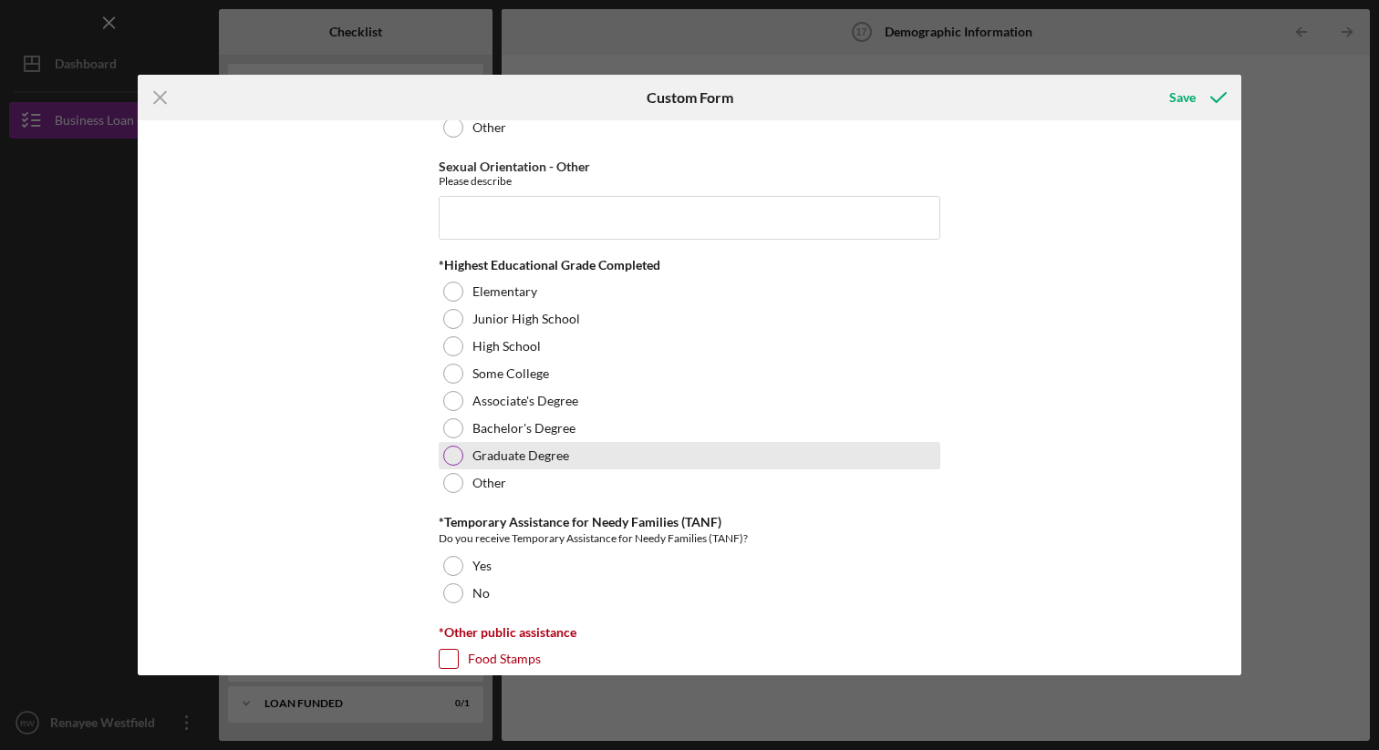
click at [453, 456] on div at bounding box center [453, 456] width 20 height 20
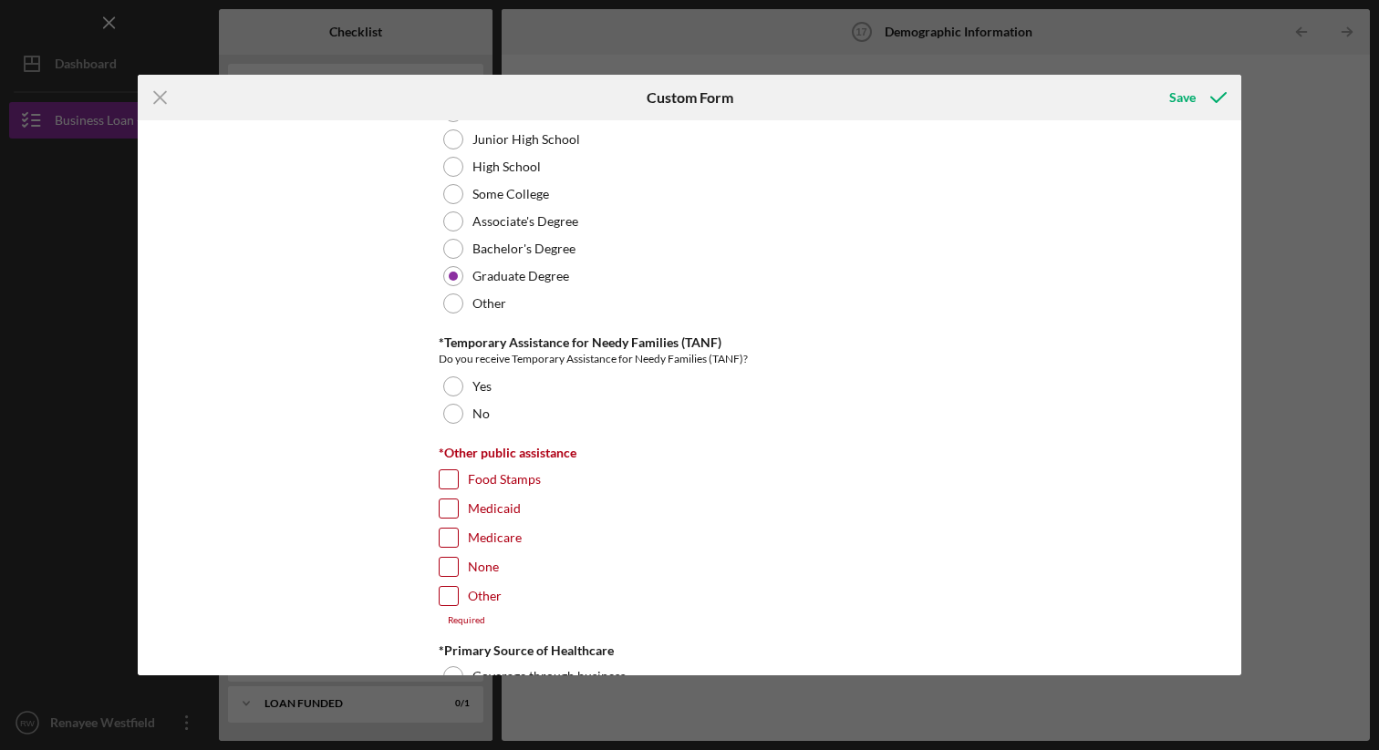
scroll to position [2643, 0]
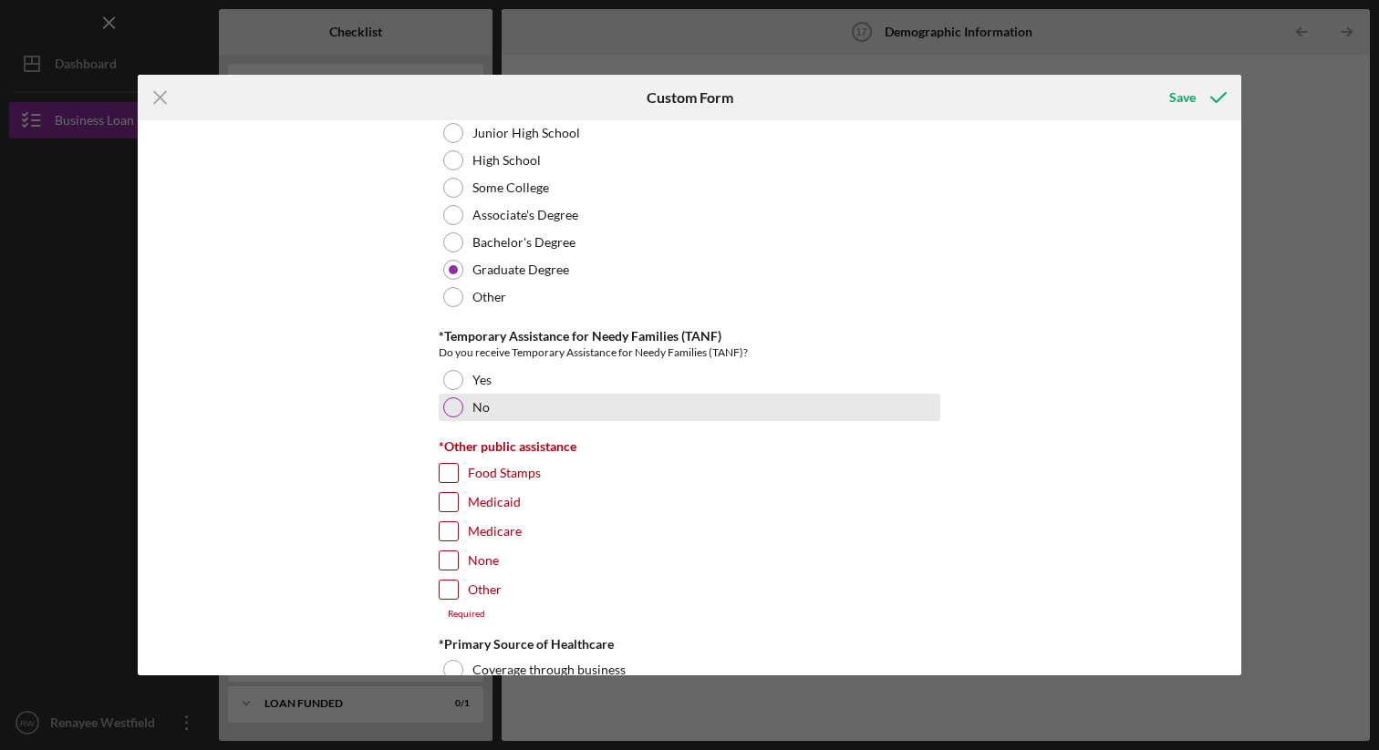
click at [458, 409] on div at bounding box center [453, 408] width 20 height 20
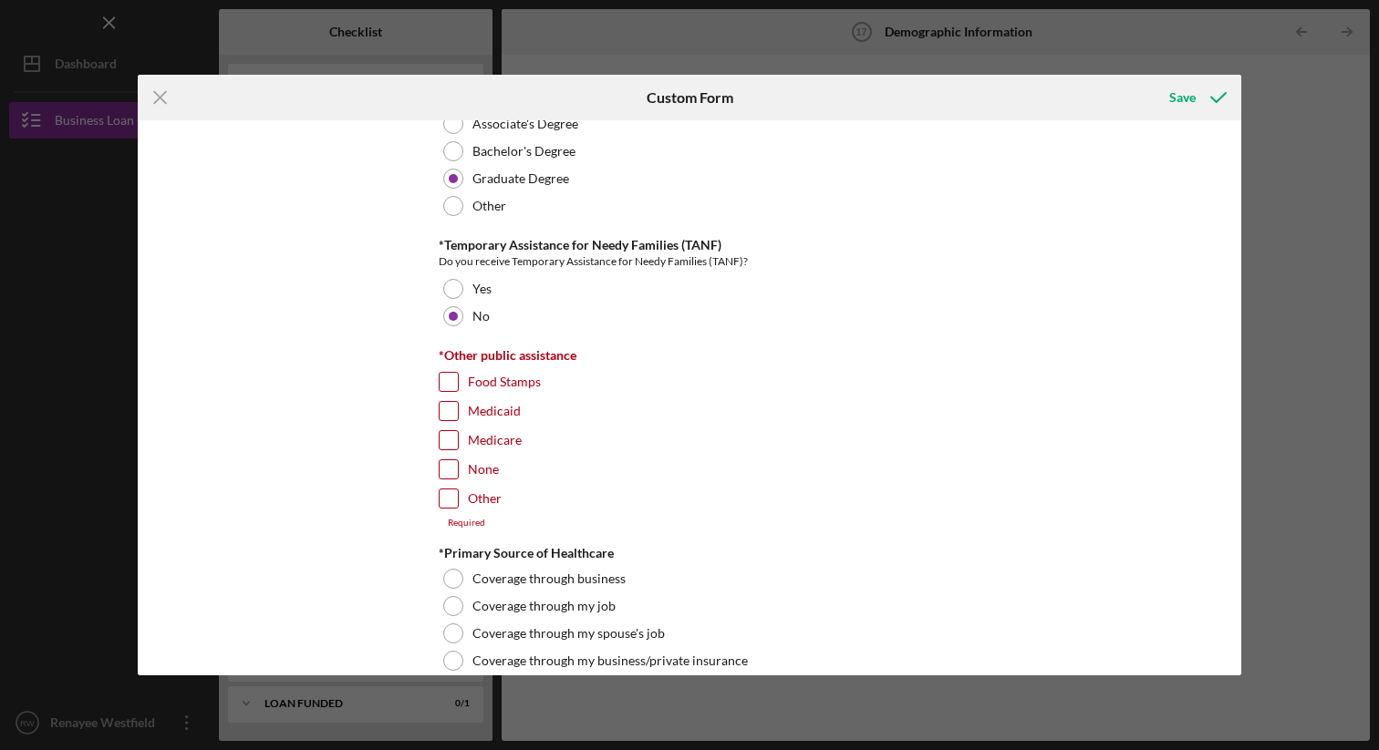
scroll to position [2750, 0]
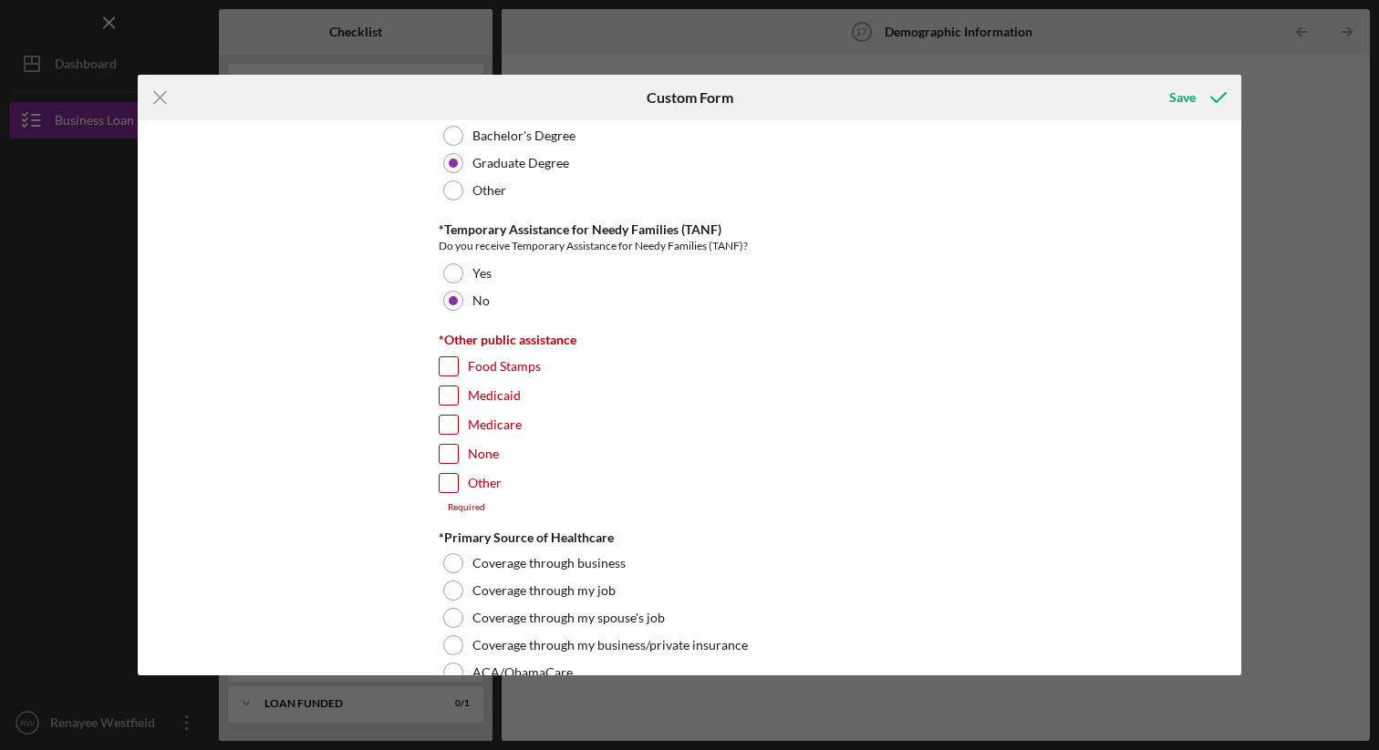
click at [444, 453] on input "None" at bounding box center [449, 454] width 18 height 18
checkbox input "true"
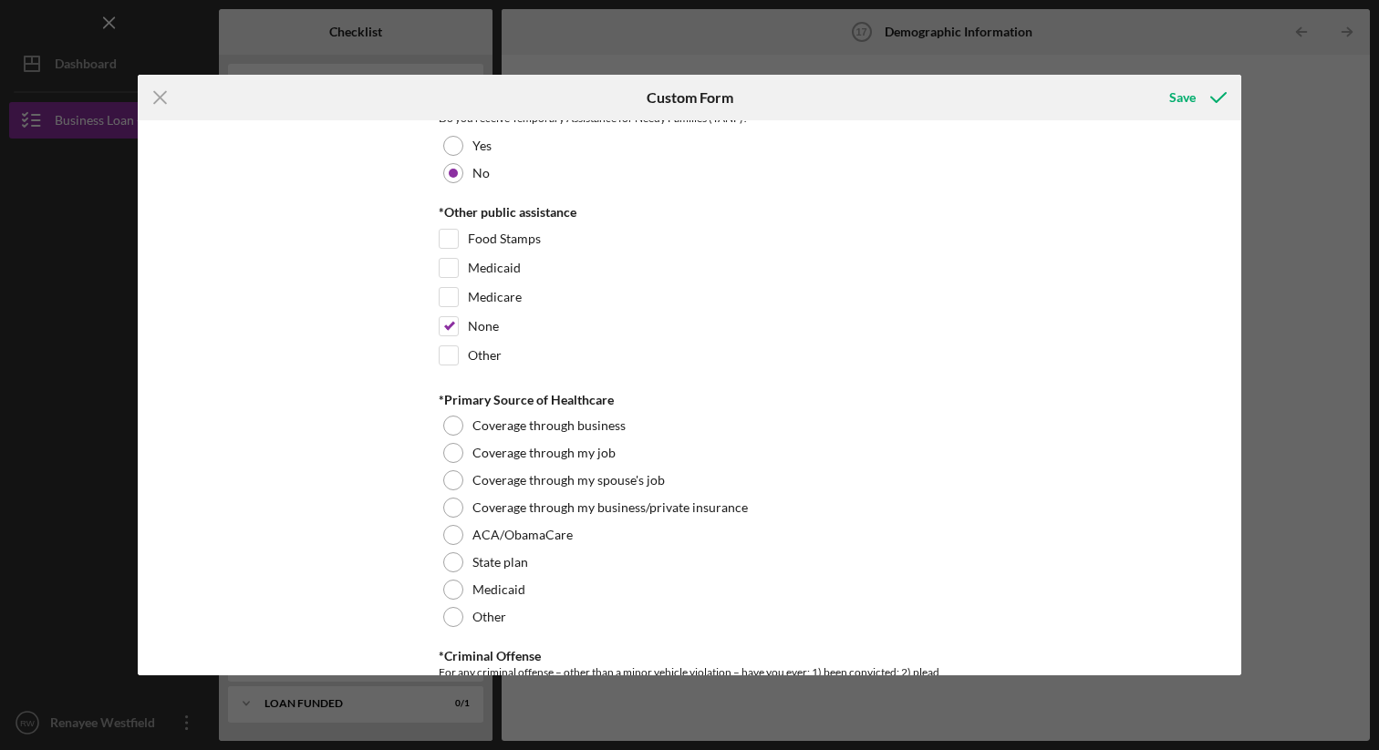
scroll to position [2987, 0]
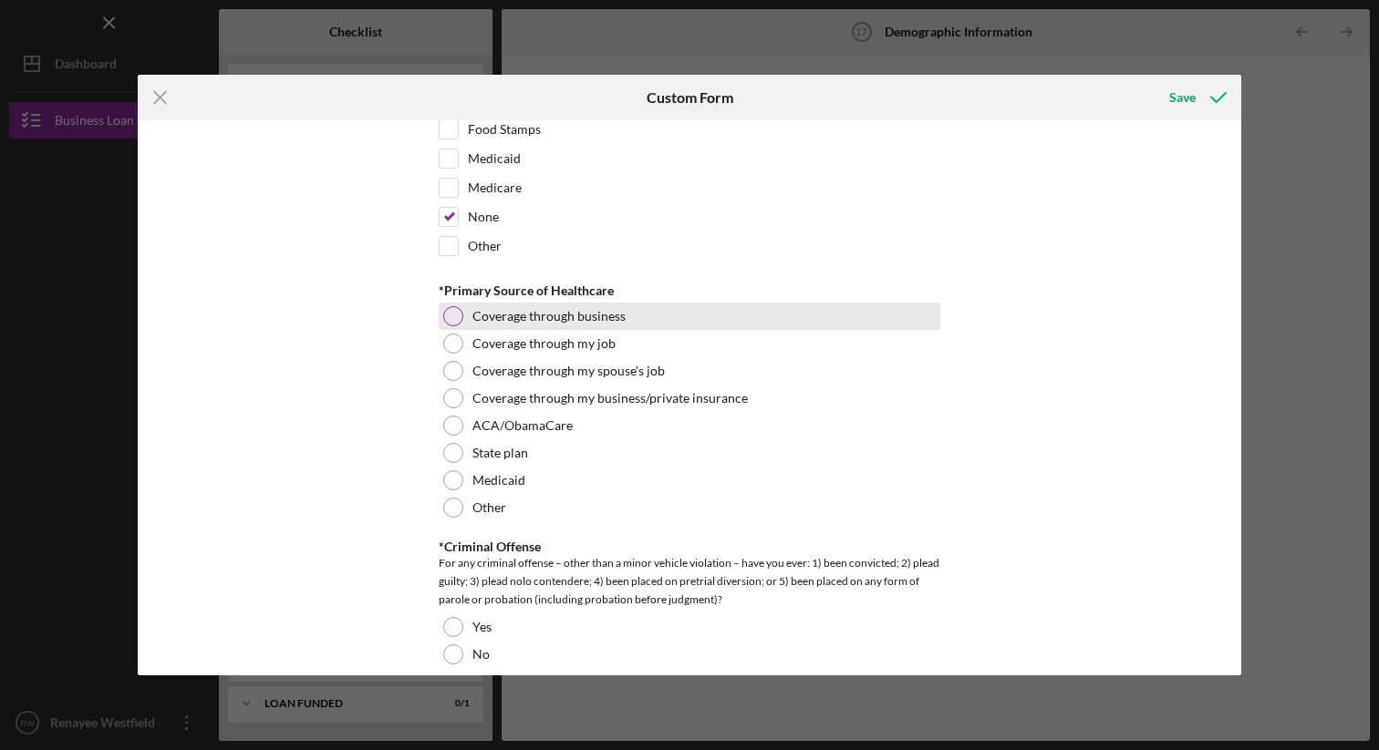
click at [449, 311] on div at bounding box center [453, 316] width 20 height 20
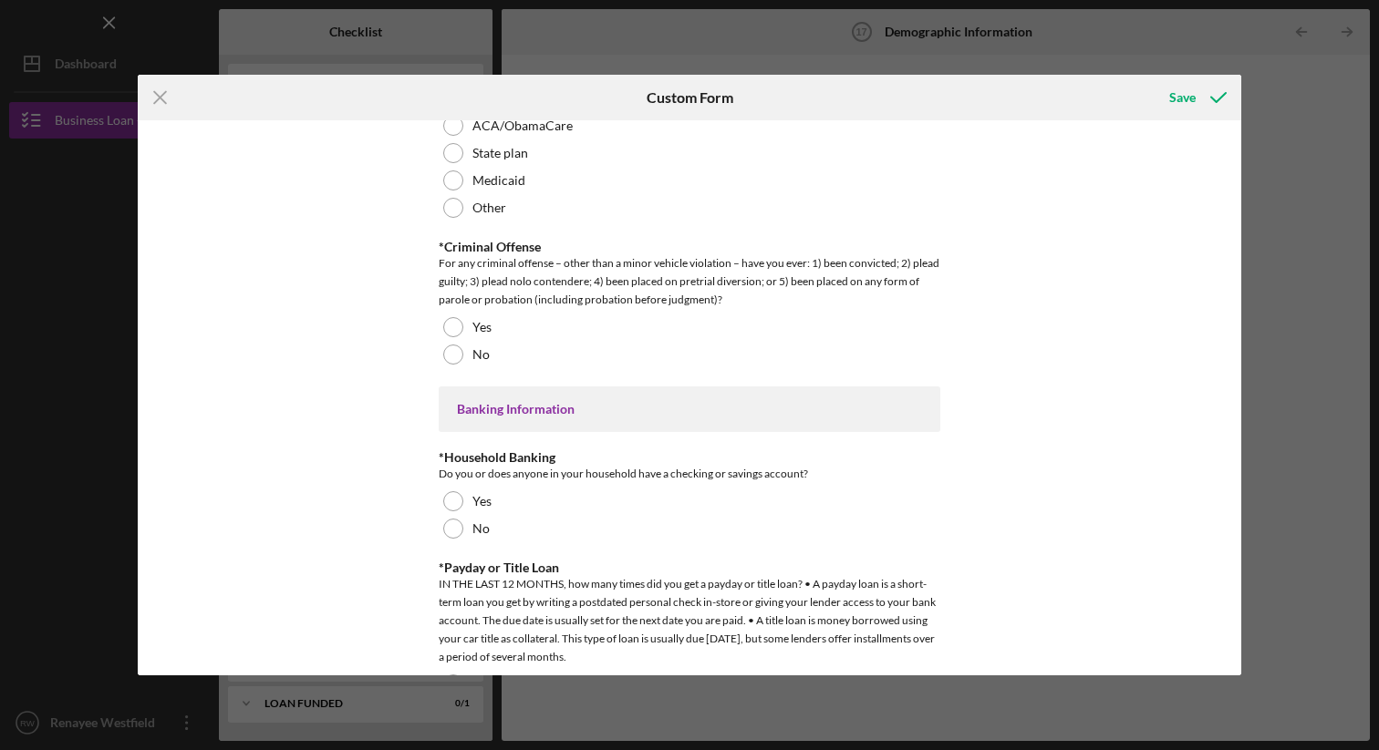
scroll to position [3294, 0]
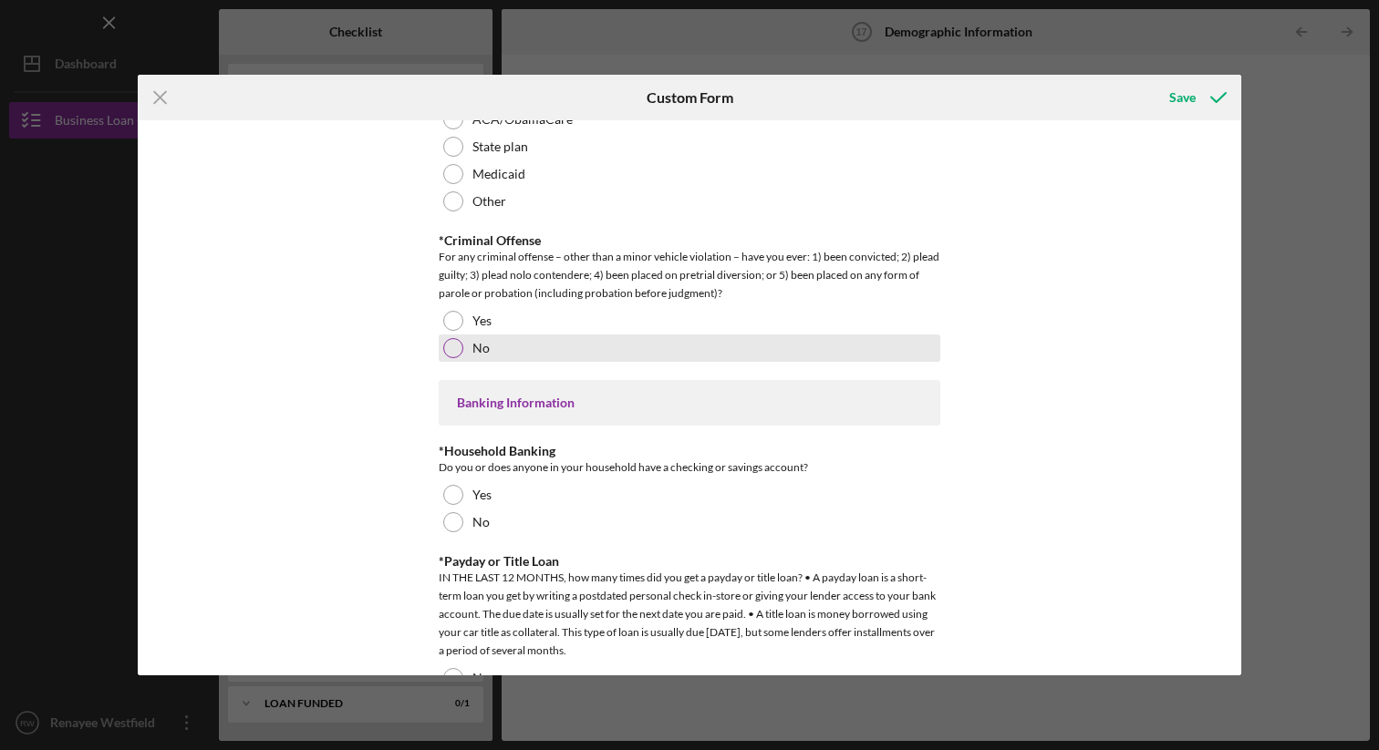
click at [457, 349] on div at bounding box center [453, 348] width 20 height 20
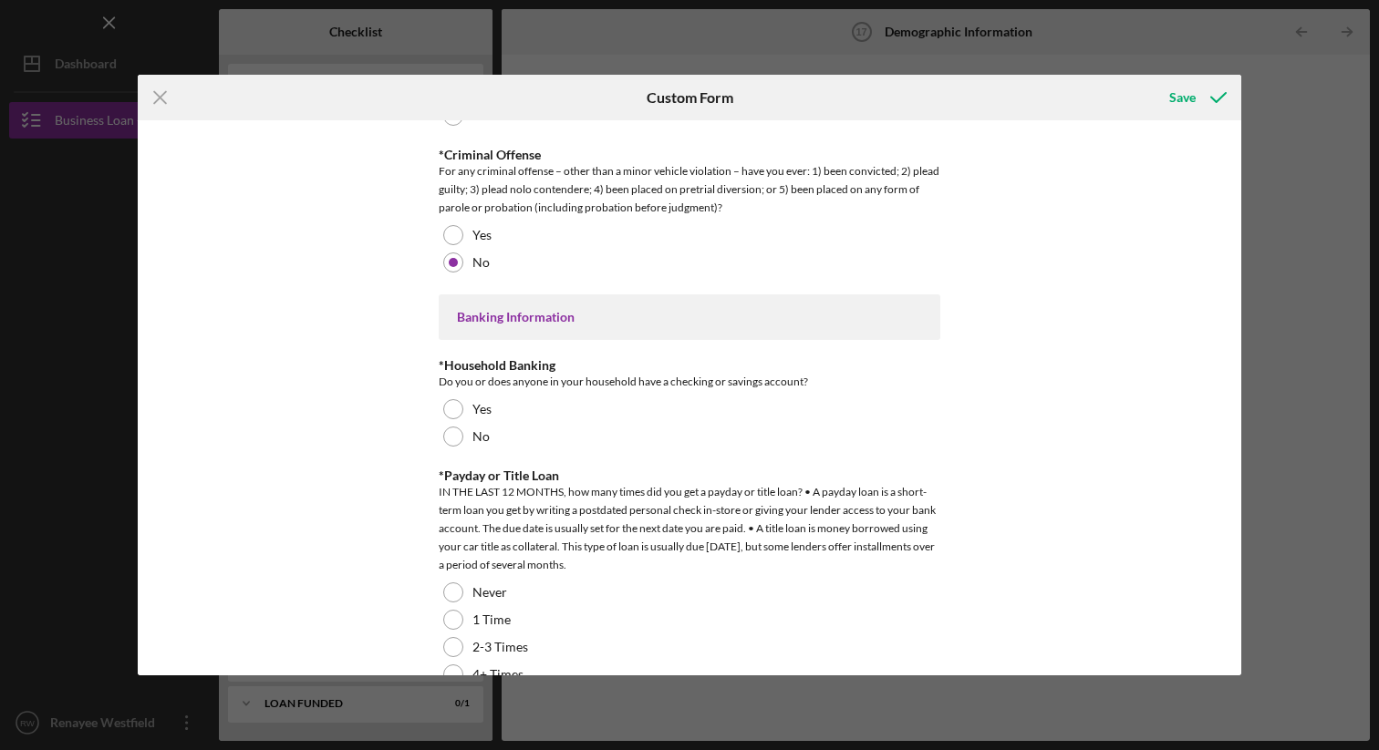
scroll to position [3385, 0]
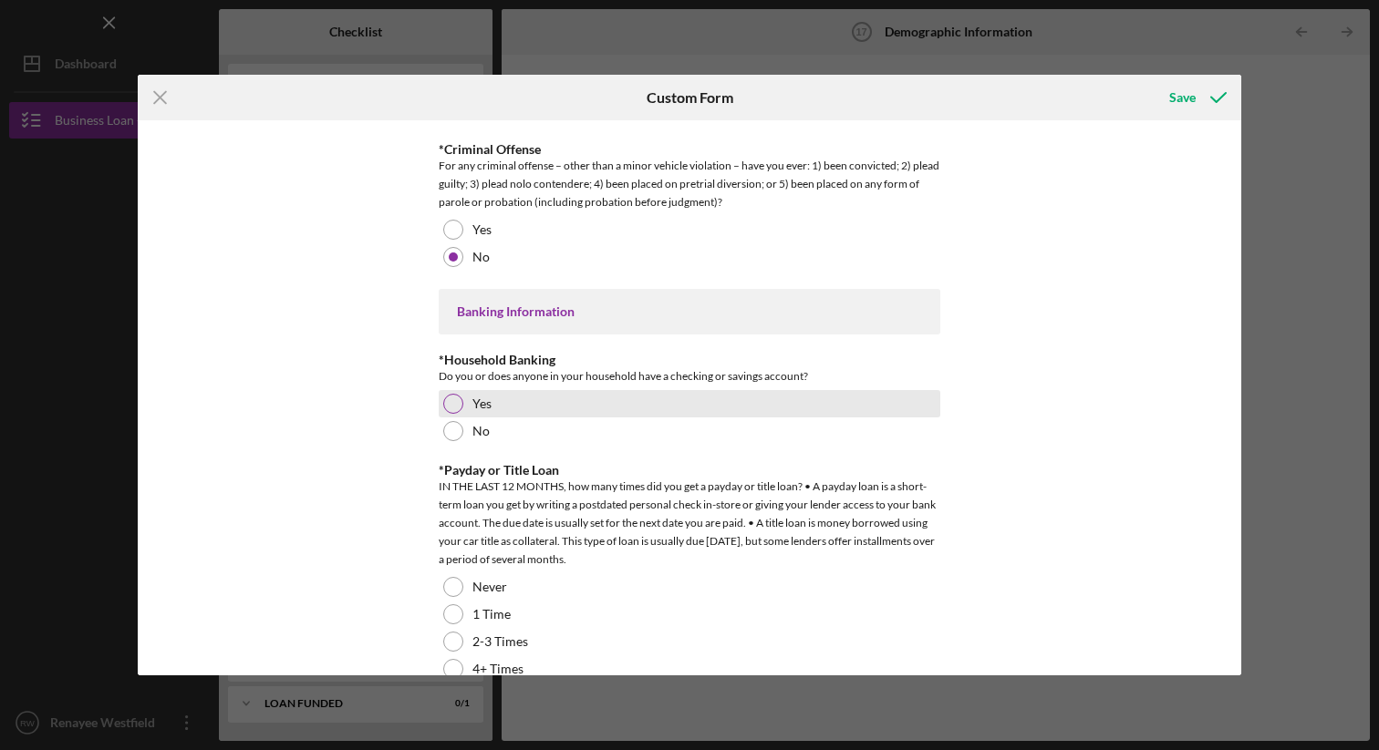
click at [459, 398] on div at bounding box center [453, 404] width 20 height 20
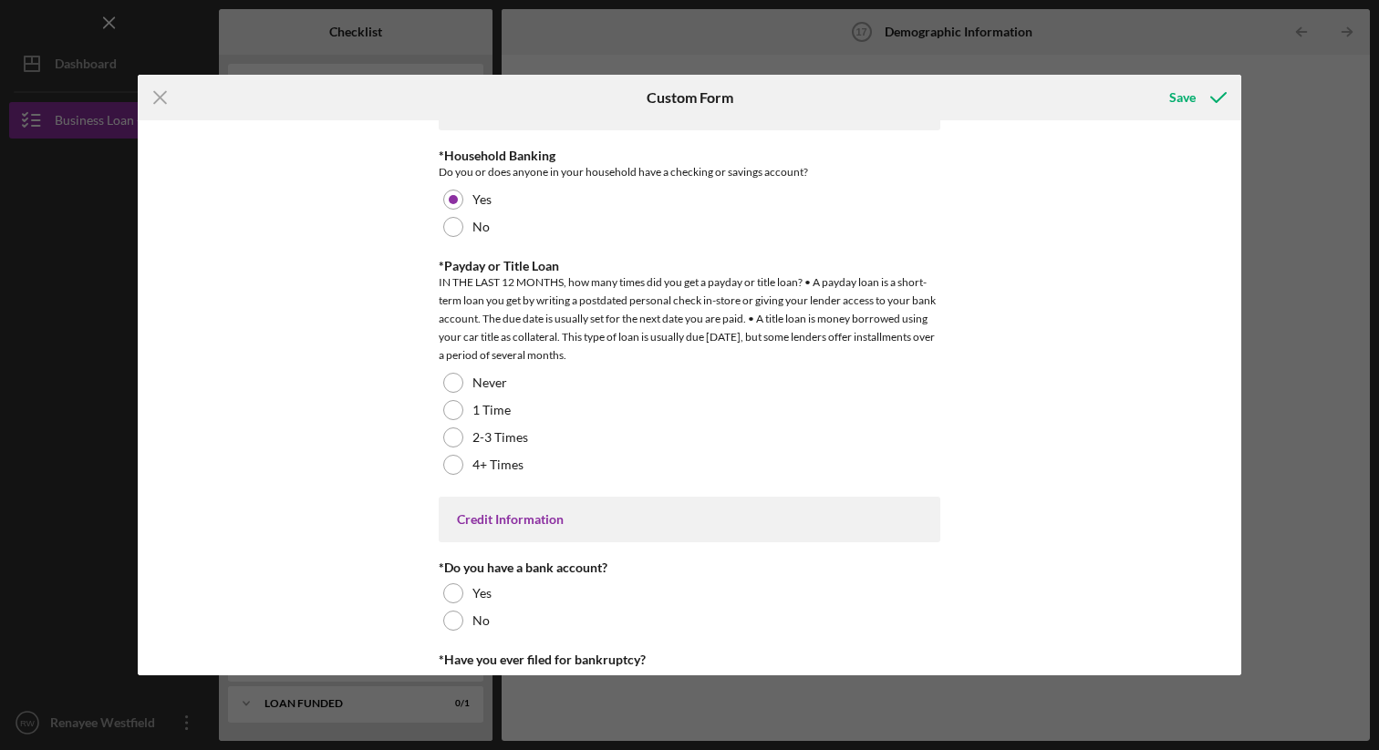
scroll to position [3592, 0]
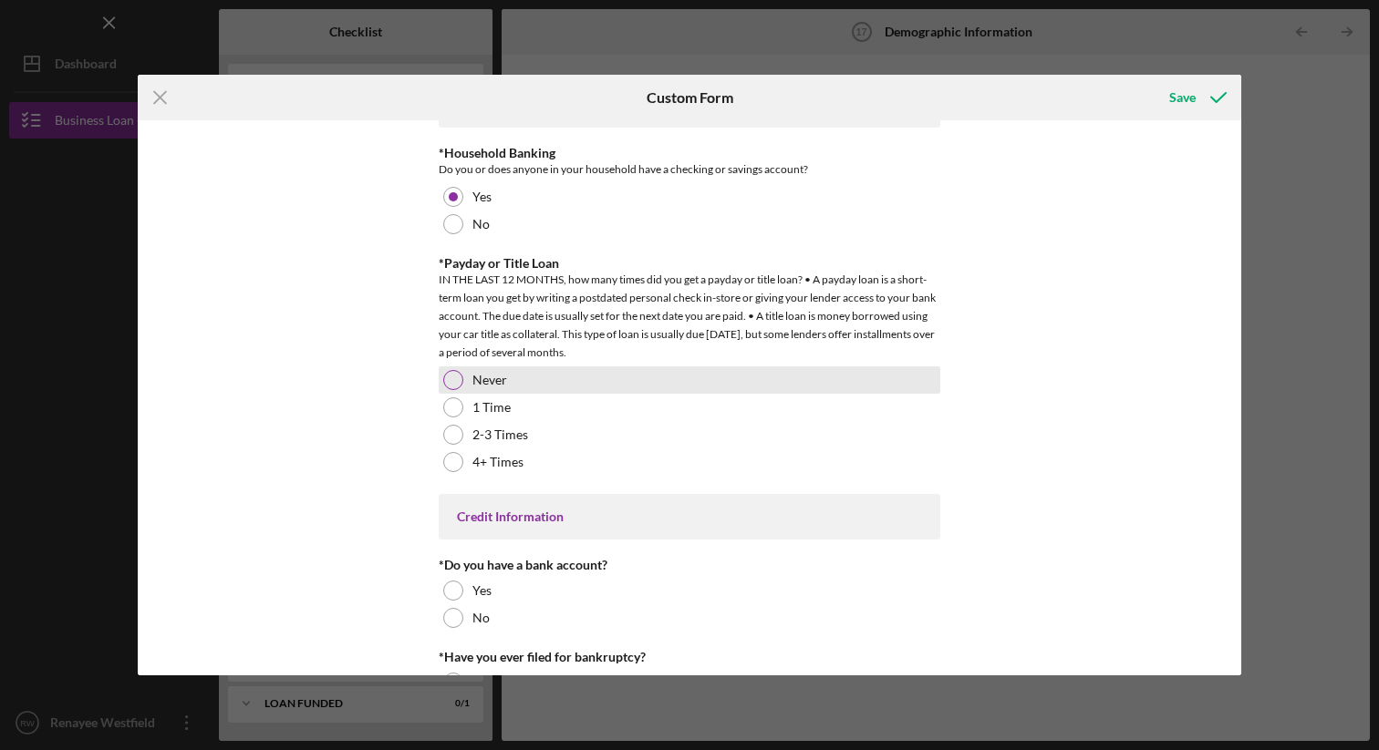
click at [460, 378] on div "Never" at bounding box center [690, 380] width 502 height 27
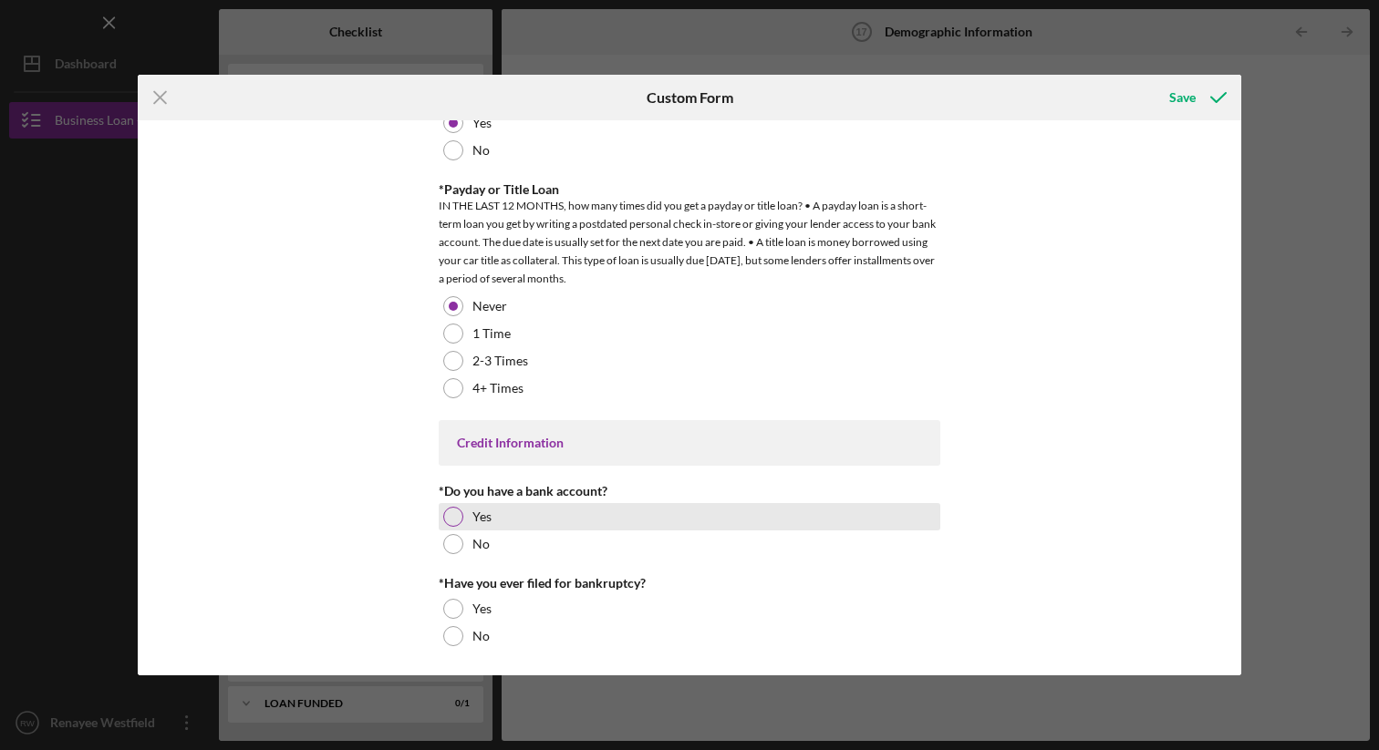
click at [452, 513] on div at bounding box center [453, 517] width 20 height 20
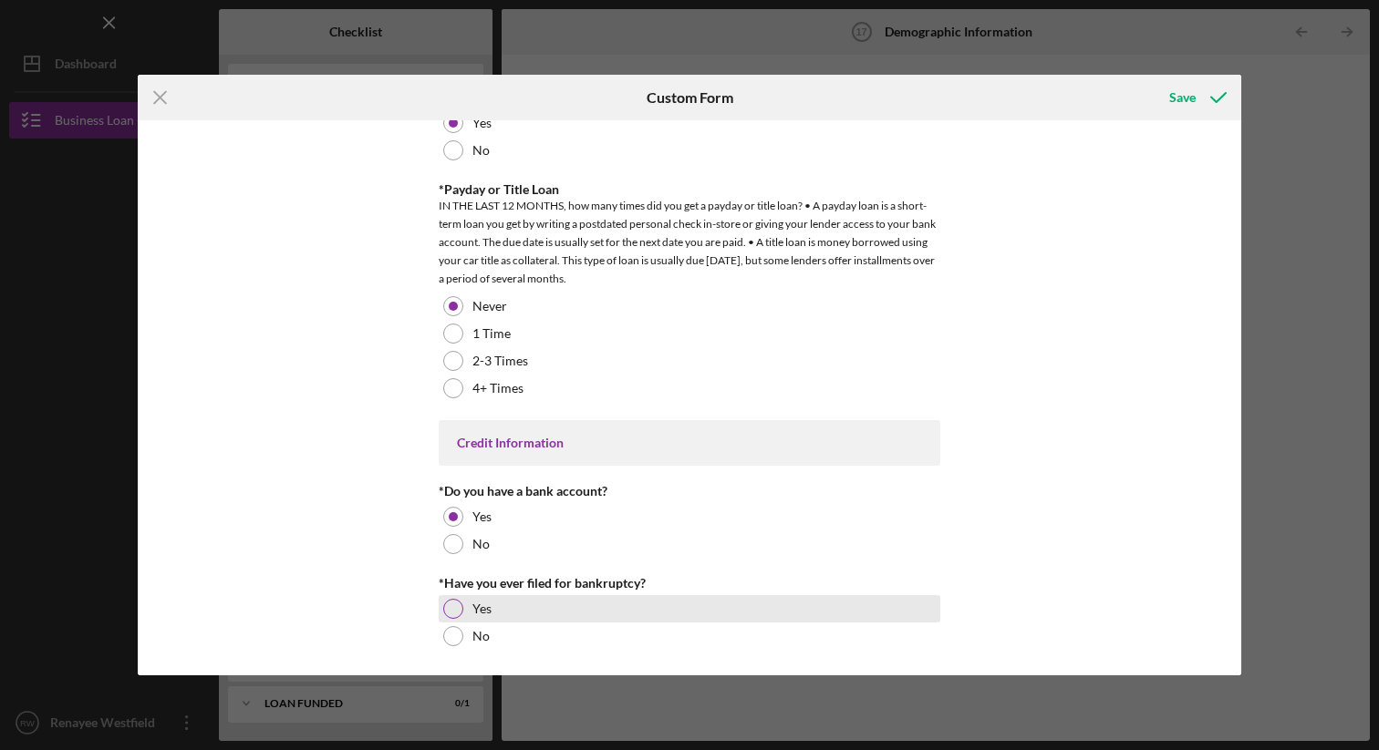
click at [456, 601] on div at bounding box center [453, 609] width 20 height 20
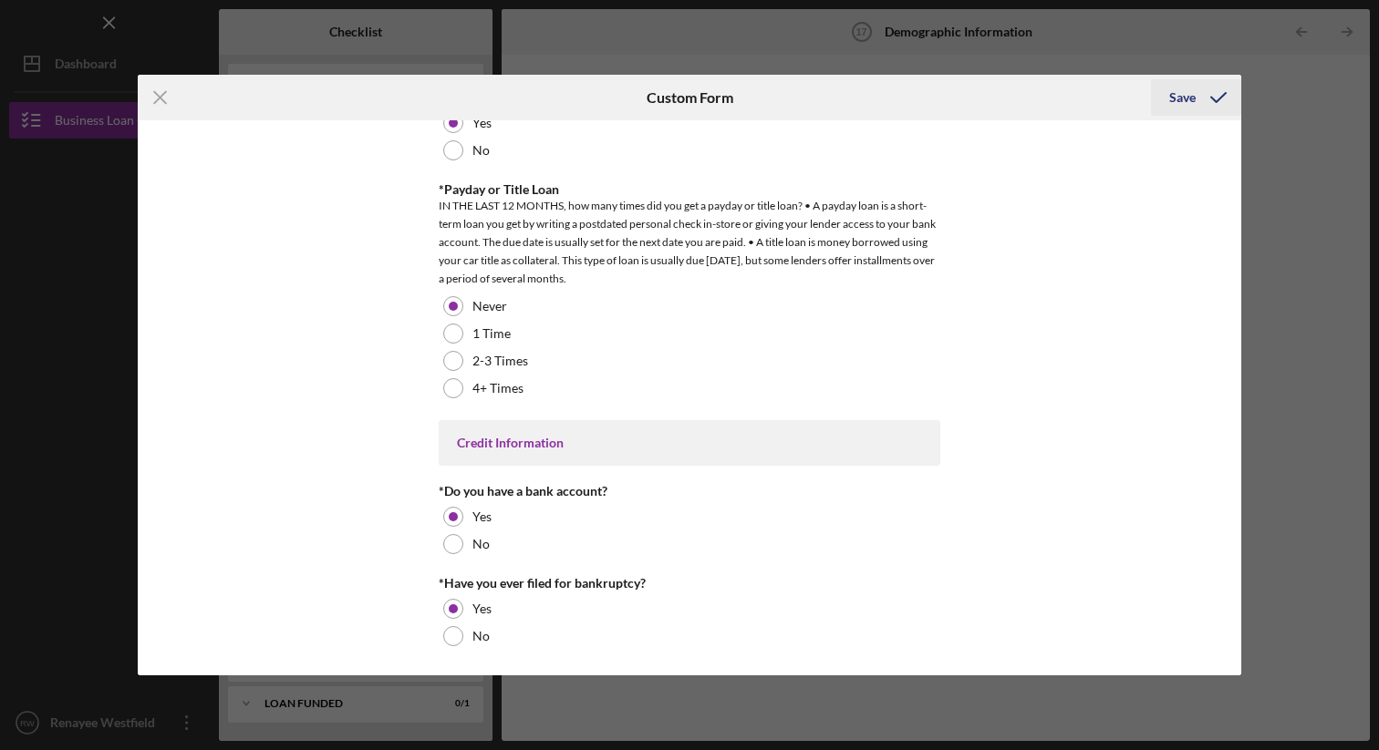
click at [1187, 93] on div "Save" at bounding box center [1182, 97] width 26 height 36
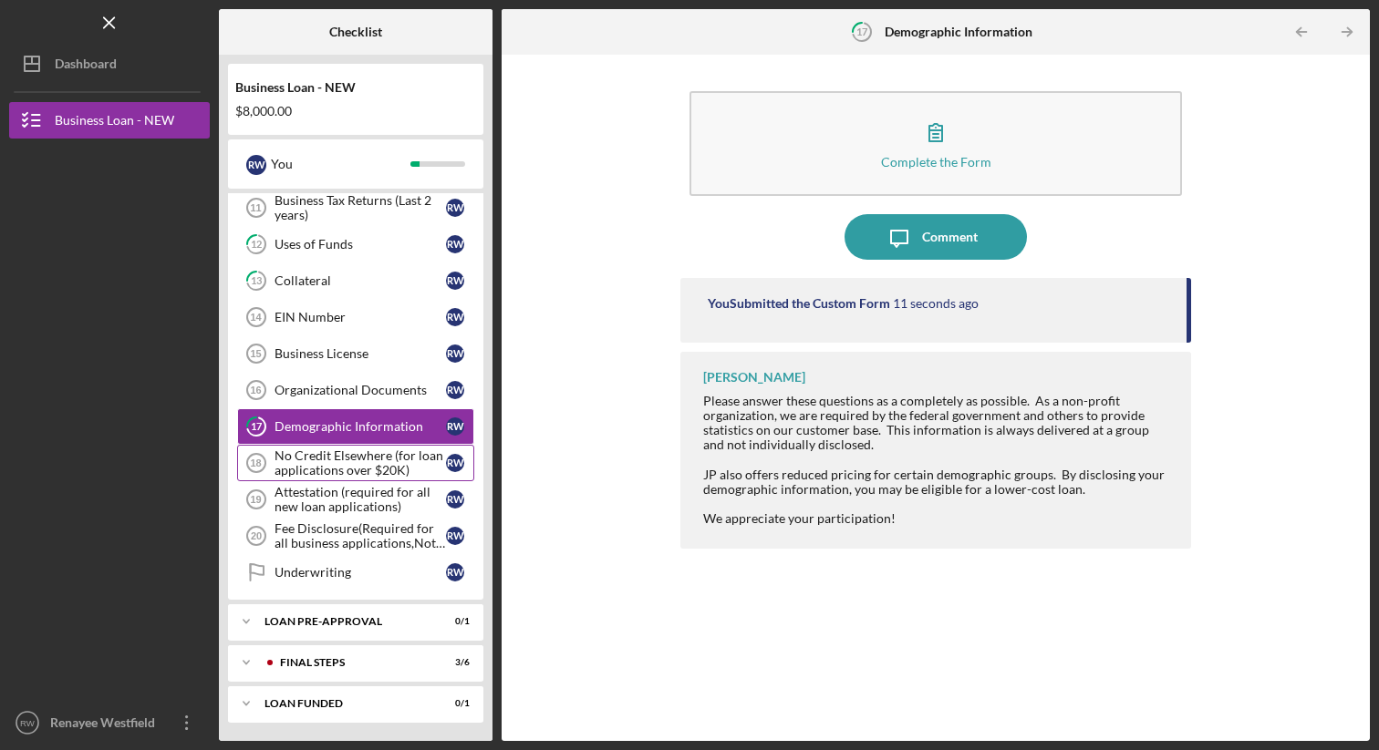
click at [355, 465] on div "No Credit Elsewhere (for loan applications over $20K)" at bounding box center [359, 463] width 171 height 29
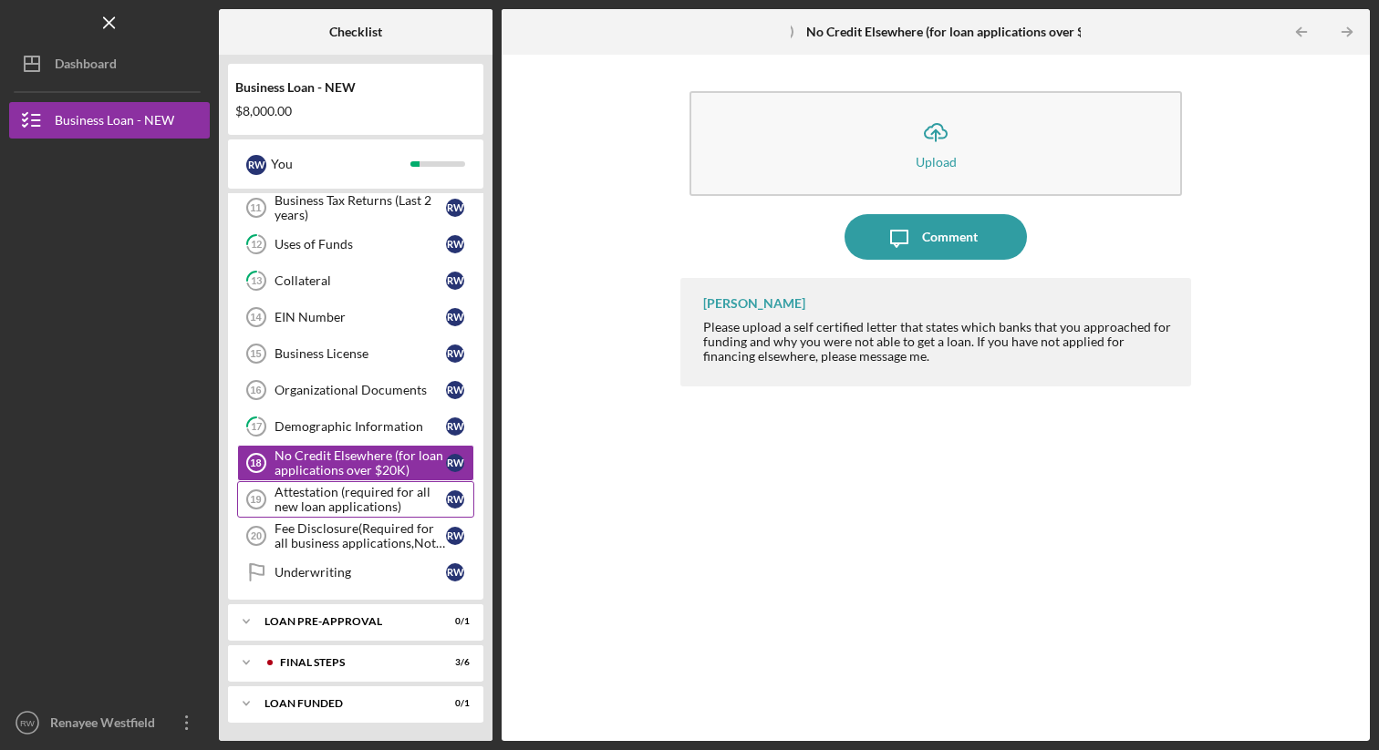
click at [334, 506] on div "Attestation (required for all new loan applications)" at bounding box center [359, 499] width 171 height 29
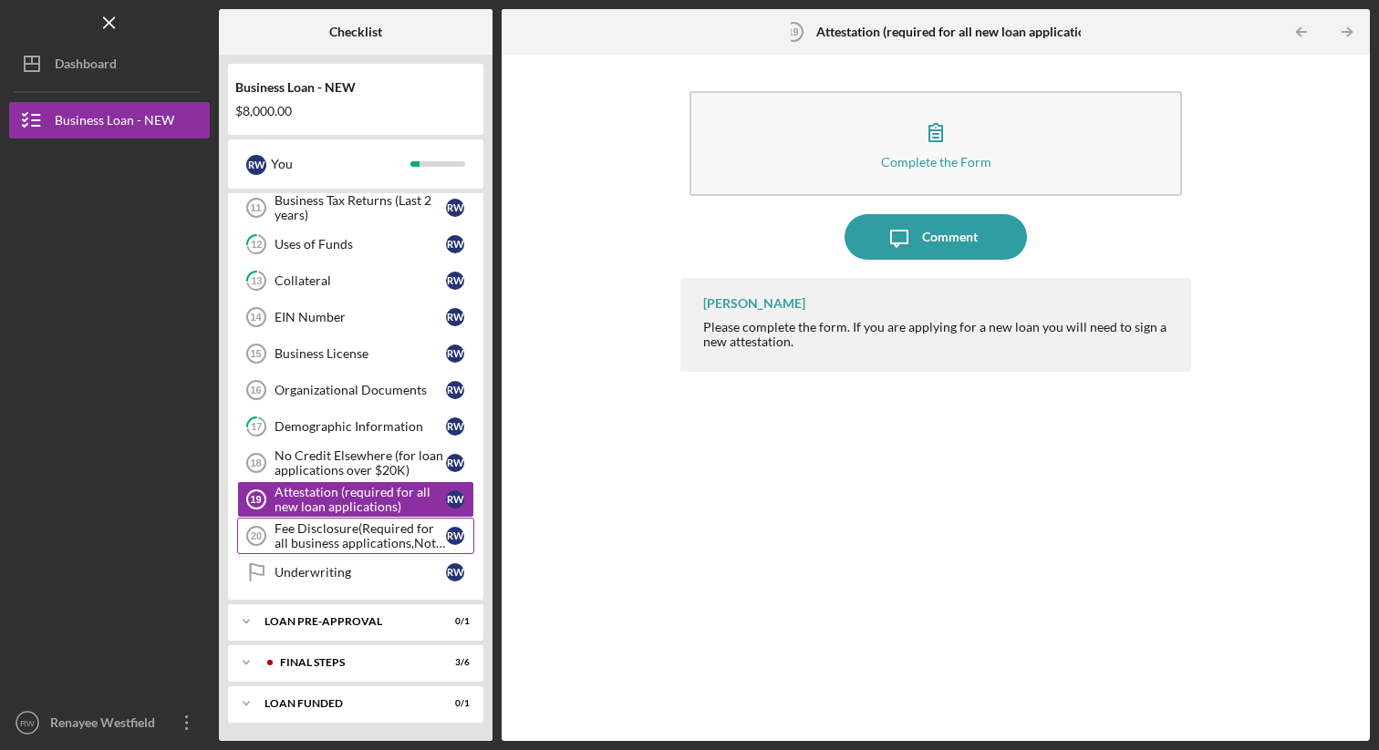
click at [305, 539] on div "Fee Disclosure(Required for all business applications,Not needed for Contractor…" at bounding box center [359, 536] width 171 height 29
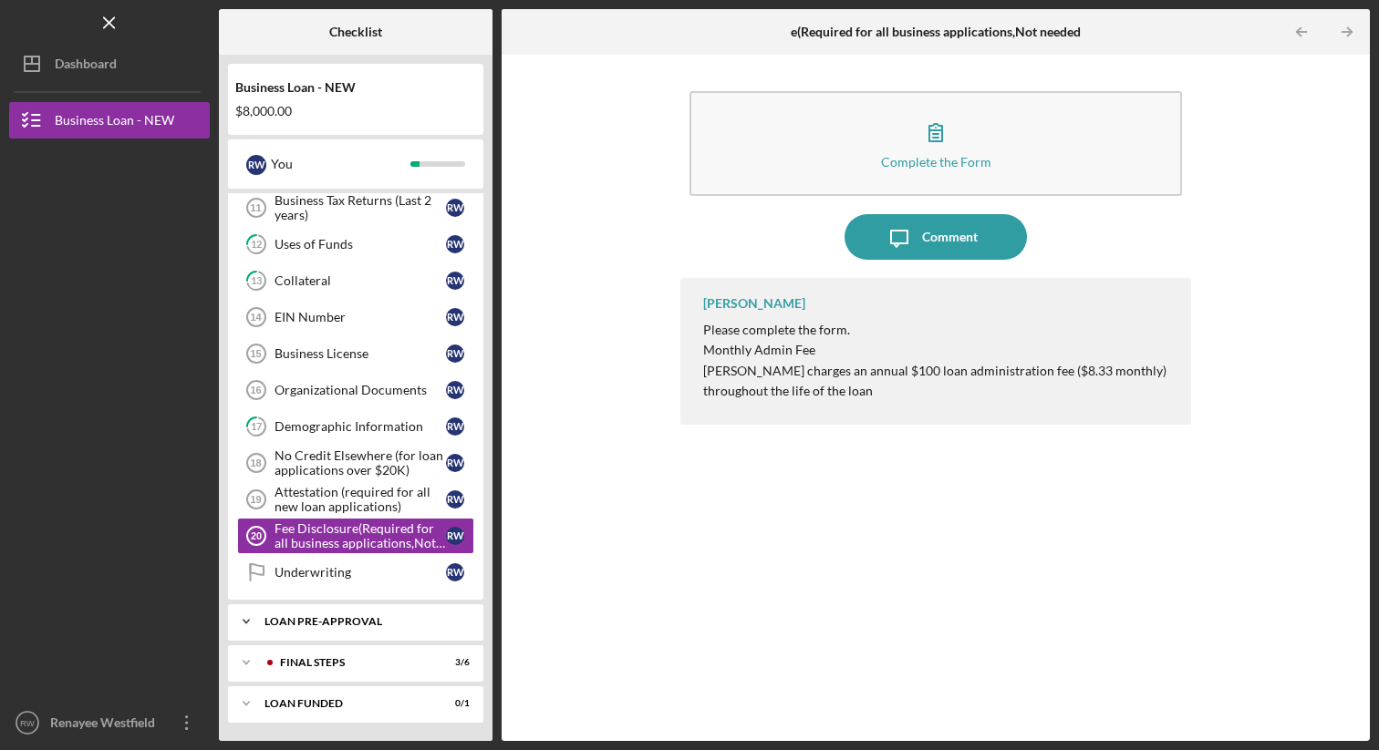
click at [318, 619] on div "LOAN PRE-APPROVAL" at bounding box center [362, 621] width 196 height 11
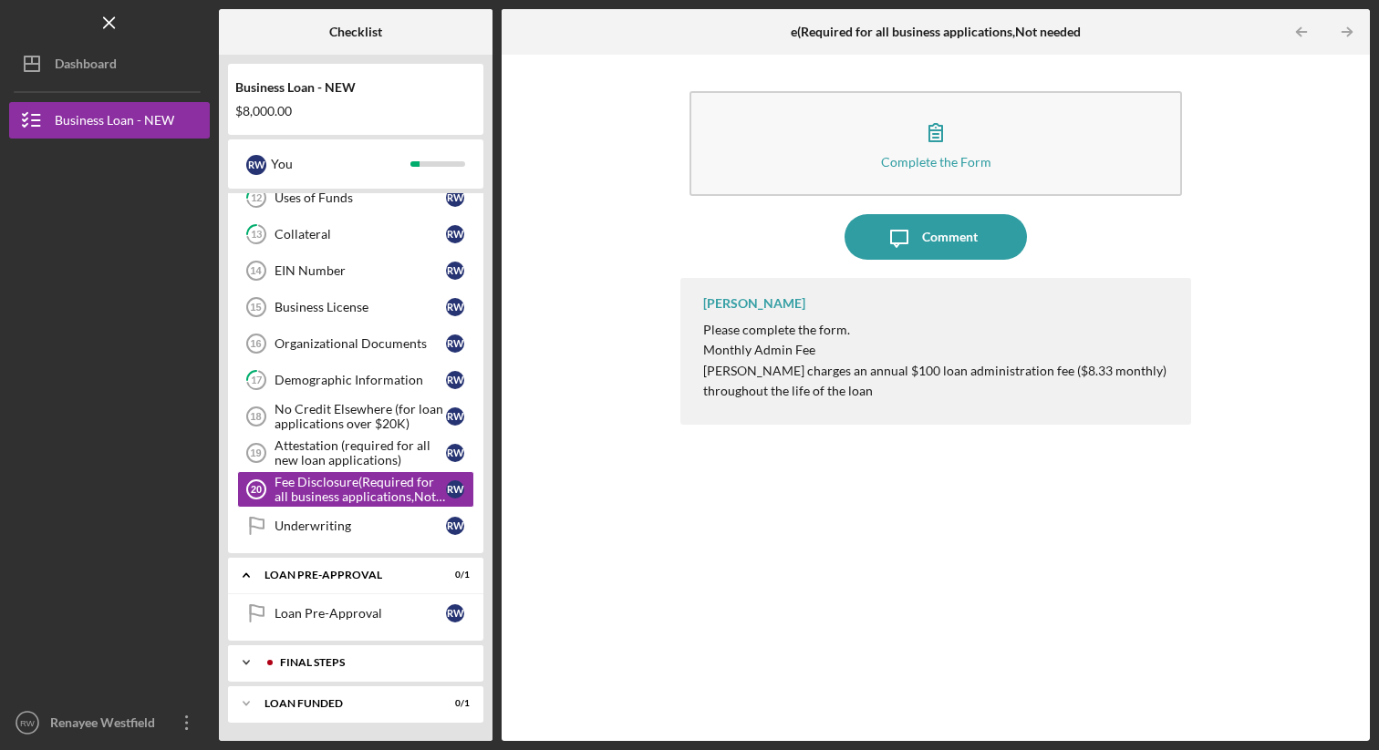
click at [294, 666] on div "FINAL STEPS" at bounding box center [370, 662] width 181 height 11
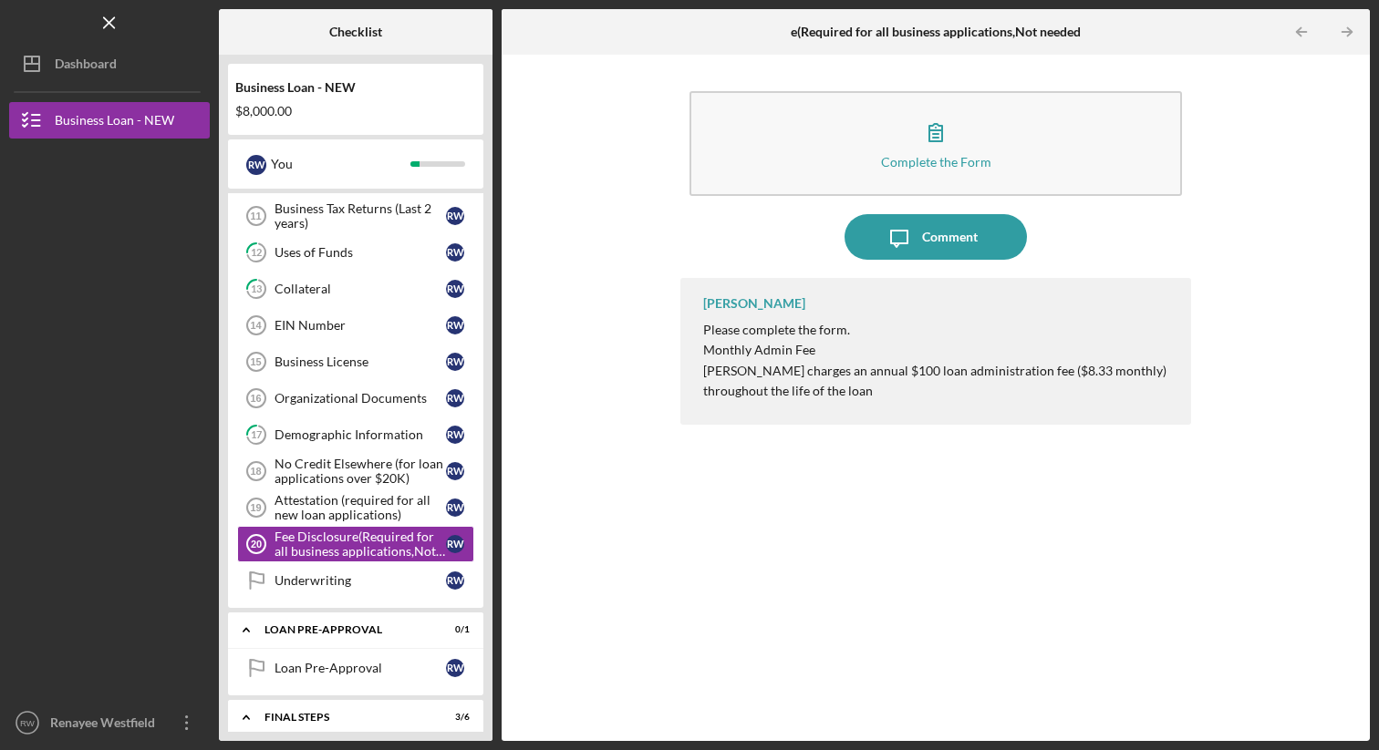
scroll to position [773, 0]
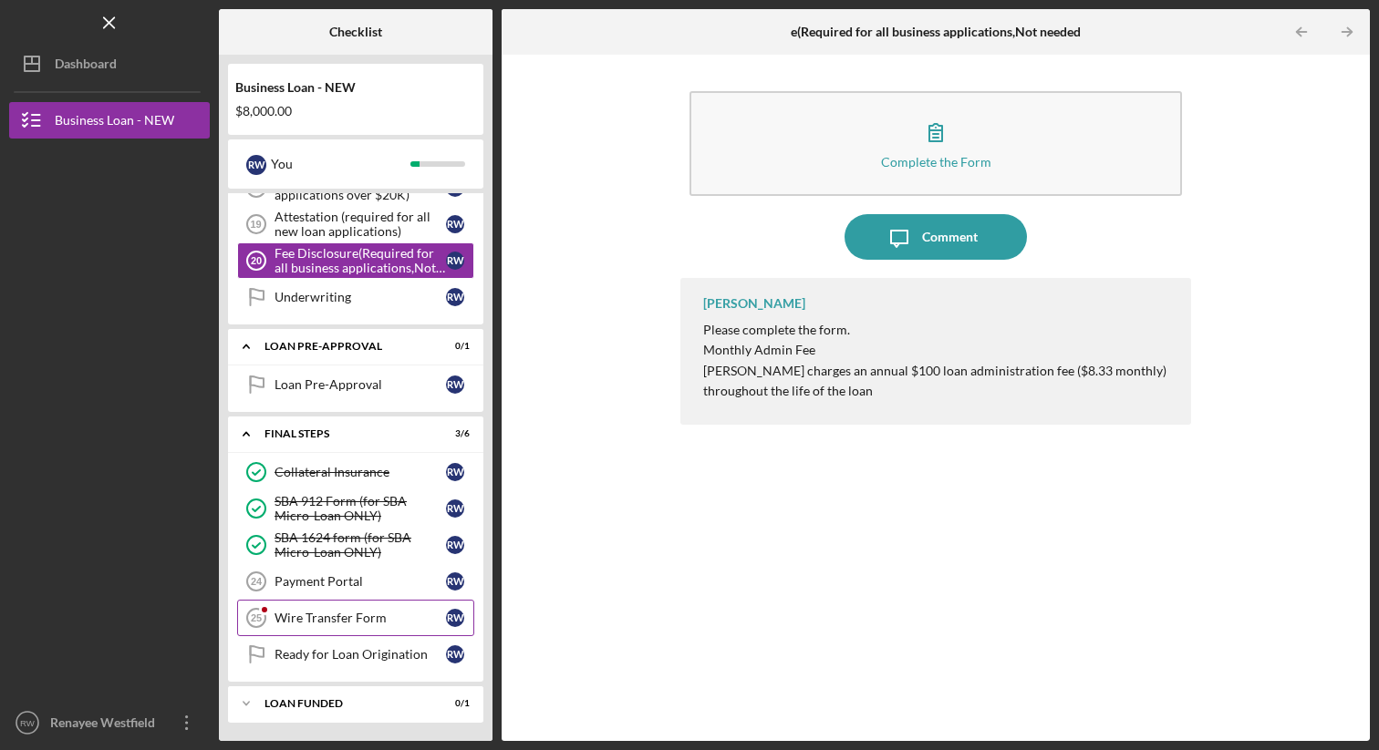
click at [335, 618] on div "Wire Transfer Form" at bounding box center [359, 618] width 171 height 15
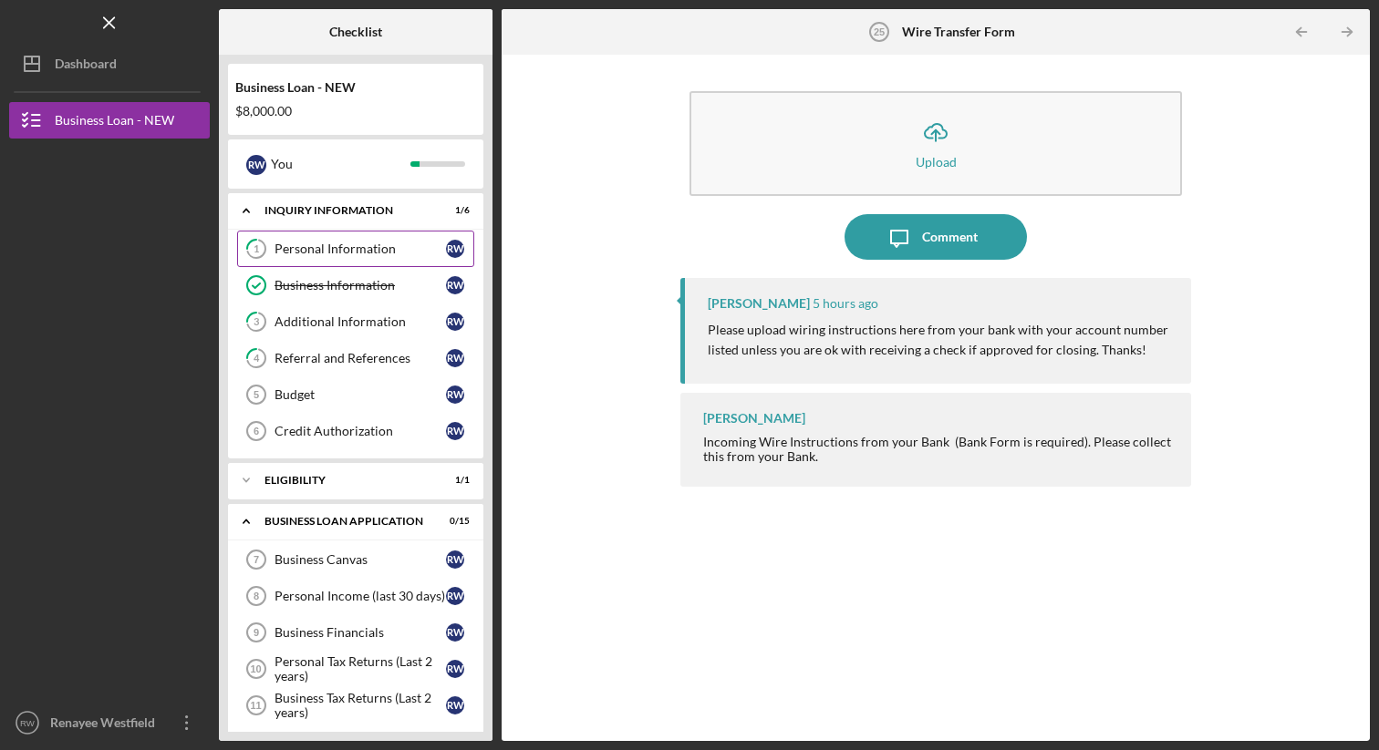
click at [258, 248] on tspan "1" at bounding box center [255, 249] width 5 height 12
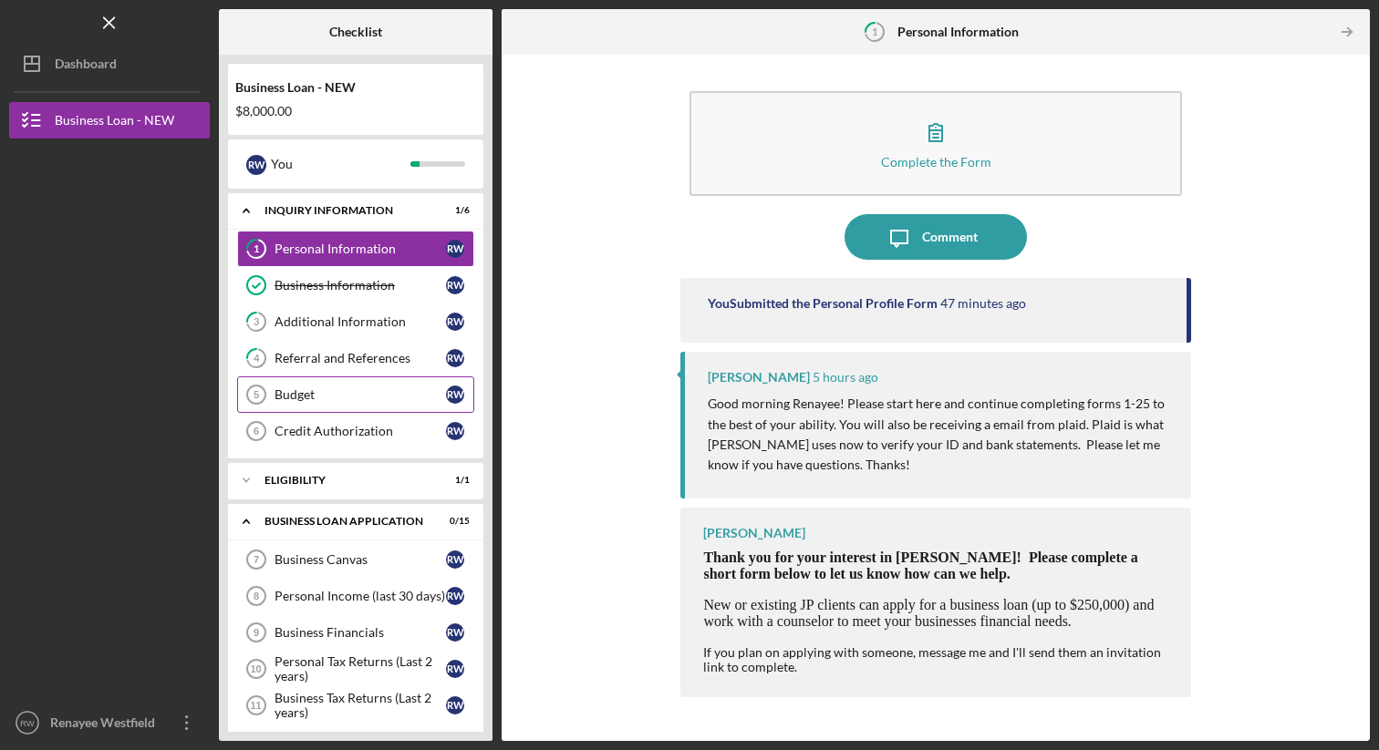
click at [260, 387] on circle at bounding box center [256, 395] width 18 height 18
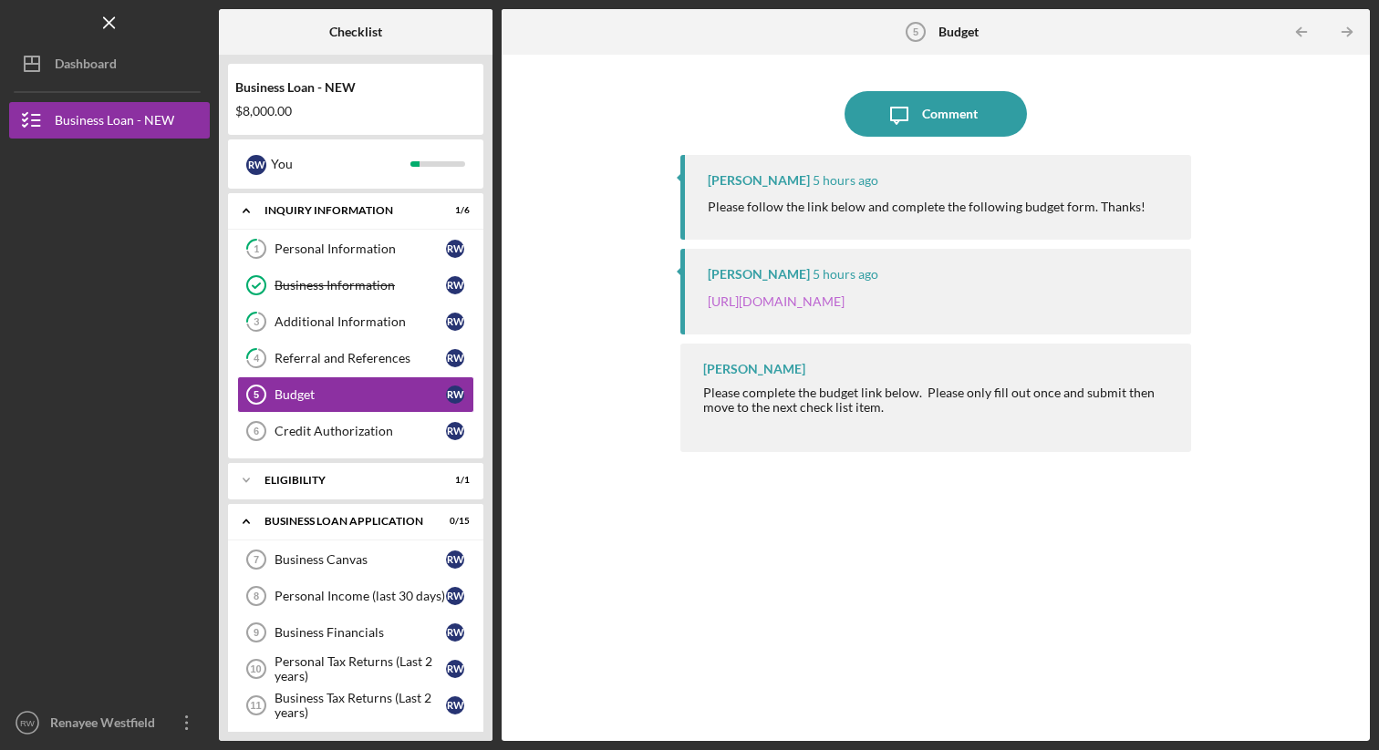
click at [827, 305] on link "[URL][DOMAIN_NAME]" at bounding box center [776, 302] width 137 height 16
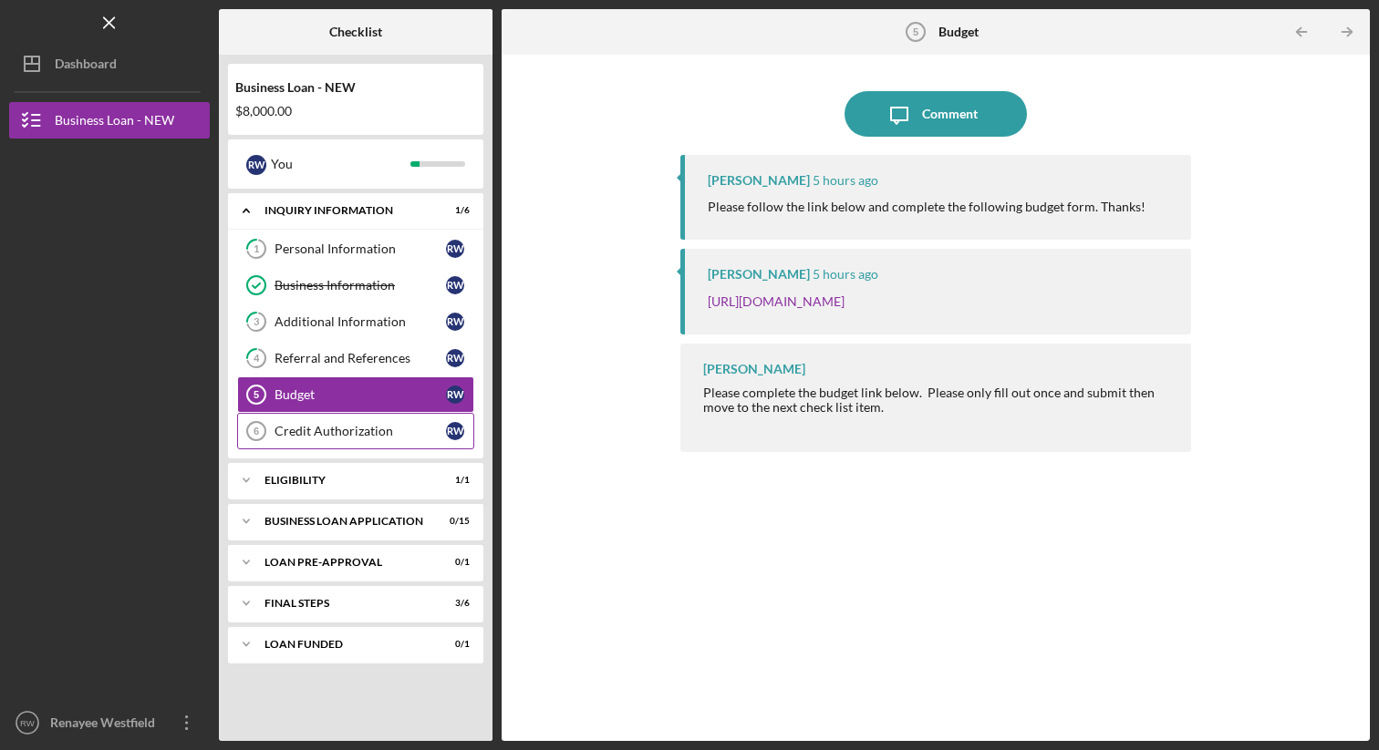
click at [307, 430] on div "Credit Authorization" at bounding box center [359, 431] width 171 height 15
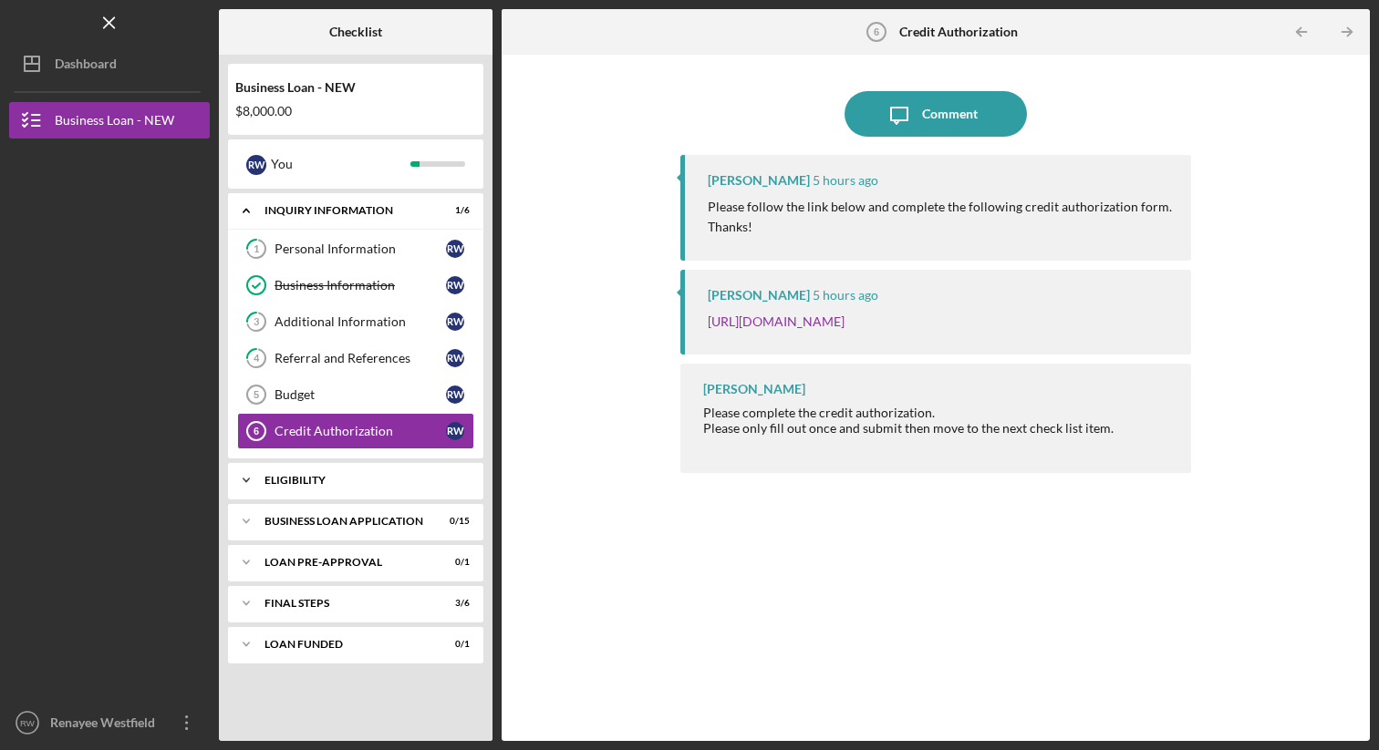
click at [305, 480] on div "ELIGIBILITY" at bounding box center [362, 480] width 196 height 11
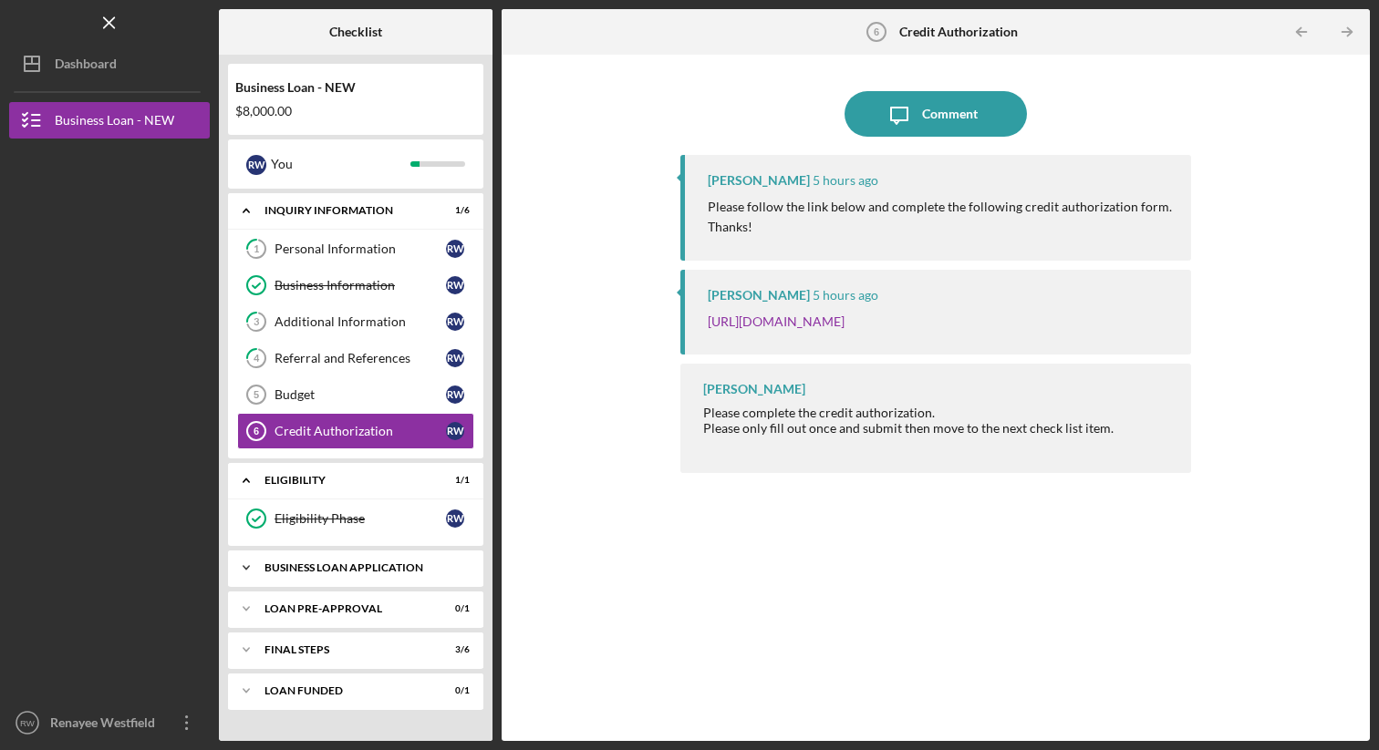
click at [327, 559] on div "Icon/Expander BUSINESS LOAN APPLICATION 0 / 15" at bounding box center [355, 568] width 255 height 36
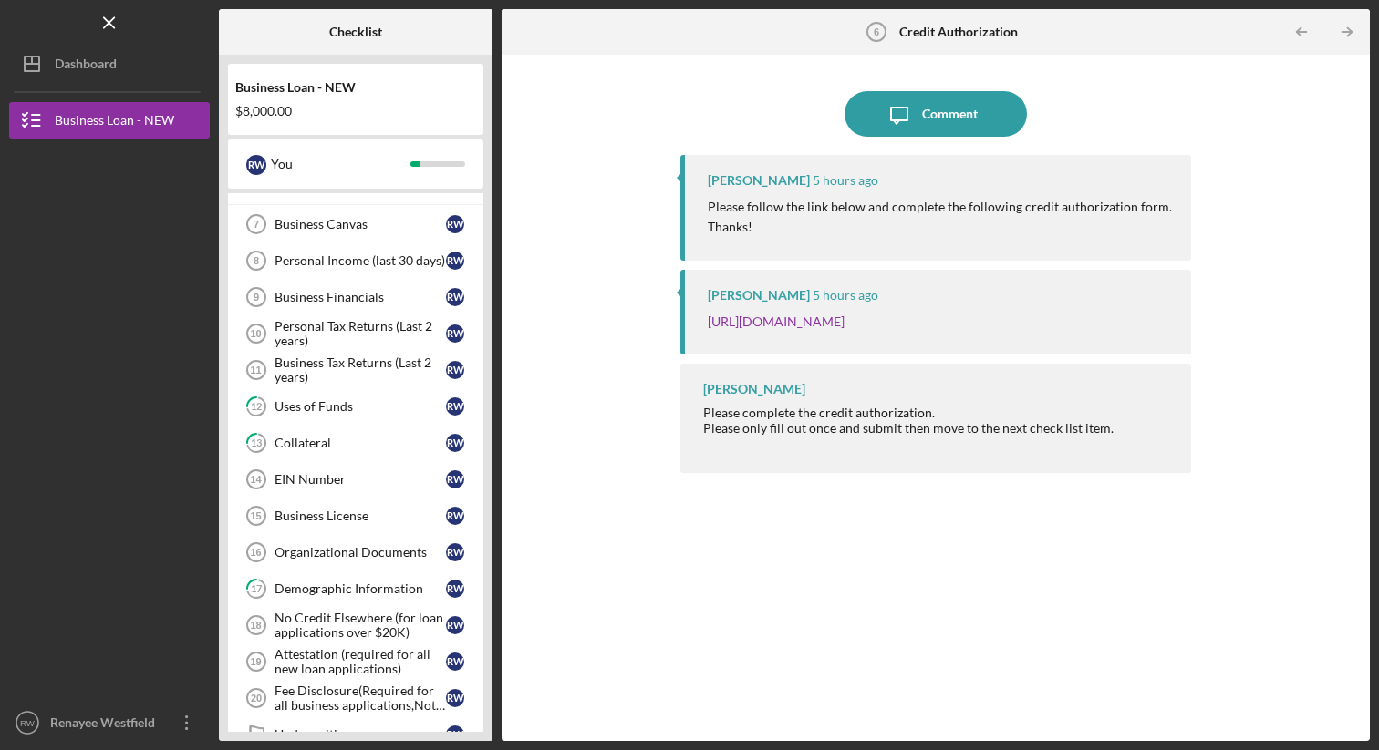
scroll to position [385, 0]
click at [359, 260] on div "Personal Income (last 30 days)" at bounding box center [359, 258] width 171 height 15
